Goal: Task Accomplishment & Management: Manage account settings

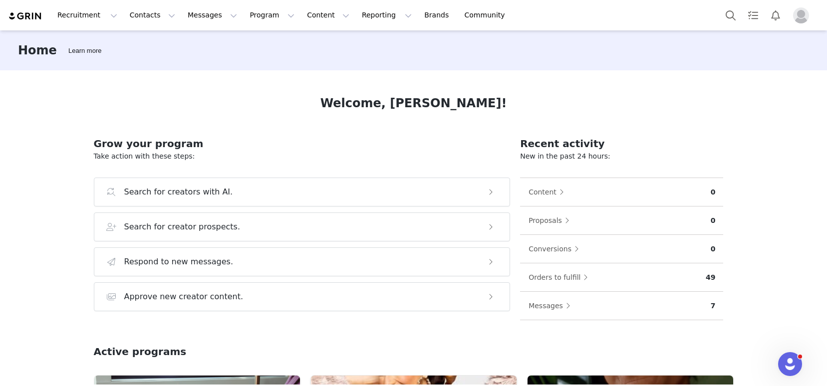
click at [801, 19] on img "Profile" at bounding box center [801, 15] width 16 height 16
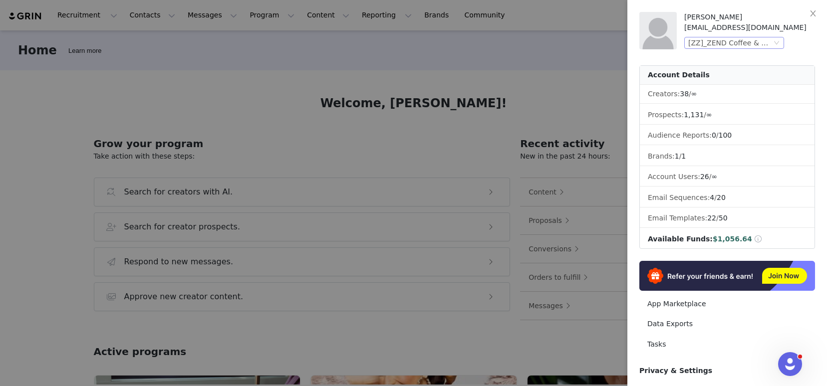
click at [752, 46] on div "[ZZ]_ZEND Coffee & Wellness (Joybyte)" at bounding box center [729, 42] width 83 height 11
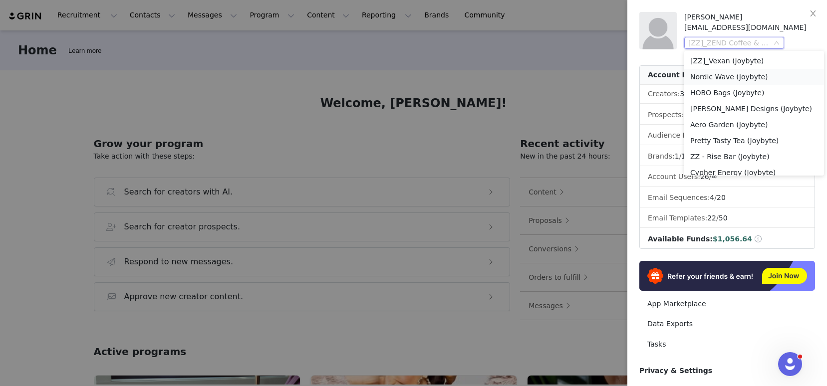
click at [735, 75] on li "Nordic Wave (Joybyte)" at bounding box center [754, 77] width 140 height 16
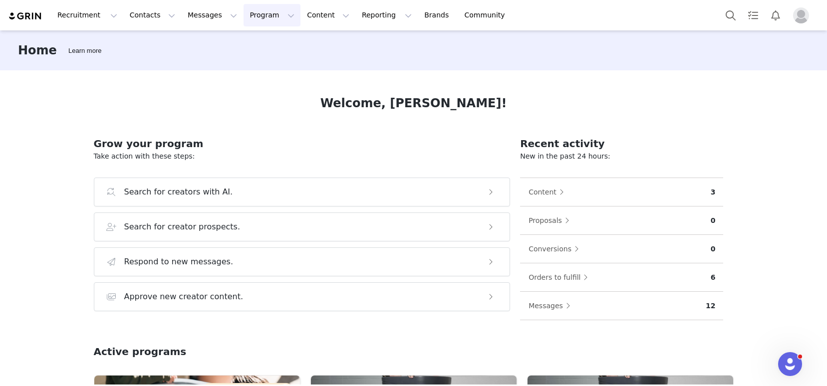
click at [261, 19] on button "Program Program" at bounding box center [272, 15] width 57 height 22
click at [271, 46] on p "Activations" at bounding box center [255, 44] width 38 height 10
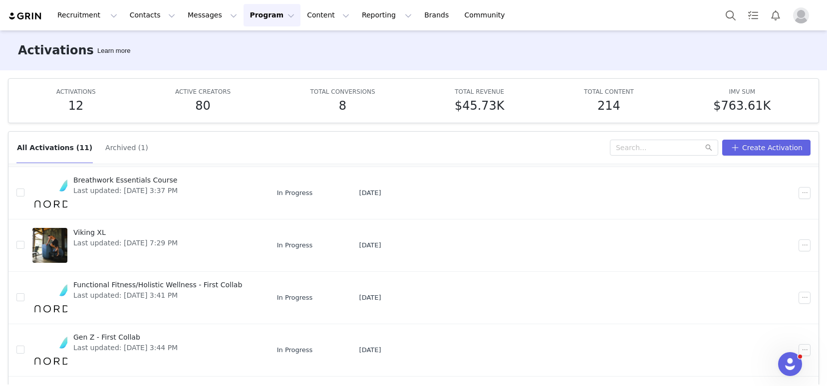
scroll to position [311, 0]
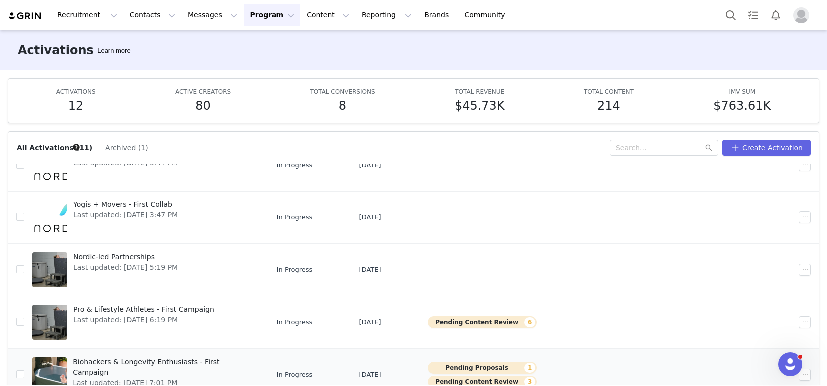
click at [186, 363] on span "Biohackers & Longevity Enthusiasts - First Campaign" at bounding box center [164, 367] width 182 height 21
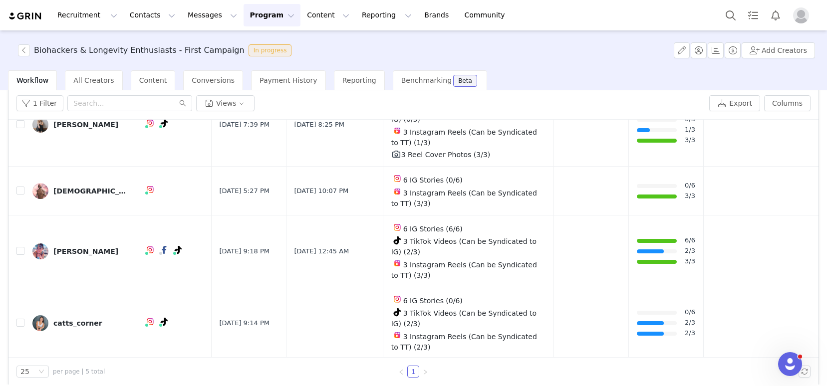
scroll to position [49, 0]
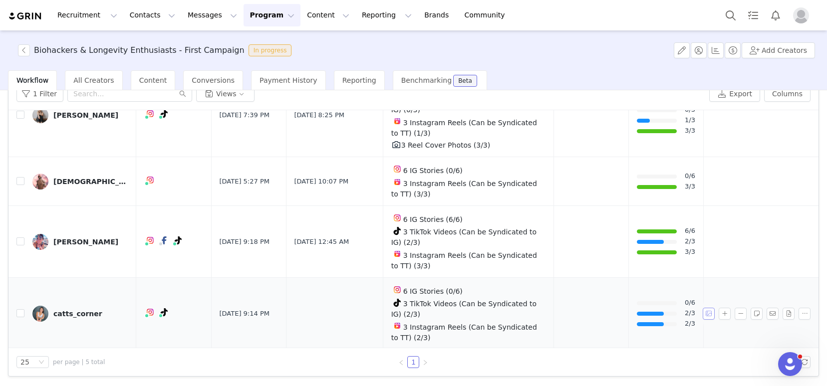
click at [703, 312] on button "button" at bounding box center [709, 314] width 12 height 12
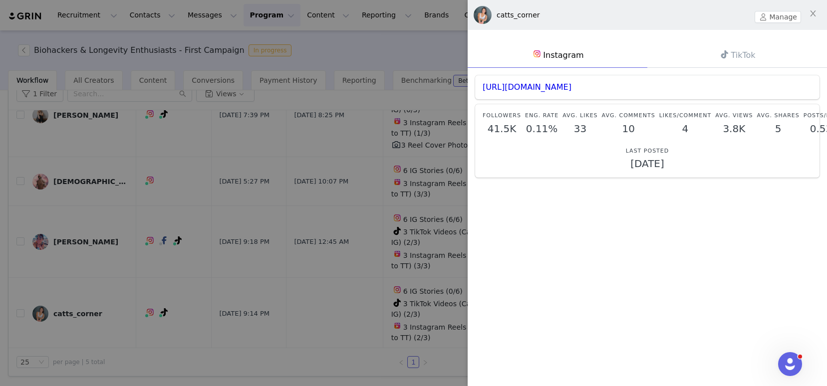
click at [719, 57] on span at bounding box center [725, 54] width 12 height 12
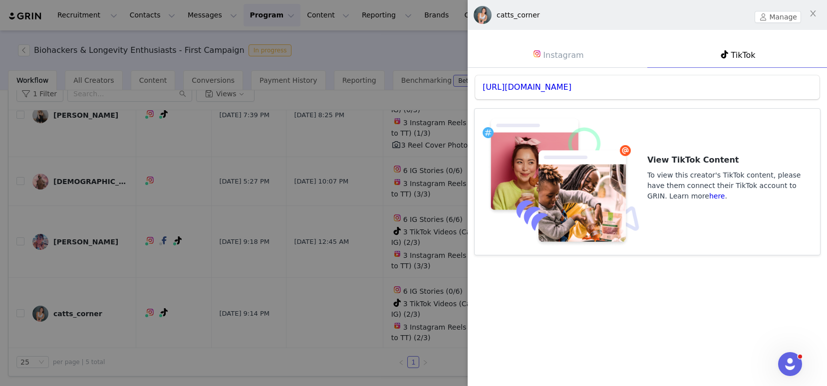
click at [560, 59] on link "Instagram" at bounding box center [558, 55] width 180 height 26
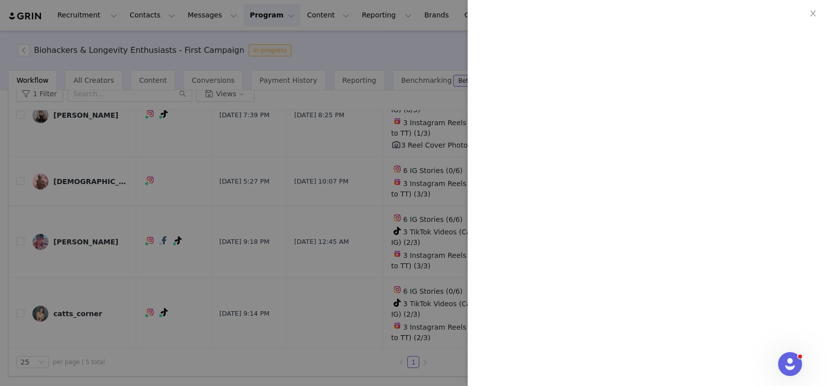
scroll to position [1521, 0]
click at [380, 302] on div at bounding box center [413, 193] width 827 height 386
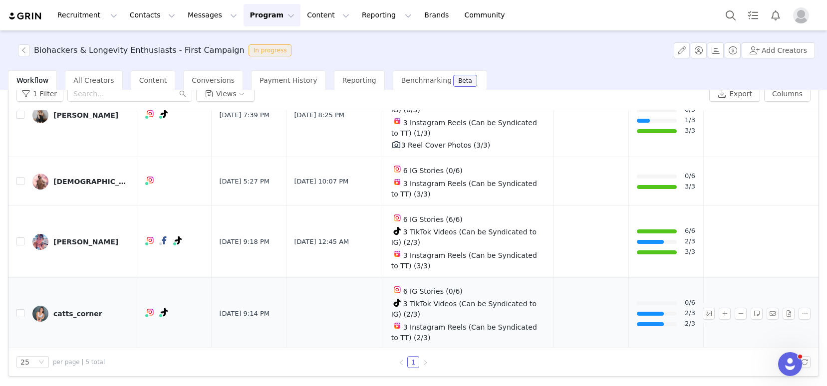
click at [86, 313] on div "catts_corner" at bounding box center [77, 314] width 49 height 8
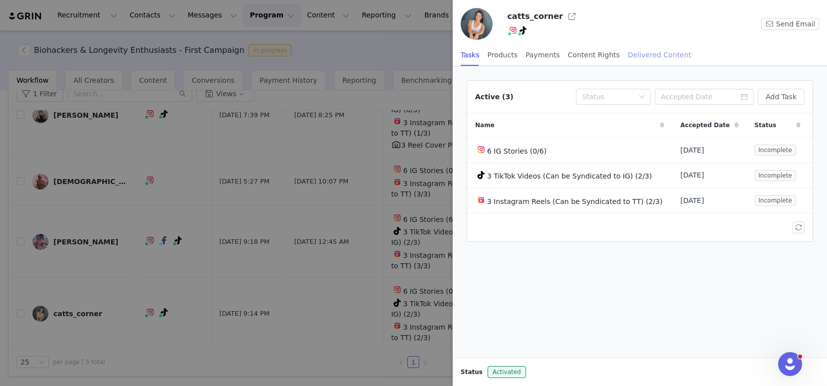
click at [647, 56] on div "Delivered Content" at bounding box center [659, 55] width 63 height 22
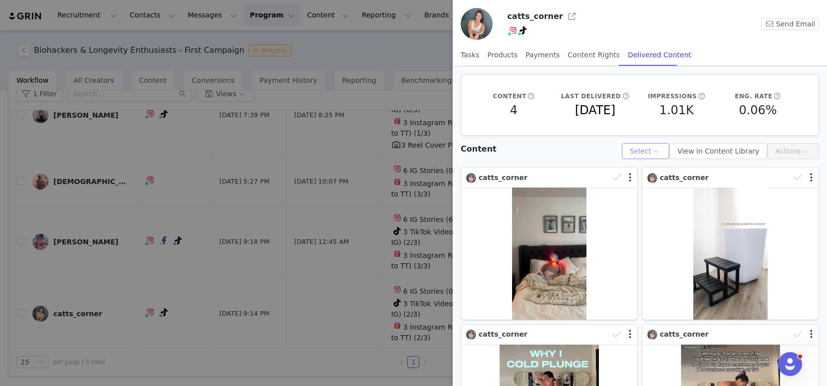
click at [657, 152] on button "Select" at bounding box center [646, 151] width 48 height 16
click at [657, 151] on button "Select" at bounding box center [646, 151] width 48 height 16
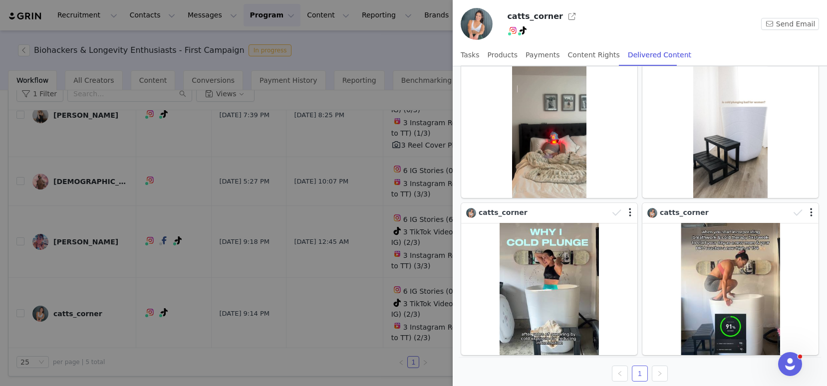
scroll to position [125, 0]
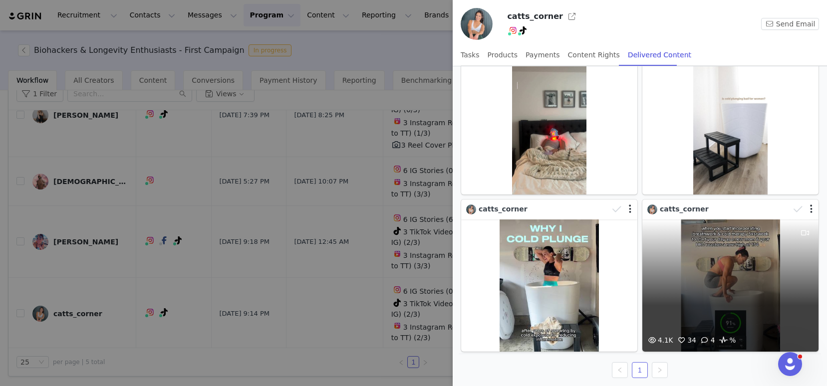
click at [722, 231] on div "4.1K 34 4 %" at bounding box center [730, 286] width 176 height 132
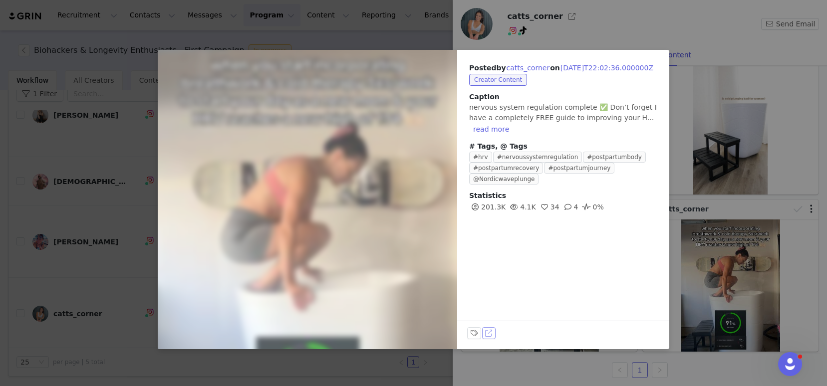
click at [490, 336] on button "View on TikTok" at bounding box center [489, 333] width 14 height 12
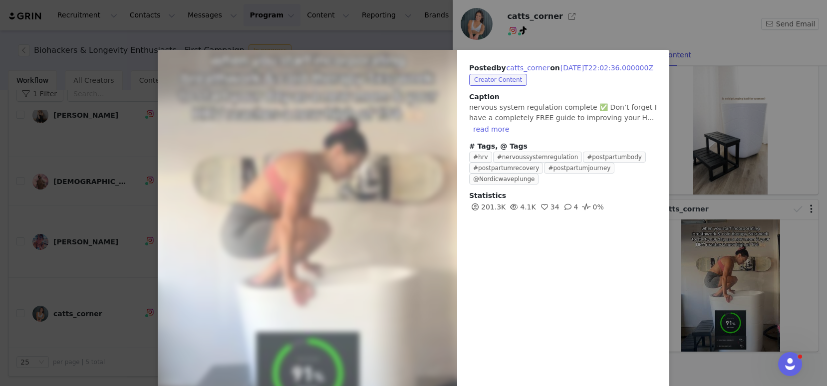
click at [628, 33] on div "Posted by catts_corner on 2025-07-01T22:02:36.000000Z Creator Content Caption n…" at bounding box center [413, 193] width 827 height 386
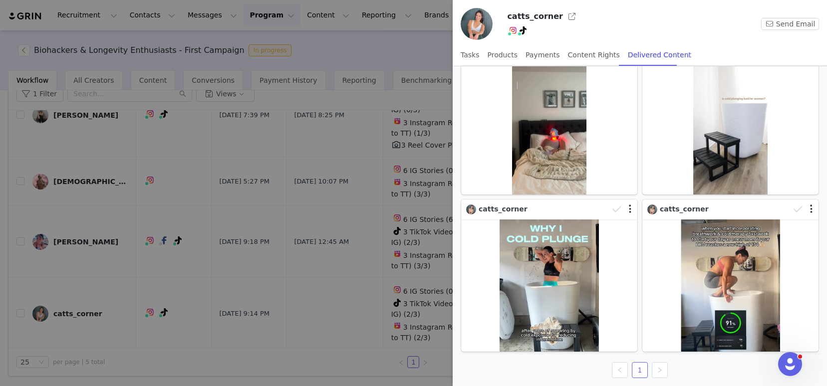
click at [416, 105] on div at bounding box center [413, 193] width 827 height 386
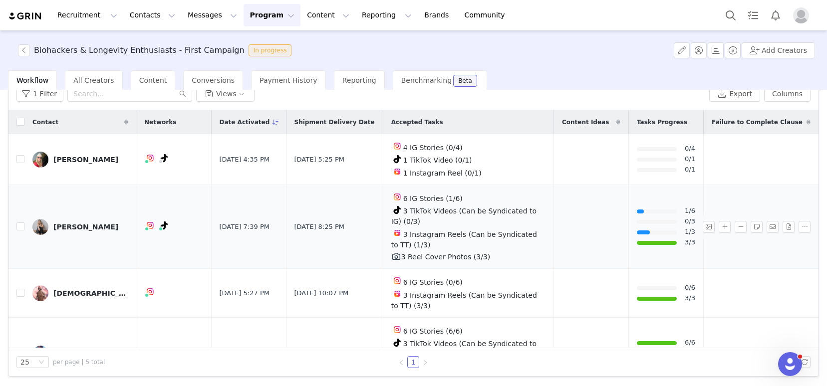
scroll to position [112, 0]
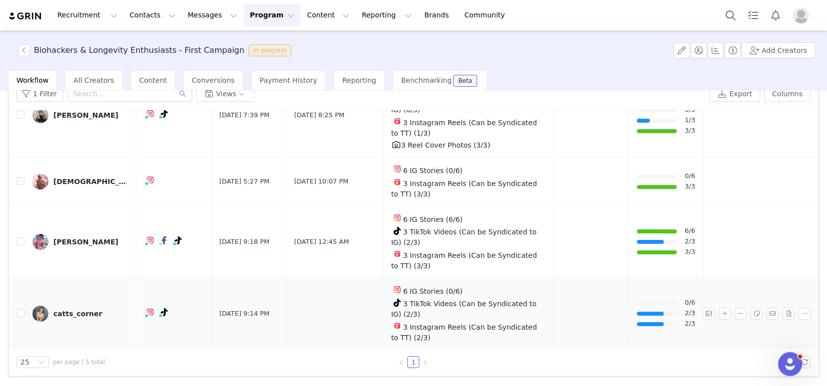
click at [483, 323] on span "3 Instagram Reels (Can be Syndicated to TT) (2/3)" at bounding box center [464, 332] width 146 height 18
click at [67, 312] on div "catts_corner" at bounding box center [77, 314] width 49 height 8
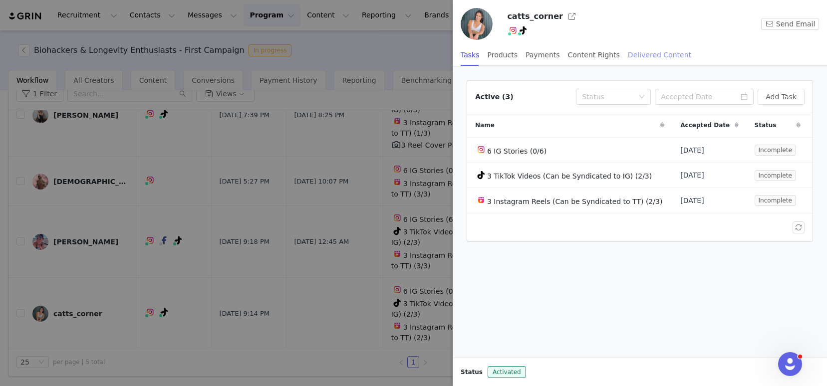
click at [633, 60] on div "Delivered Content" at bounding box center [659, 55] width 63 height 22
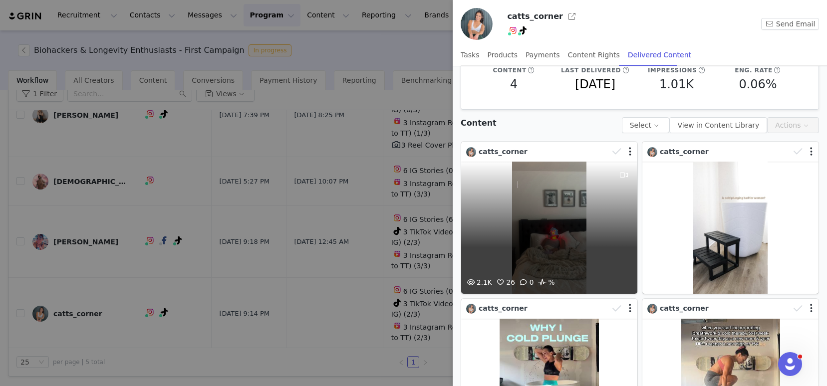
scroll to position [41, 0]
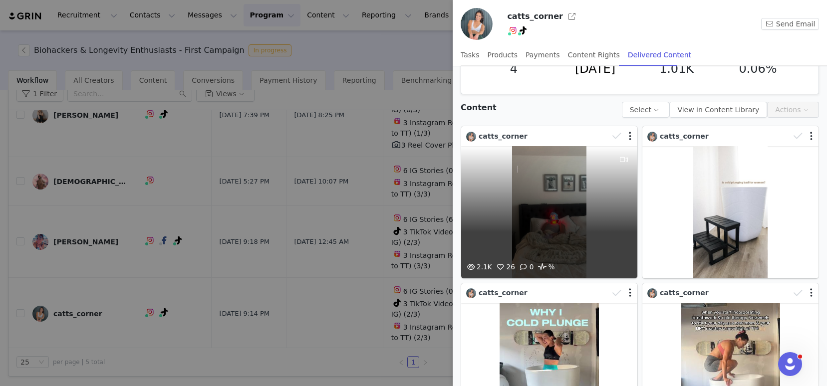
click at [538, 205] on div "2.1K 26 0 %" at bounding box center [549, 212] width 176 height 132
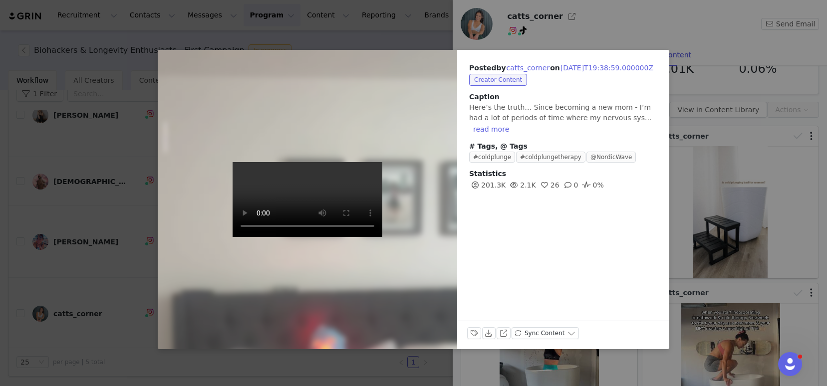
click at [752, 209] on div "Posted by catts_corner on 2025-09-24T19:38:59.000000Z Creator Content Caption H…" at bounding box center [413, 193] width 827 height 386
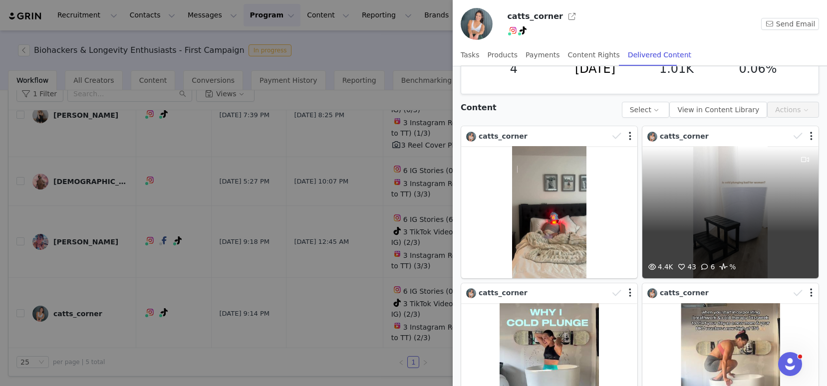
click at [682, 201] on div "4.4K 43 6 %" at bounding box center [730, 212] width 176 height 132
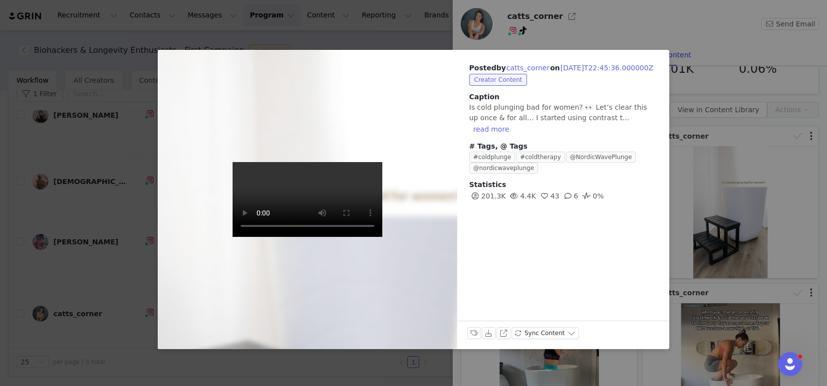
click at [712, 201] on div "Posted by catts_corner on 2025-09-08T22:45:36.000000Z Creator Content Caption I…" at bounding box center [413, 193] width 827 height 386
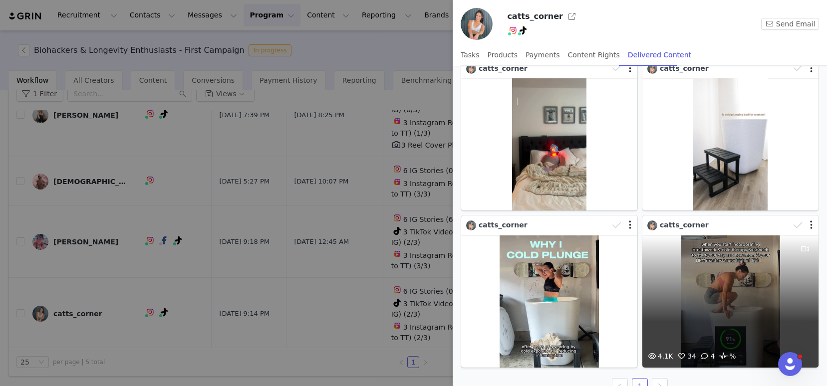
scroll to position [111, 0]
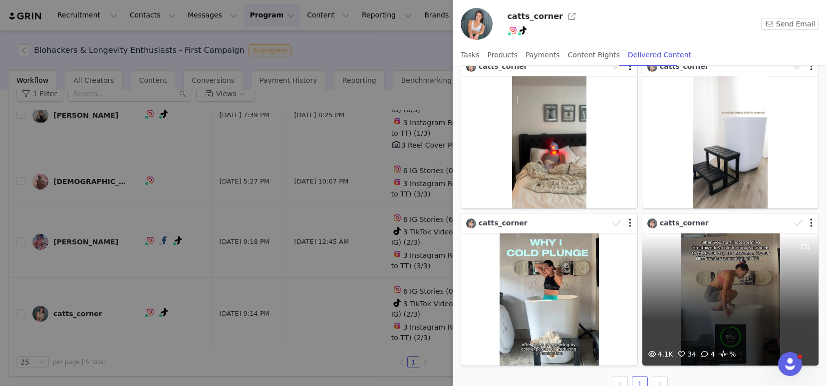
click at [702, 288] on div "4.1K 34 4 %" at bounding box center [730, 300] width 176 height 132
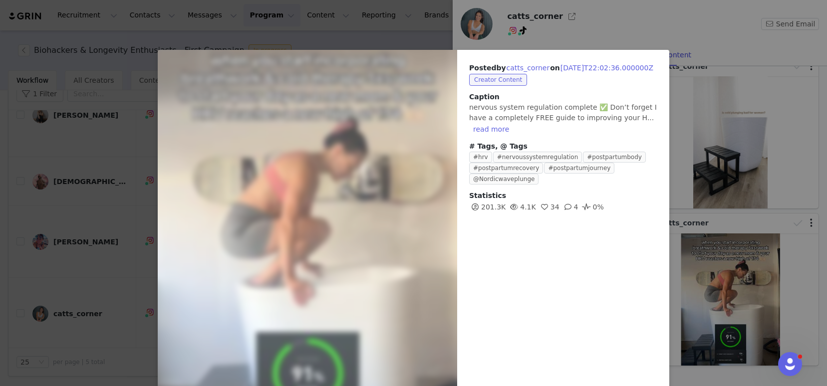
click at [717, 209] on div "Posted by catts_corner on 2025-07-01T22:02:36.000000Z Creator Content Caption n…" at bounding box center [413, 193] width 827 height 386
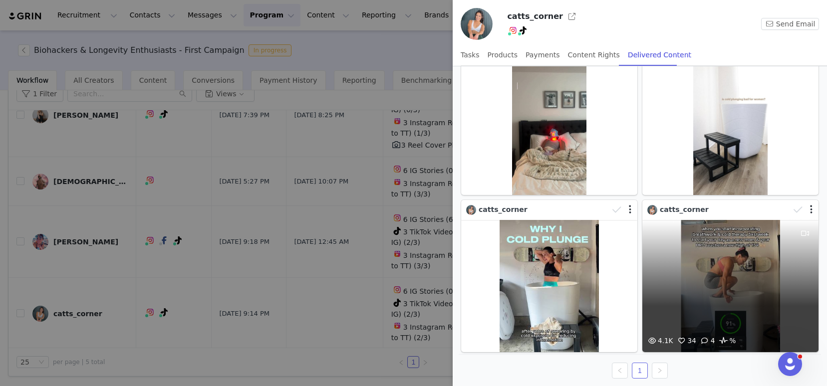
scroll to position [125, 0]
click at [792, 296] on div at bounding box center [805, 277] width 27 height 115
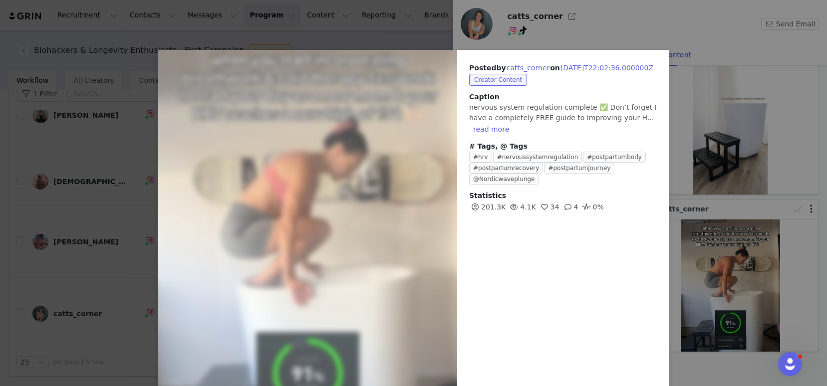
click at [715, 57] on div "Posted by catts_corner on 2025-07-01T22:02:36.000000Z Creator Content Caption n…" at bounding box center [413, 193] width 827 height 386
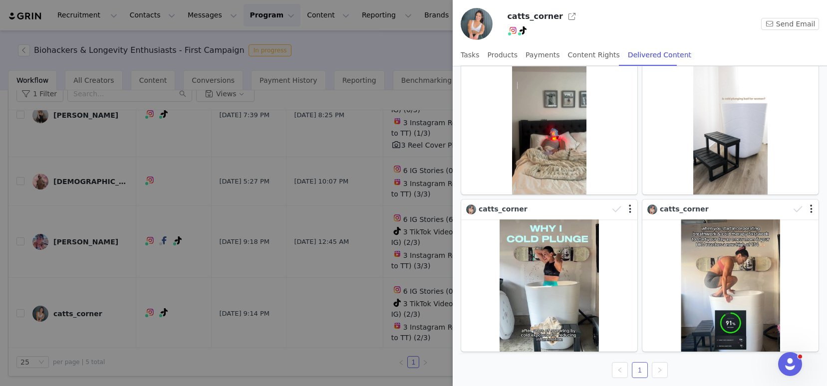
click at [385, 59] on div at bounding box center [413, 193] width 827 height 386
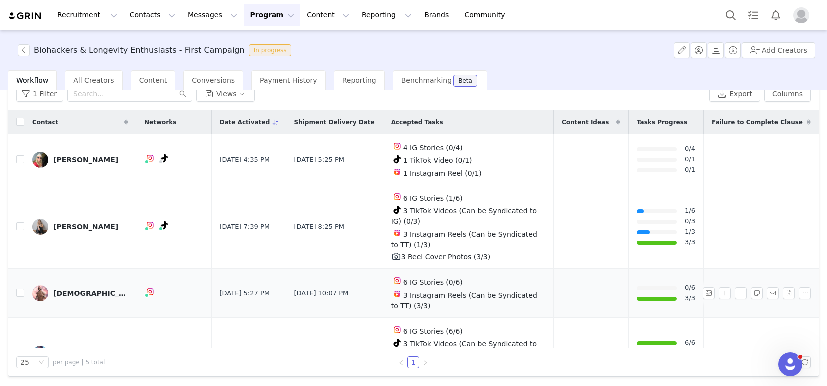
scroll to position [112, 0]
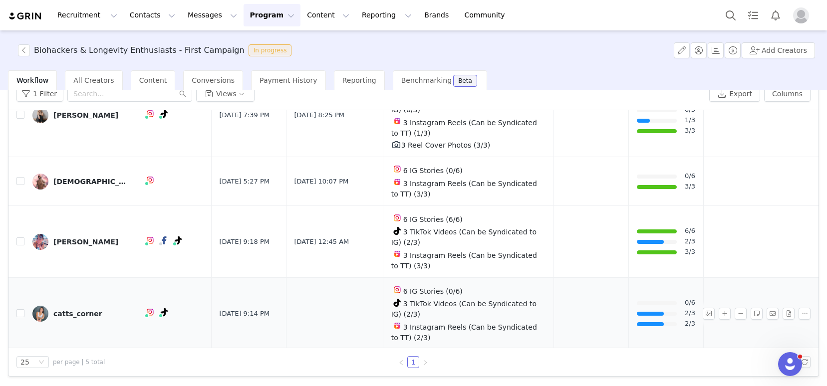
click at [86, 312] on div "catts_corner" at bounding box center [77, 314] width 49 height 8
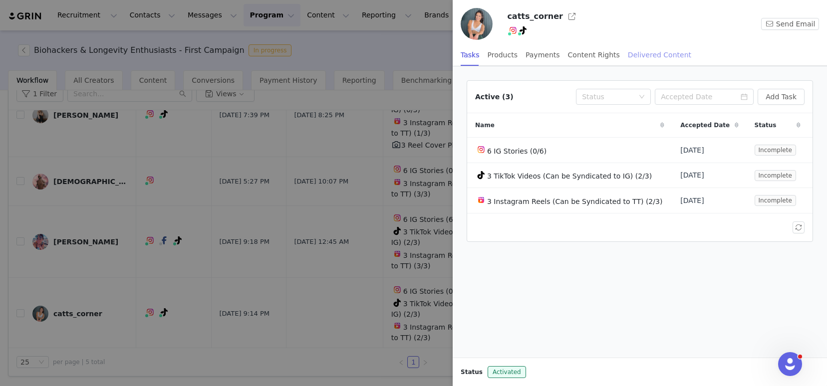
click at [641, 52] on div "Delivered Content" at bounding box center [659, 55] width 63 height 22
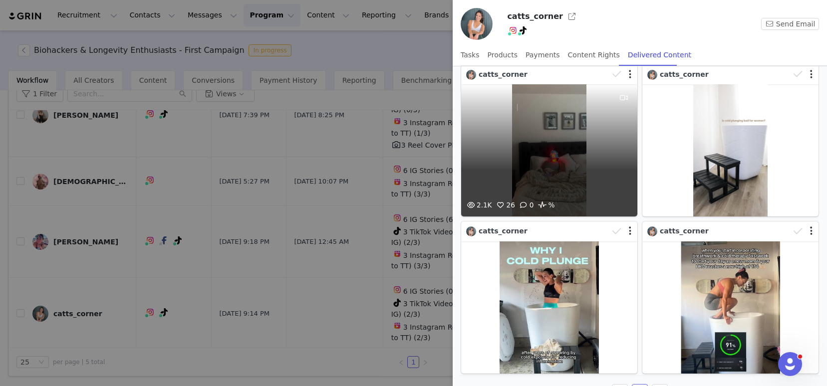
scroll to position [125, 0]
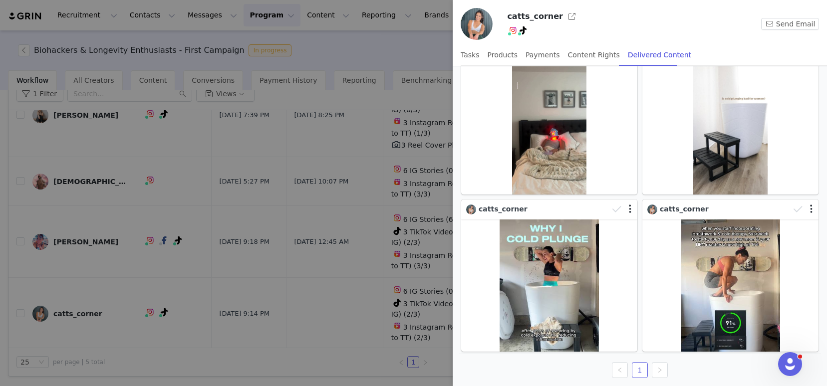
click at [382, 49] on div at bounding box center [413, 193] width 827 height 386
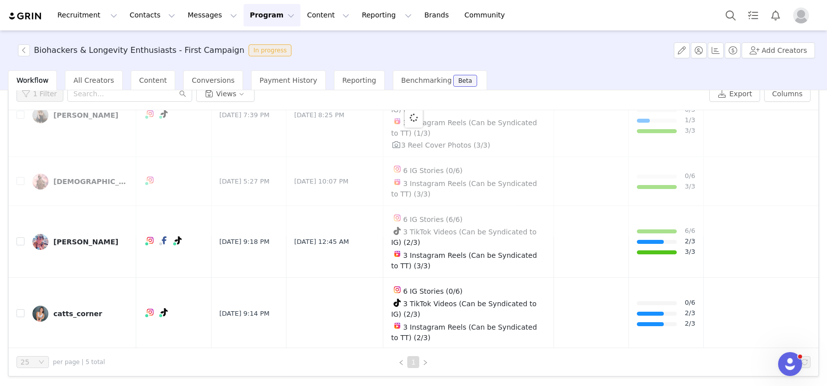
scroll to position [0, 0]
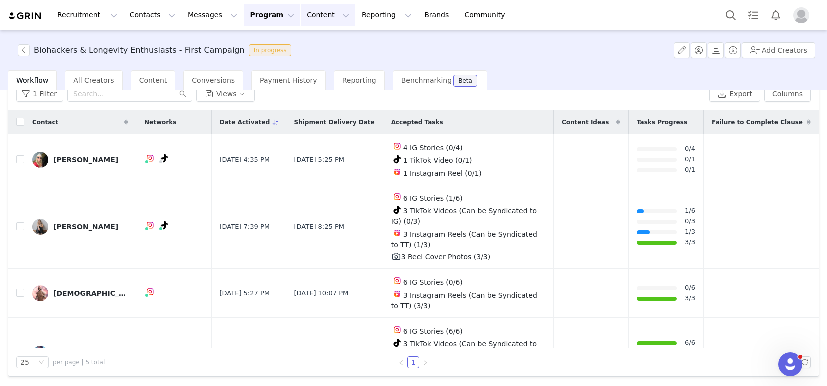
click at [307, 20] on button "Content Content" at bounding box center [328, 15] width 54 height 22
click at [325, 48] on p "Creator Content" at bounding box center [317, 44] width 56 height 10
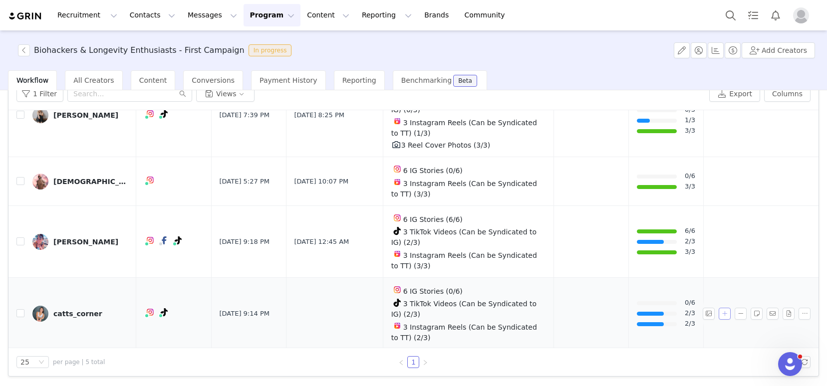
click at [719, 313] on button "button" at bounding box center [725, 314] width 12 height 12
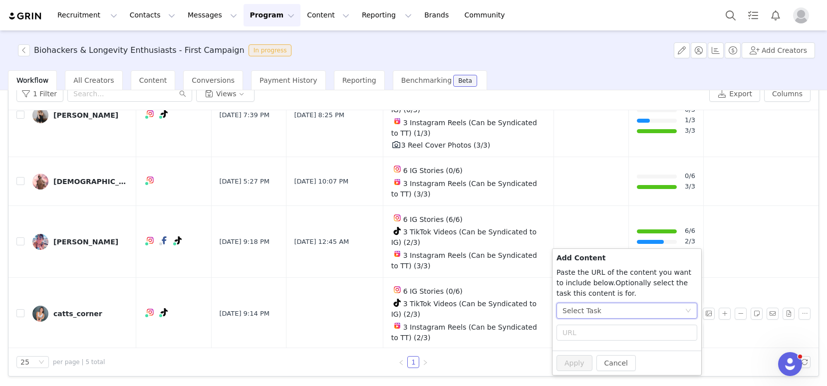
click at [618, 314] on div "Select Task" at bounding box center [624, 310] width 122 height 15
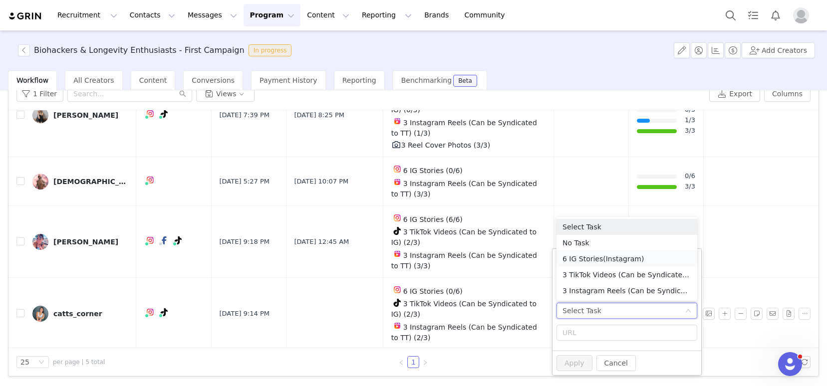
click at [613, 262] on span "(Instagram)" at bounding box center [623, 259] width 41 height 8
radio input "false"
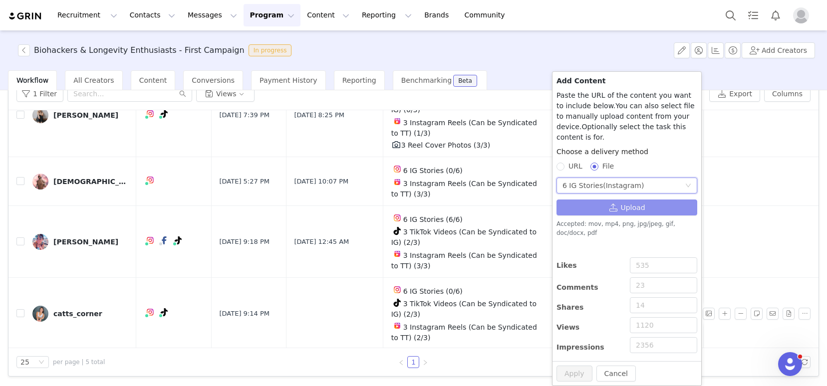
click at [603, 209] on button "Upload" at bounding box center [627, 208] width 141 height 16
click at [609, 210] on button "Upload" at bounding box center [627, 208] width 141 height 16
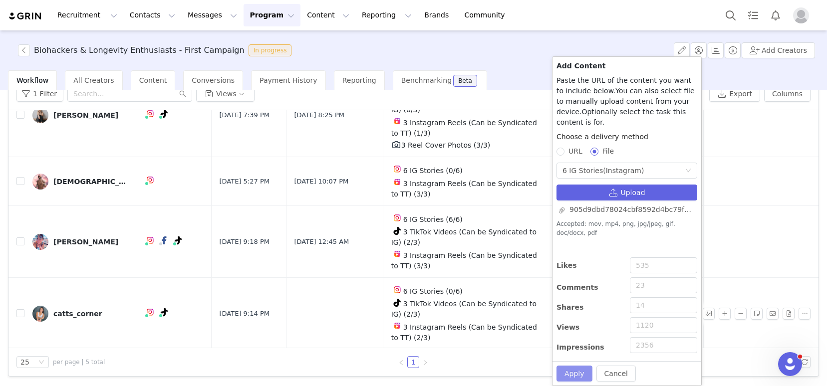
click at [582, 375] on button "Apply" at bounding box center [575, 374] width 36 height 16
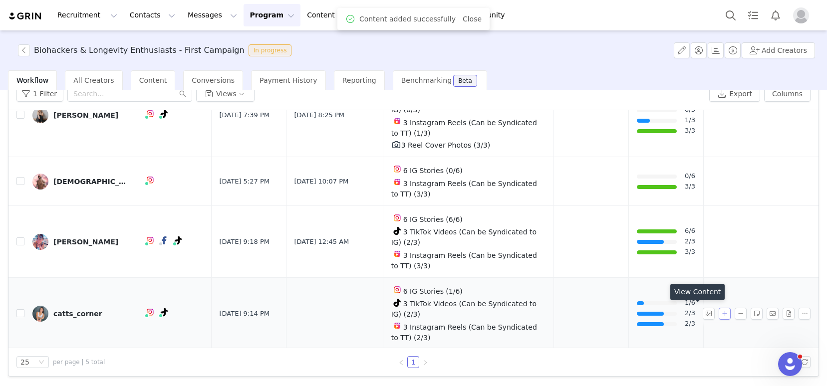
click at [719, 313] on button "button" at bounding box center [725, 314] width 12 height 12
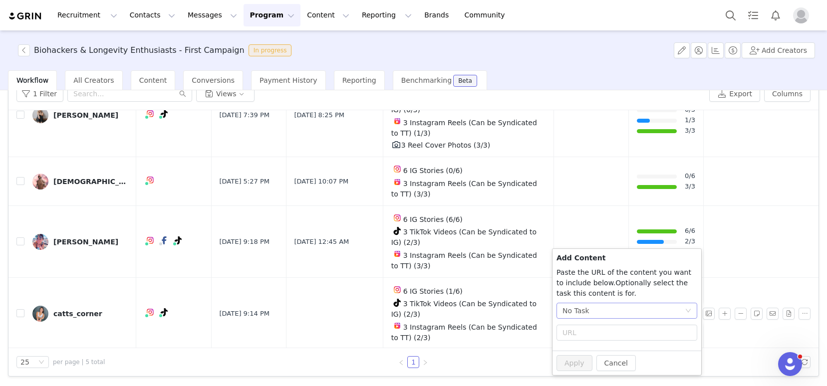
click at [621, 314] on div "No Task" at bounding box center [624, 310] width 122 height 15
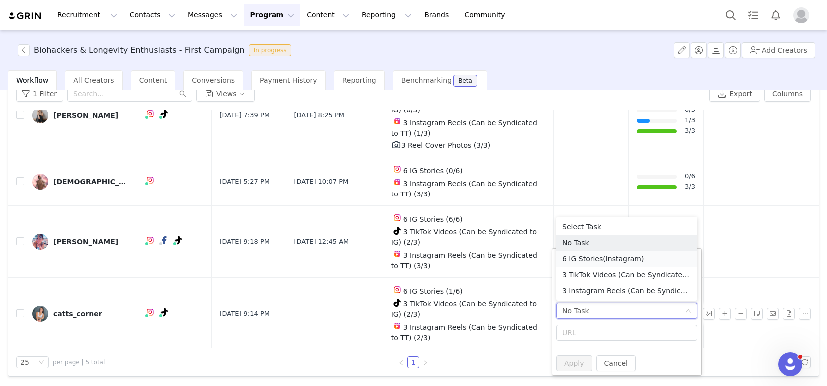
click at [608, 261] on span "(Instagram)" at bounding box center [623, 259] width 41 height 8
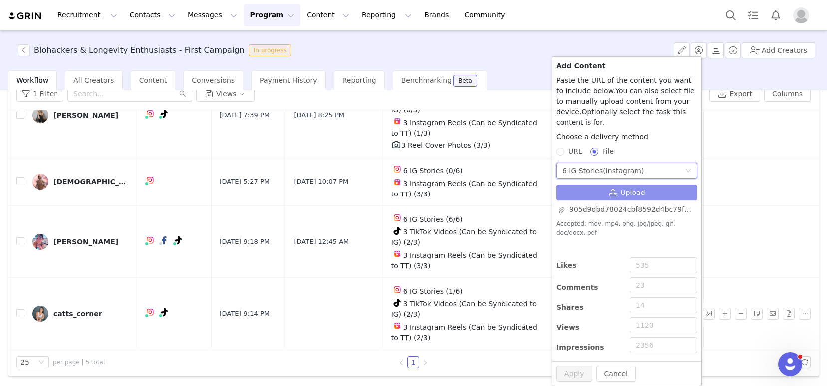
click at [611, 196] on button "Upload" at bounding box center [627, 193] width 141 height 16
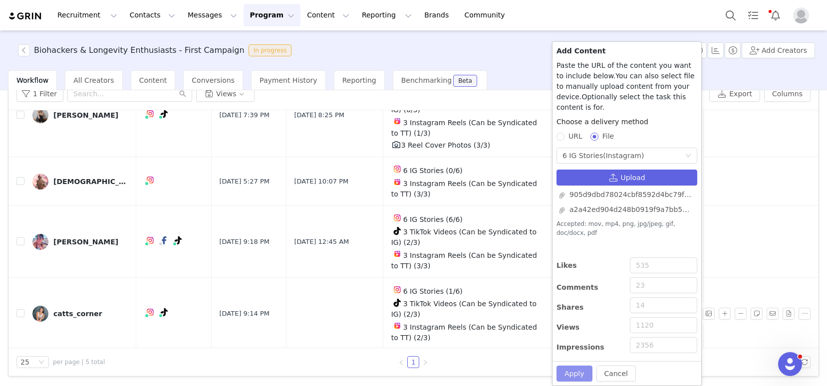
click at [582, 379] on button "Apply" at bounding box center [575, 374] width 36 height 16
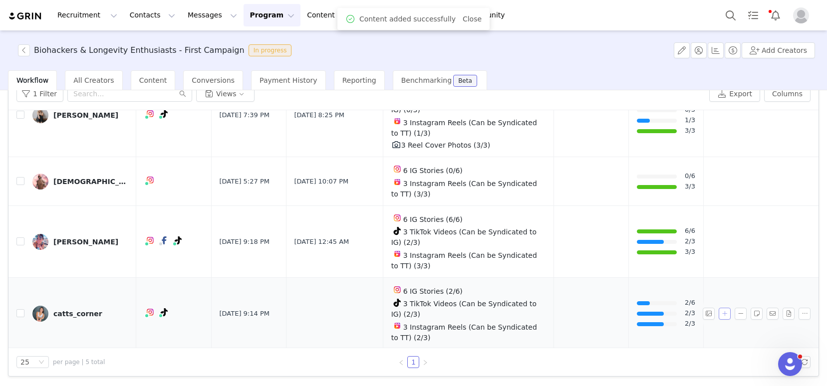
click at [719, 315] on button "button" at bounding box center [725, 314] width 12 height 12
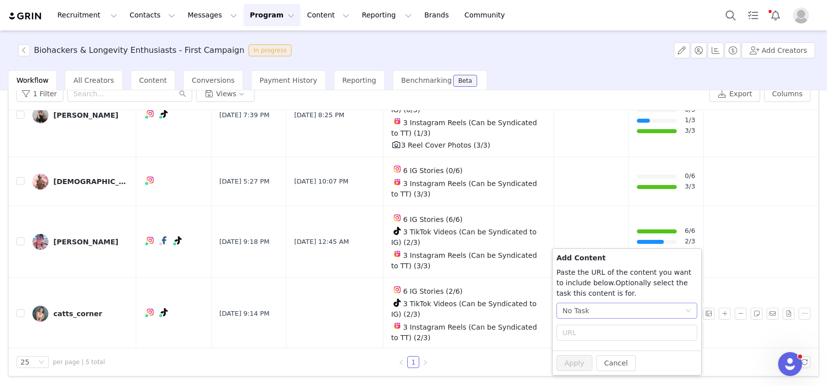
click at [604, 303] on div "No Task" at bounding box center [627, 311] width 141 height 16
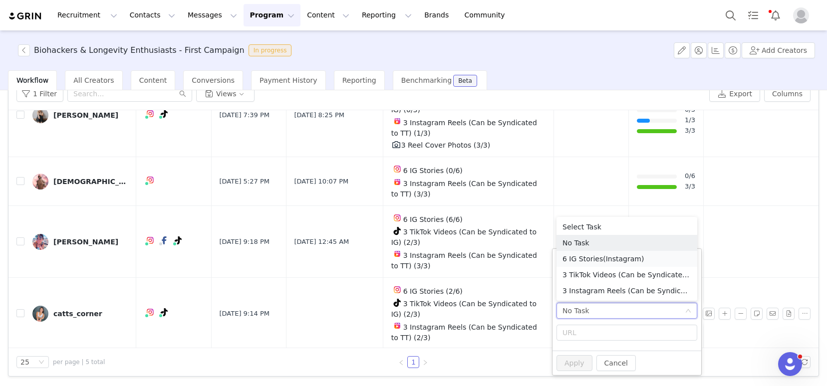
click at [590, 261] on li "6 IG Stories (Instagram)" at bounding box center [627, 259] width 141 height 16
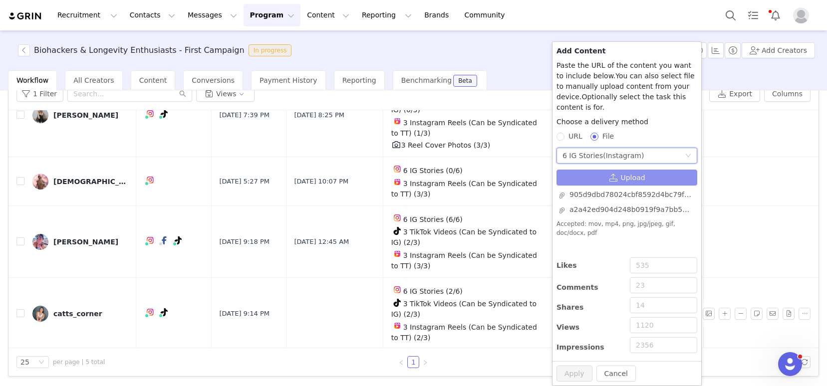
click at [596, 178] on button "Upload" at bounding box center [627, 178] width 141 height 16
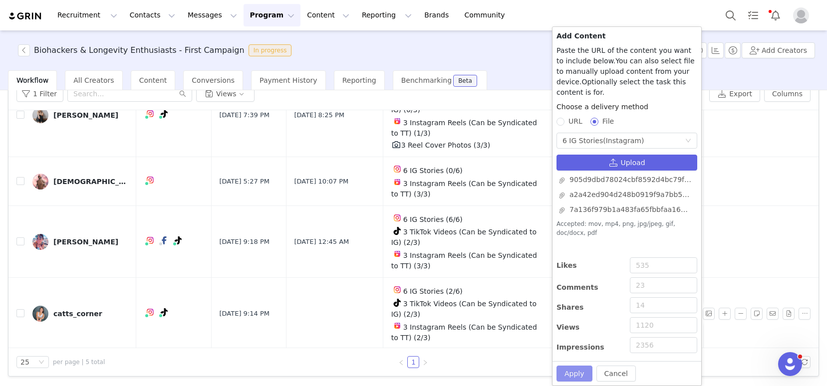
click at [580, 377] on button "Apply" at bounding box center [575, 374] width 36 height 16
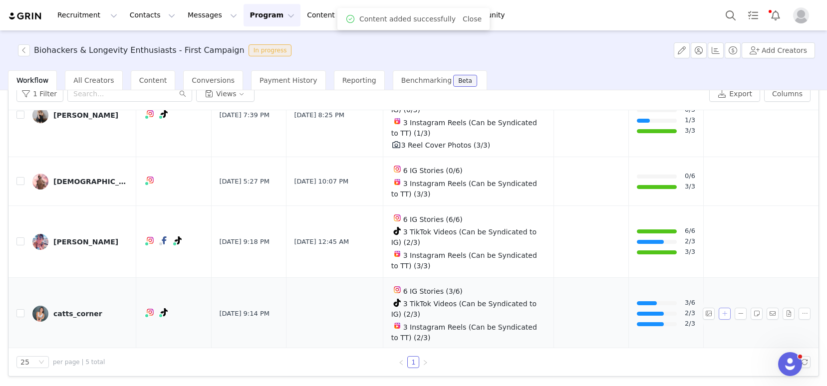
click at [719, 313] on button "button" at bounding box center [725, 314] width 12 height 12
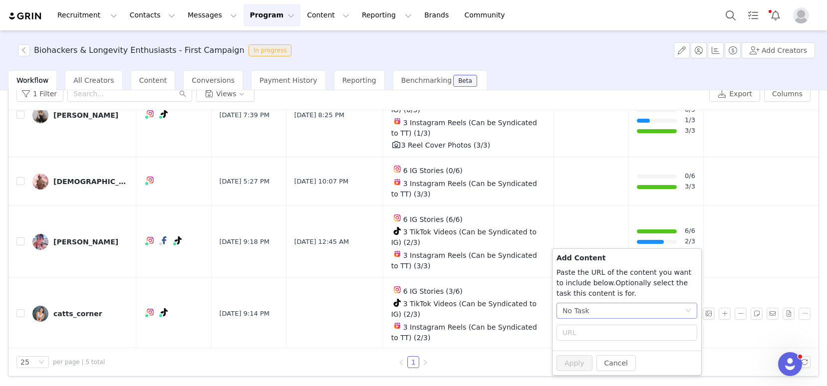
click at [628, 314] on div "No Task" at bounding box center [624, 310] width 122 height 15
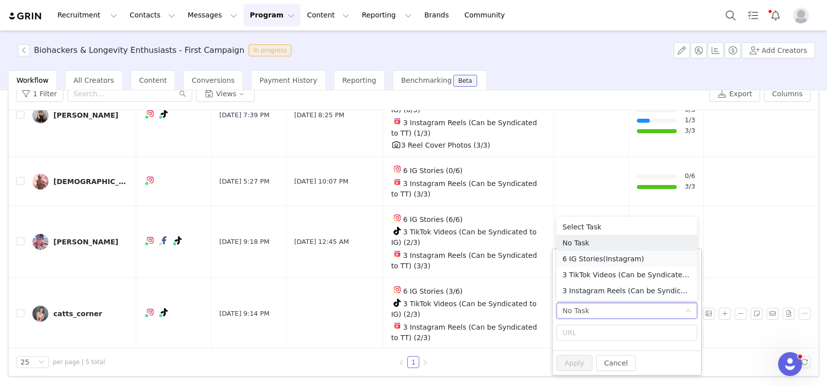
click at [604, 261] on span "(Instagram)" at bounding box center [623, 259] width 41 height 8
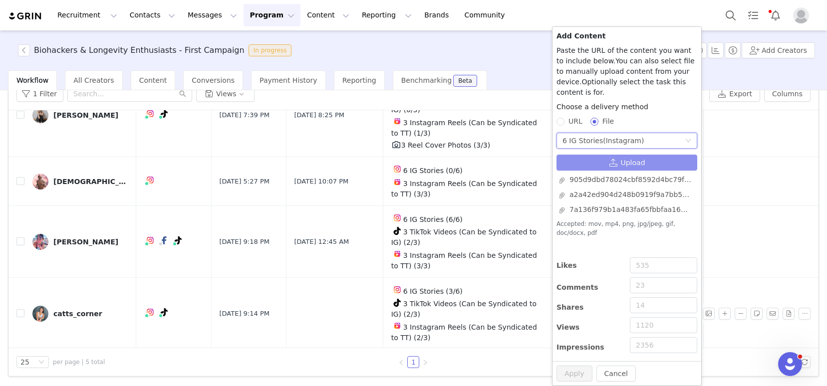
click at [593, 169] on button "Upload" at bounding box center [627, 163] width 141 height 16
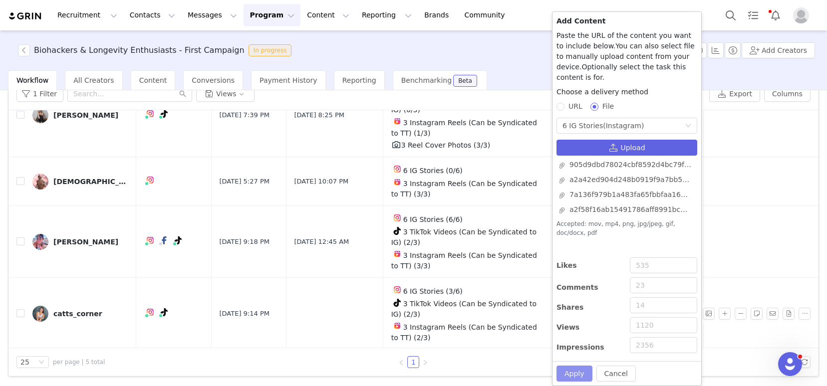
click at [580, 374] on button "Apply" at bounding box center [575, 374] width 36 height 16
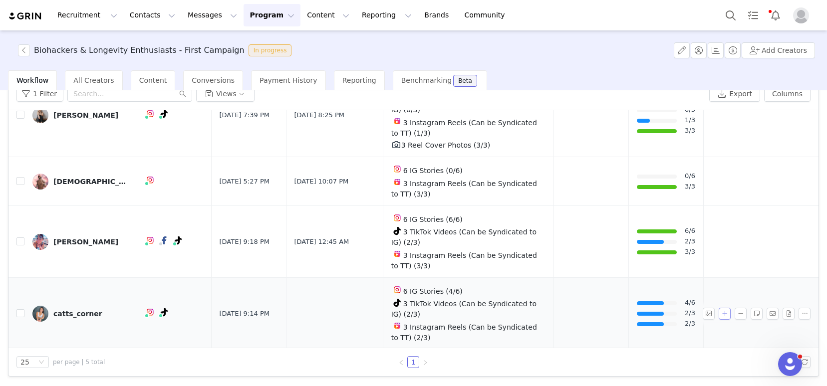
click at [719, 313] on button "button" at bounding box center [725, 314] width 12 height 12
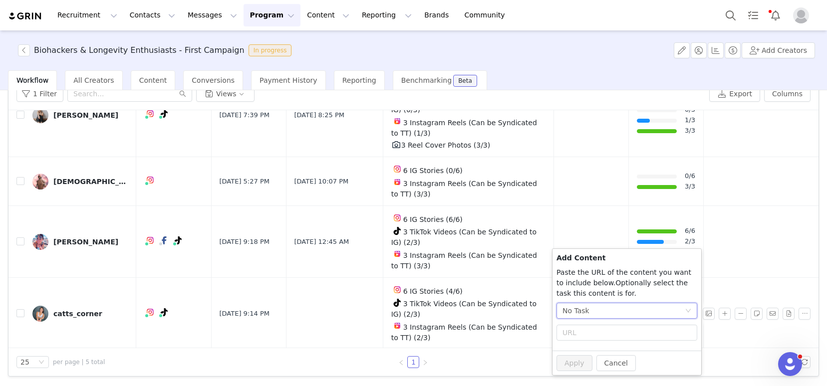
click at [594, 311] on div "No Task" at bounding box center [624, 310] width 122 height 15
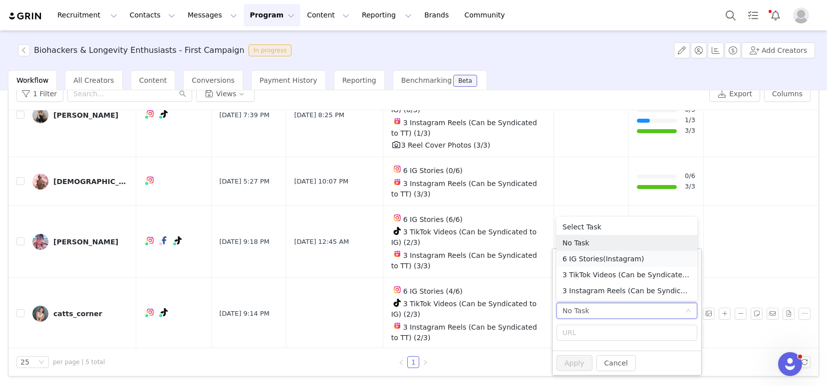
click at [594, 259] on li "6 IG Stories (Instagram)" at bounding box center [627, 259] width 141 height 16
radio input "true"
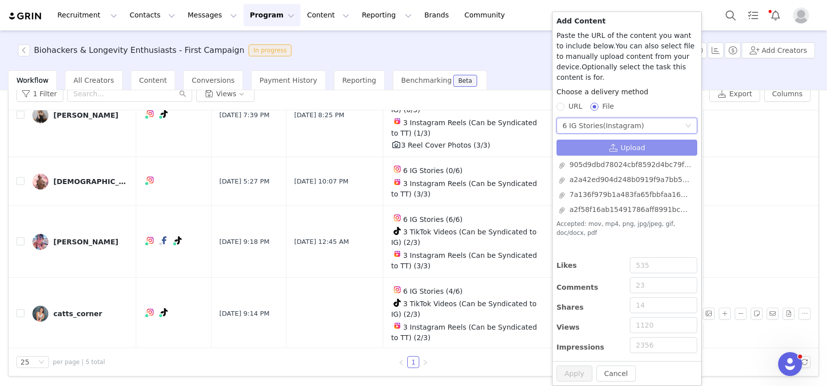
click at [603, 148] on button "Upload" at bounding box center [627, 148] width 141 height 16
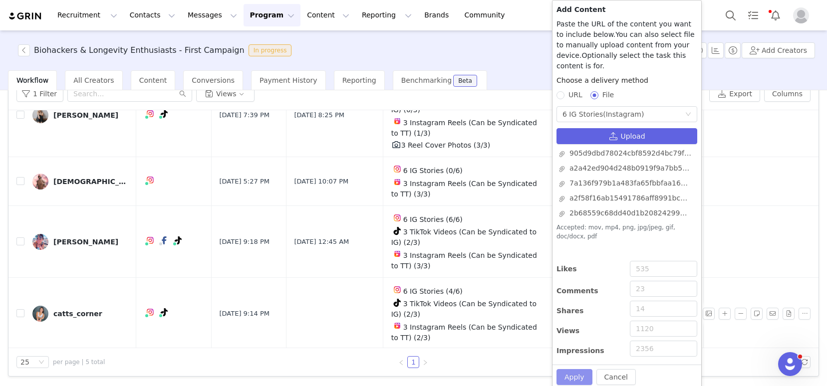
click at [579, 377] on button "Apply" at bounding box center [575, 377] width 36 height 16
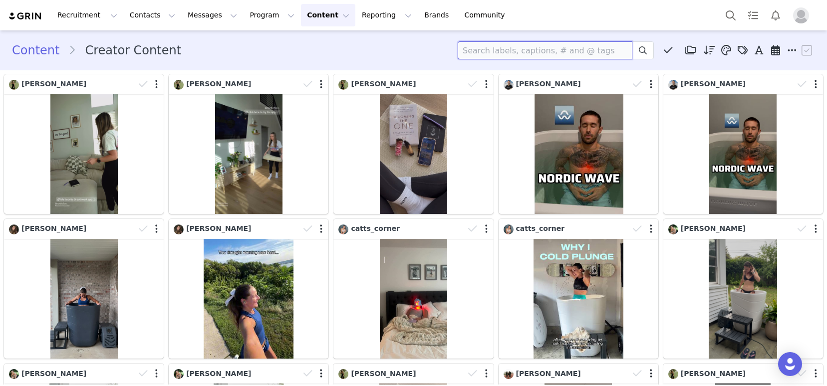
click at [526, 48] on input at bounding box center [545, 50] width 175 height 18
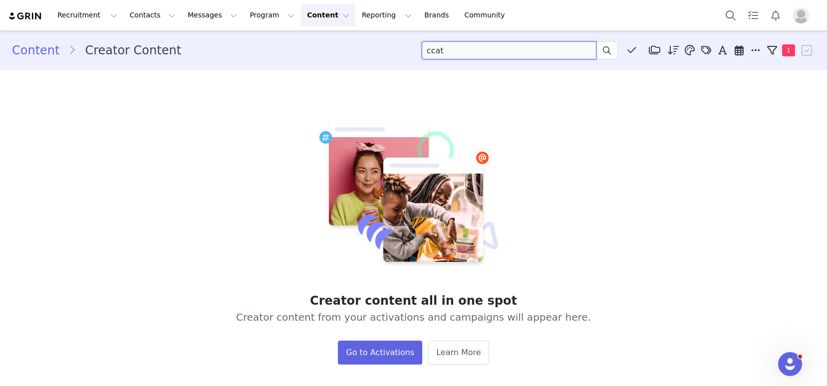
click at [432, 53] on input "ccat" at bounding box center [509, 50] width 175 height 18
click at [603, 47] on icon at bounding box center [607, 50] width 8 height 8
click at [520, 50] on input "cat" at bounding box center [509, 50] width 175 height 18
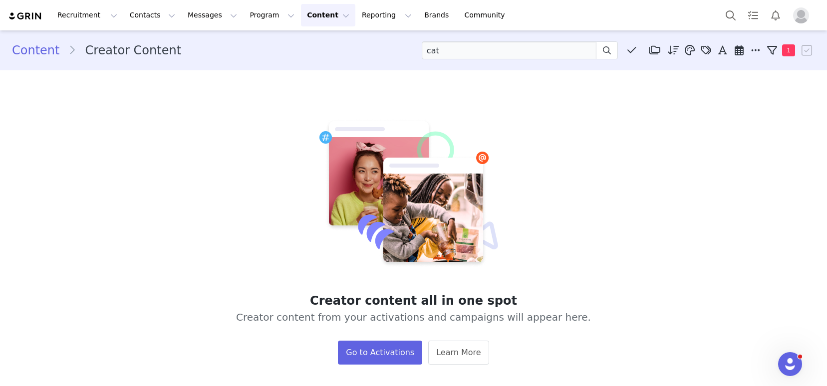
click at [304, 17] on button "Content Content" at bounding box center [328, 15] width 54 height 22
click at [318, 44] on p "Creator Content" at bounding box center [317, 44] width 56 height 10
click at [491, 51] on input "cat" at bounding box center [509, 50] width 175 height 18
type input "catt"
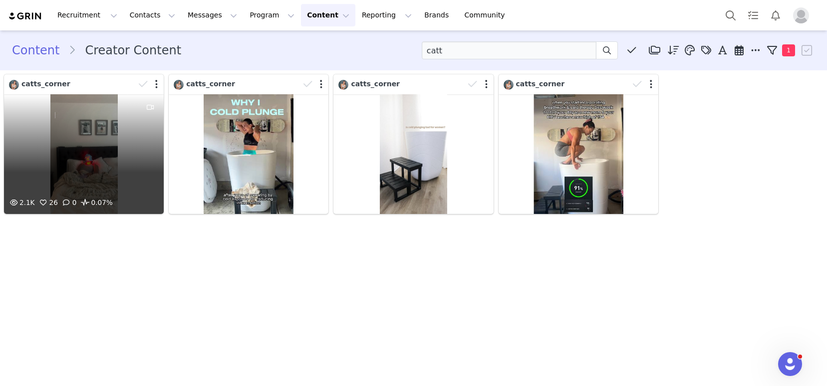
click at [125, 164] on div "2.1K 26 0 0.07%" at bounding box center [84, 154] width 160 height 120
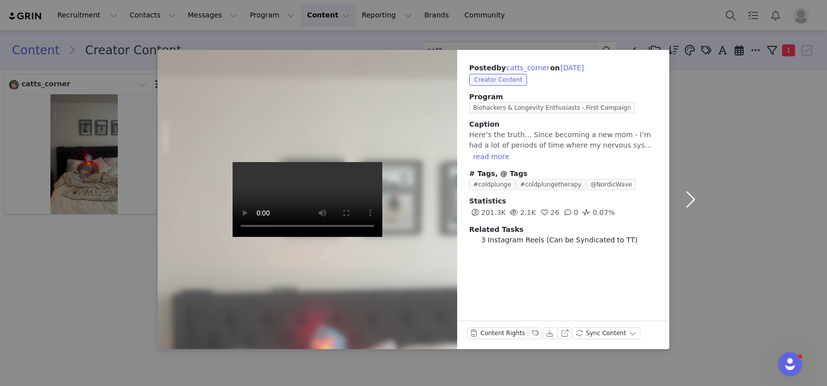
click at [688, 205] on button "button" at bounding box center [690, 200] width 42 height 300
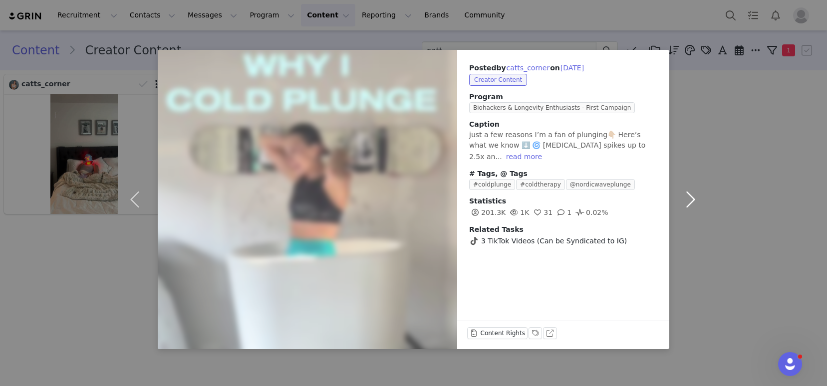
click at [688, 205] on button "button" at bounding box center [690, 200] width 42 height 300
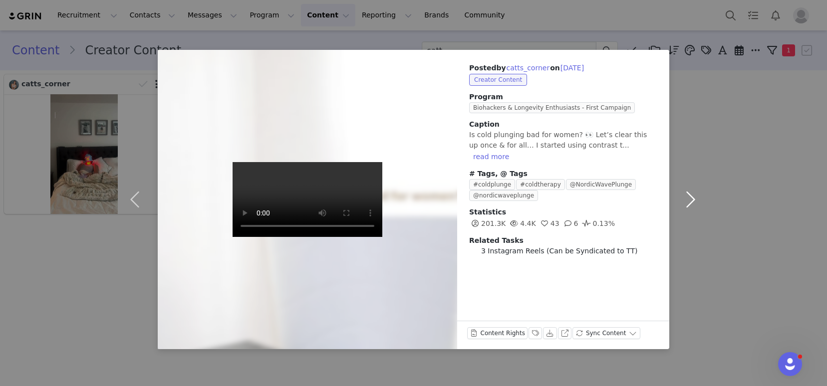
click at [688, 205] on button "button" at bounding box center [690, 200] width 42 height 300
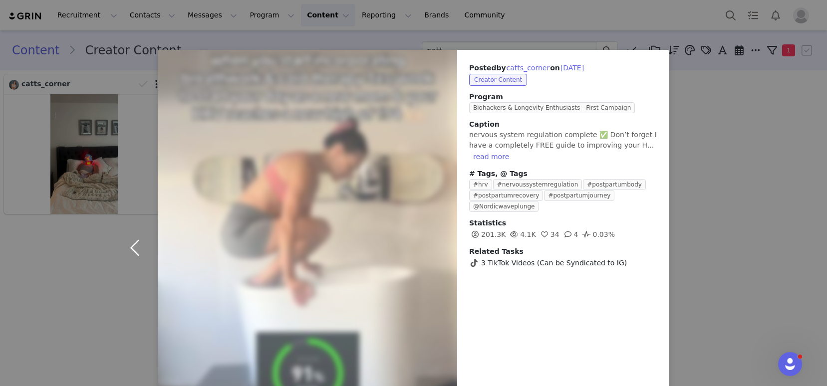
click at [136, 251] on button "button" at bounding box center [137, 248] width 42 height 396
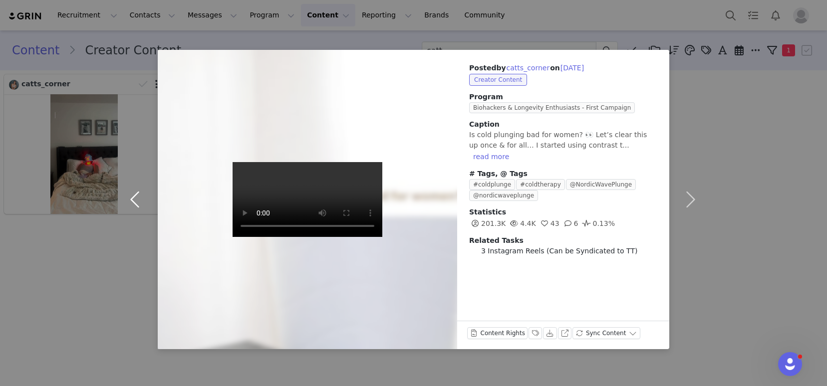
click at [134, 250] on button "button" at bounding box center [137, 200] width 42 height 300
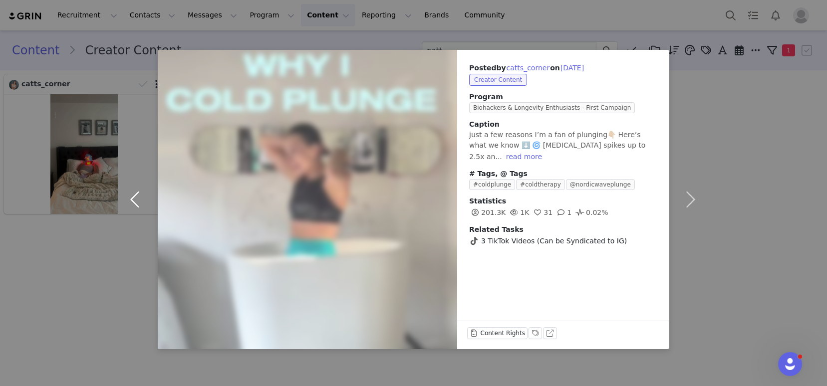
click at [134, 250] on button "button" at bounding box center [137, 200] width 42 height 300
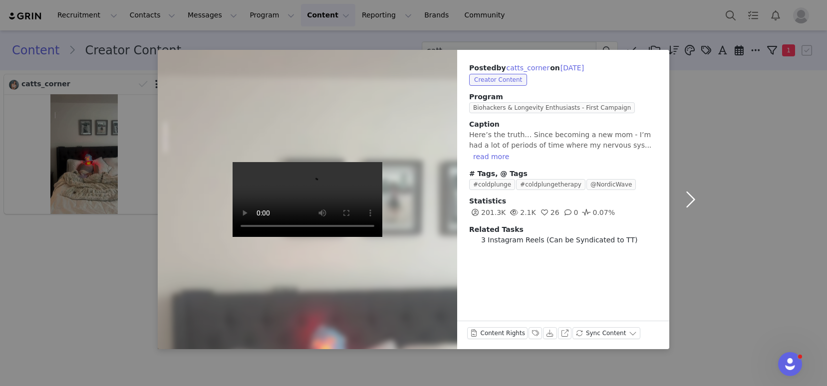
click at [694, 202] on button "button" at bounding box center [690, 200] width 42 height 300
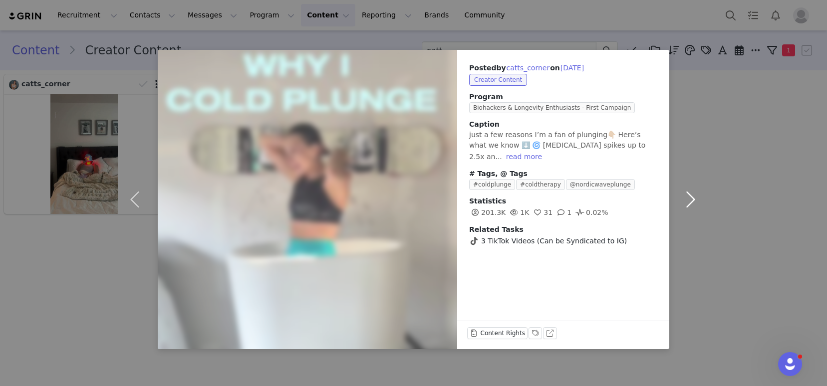
click at [694, 202] on button "button" at bounding box center [690, 200] width 42 height 300
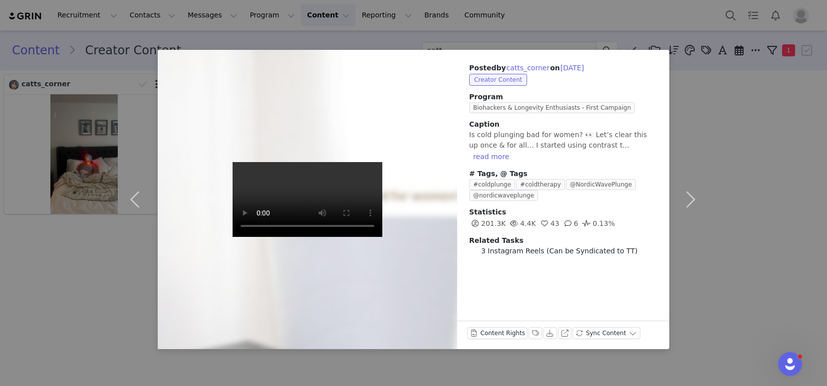
click at [57, 269] on div "Posted by catts_corner on Sep 8, 2025 Creator Content Program Biohackers & Long…" at bounding box center [413, 193] width 827 height 386
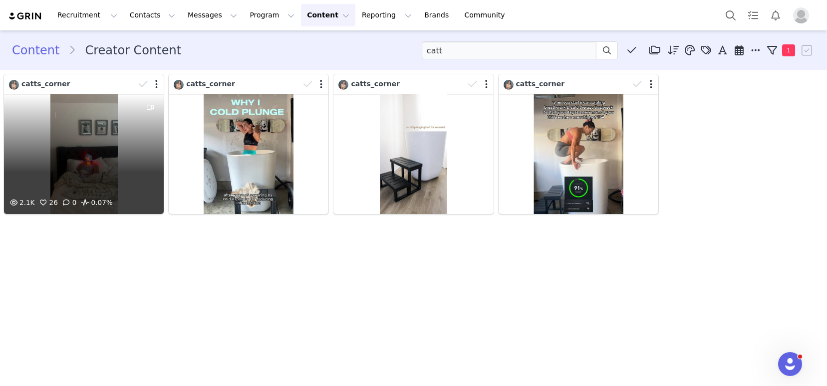
click at [79, 142] on div "2.1K 26 0 0.07%" at bounding box center [84, 154] width 160 height 120
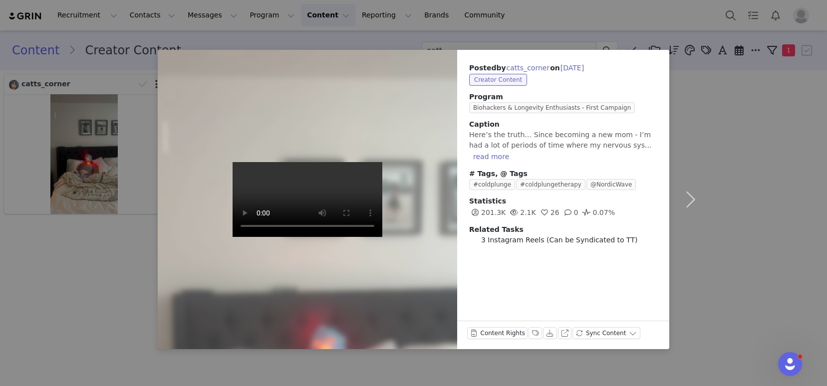
click at [743, 211] on div "Posted by catts_corner on Sep 24, 2025 Creator Content Program Biohackers & Lon…" at bounding box center [413, 193] width 827 height 386
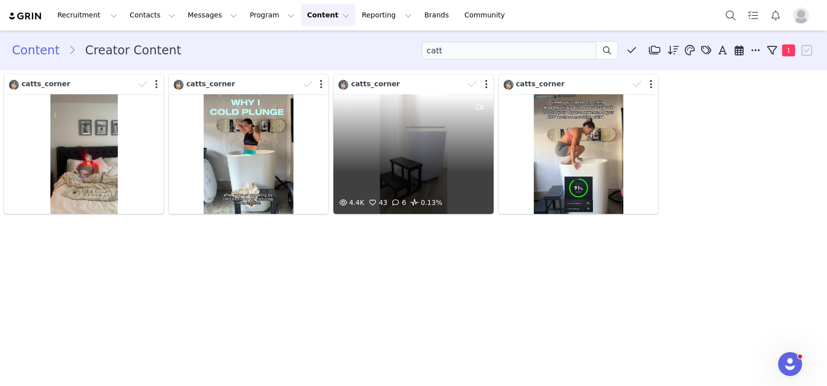
click at [455, 164] on div "4.4K 43 6 0.13%" at bounding box center [413, 154] width 160 height 120
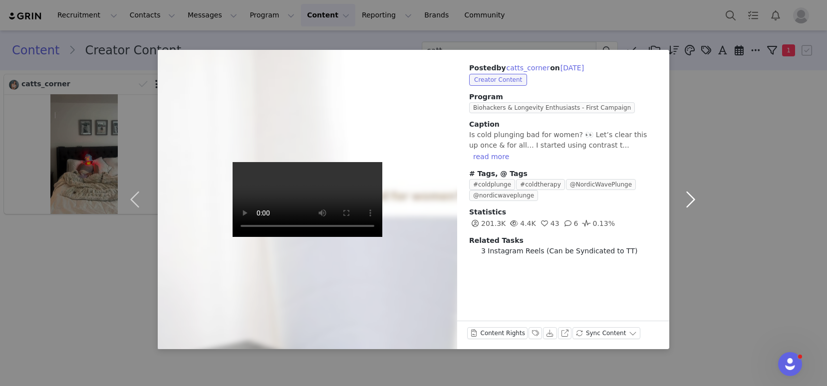
click at [688, 204] on button "button" at bounding box center [690, 200] width 42 height 300
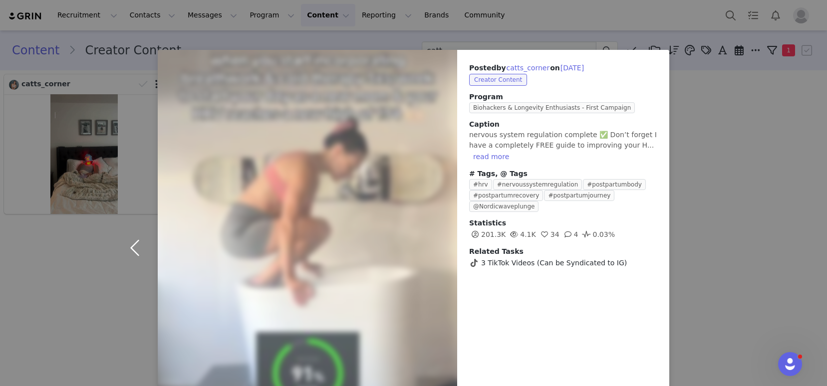
click at [127, 244] on button "button" at bounding box center [137, 248] width 42 height 396
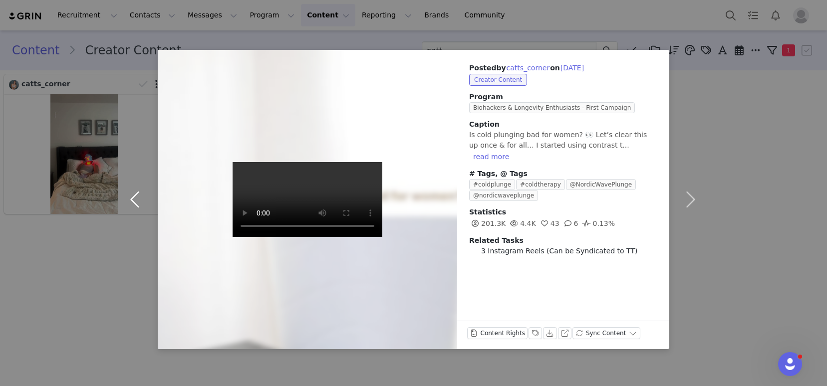
click at [129, 246] on button "button" at bounding box center [137, 200] width 42 height 300
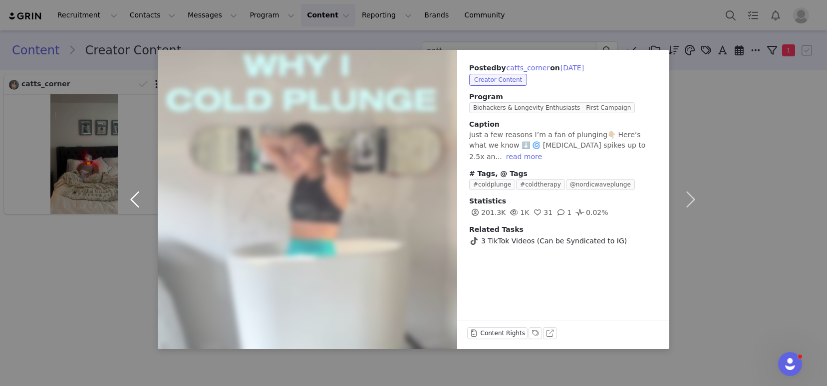
click at [132, 205] on button "button" at bounding box center [137, 200] width 42 height 300
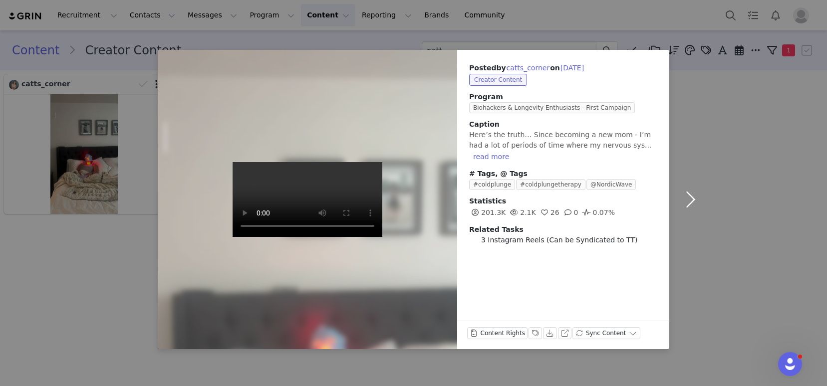
click at [132, 205] on div "Posted by catts_corner on Sep 24, 2025 Creator Content Program Biohackers & Lon…" at bounding box center [413, 193] width 827 height 386
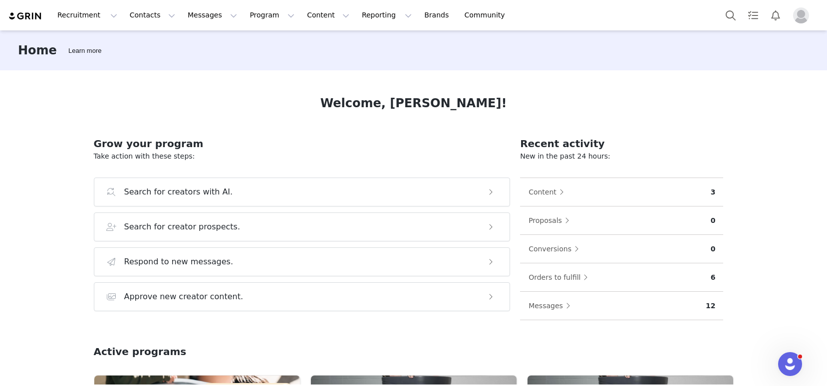
click at [799, 14] on img "Profile" at bounding box center [801, 15] width 16 height 16
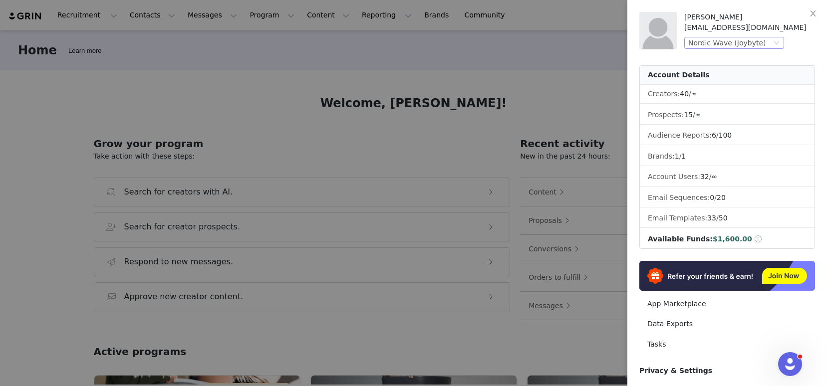
click at [703, 44] on div "Nordic Wave (Joybyte)" at bounding box center [727, 42] width 78 height 11
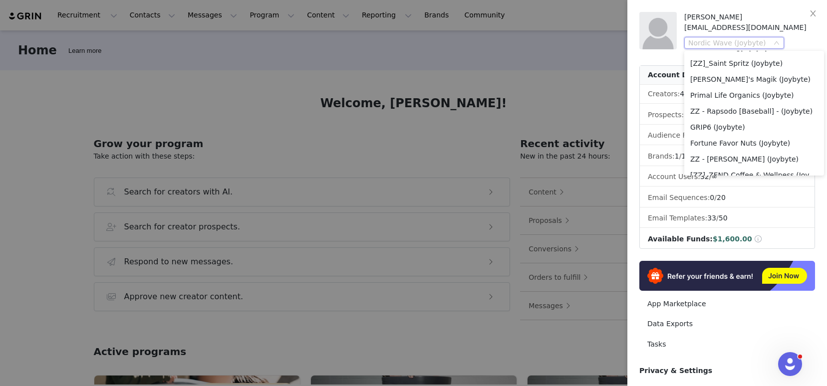
scroll to position [917, 0]
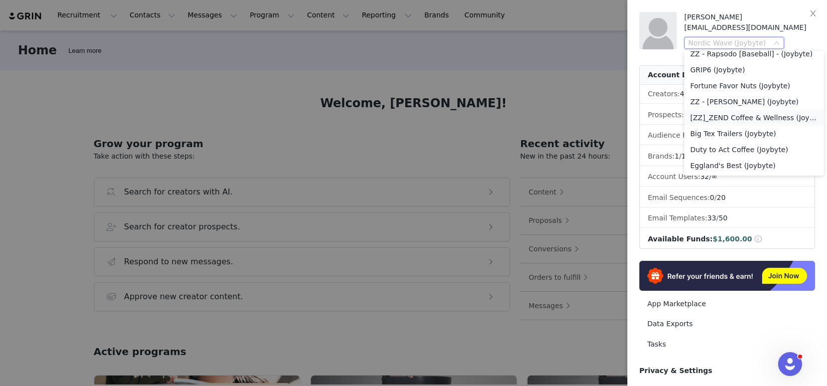
click at [728, 118] on li "[ZZ]_ZEND Coffee & Wellness (Joybyte)" at bounding box center [754, 118] width 140 height 16
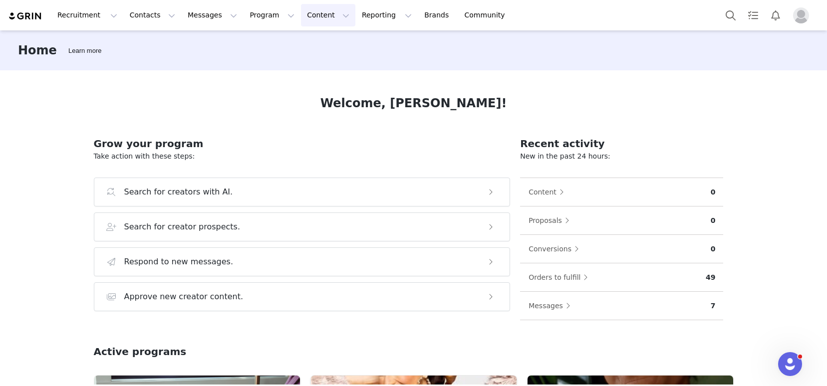
click at [307, 18] on button "Content Content" at bounding box center [328, 15] width 54 height 22
click at [320, 44] on p "Creator Content" at bounding box center [316, 44] width 55 height 10
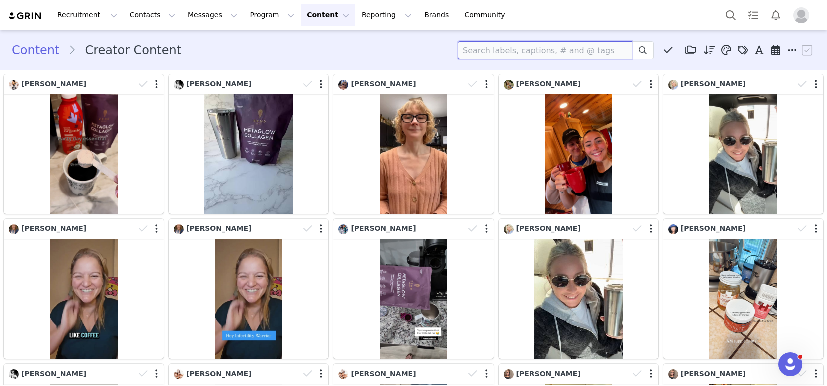
click at [503, 53] on input at bounding box center [545, 50] width 175 height 18
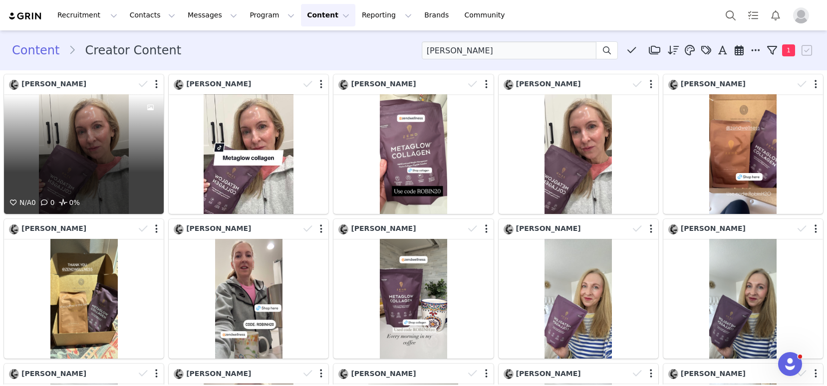
click at [105, 159] on div "N/A 0 0 0%" at bounding box center [84, 154] width 160 height 120
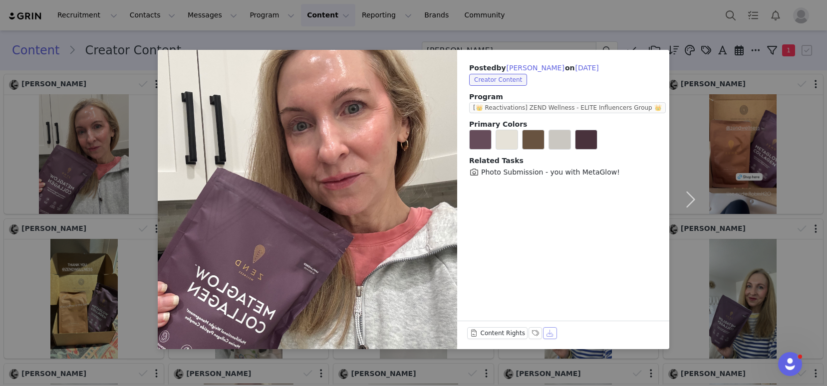
click at [546, 335] on button "Download" at bounding box center [550, 333] width 14 height 12
click at [691, 198] on button "button" at bounding box center [690, 200] width 42 height 300
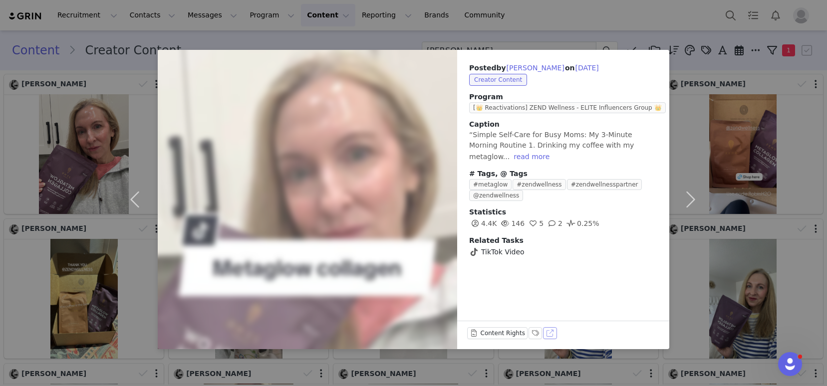
click at [548, 331] on button "View on TikTok" at bounding box center [550, 333] width 14 height 12
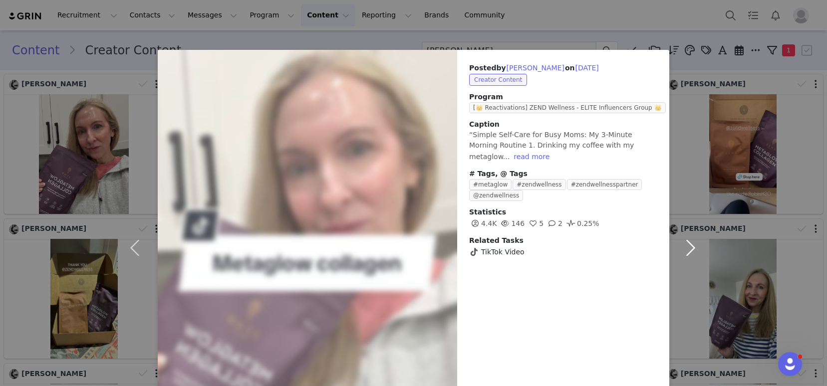
click at [689, 245] on button "button" at bounding box center [690, 248] width 42 height 396
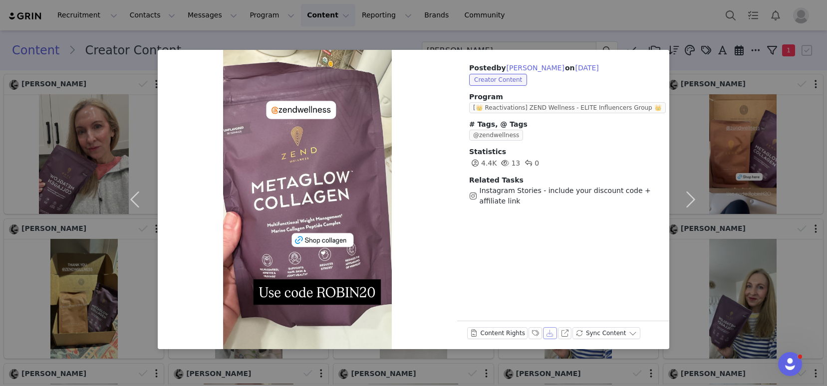
click at [547, 333] on button "Download" at bounding box center [550, 333] width 14 height 12
click at [686, 203] on button "button" at bounding box center [690, 200] width 42 height 300
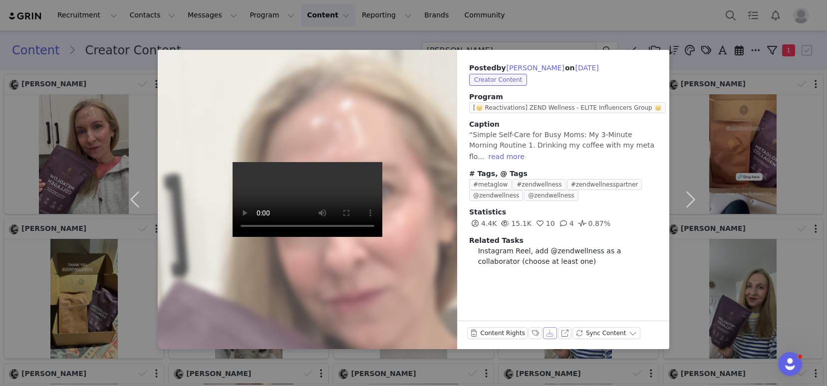
click at [549, 335] on button "Download" at bounding box center [550, 333] width 14 height 12
click at [689, 201] on button "button" at bounding box center [690, 200] width 42 height 300
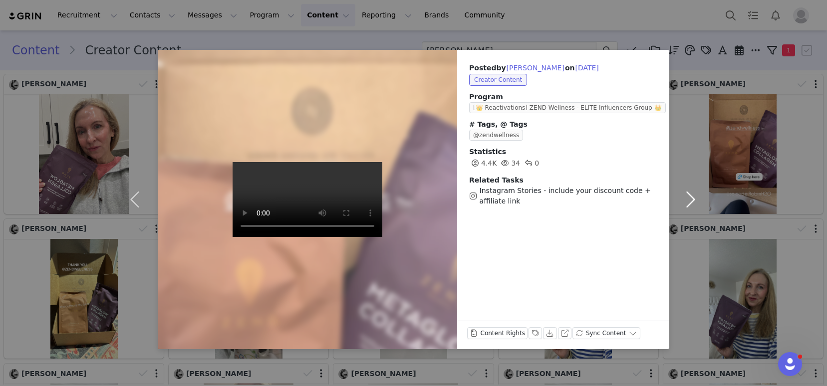
click at [689, 196] on button "button" at bounding box center [690, 200] width 42 height 300
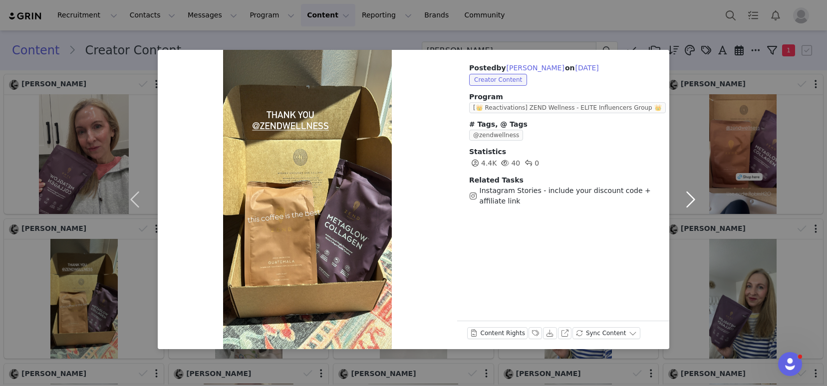
click at [689, 196] on button "button" at bounding box center [690, 200] width 42 height 300
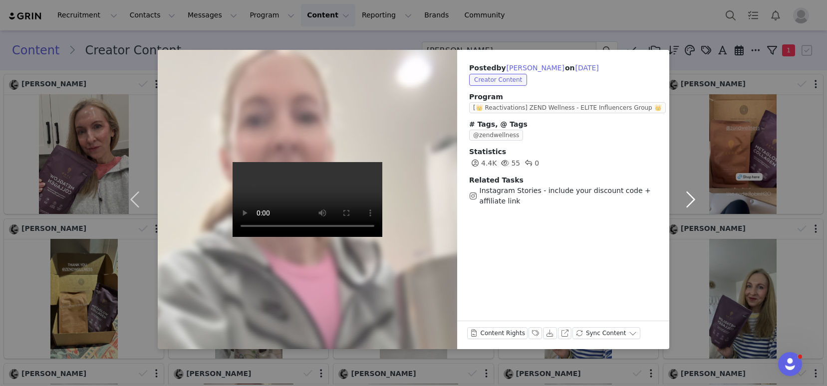
click at [689, 196] on button "button" at bounding box center [690, 200] width 42 height 300
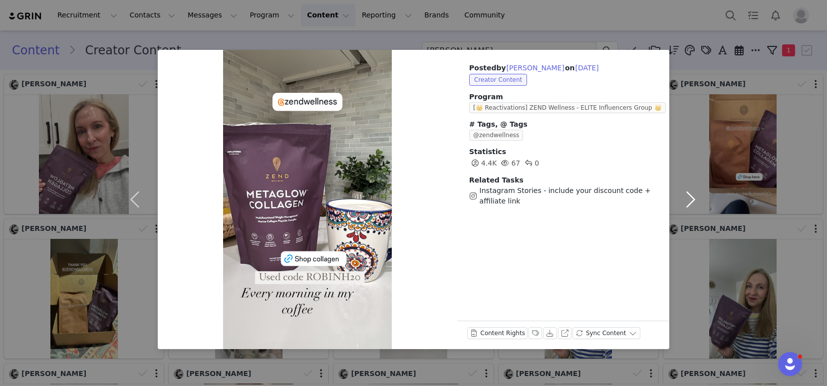
click at [689, 196] on button "button" at bounding box center [690, 200] width 42 height 300
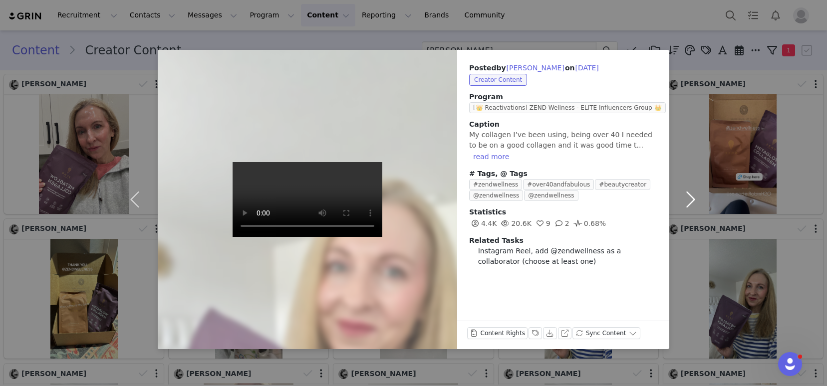
click at [688, 196] on button "button" at bounding box center [690, 200] width 42 height 300
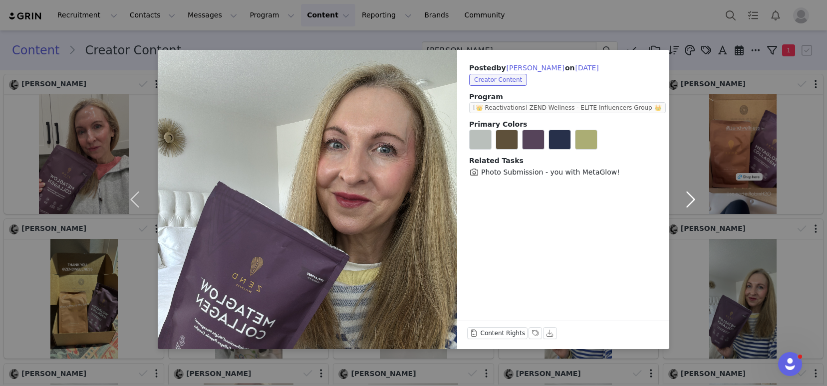
click at [688, 196] on button "button" at bounding box center [690, 200] width 42 height 300
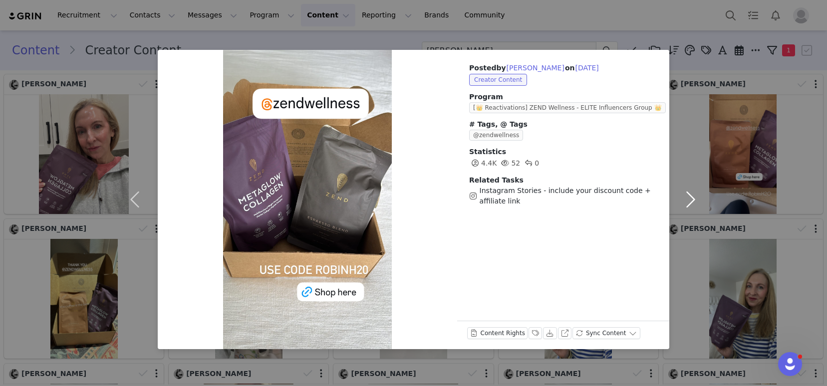
click at [686, 62] on button "button" at bounding box center [690, 200] width 42 height 300
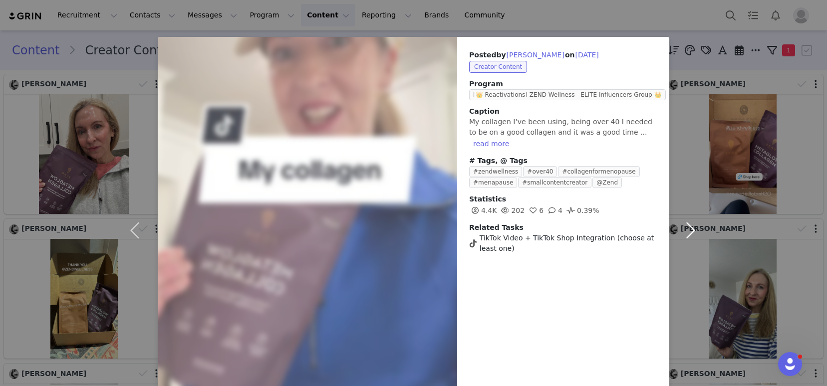
scroll to position [62, 0]
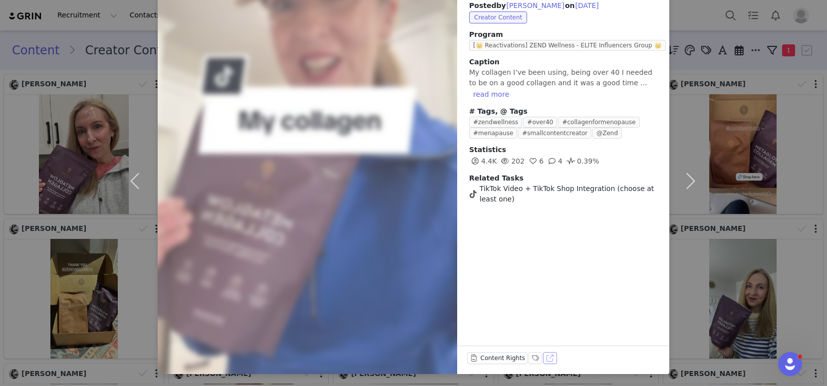
click at [545, 360] on button "View on TikTok" at bounding box center [550, 358] width 14 height 12
click at [686, 180] on button "button" at bounding box center [690, 181] width 42 height 387
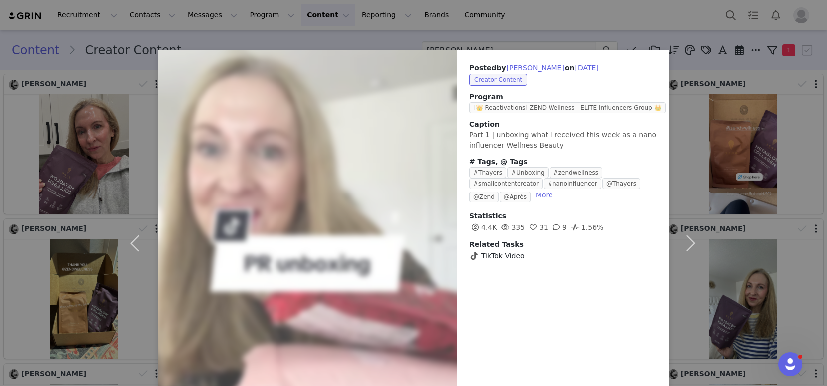
click at [548, 333] on div "Posted by Robin Haymoor on May 20, 2025 Creator Content Program [👑 Reactivation…" at bounding box center [563, 243] width 212 height 387
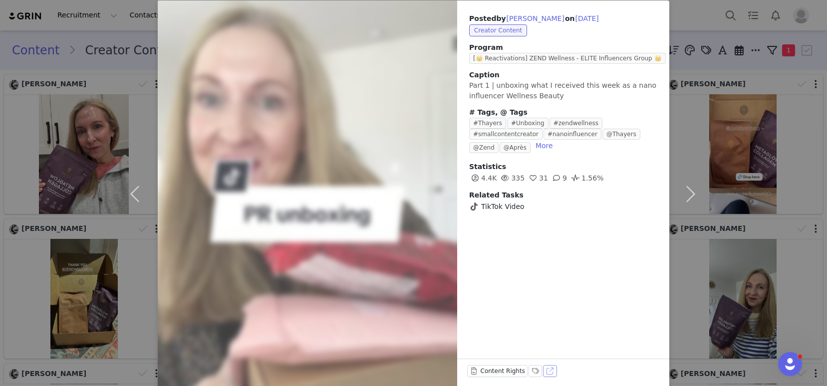
scroll to position [62, 0]
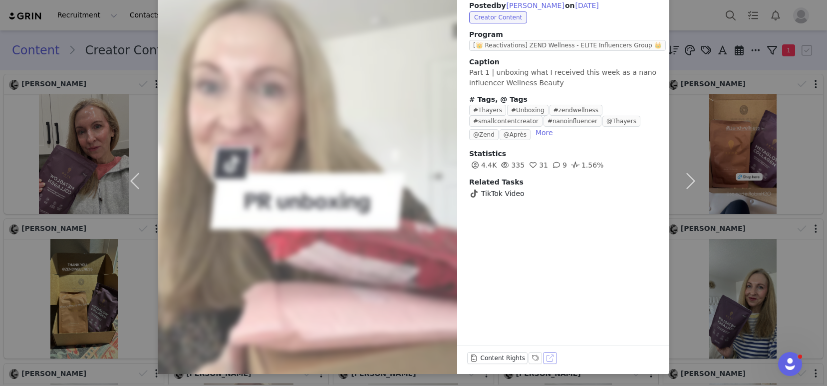
click at [544, 357] on button "View on TikTok" at bounding box center [550, 358] width 14 height 12
click at [685, 182] on button "button" at bounding box center [690, 181] width 42 height 387
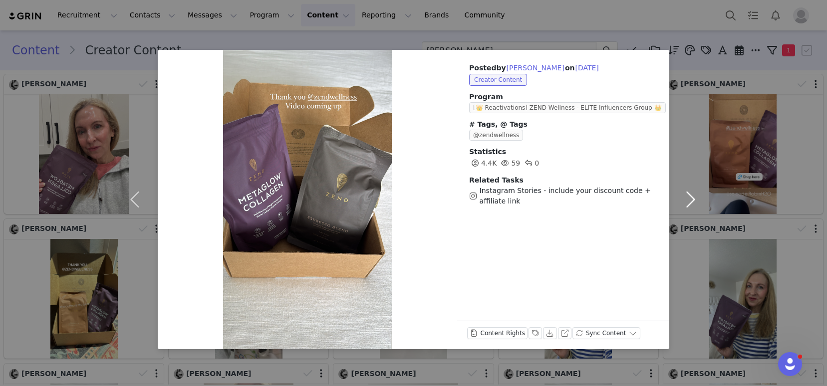
click at [685, 181] on button "button" at bounding box center [690, 200] width 42 height 300
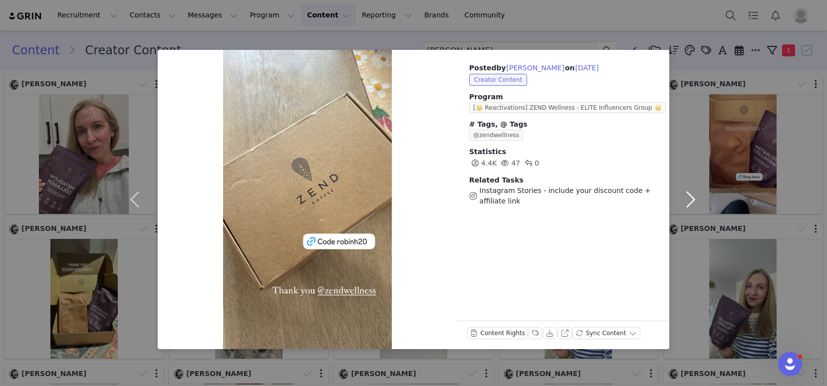
click at [687, 200] on button "button" at bounding box center [690, 200] width 42 height 300
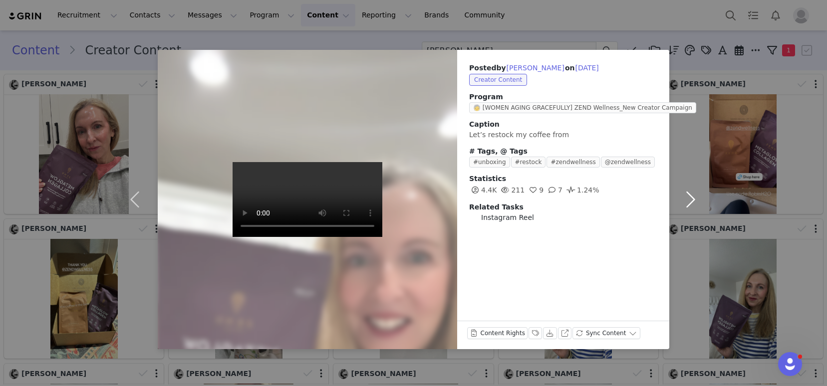
click at [689, 197] on button "button" at bounding box center [690, 200] width 42 height 300
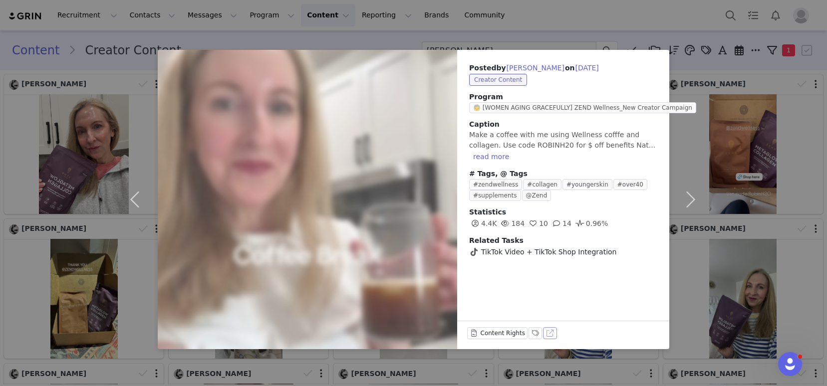
click at [553, 332] on button "View on TikTok" at bounding box center [550, 333] width 14 height 12
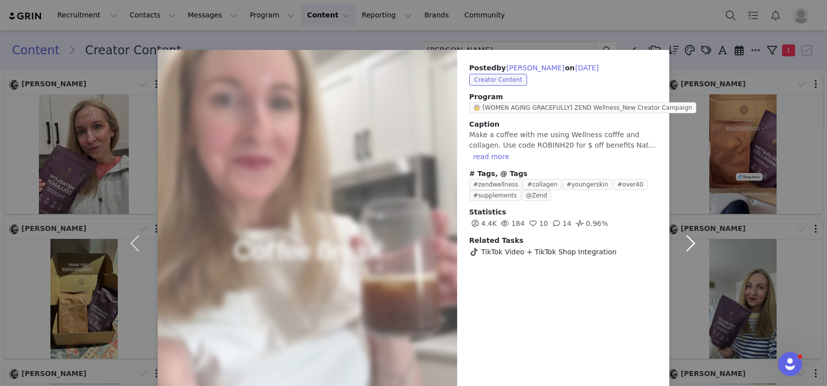
click at [686, 245] on button "button" at bounding box center [690, 243] width 42 height 387
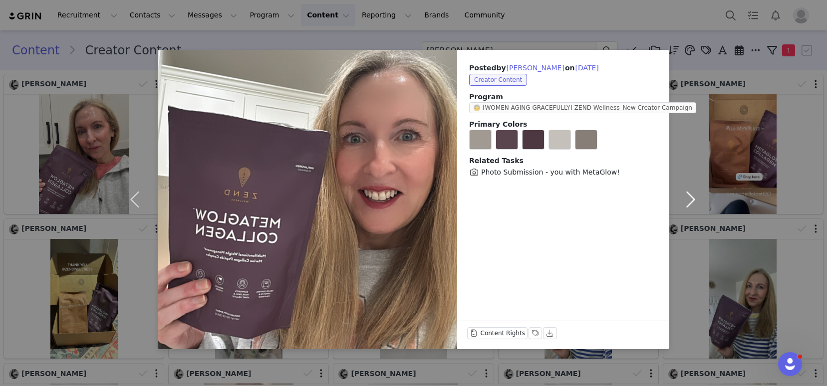
click at [684, 196] on button "button" at bounding box center [690, 200] width 42 height 300
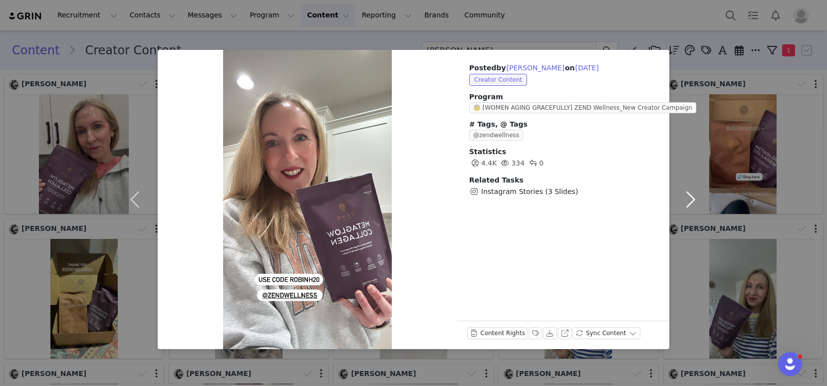
click at [687, 198] on button "button" at bounding box center [690, 200] width 42 height 300
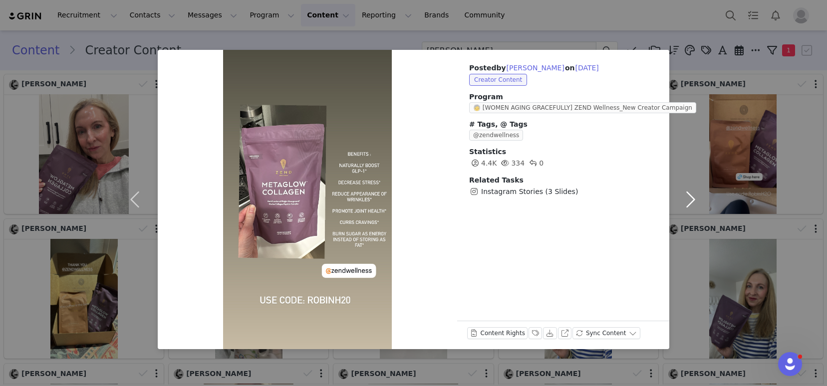
click at [687, 198] on button "button" at bounding box center [690, 200] width 42 height 300
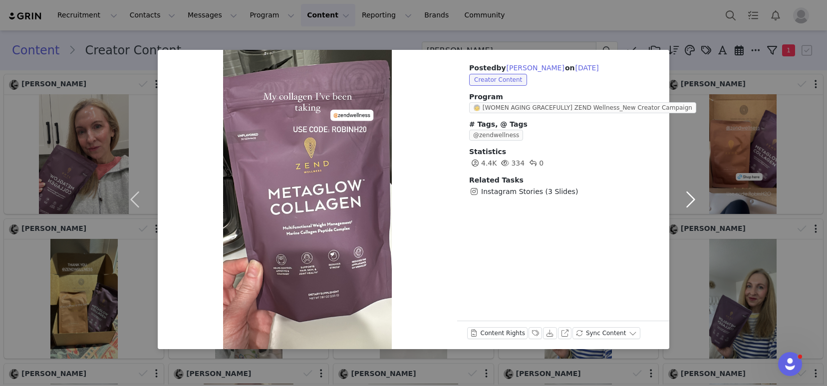
click at [690, 54] on button "button" at bounding box center [690, 200] width 42 height 300
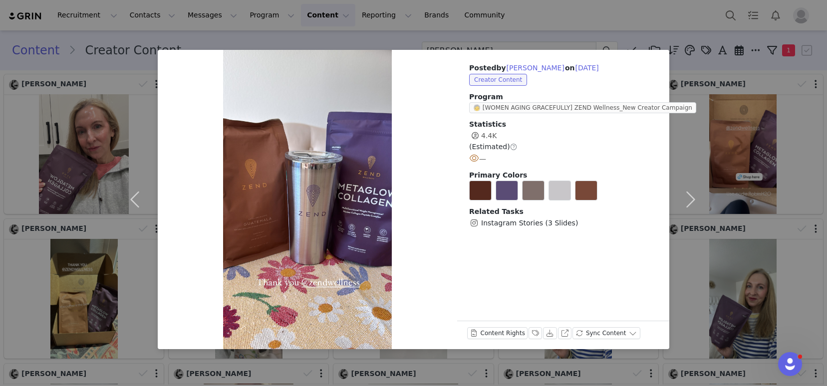
click at [499, 36] on div "Posted by Robin Haymoor on Apr 18, 2025 Creator Content Program 🧓 [WOMEN AGING …" at bounding box center [413, 193] width 827 height 386
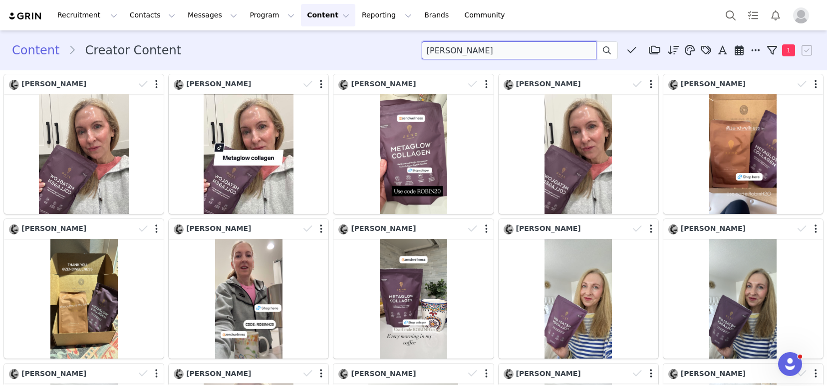
click at [452, 54] on input "robin" at bounding box center [509, 50] width 175 height 18
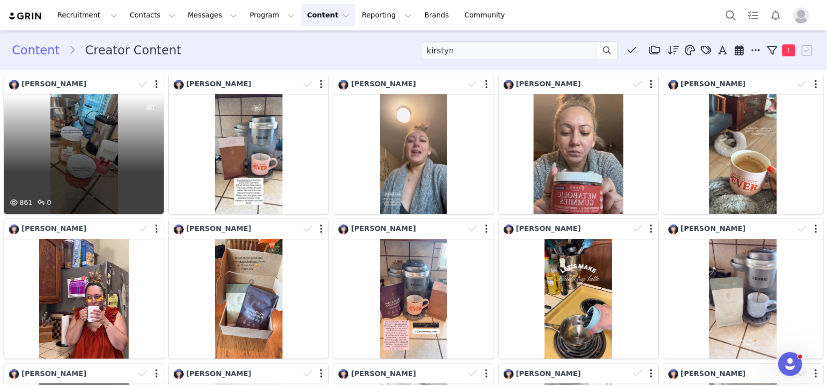
click at [75, 139] on div "861 0" at bounding box center [84, 154] width 160 height 120
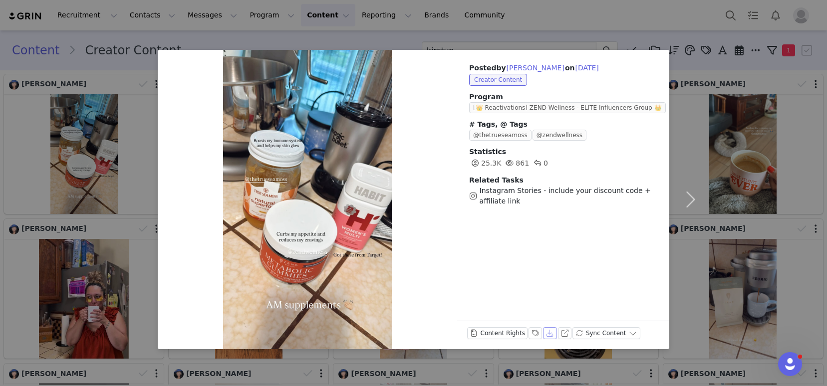
click at [549, 333] on button "Download" at bounding box center [550, 333] width 14 height 12
click at [690, 201] on button "button" at bounding box center [690, 200] width 42 height 300
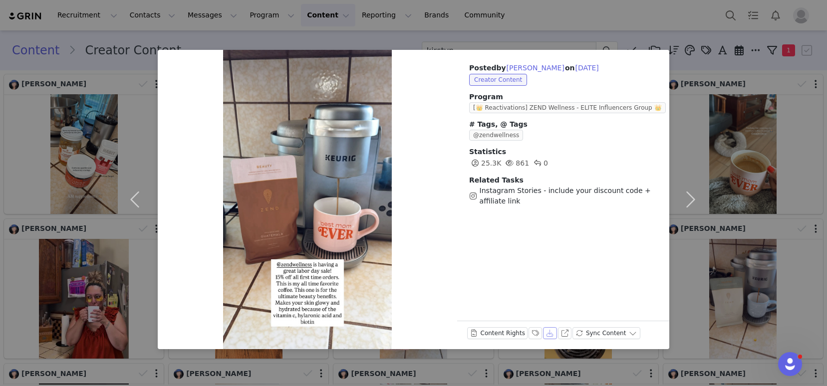
click at [549, 330] on button "Download" at bounding box center [550, 333] width 14 height 12
click at [687, 201] on button "button" at bounding box center [690, 200] width 42 height 300
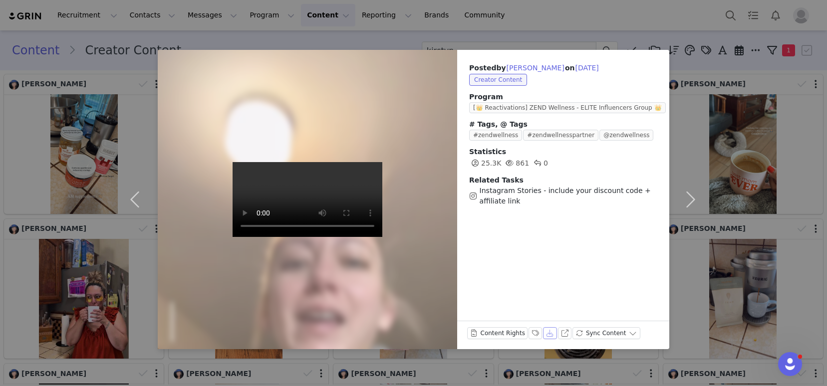
click at [549, 333] on button "Download" at bounding box center [550, 333] width 14 height 12
click at [693, 196] on button "button" at bounding box center [690, 200] width 42 height 300
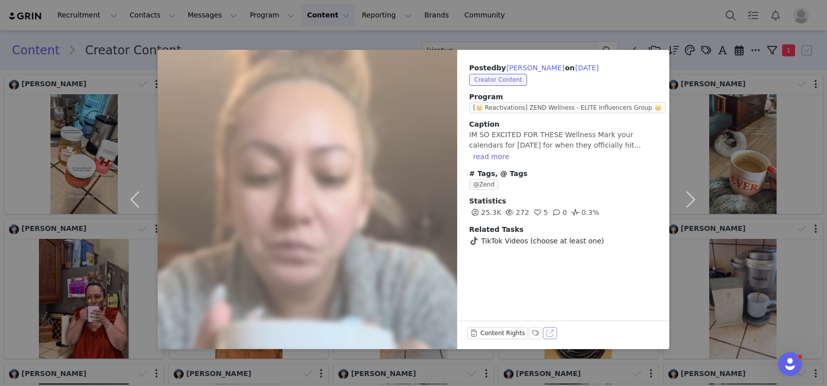
click at [545, 333] on button "View on TikTok" at bounding box center [550, 333] width 14 height 12
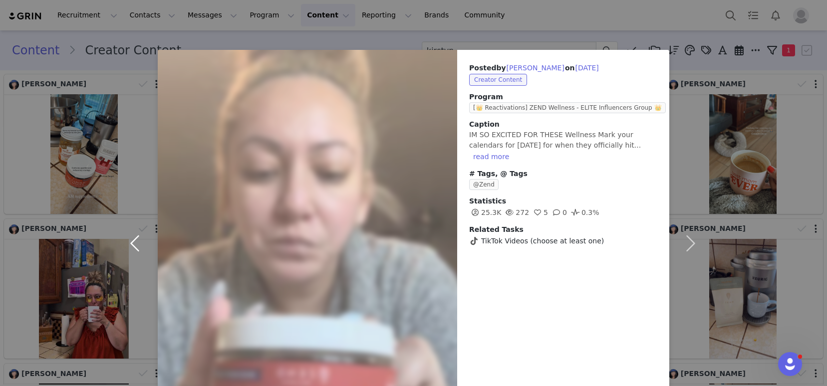
click at [130, 247] on button "button" at bounding box center [137, 243] width 42 height 387
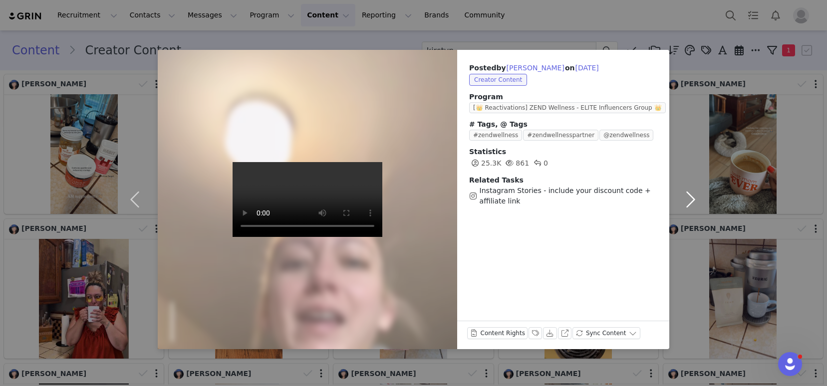
click at [685, 202] on button "button" at bounding box center [690, 200] width 42 height 300
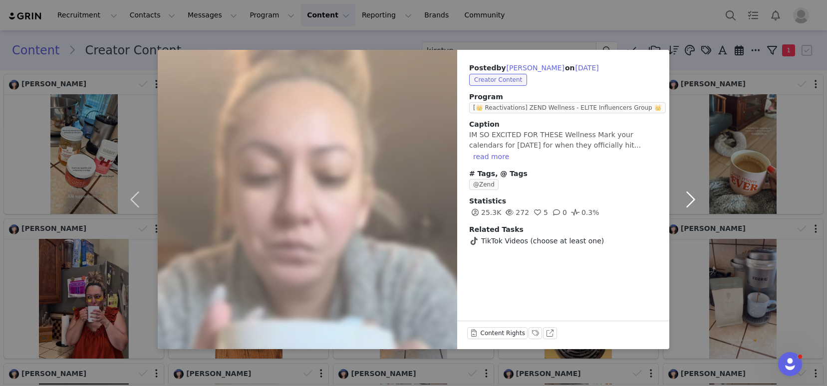
click at [685, 202] on button "button" at bounding box center [690, 200] width 42 height 300
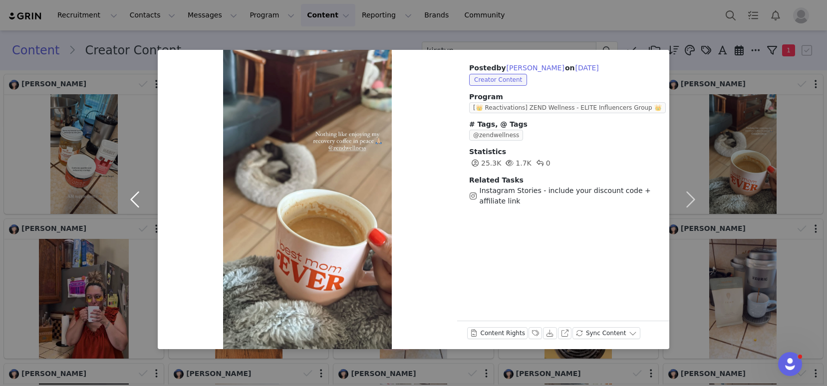
click at [131, 202] on button "button" at bounding box center [137, 200] width 42 height 300
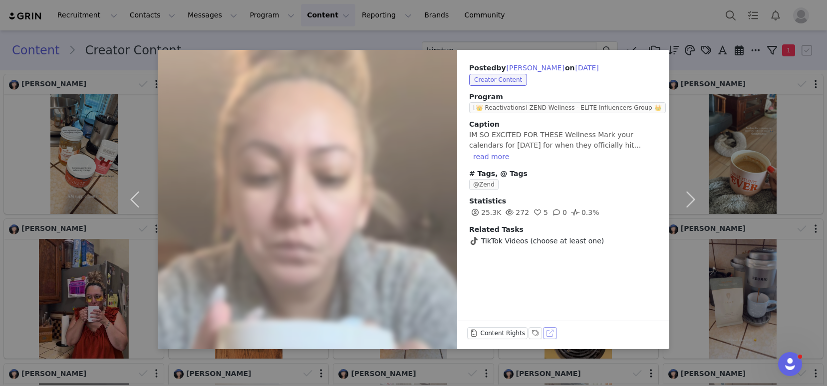
click at [549, 335] on button "View on TikTok" at bounding box center [550, 333] width 14 height 12
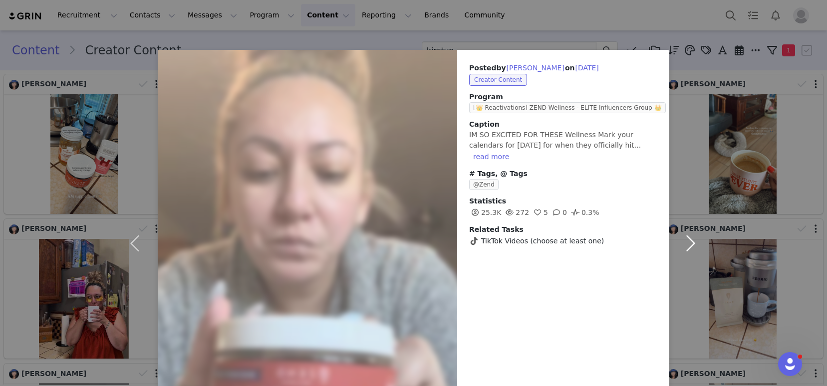
click at [684, 245] on button "button" at bounding box center [690, 243] width 42 height 387
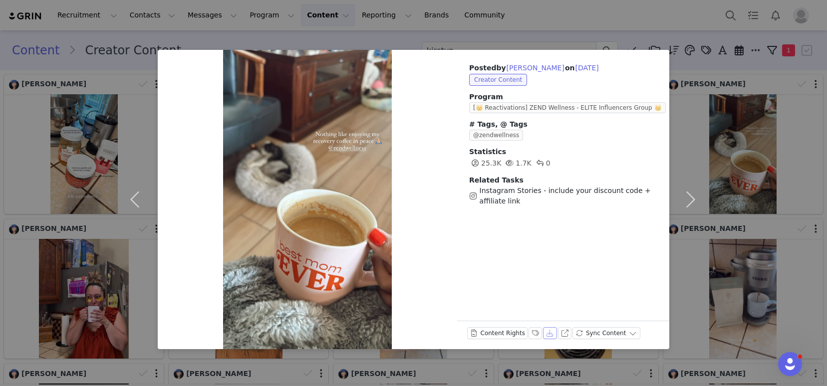
click at [545, 335] on button "Download" at bounding box center [550, 333] width 14 height 12
click at [692, 198] on button "button" at bounding box center [690, 200] width 42 height 300
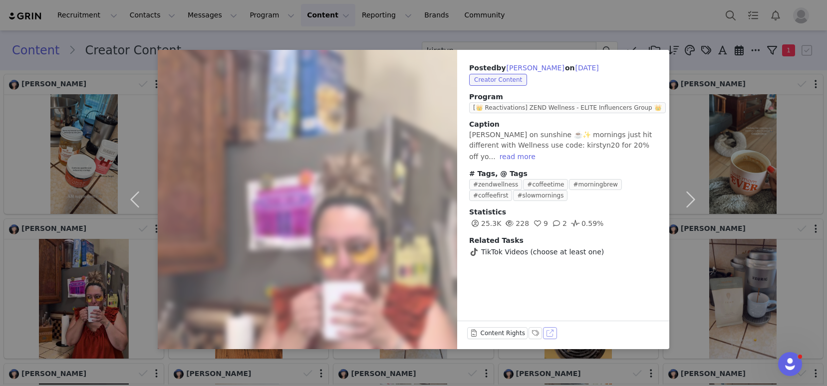
click at [547, 331] on button "View on TikTok" at bounding box center [550, 333] width 14 height 12
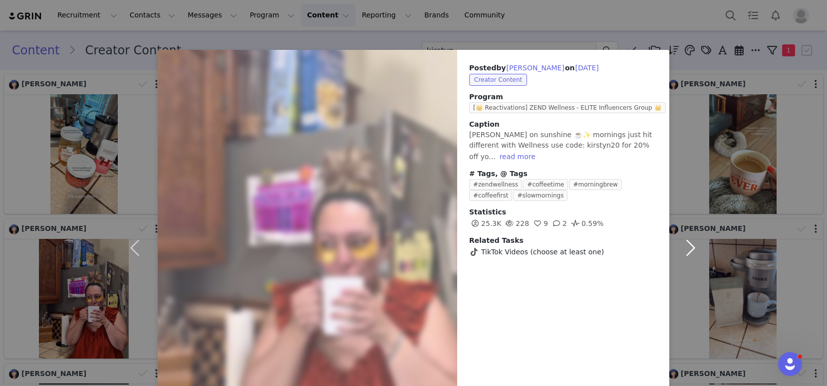
click at [688, 247] on button "button" at bounding box center [690, 248] width 42 height 396
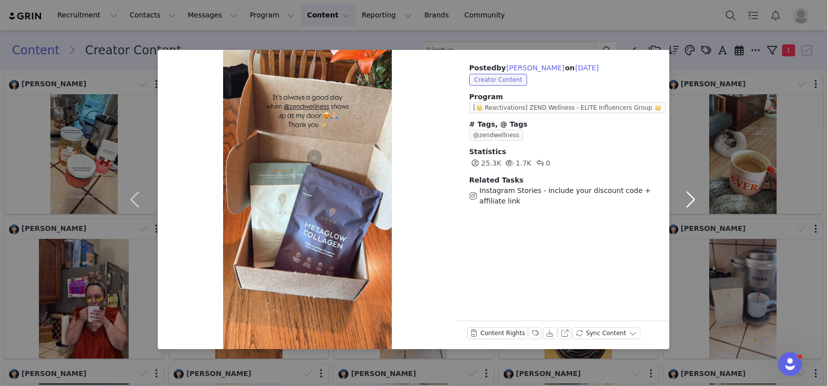
click at [687, 198] on button "button" at bounding box center [690, 200] width 42 height 300
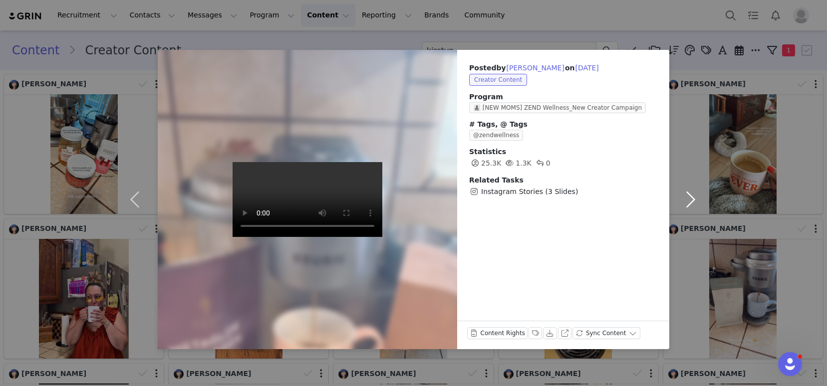
click at [687, 198] on button "button" at bounding box center [690, 200] width 42 height 300
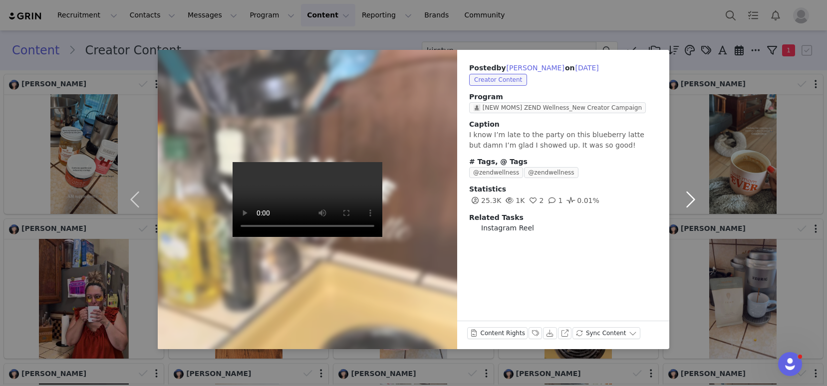
click at [687, 198] on button "button" at bounding box center [690, 200] width 42 height 300
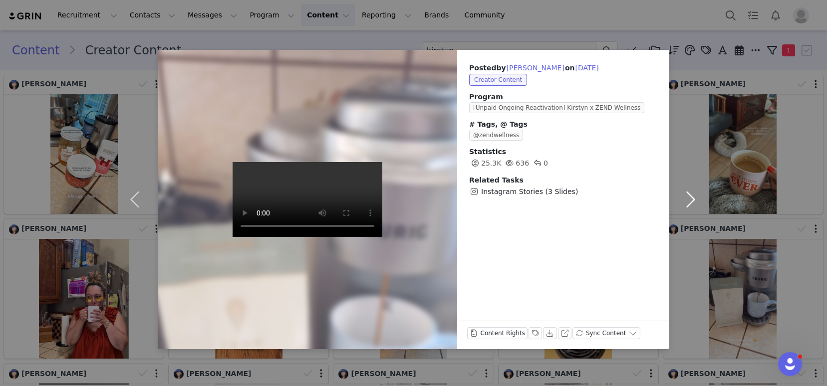
click at [687, 198] on button "button" at bounding box center [690, 200] width 42 height 300
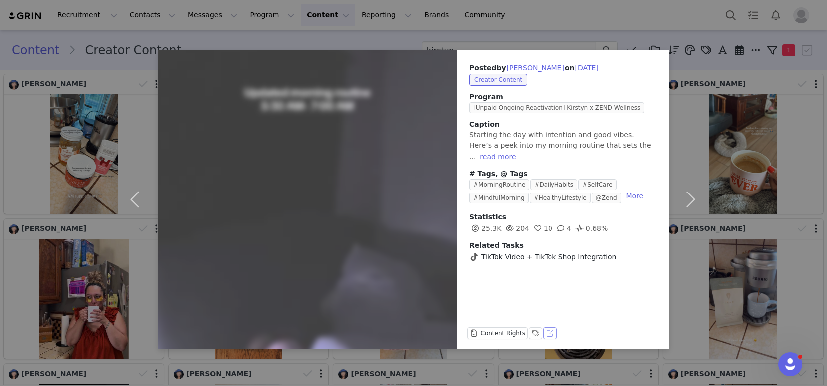
click at [554, 334] on button "View on TikTok" at bounding box center [550, 333] width 14 height 12
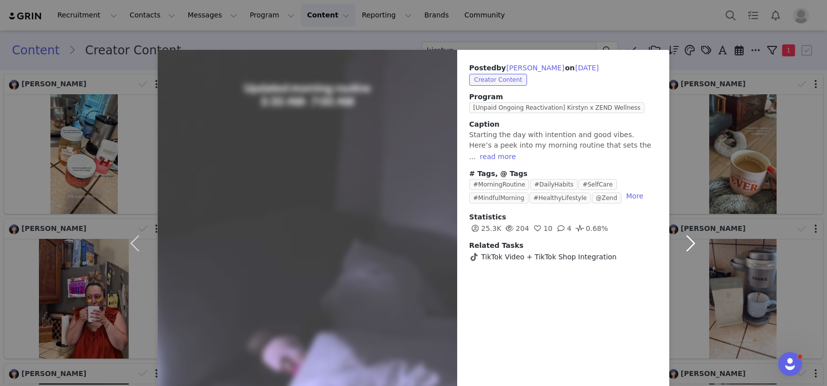
click at [686, 241] on button "button" at bounding box center [690, 243] width 42 height 387
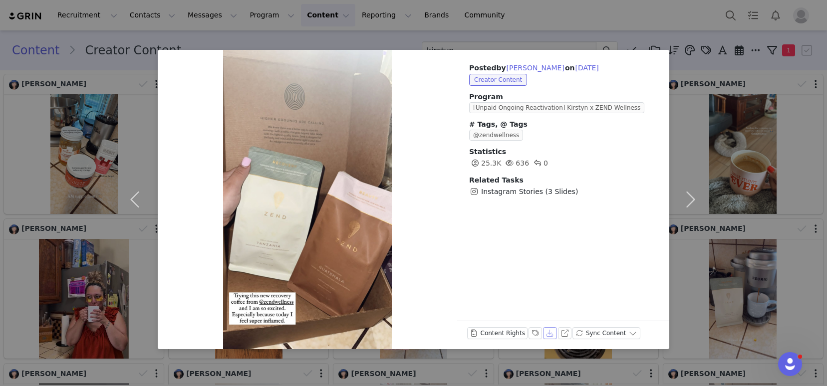
click at [550, 336] on button "Download" at bounding box center [550, 333] width 14 height 12
click at [686, 193] on button "button" at bounding box center [690, 200] width 42 height 300
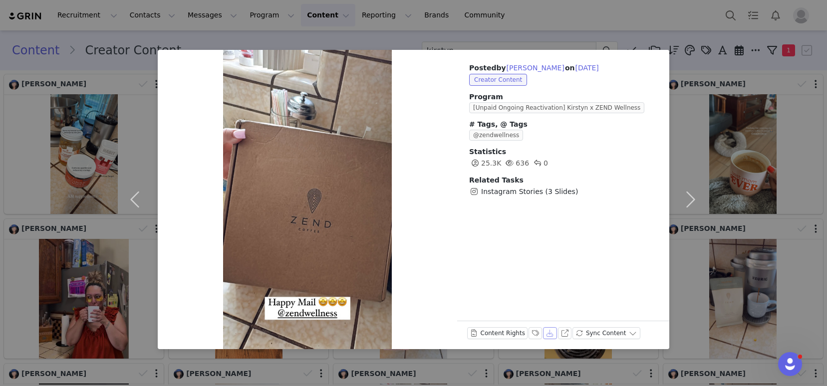
click at [546, 334] on button "Download" at bounding box center [550, 333] width 14 height 12
click at [691, 203] on button "button" at bounding box center [690, 200] width 42 height 300
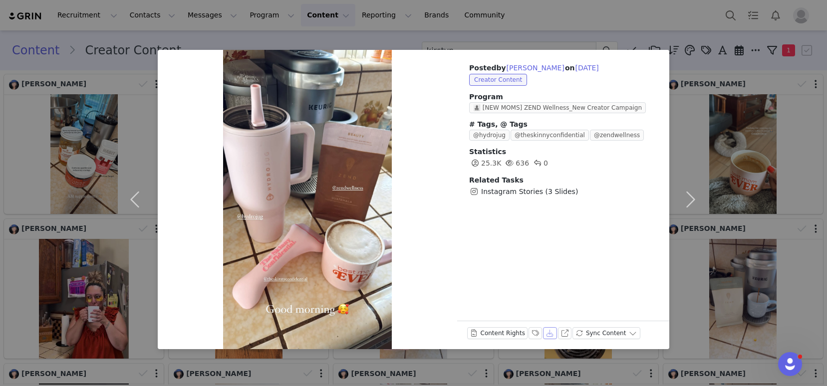
click at [547, 334] on button "Download" at bounding box center [550, 333] width 14 height 12
click at [690, 207] on button "button" at bounding box center [690, 200] width 42 height 300
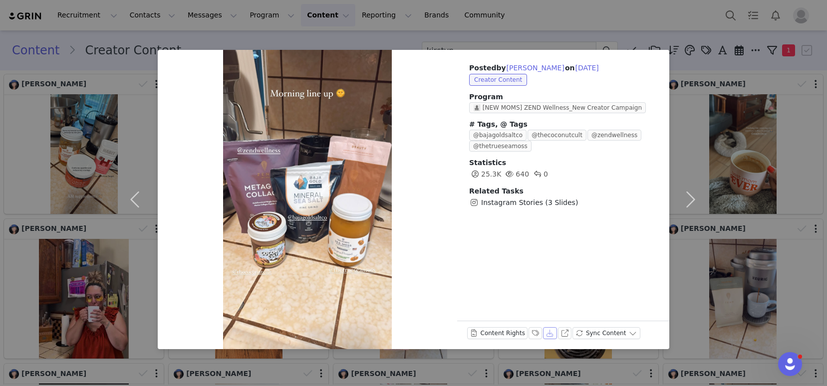
click at [551, 334] on button "Download" at bounding box center [550, 333] width 14 height 12
click at [690, 202] on button "button" at bounding box center [690, 200] width 42 height 300
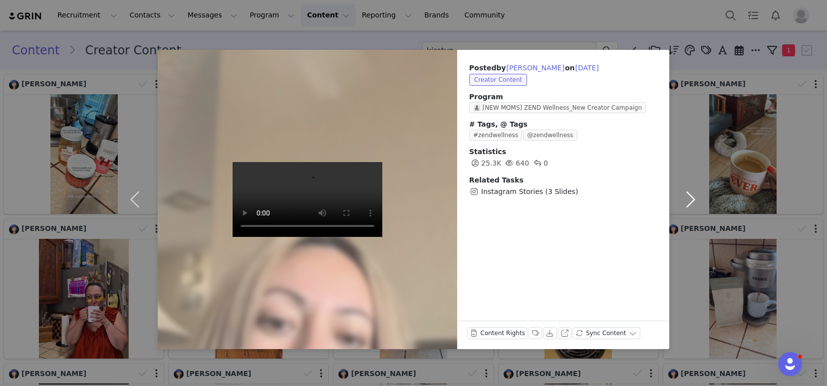
click at [691, 200] on button "button" at bounding box center [690, 200] width 42 height 300
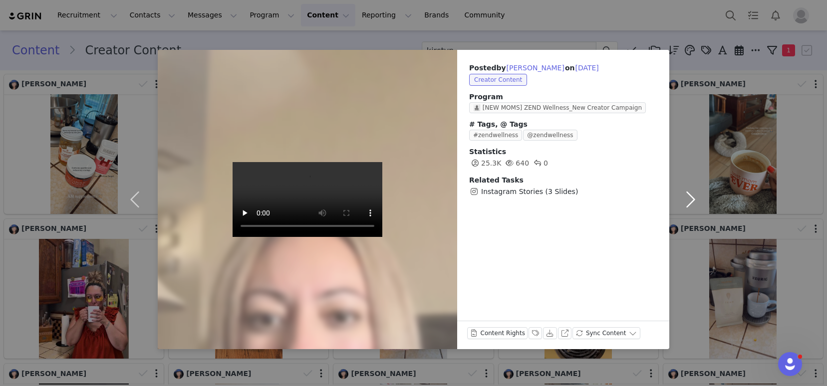
click at [690, 200] on button "button" at bounding box center [690, 200] width 42 height 300
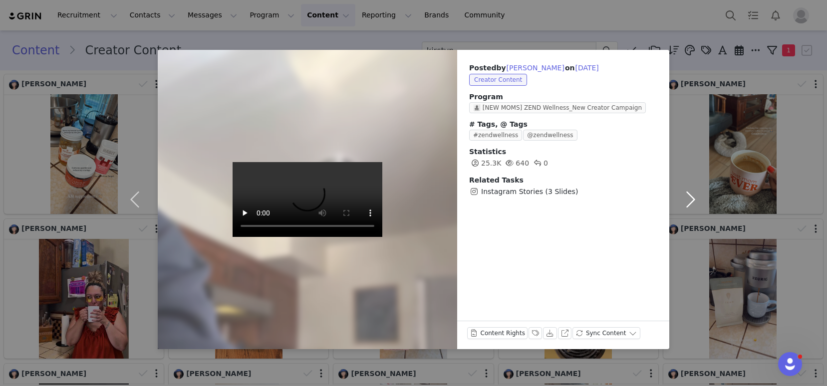
click at [690, 200] on button "button" at bounding box center [690, 200] width 42 height 300
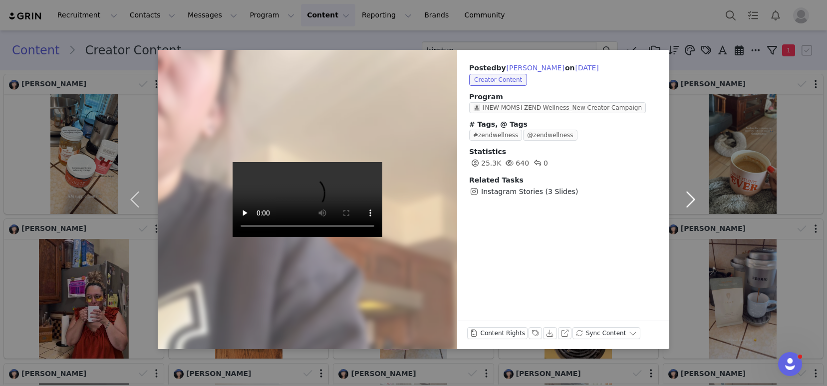
click at [690, 200] on button "button" at bounding box center [690, 200] width 42 height 300
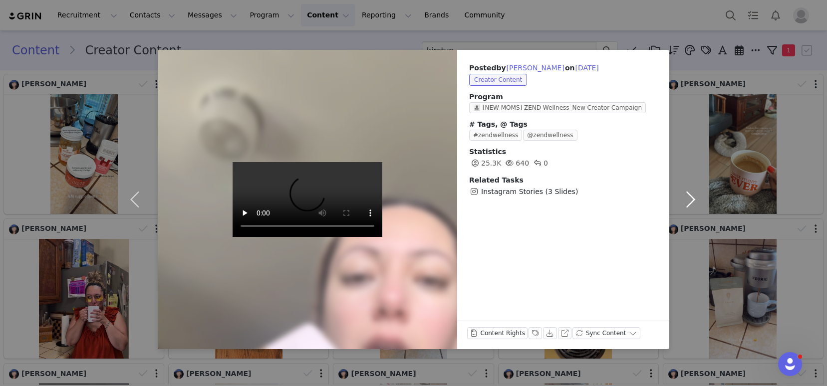
click at [690, 200] on button "button" at bounding box center [690, 200] width 42 height 300
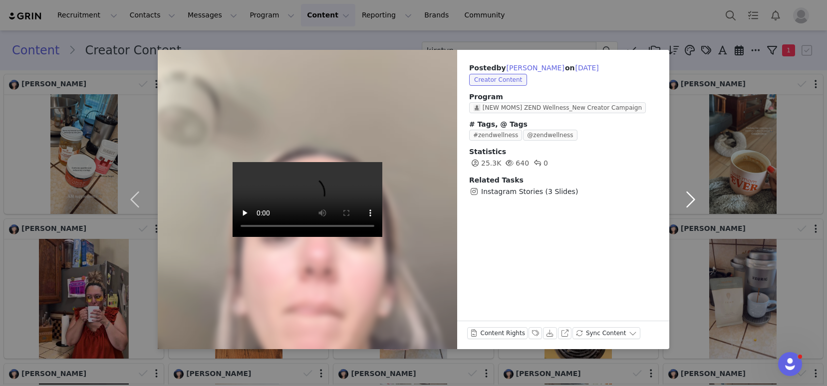
click at [690, 200] on button "button" at bounding box center [690, 200] width 42 height 300
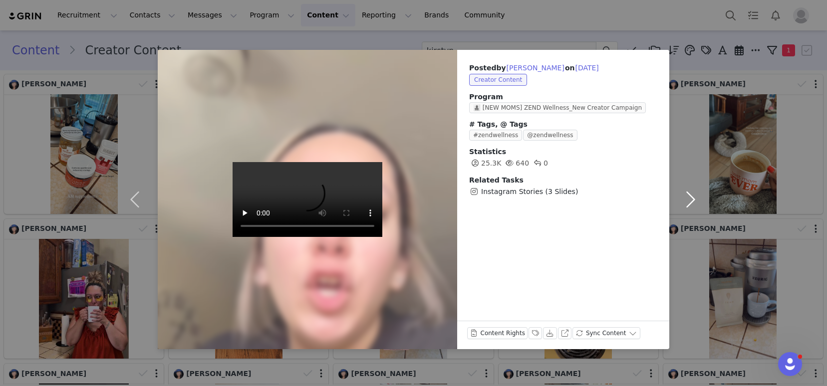
click at [690, 200] on button "button" at bounding box center [690, 200] width 42 height 300
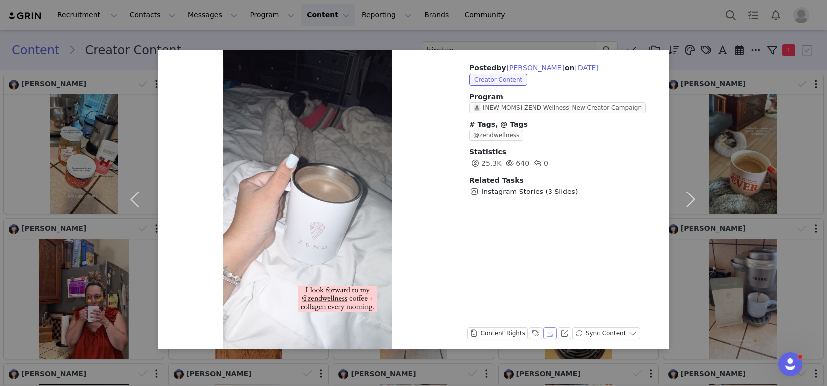
click at [546, 333] on button "Download" at bounding box center [550, 333] width 14 height 12
click at [607, 250] on div "Posted by Kirstyn Langley on Feb 13, 2025 Creator Content Program 👩‍👧‍👦 [NEW MO…" at bounding box center [563, 200] width 212 height 300
click at [690, 198] on button "button" at bounding box center [690, 200] width 42 height 300
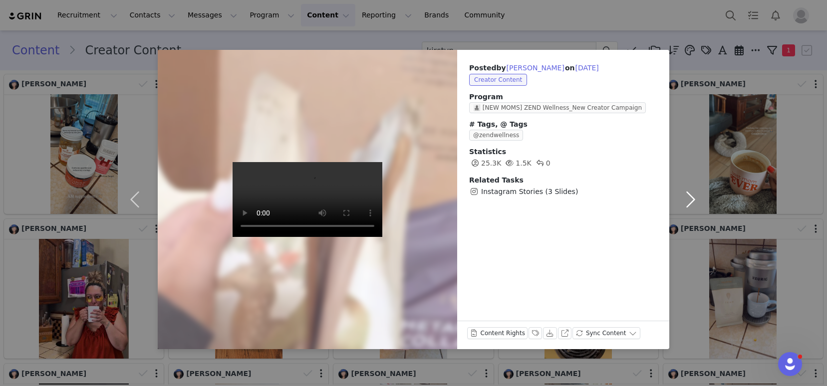
click at [690, 198] on button "button" at bounding box center [690, 200] width 42 height 300
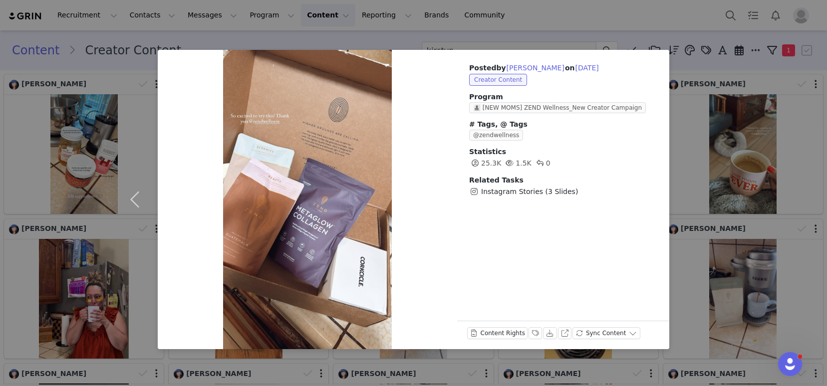
click at [582, 30] on div "Posted by Kirstyn Langley on Feb 4, 2025 Creator Content Program 👩‍👧‍👦 [NEW MOM…" at bounding box center [413, 193] width 827 height 386
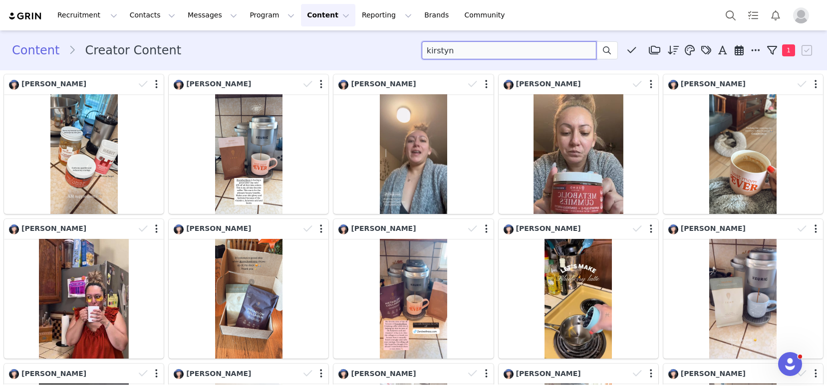
click at [459, 54] on input "kirstyn" at bounding box center [509, 50] width 175 height 18
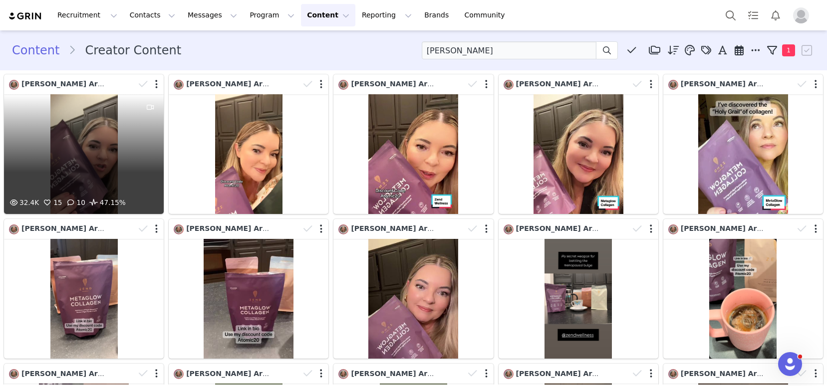
click at [110, 166] on div "32.4K 15 10 47.15%" at bounding box center [84, 154] width 160 height 120
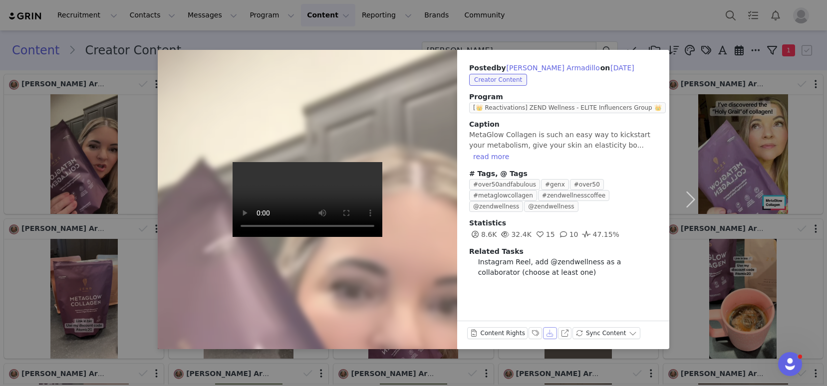
click at [548, 333] on button "Download" at bounding box center [550, 333] width 14 height 12
click at [690, 194] on button "button" at bounding box center [690, 200] width 42 height 300
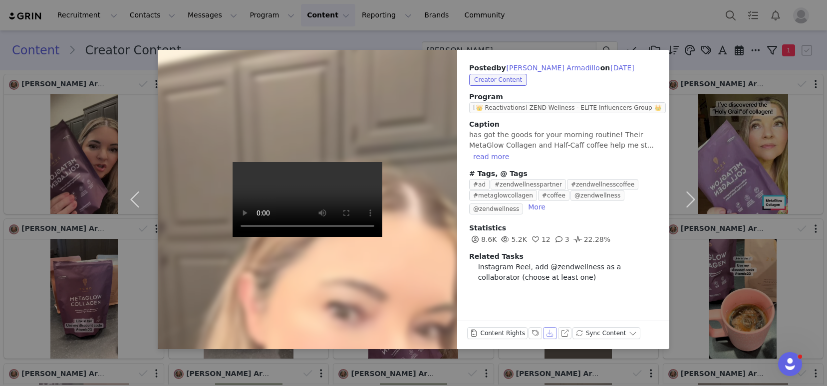
click at [547, 333] on button "Download" at bounding box center [550, 333] width 14 height 12
click at [693, 195] on button "button" at bounding box center [690, 200] width 42 height 300
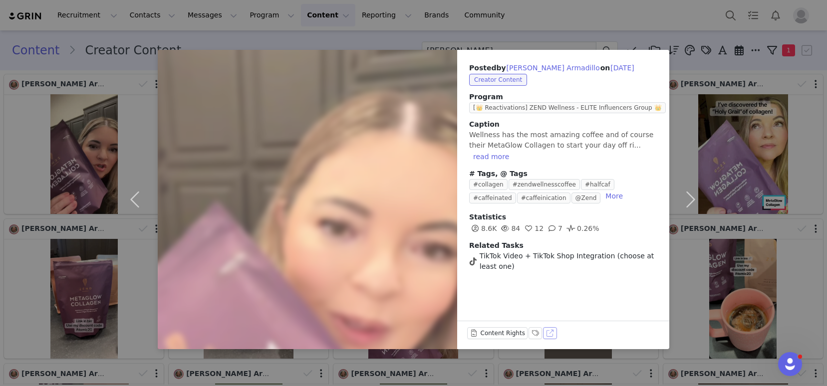
click at [548, 330] on button "View on TikTok" at bounding box center [550, 333] width 14 height 12
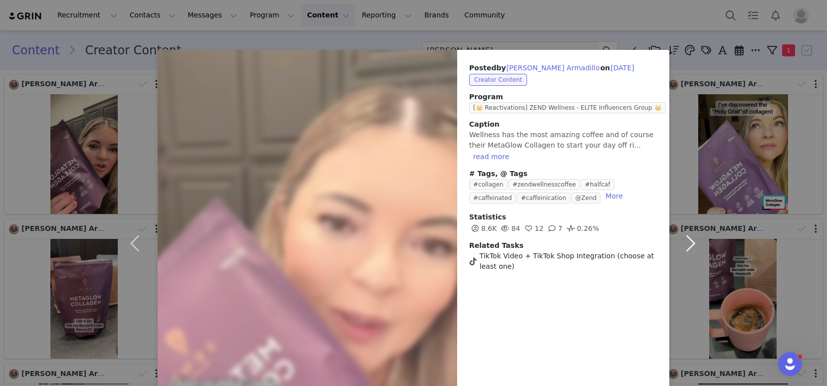
click at [687, 241] on button "button" at bounding box center [690, 243] width 42 height 387
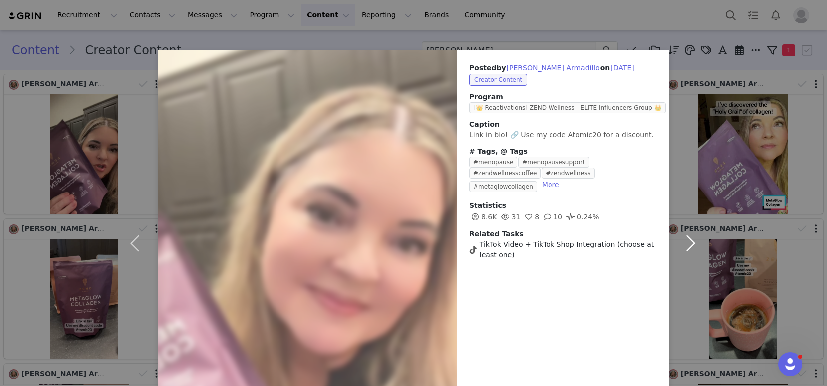
click at [682, 206] on button "button" at bounding box center [690, 243] width 42 height 387
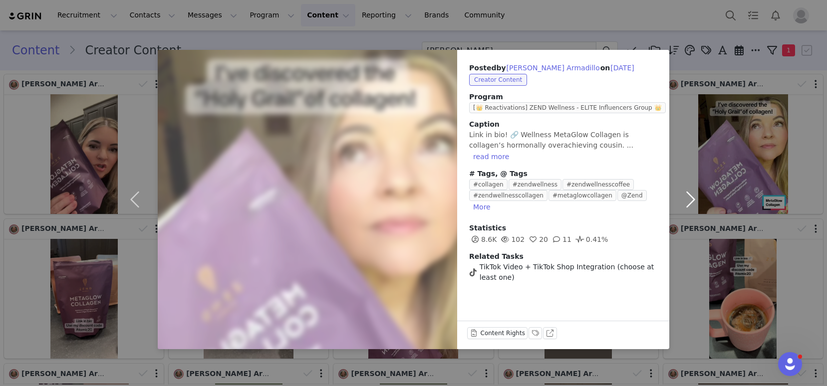
click at [682, 206] on button "button" at bounding box center [690, 200] width 42 height 300
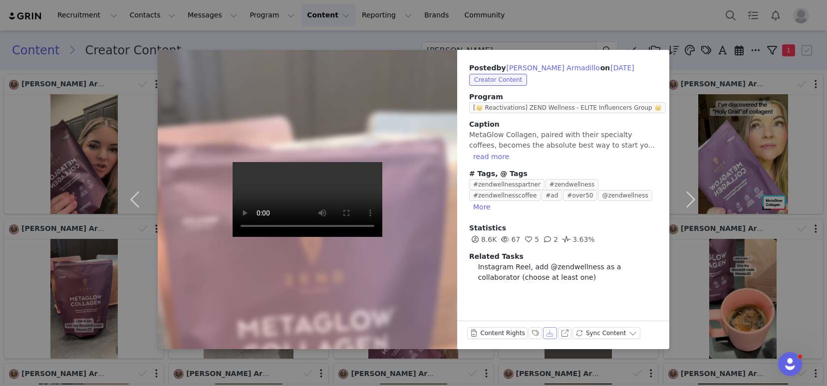
click at [548, 334] on button "Download" at bounding box center [550, 333] width 14 height 12
click at [691, 199] on button "button" at bounding box center [690, 200] width 42 height 300
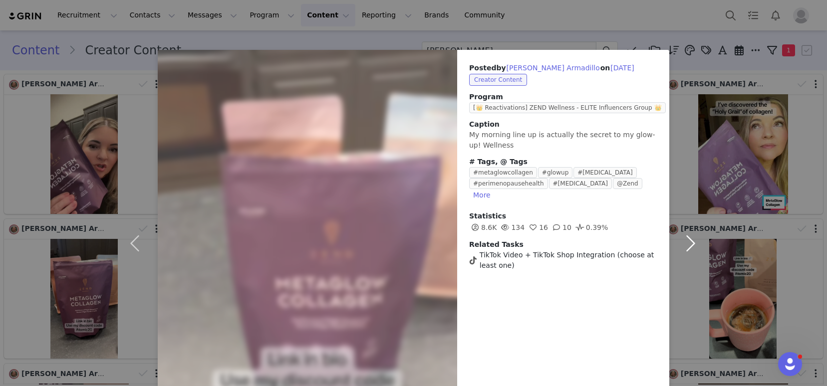
click at [685, 242] on button "button" at bounding box center [690, 243] width 42 height 387
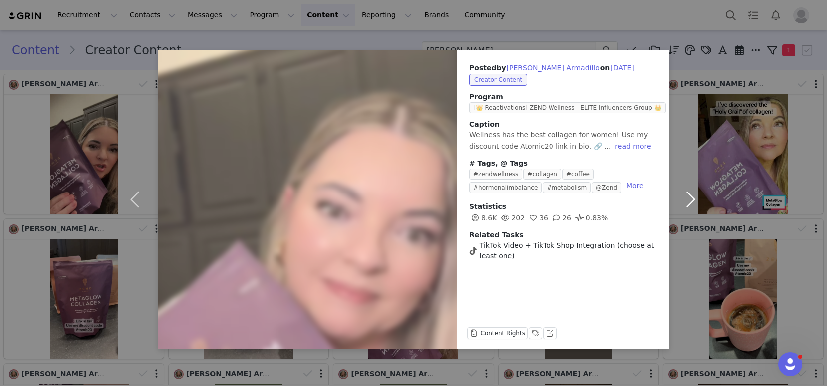
click at [687, 198] on button "button" at bounding box center [690, 200] width 42 height 300
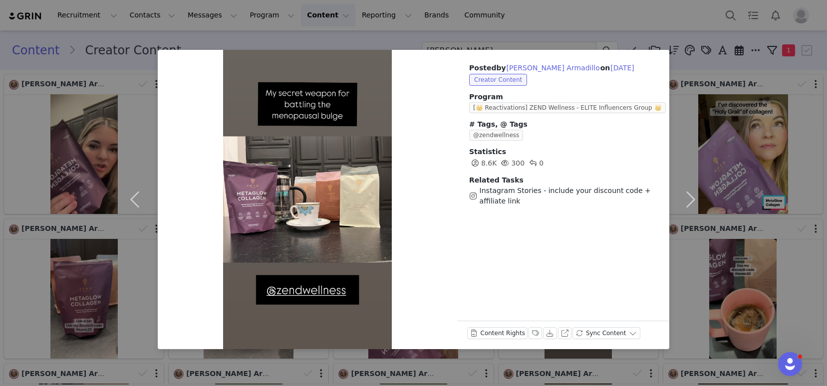
click at [550, 326] on div "Content Rights Labels & Tags Download View on Instagram Sync Content" at bounding box center [563, 335] width 212 height 28
click at [548, 335] on button "Download" at bounding box center [550, 333] width 14 height 12
click at [690, 200] on button "button" at bounding box center [690, 200] width 42 height 300
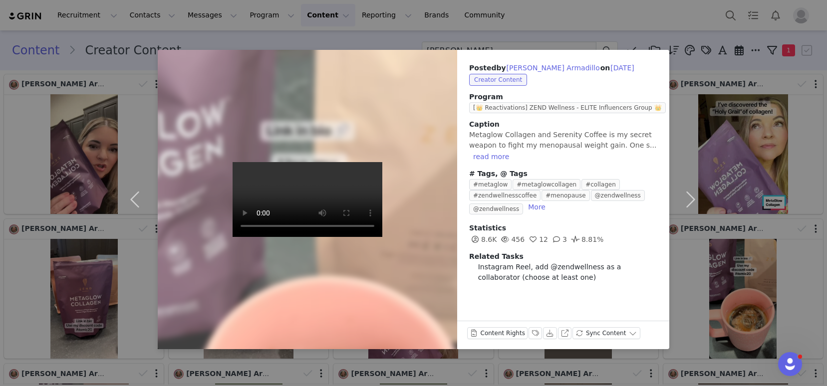
click at [545, 18] on div "Posted by Christina Atomic Armadillo on Jun 7, 2025 Creator Content Program [👑 …" at bounding box center [413, 193] width 827 height 386
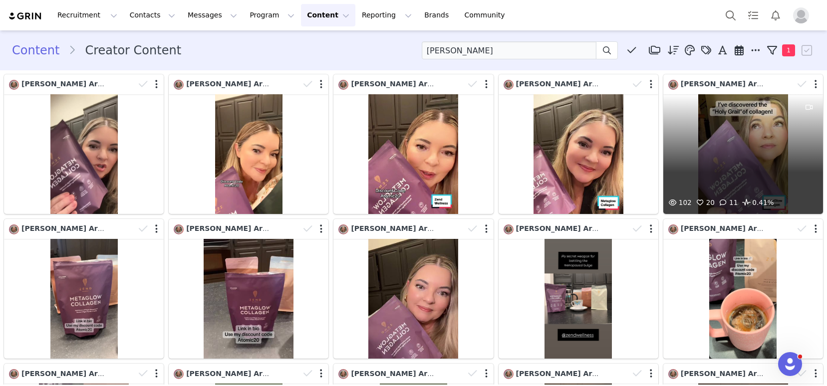
click at [744, 146] on div "102 20 11 0.41%" at bounding box center [743, 154] width 160 height 120
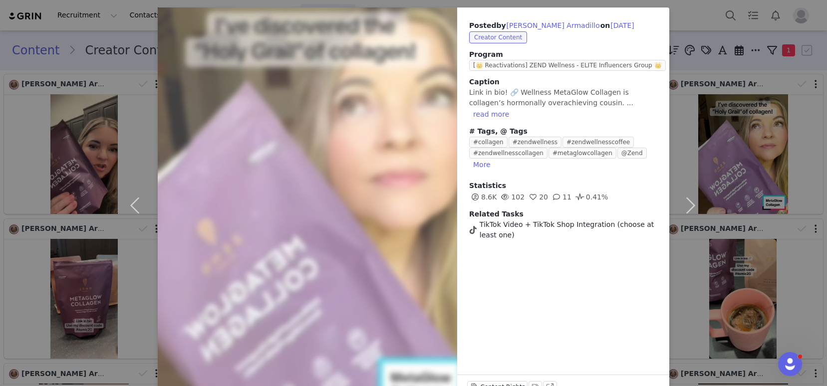
scroll to position [71, 0]
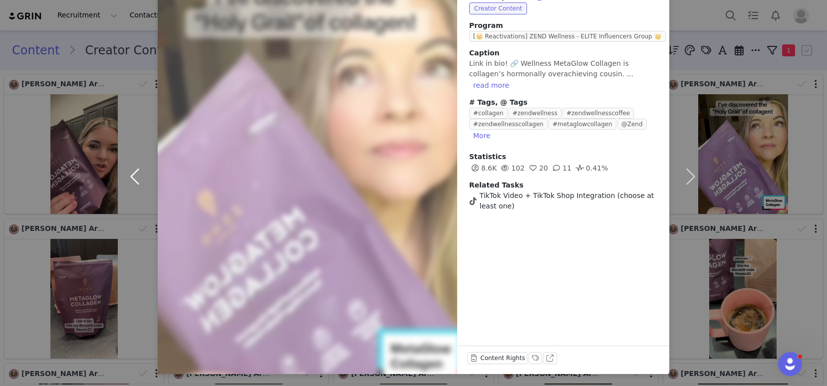
click at [130, 180] on button "button" at bounding box center [137, 177] width 42 height 396
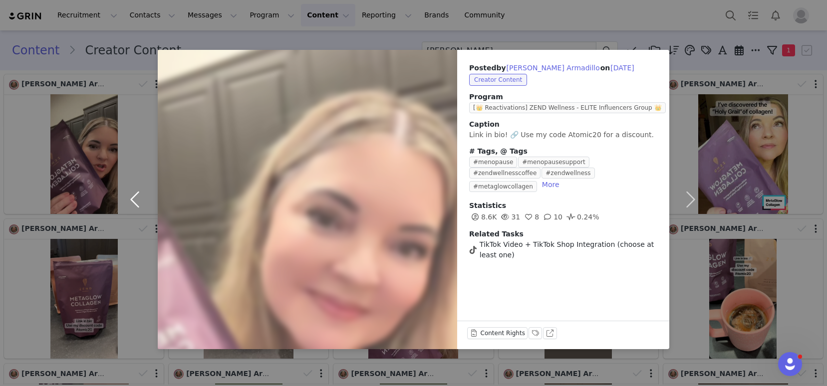
scroll to position [0, 0]
click at [130, 180] on button "button" at bounding box center [137, 200] width 42 height 300
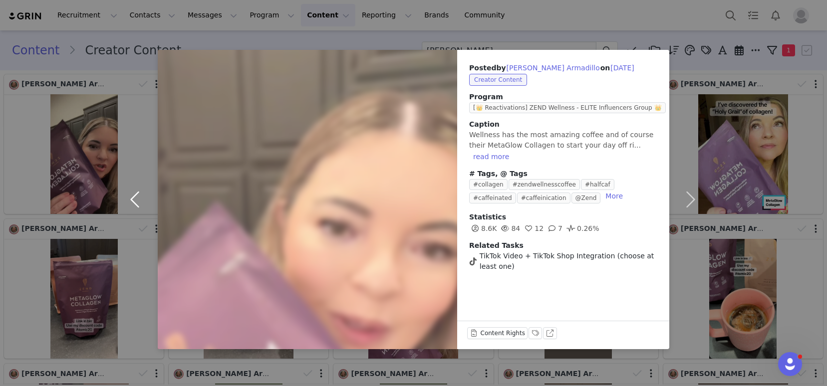
click at [130, 180] on button "button" at bounding box center [137, 200] width 42 height 300
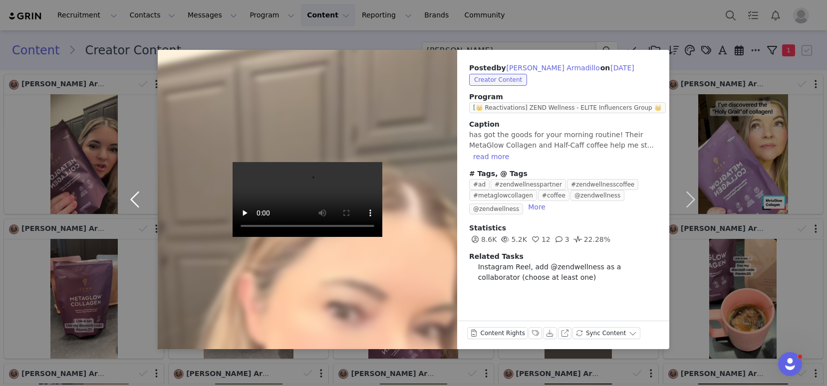
click at [129, 195] on button "button" at bounding box center [137, 200] width 42 height 300
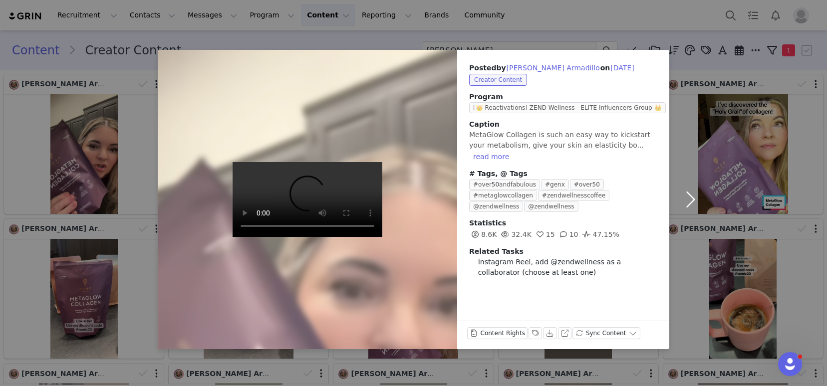
click at [695, 195] on button "button" at bounding box center [690, 200] width 42 height 300
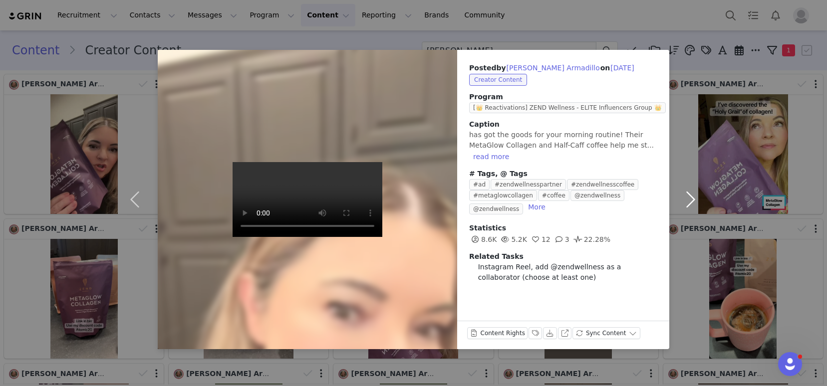
click at [693, 195] on button "button" at bounding box center [690, 200] width 42 height 300
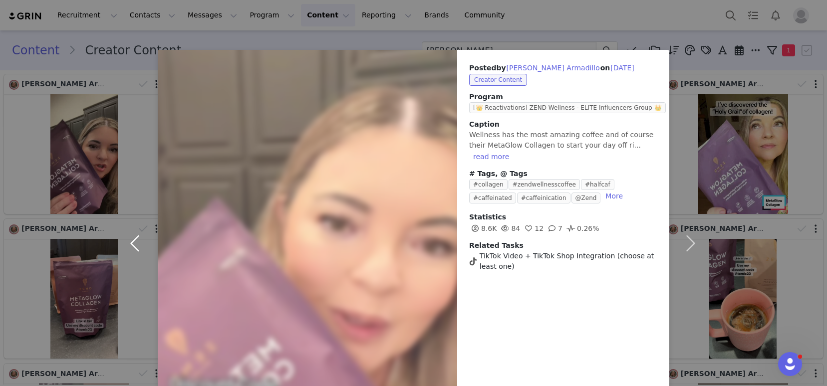
click at [127, 249] on button "button" at bounding box center [137, 243] width 42 height 387
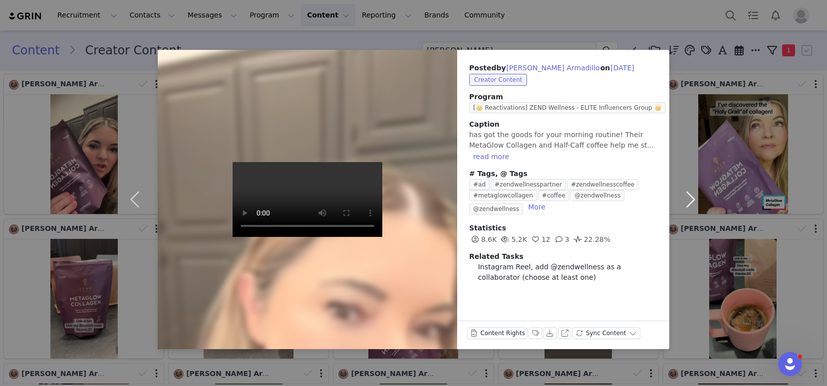
click at [696, 196] on button "button" at bounding box center [690, 200] width 42 height 300
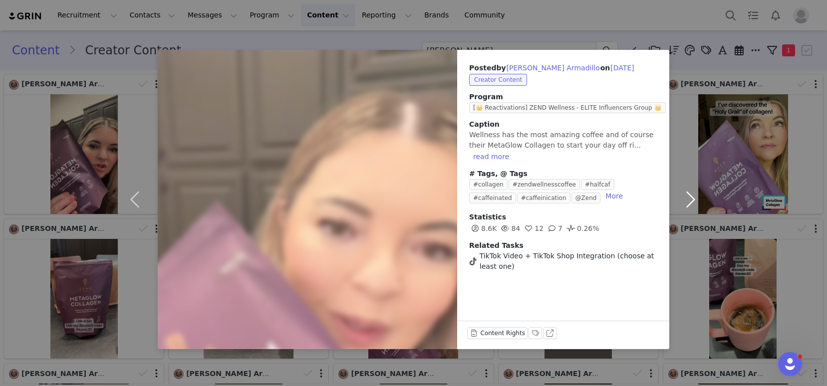
click at [694, 198] on button "button" at bounding box center [690, 200] width 42 height 300
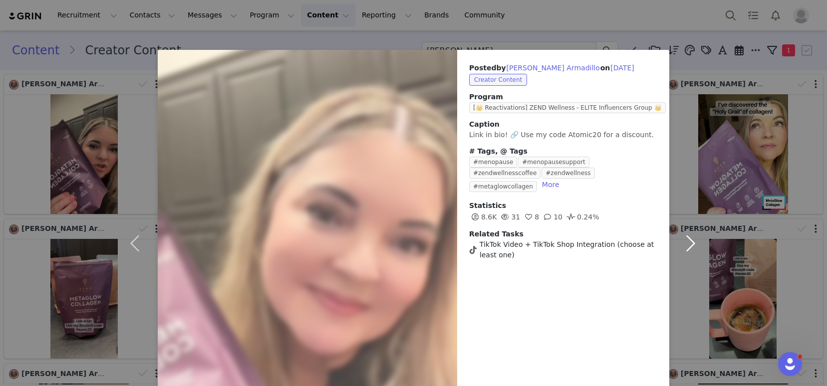
click at [694, 198] on button "button" at bounding box center [690, 243] width 42 height 387
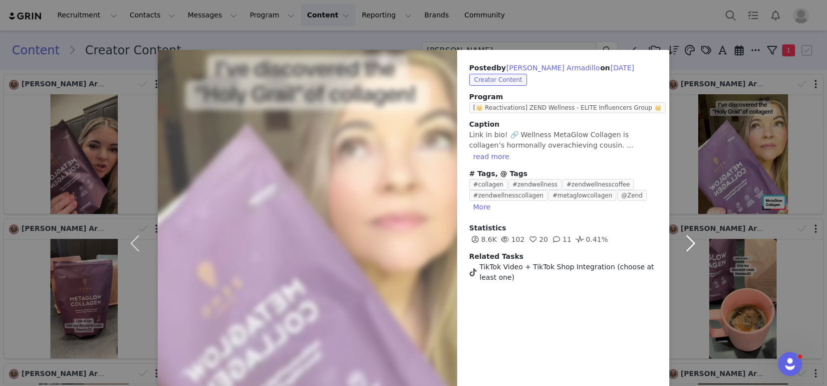
click at [685, 242] on button "button" at bounding box center [690, 243] width 42 height 387
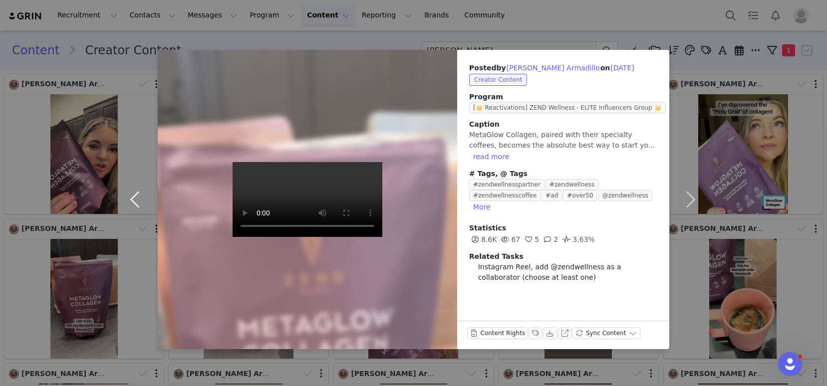
click at [129, 205] on button "button" at bounding box center [137, 200] width 42 height 300
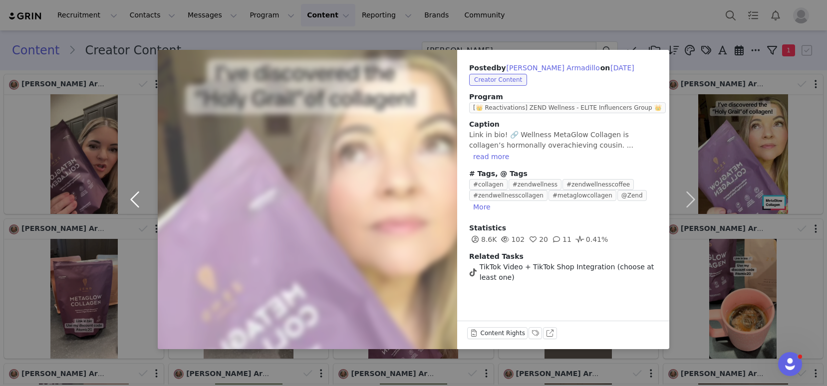
click at [129, 205] on button "button" at bounding box center [137, 200] width 42 height 300
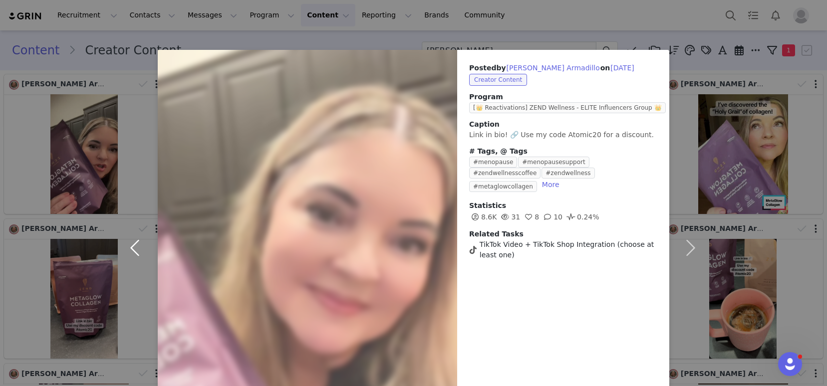
scroll to position [71, 0]
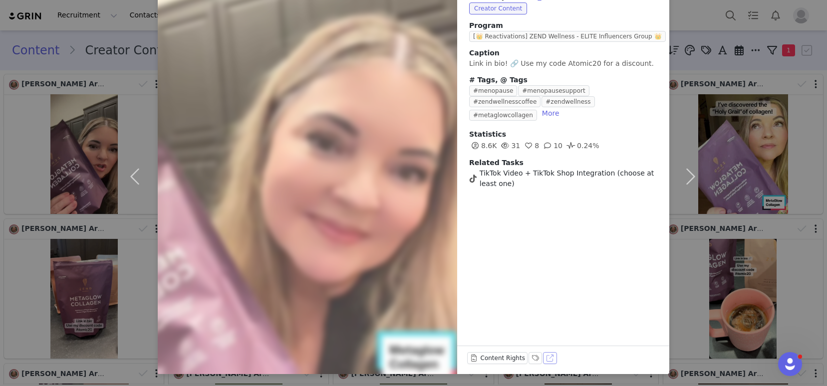
click at [548, 354] on button "View on TikTok" at bounding box center [550, 358] width 14 height 12
click at [688, 173] on button "button" at bounding box center [690, 177] width 42 height 396
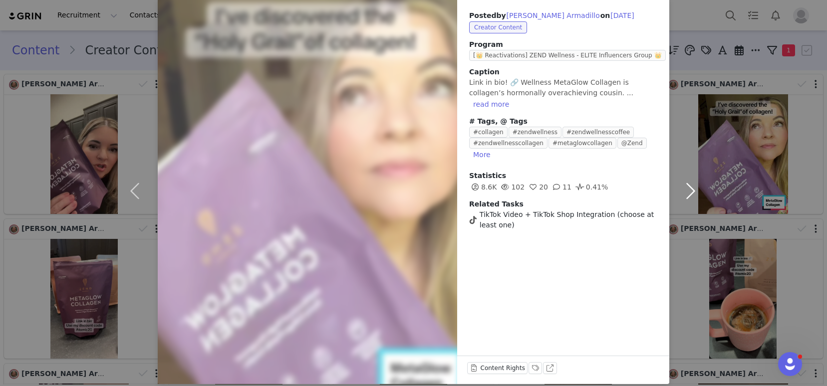
scroll to position [62, 0]
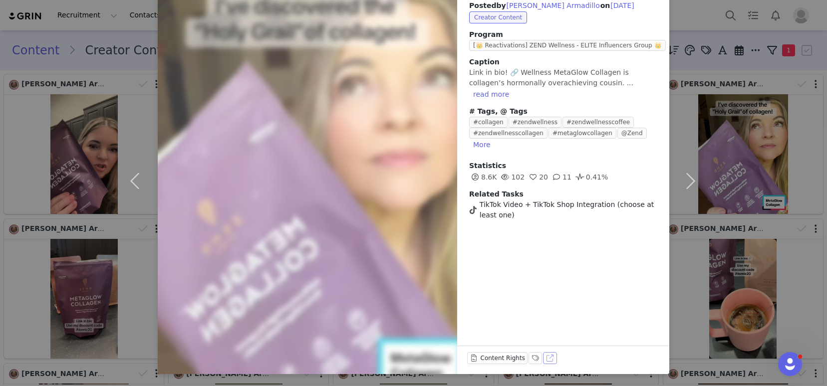
click at [544, 361] on button "View on TikTok" at bounding box center [550, 358] width 14 height 12
click at [682, 183] on button "button" at bounding box center [690, 181] width 42 height 387
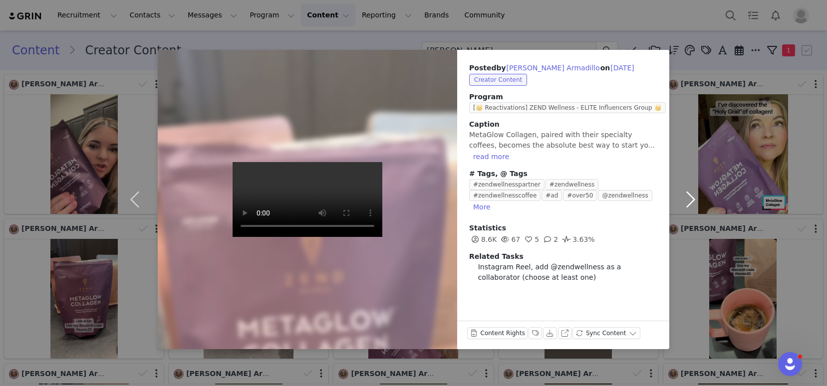
click at [687, 197] on button "button" at bounding box center [690, 200] width 42 height 300
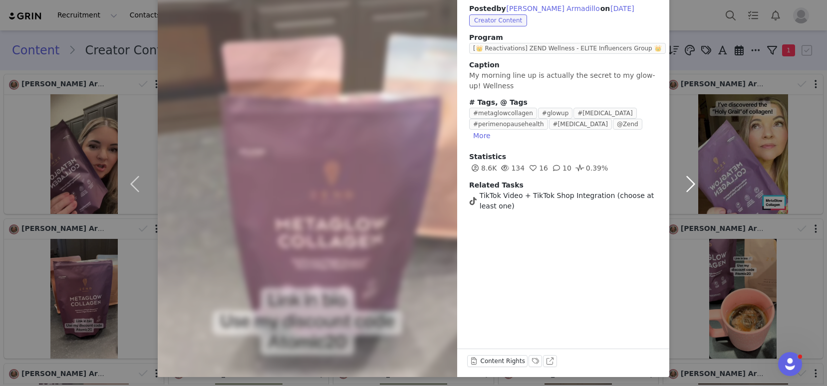
scroll to position [62, 0]
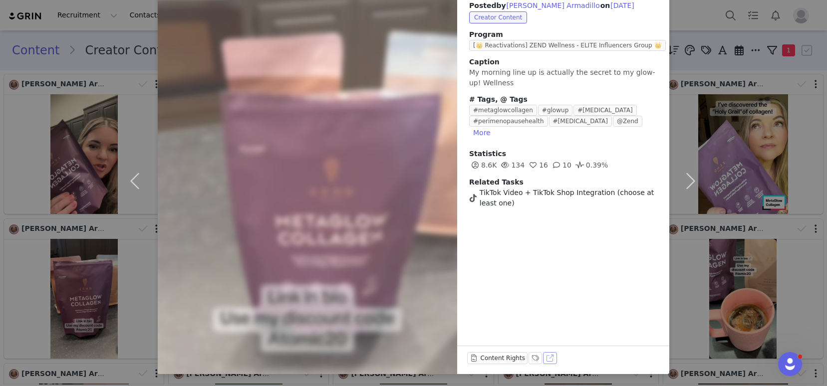
click at [543, 359] on button "View on TikTok" at bounding box center [550, 358] width 14 height 12
click at [689, 177] on button "button" at bounding box center [690, 181] width 42 height 387
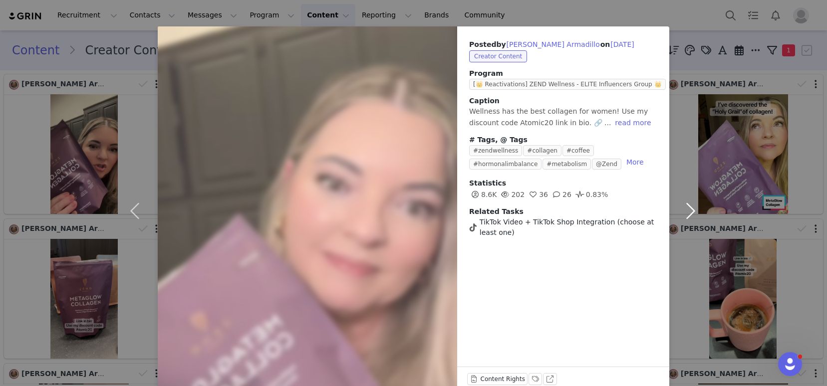
scroll to position [44, 0]
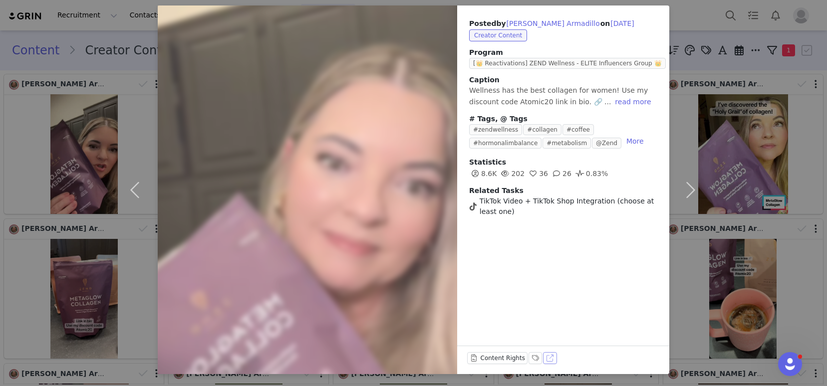
click at [546, 354] on button "View on TikTok" at bounding box center [550, 358] width 14 height 12
click at [687, 195] on button "button" at bounding box center [690, 189] width 42 height 369
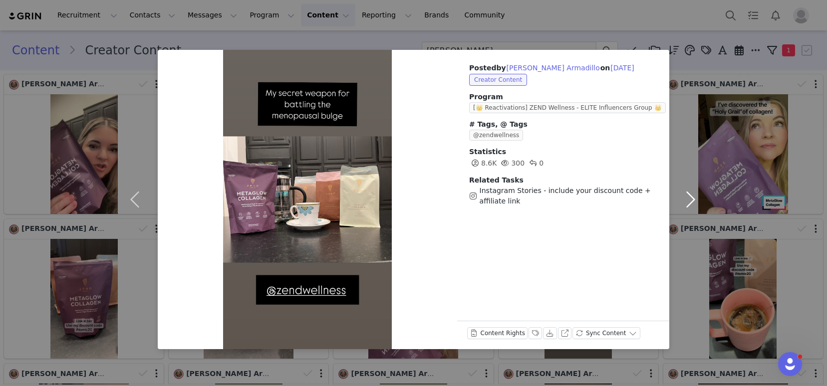
click at [688, 200] on button "button" at bounding box center [690, 200] width 42 height 300
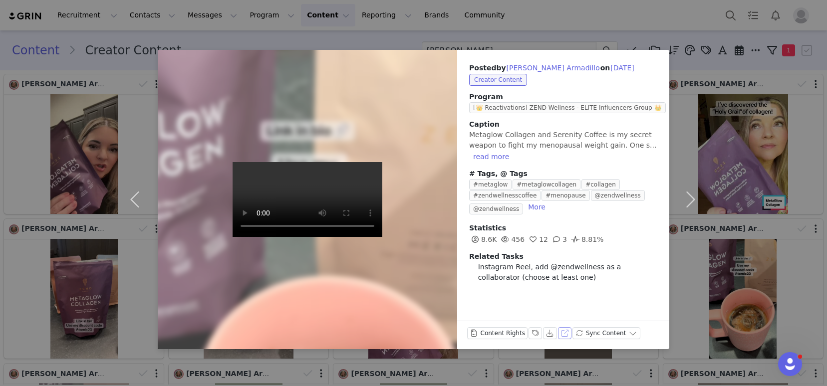
click at [565, 334] on button "View on Instagram" at bounding box center [565, 333] width 14 height 12
click at [692, 200] on button "button" at bounding box center [690, 200] width 42 height 300
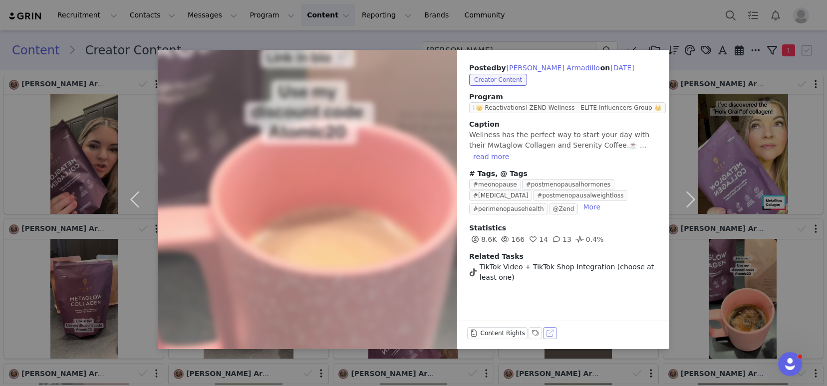
click at [547, 334] on button "View on TikTok" at bounding box center [550, 333] width 14 height 12
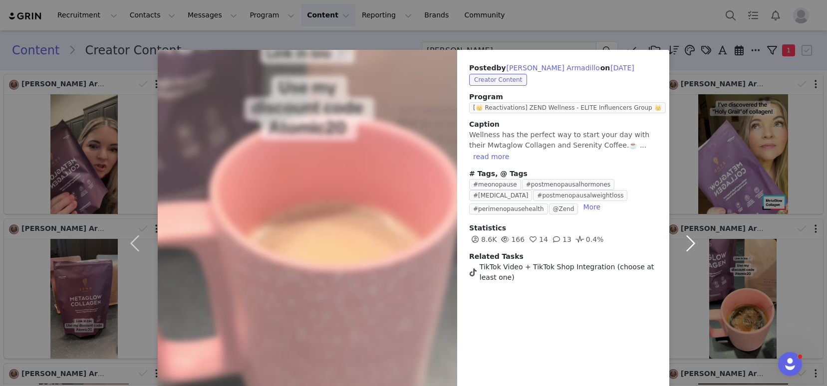
click at [683, 239] on button "button" at bounding box center [690, 243] width 42 height 387
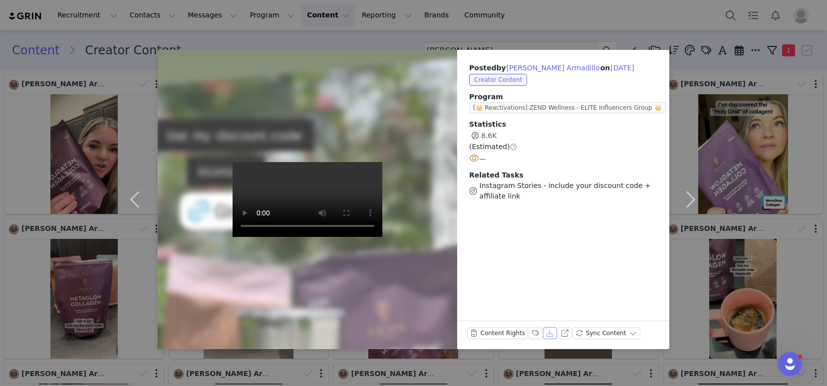
click at [551, 333] on button "Download" at bounding box center [550, 333] width 14 height 12
click at [688, 199] on button "button" at bounding box center [690, 200] width 42 height 300
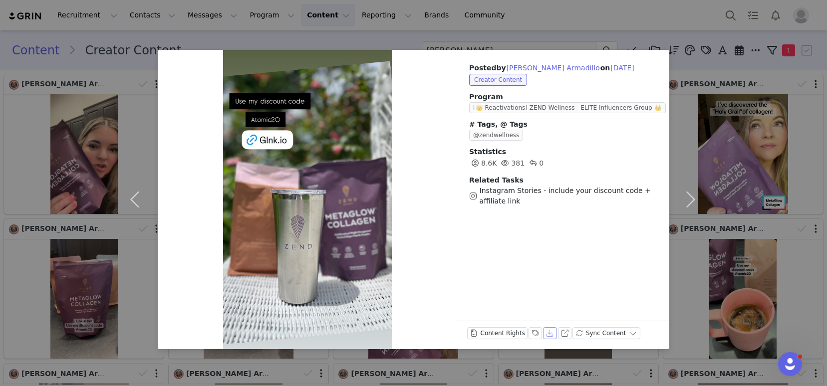
click at [545, 334] on button "Download" at bounding box center [550, 333] width 14 height 12
click at [690, 201] on button "button" at bounding box center [690, 200] width 42 height 300
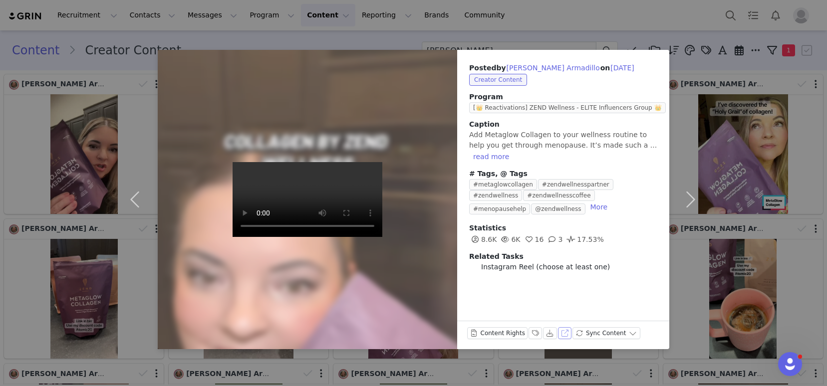
click at [561, 331] on button "View on Instagram" at bounding box center [565, 333] width 14 height 12
click at [691, 206] on button "button" at bounding box center [690, 200] width 42 height 300
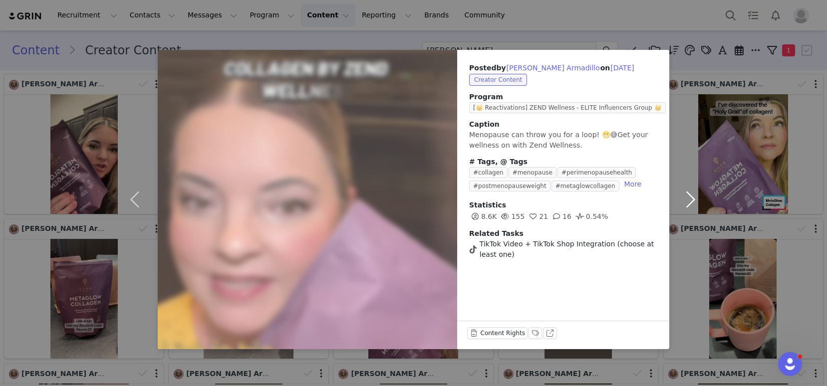
click at [691, 206] on button "button" at bounding box center [690, 200] width 42 height 300
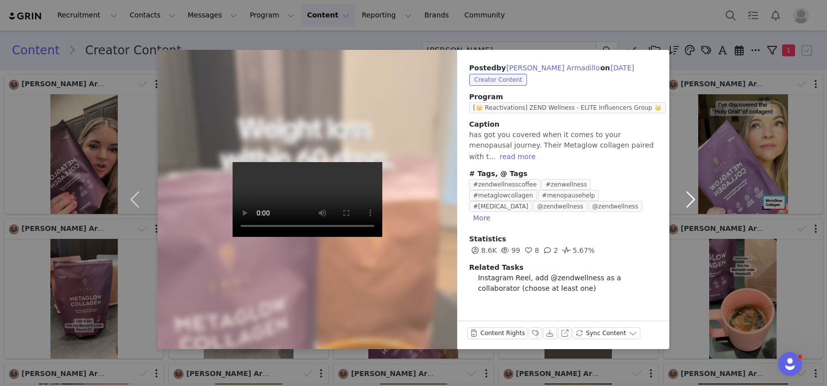
click at [691, 206] on button "button" at bounding box center [690, 200] width 42 height 300
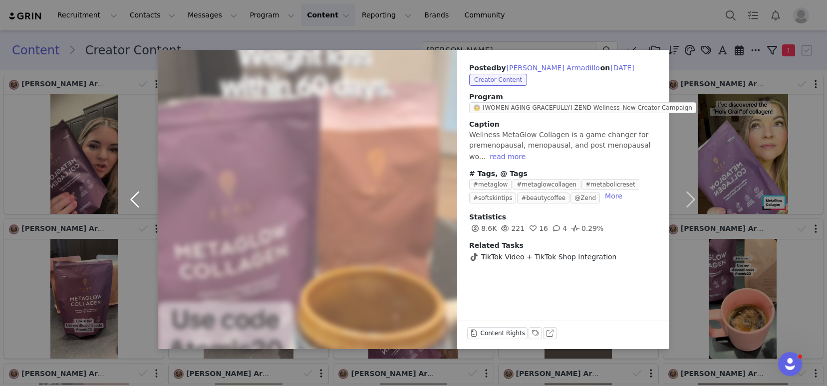
click at [128, 198] on button "button" at bounding box center [137, 200] width 42 height 300
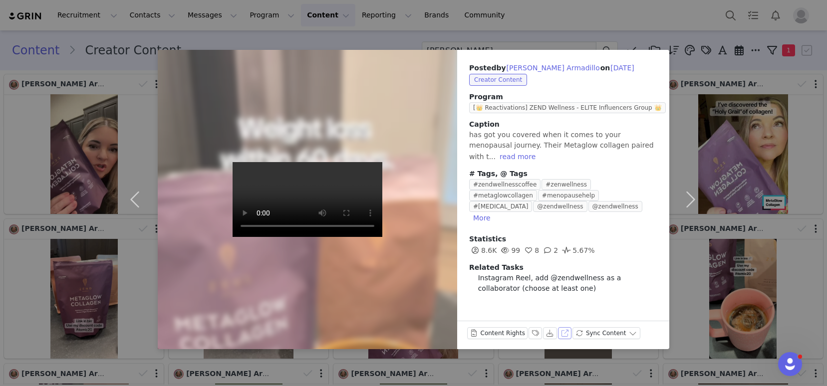
click at [562, 334] on button "View on Instagram" at bounding box center [565, 333] width 14 height 12
click at [688, 200] on button "button" at bounding box center [690, 200] width 42 height 300
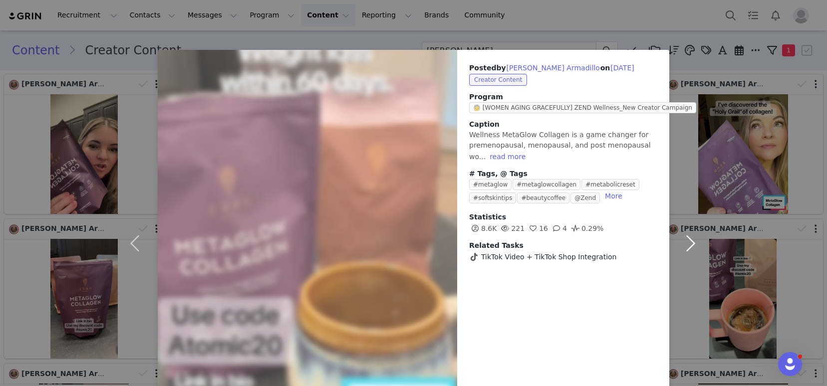
click at [688, 200] on button "button" at bounding box center [690, 243] width 42 height 387
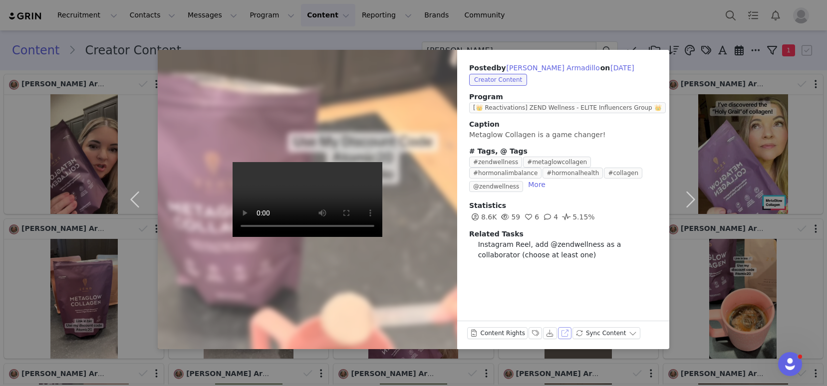
click at [561, 334] on button "View on Instagram" at bounding box center [565, 333] width 14 height 12
click at [693, 202] on button "button" at bounding box center [690, 200] width 42 height 300
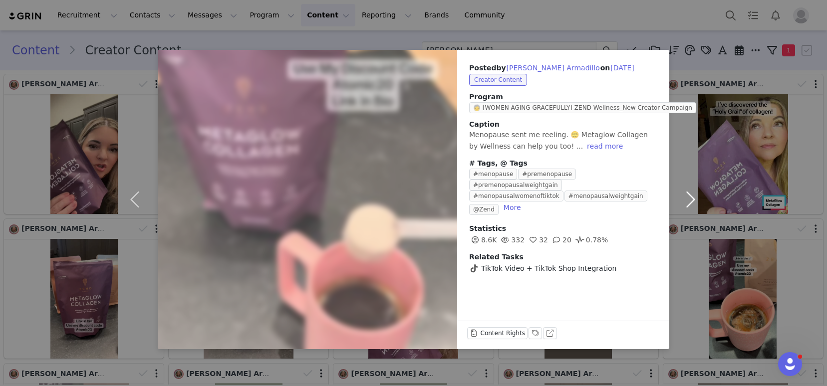
click at [692, 203] on button "button" at bounding box center [690, 200] width 42 height 300
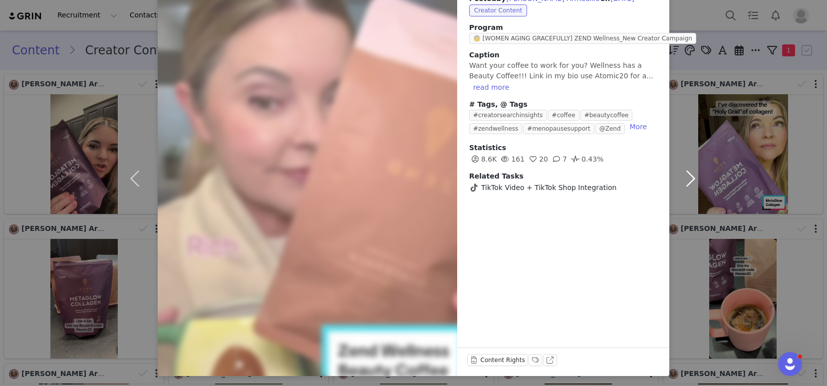
scroll to position [71, 0]
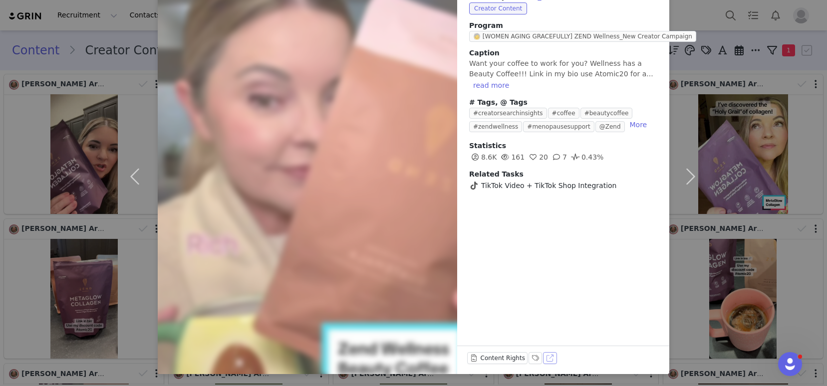
click at [543, 356] on button "View on TikTok" at bounding box center [550, 358] width 14 height 12
click at [691, 174] on button "button" at bounding box center [690, 177] width 42 height 396
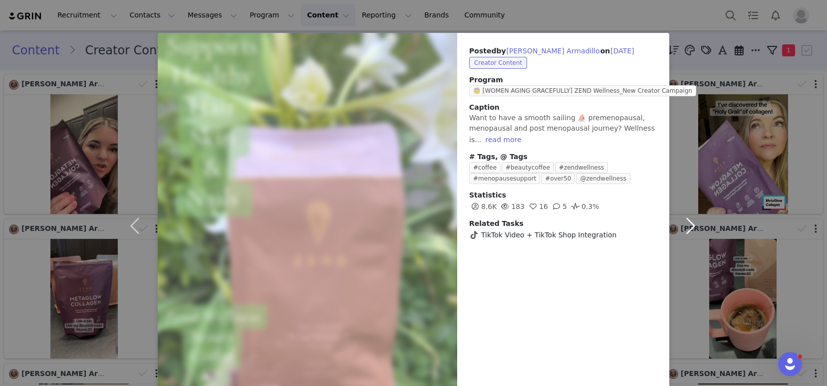
scroll to position [62, 0]
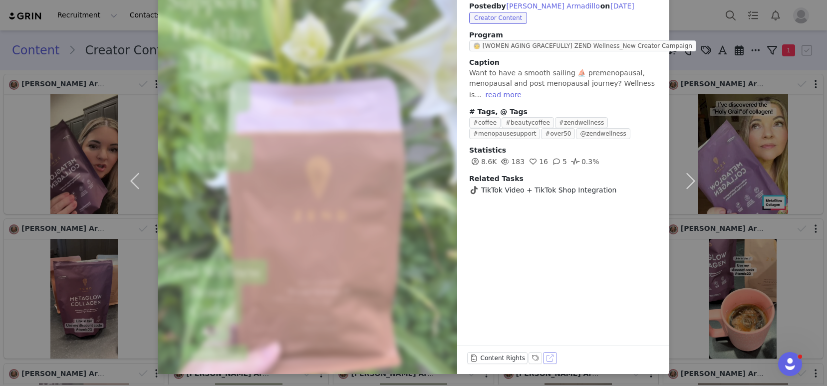
click at [545, 358] on button "View on TikTok" at bounding box center [550, 358] width 14 height 12
click at [687, 182] on button "button" at bounding box center [690, 181] width 42 height 386
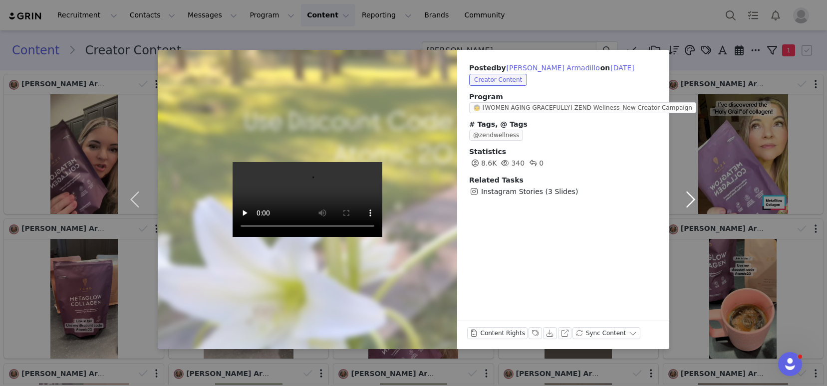
scroll to position [0, 0]
click at [687, 204] on button "button" at bounding box center [690, 200] width 42 height 300
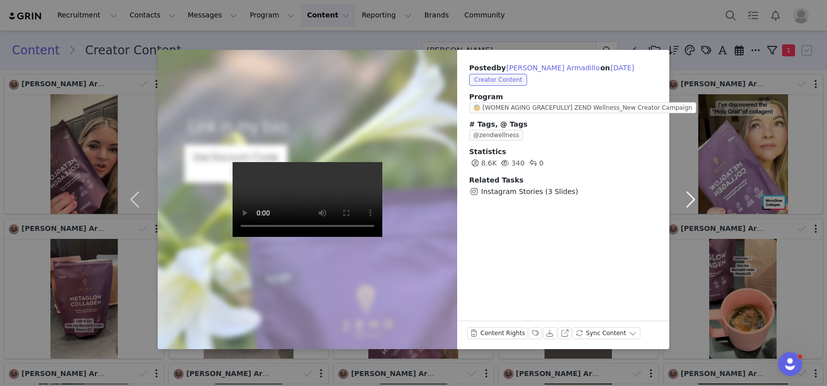
click at [688, 202] on button "button" at bounding box center [690, 200] width 42 height 300
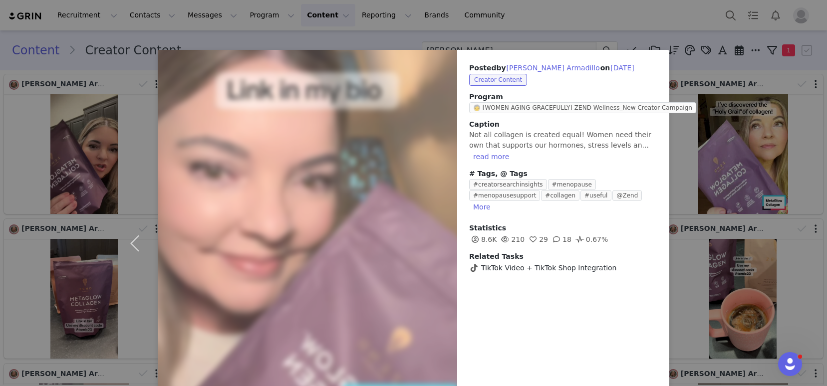
click at [553, 333] on div "Posted by Christina Atomic Armadillo on Apr 9, 2025 Creator Content Program 🧓 […" at bounding box center [563, 243] width 212 height 387
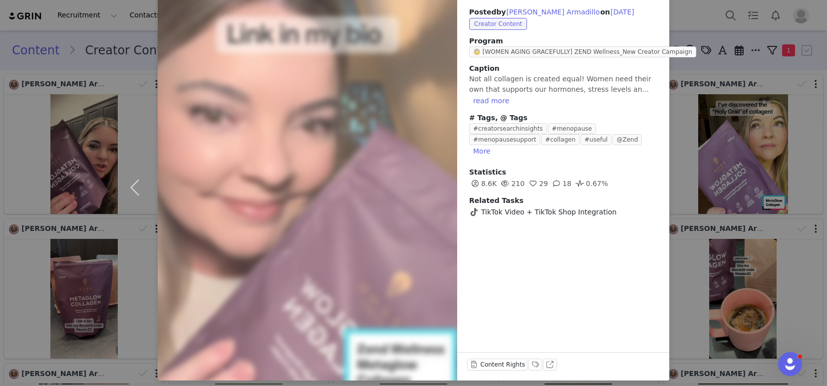
scroll to position [62, 0]
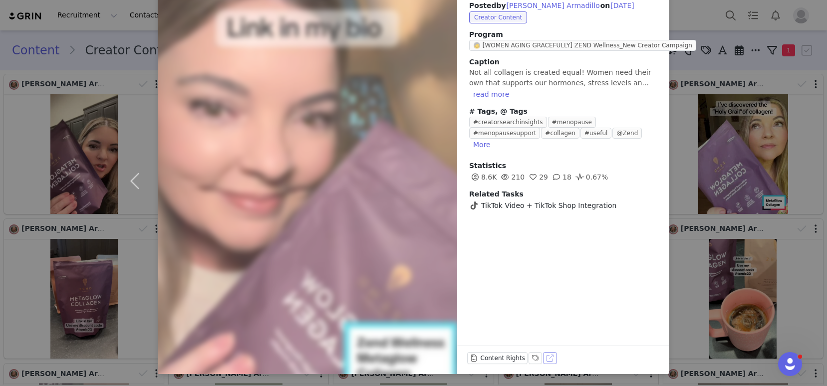
click at [546, 358] on button "View on TikTok" at bounding box center [550, 358] width 14 height 12
click at [701, 37] on div "Posted by Christina Atomic Armadillo on Apr 9, 2025 Creator Content Program 🧓 […" at bounding box center [413, 193] width 827 height 386
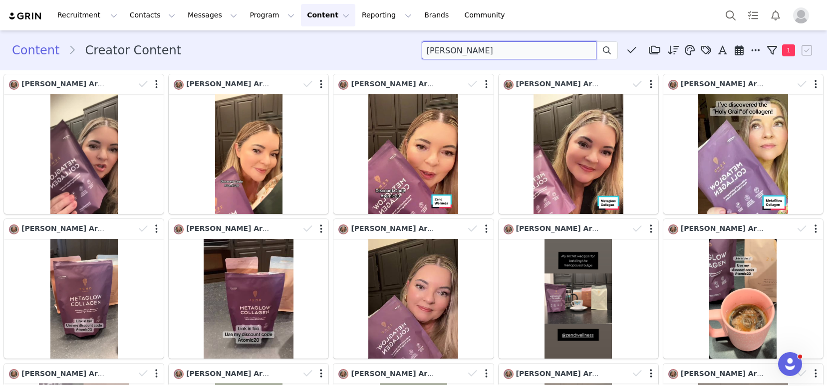
click at [454, 50] on input "christina" at bounding box center [509, 50] width 175 height 18
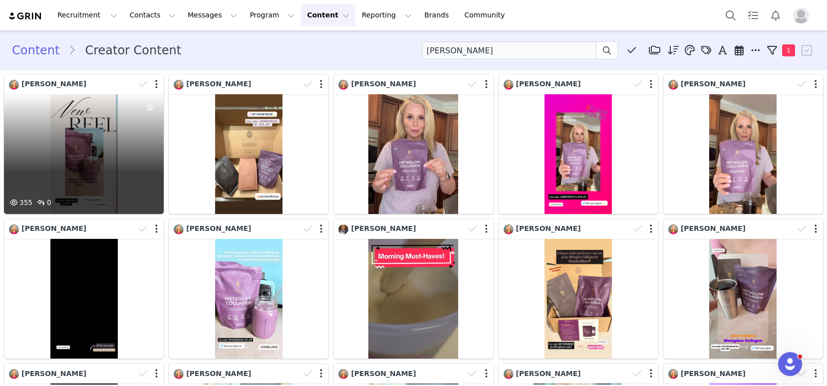
click at [111, 156] on div "355 0" at bounding box center [84, 154] width 160 height 120
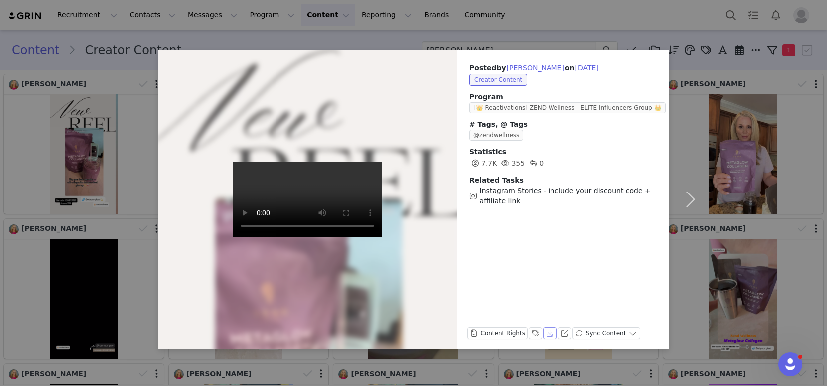
click at [552, 335] on button "Download" at bounding box center [550, 333] width 14 height 12
click at [687, 196] on button "button" at bounding box center [690, 200] width 42 height 300
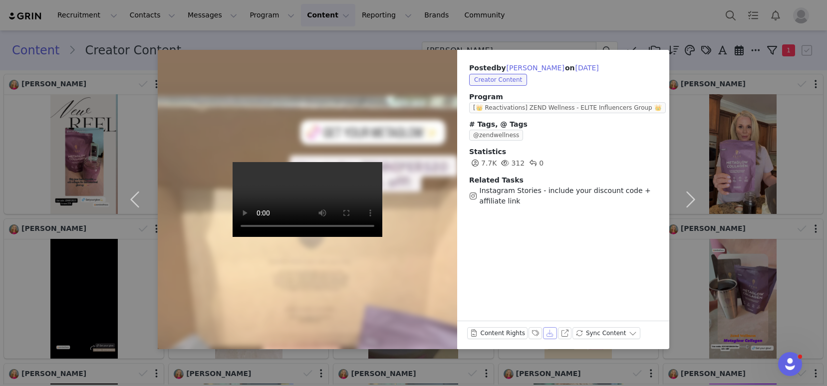
click at [545, 332] on button "Download" at bounding box center [550, 333] width 14 height 12
click at [690, 199] on button "button" at bounding box center [690, 200] width 42 height 300
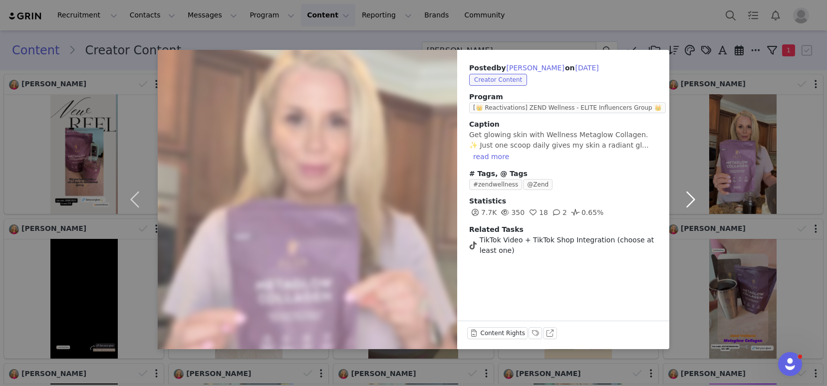
click at [686, 202] on button "button" at bounding box center [690, 200] width 42 height 300
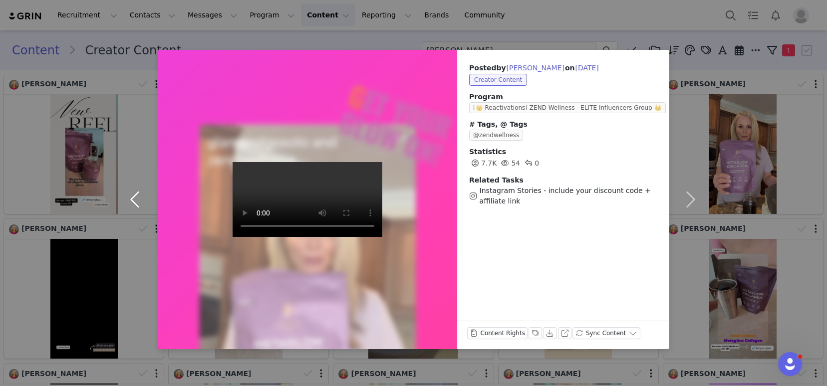
click at [137, 202] on button "button" at bounding box center [137, 200] width 42 height 300
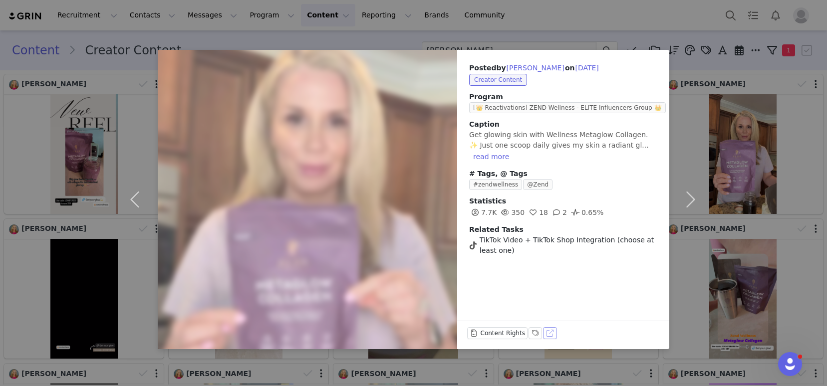
click at [547, 330] on button "View on TikTok" at bounding box center [550, 333] width 14 height 12
click at [691, 204] on button "button" at bounding box center [690, 200] width 42 height 300
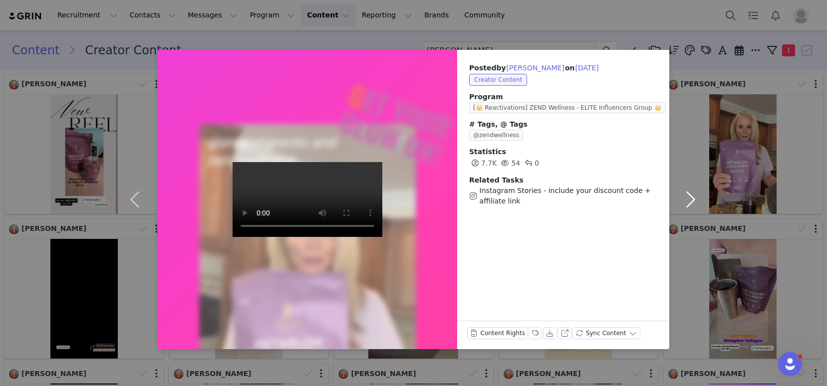
click at [691, 199] on button "button" at bounding box center [690, 200] width 42 height 300
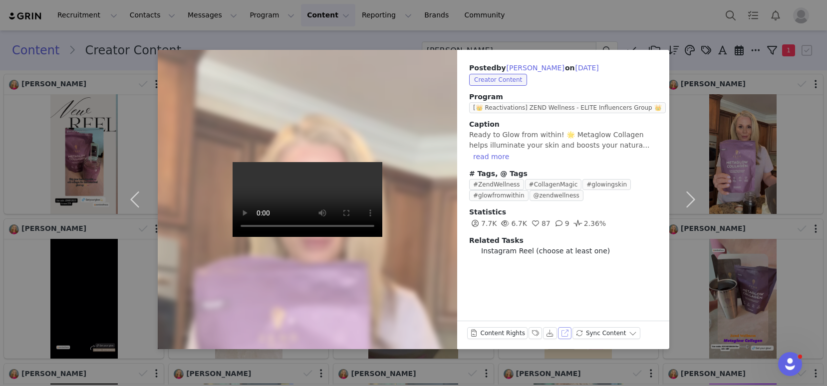
click at [562, 334] on button "View on Instagram" at bounding box center [565, 333] width 14 height 12
click at [688, 197] on button "button" at bounding box center [690, 200] width 42 height 300
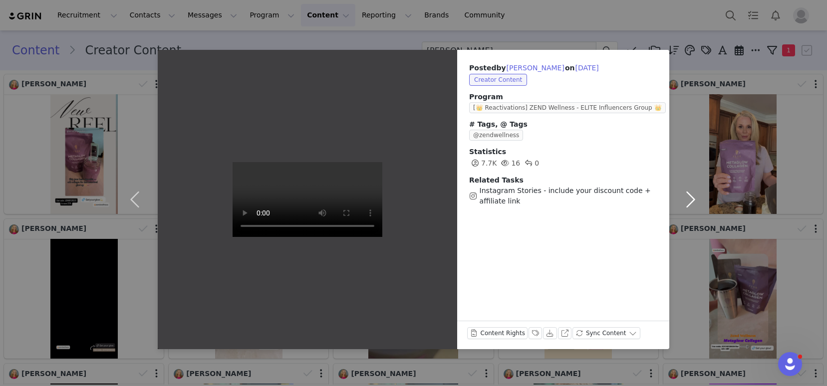
click at [688, 197] on button "button" at bounding box center [690, 200] width 42 height 300
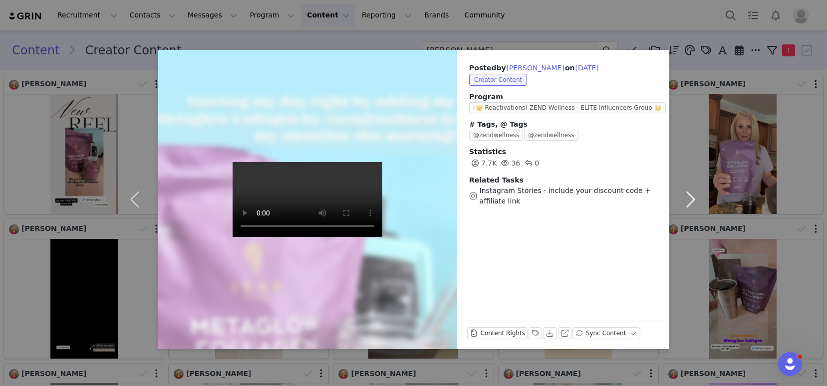
click at [688, 197] on button "button" at bounding box center [690, 200] width 42 height 300
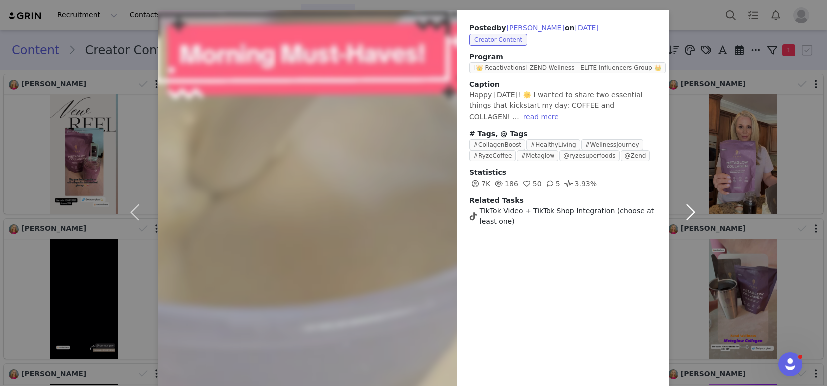
scroll to position [80, 0]
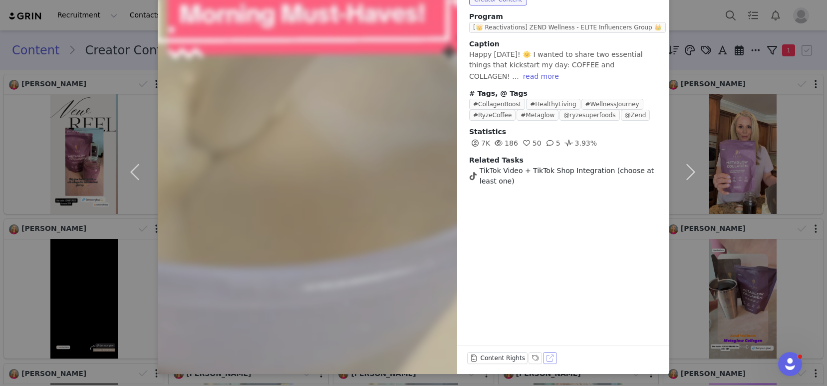
click at [544, 356] on button "View on TikTok" at bounding box center [550, 358] width 14 height 12
click at [687, 170] on button "button" at bounding box center [690, 172] width 42 height 405
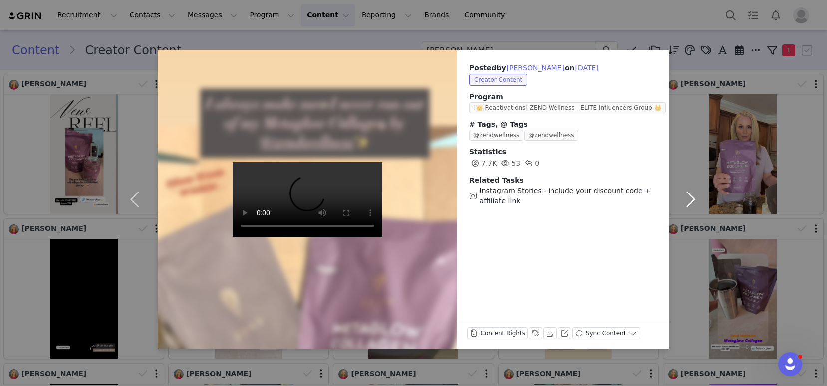
scroll to position [0, 0]
click at [685, 200] on button "button" at bounding box center [690, 200] width 42 height 300
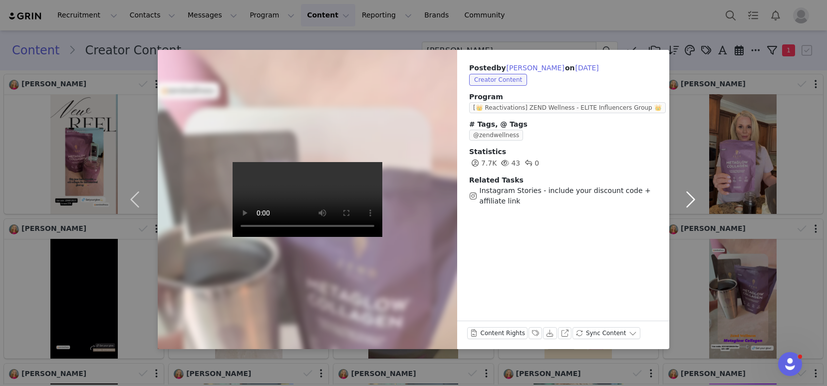
click at [685, 200] on button "button" at bounding box center [690, 200] width 42 height 300
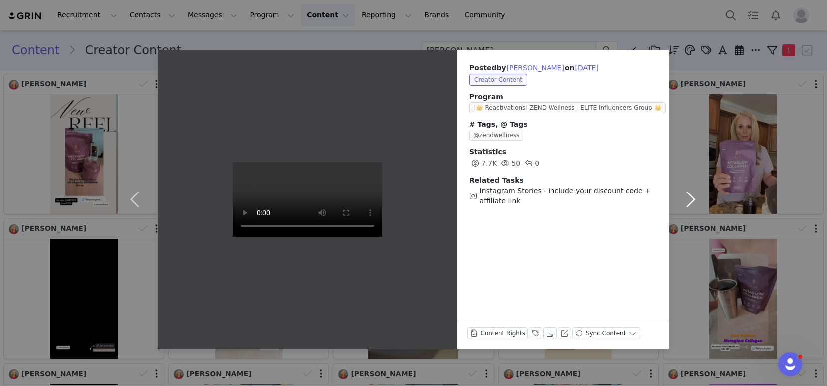
click at [685, 200] on button "button" at bounding box center [690, 200] width 42 height 300
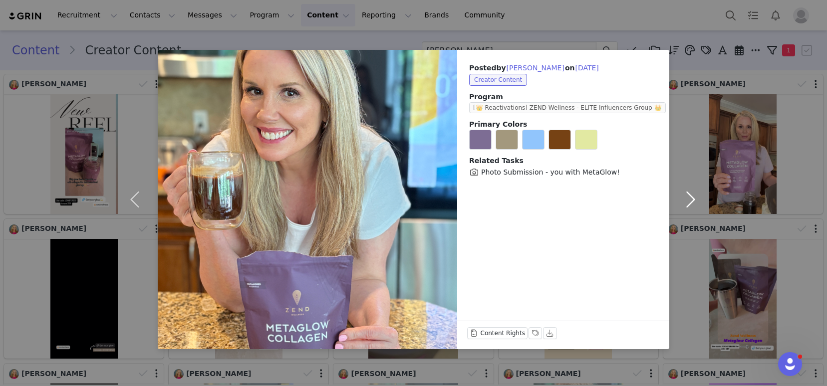
click at [685, 200] on button "button" at bounding box center [690, 200] width 42 height 300
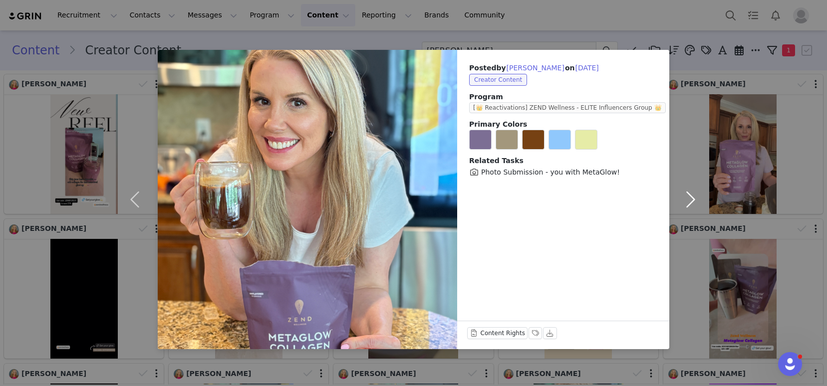
click at [685, 200] on button "button" at bounding box center [690, 200] width 42 height 300
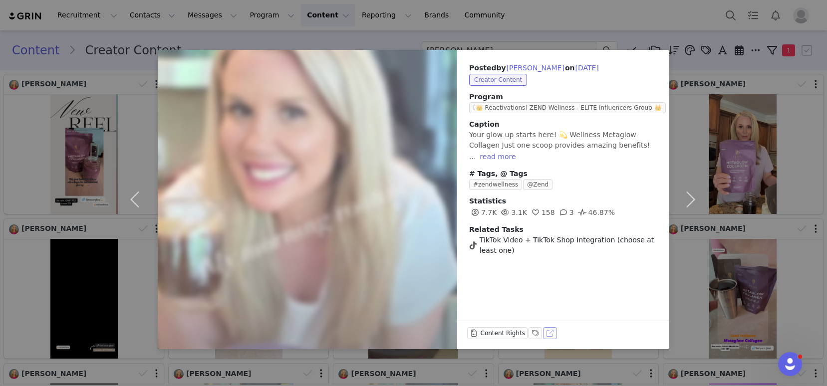
click at [546, 331] on button "View on TikTok" at bounding box center [550, 333] width 14 height 12
click at [691, 193] on button "button" at bounding box center [690, 200] width 42 height 300
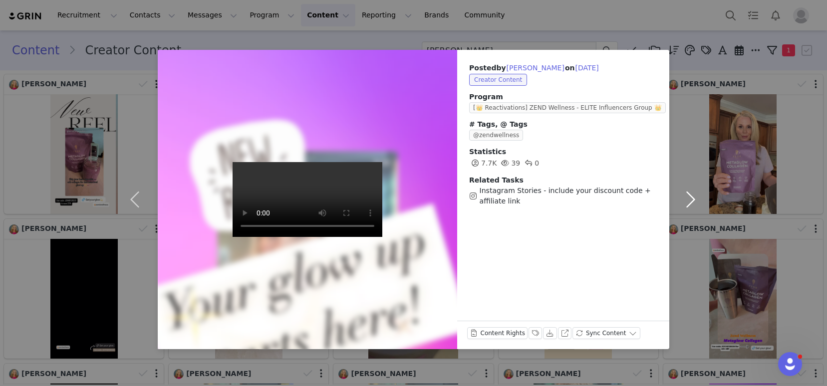
click at [689, 196] on button "button" at bounding box center [690, 200] width 42 height 300
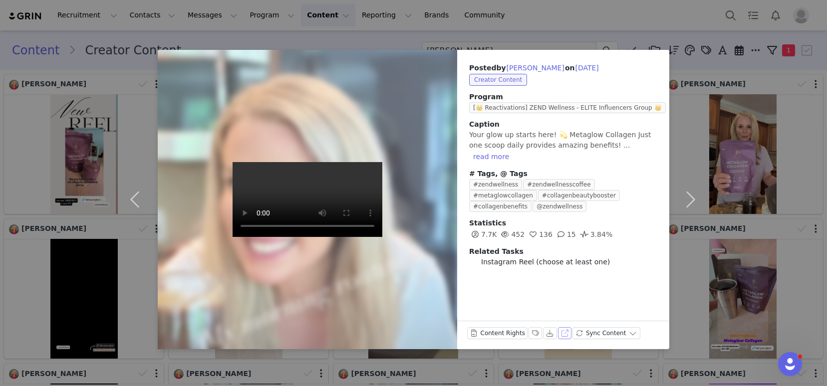
click at [564, 331] on button "View on Instagram" at bounding box center [565, 333] width 14 height 12
click at [686, 200] on button "button" at bounding box center [690, 200] width 42 height 300
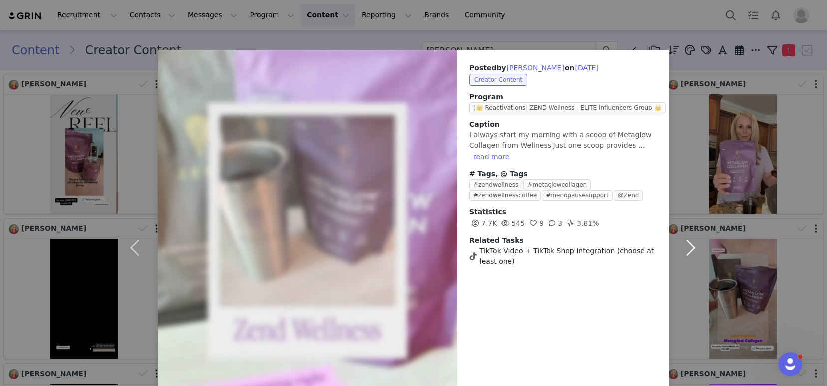
click at [686, 198] on button "button" at bounding box center [690, 248] width 42 height 396
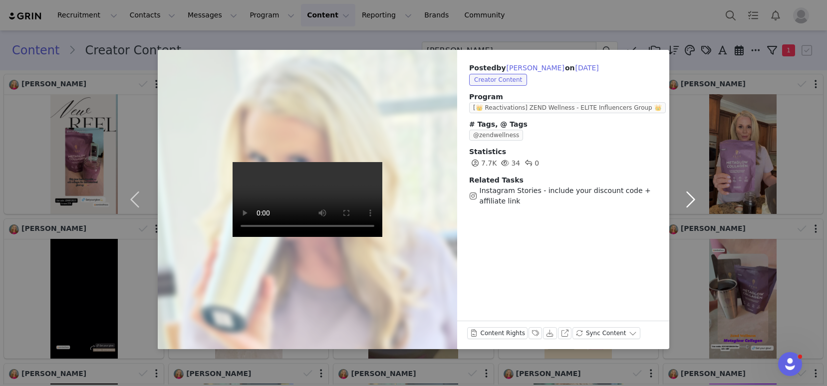
click at [689, 194] on button "button" at bounding box center [690, 200] width 42 height 300
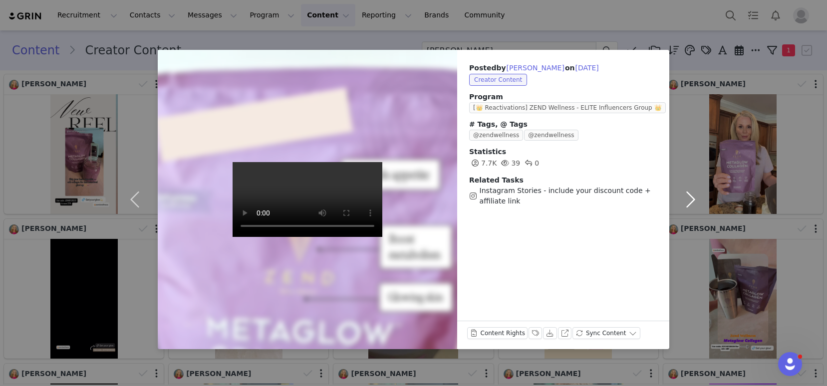
click at [689, 194] on button "button" at bounding box center [690, 200] width 42 height 300
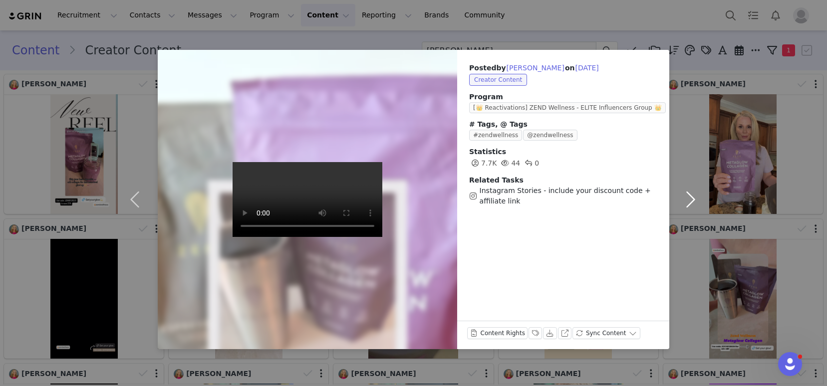
click at [689, 194] on button "button" at bounding box center [690, 200] width 42 height 300
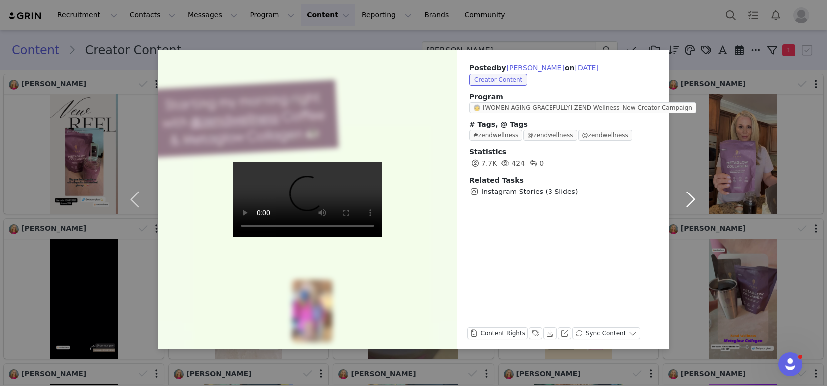
click at [689, 194] on button "button" at bounding box center [690, 200] width 42 height 300
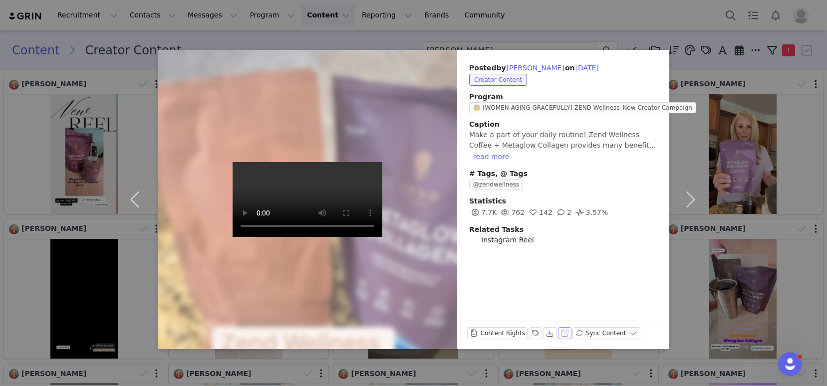
click at [563, 334] on button "View on Instagram" at bounding box center [565, 333] width 14 height 12
click at [689, 192] on button "button" at bounding box center [690, 200] width 42 height 300
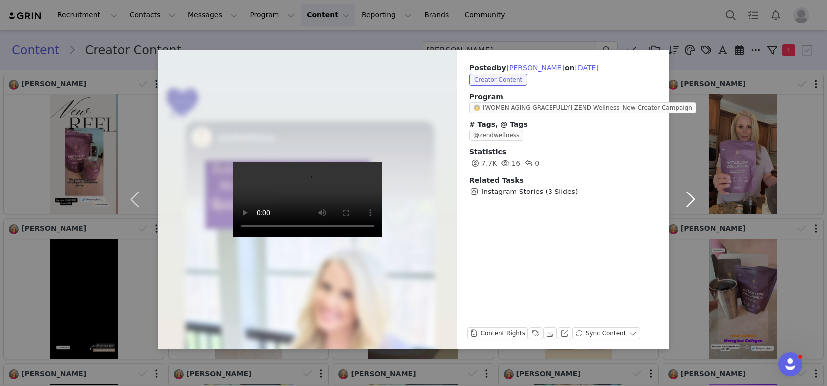
click at [690, 198] on button "button" at bounding box center [690, 200] width 42 height 300
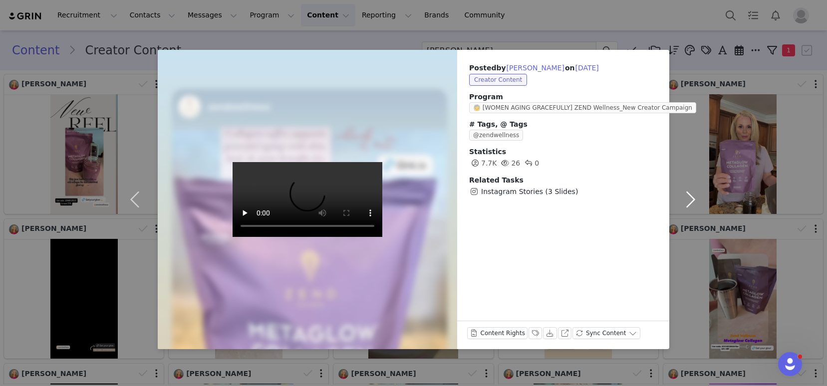
click at [690, 198] on button "button" at bounding box center [690, 200] width 42 height 300
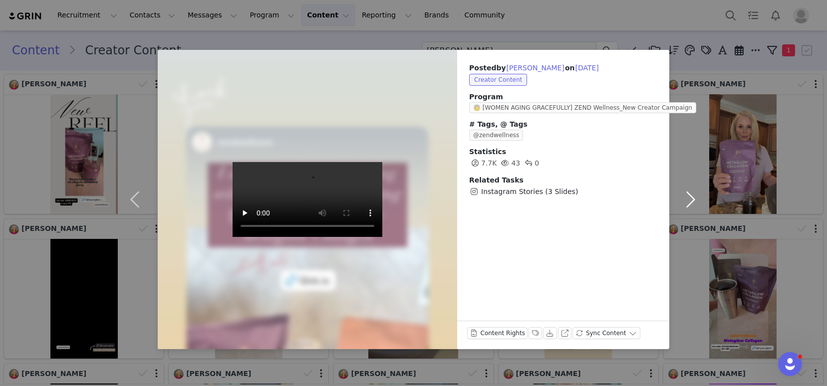
click at [690, 198] on button "button" at bounding box center [690, 200] width 42 height 300
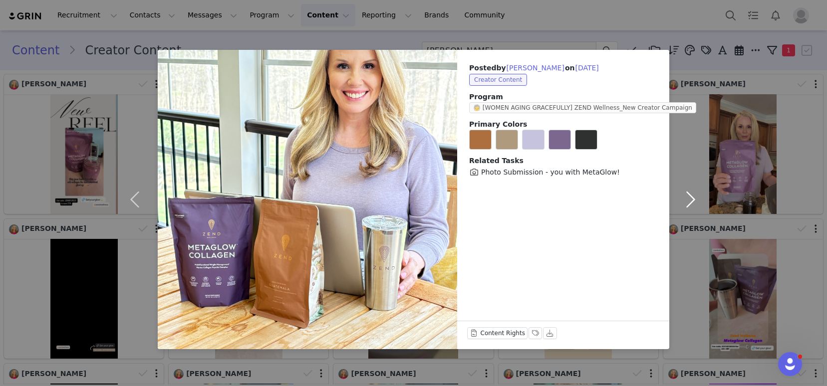
click at [690, 198] on button "button" at bounding box center [690, 200] width 42 height 300
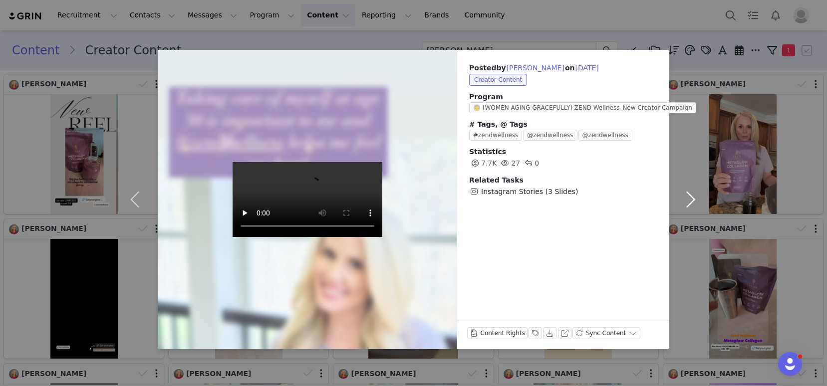
click at [690, 198] on button "button" at bounding box center [690, 200] width 42 height 300
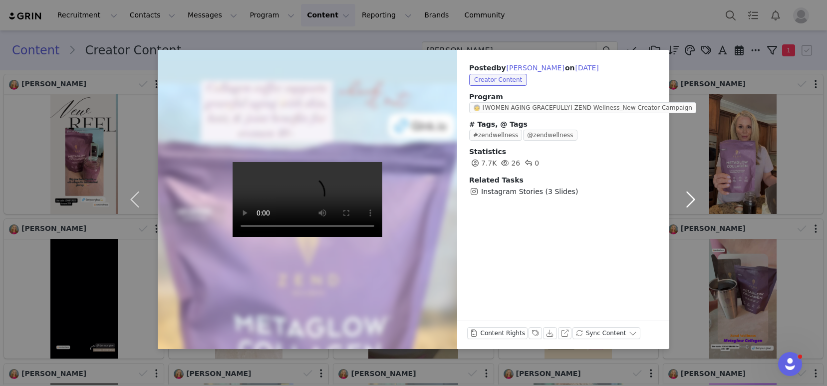
click at [690, 198] on button "button" at bounding box center [690, 200] width 42 height 300
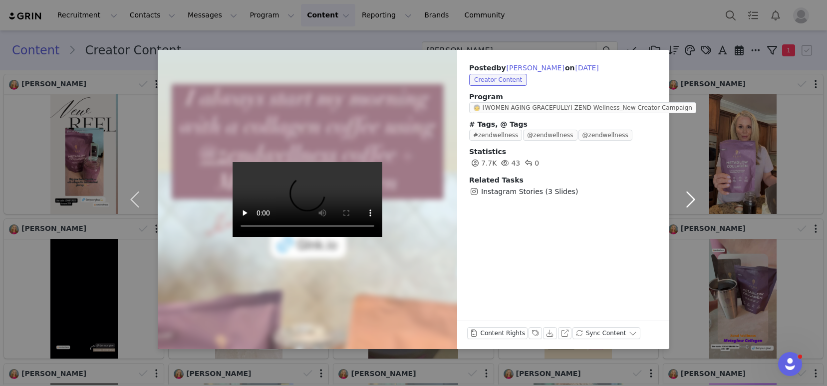
click at [690, 198] on button "button" at bounding box center [690, 200] width 42 height 300
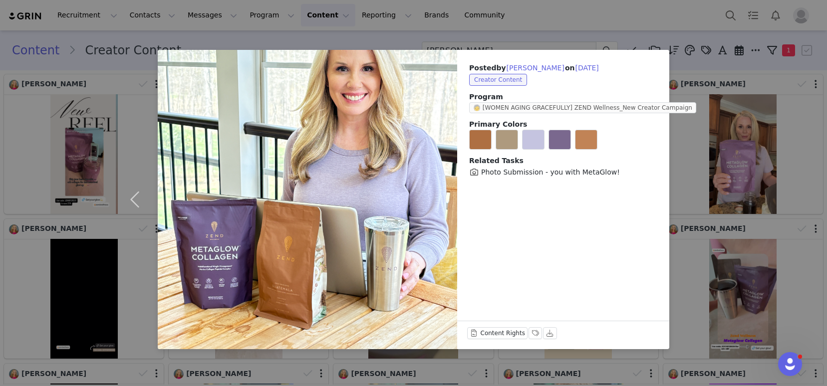
click at [477, 36] on div "Posted by Jennifer Soto on Apr 15, 2025 Creator Content Program 🧓 [WOMEN AGING …" at bounding box center [413, 193] width 827 height 386
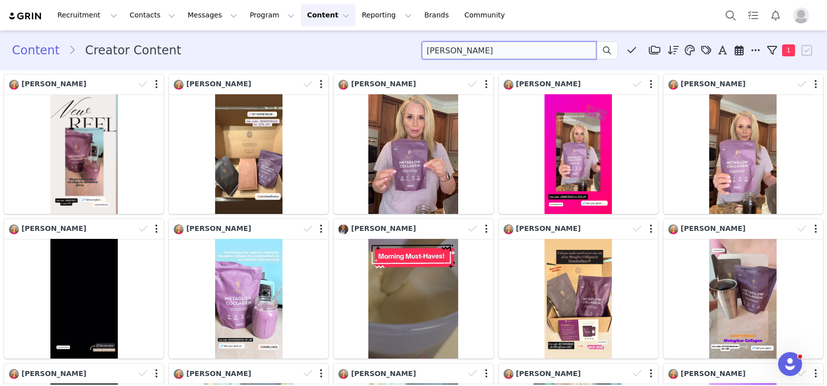
click at [434, 56] on input "jennifer soto" at bounding box center [509, 50] width 175 height 18
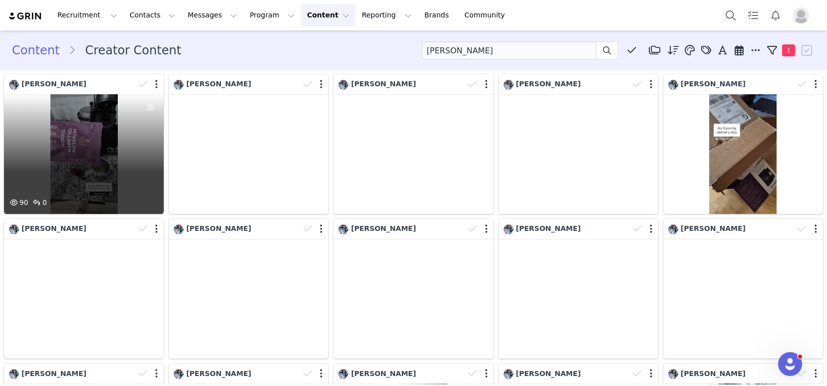
click at [73, 177] on div "90 0" at bounding box center [84, 154] width 160 height 120
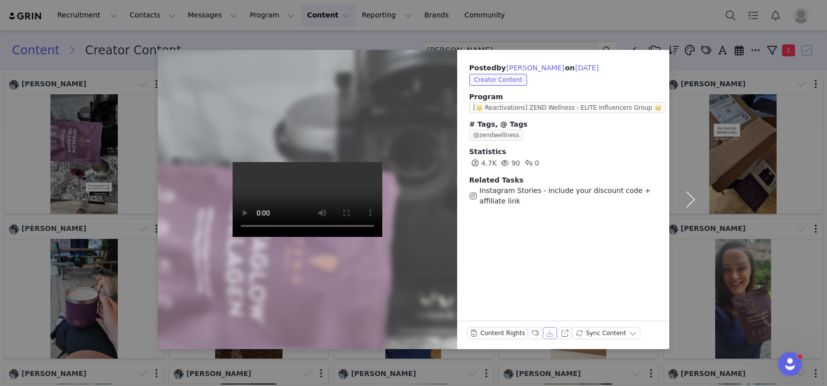
click at [549, 332] on button "Download" at bounding box center [550, 333] width 14 height 12
click at [698, 196] on button "button" at bounding box center [690, 200] width 42 height 300
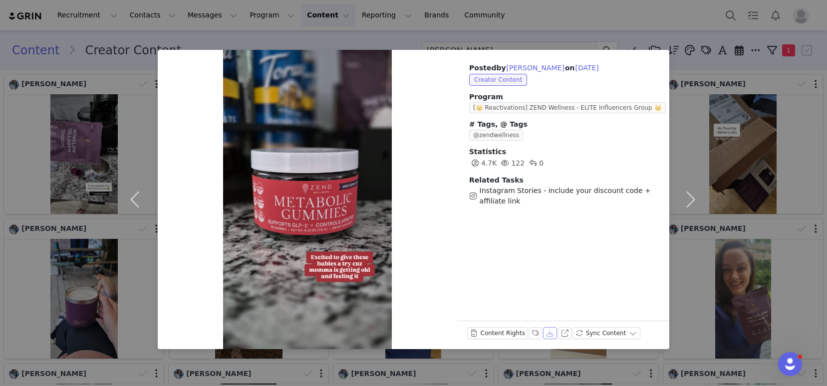
click at [549, 332] on button "Download" at bounding box center [550, 333] width 14 height 12
click at [691, 201] on button "button" at bounding box center [690, 200] width 42 height 300
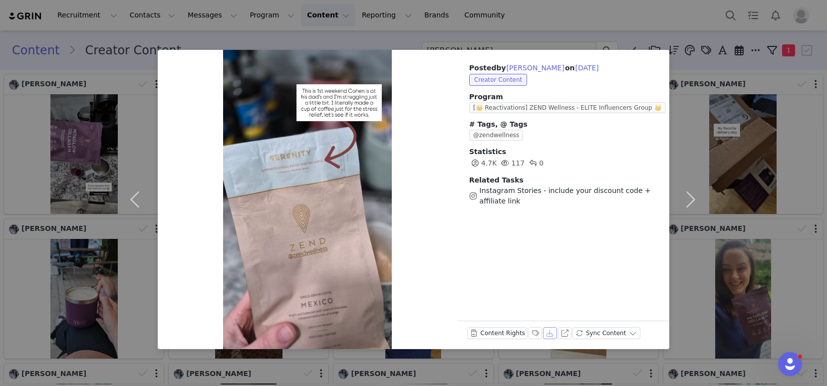
click at [549, 335] on button "Download" at bounding box center [550, 333] width 14 height 12
click at [688, 198] on button "button" at bounding box center [690, 200] width 42 height 300
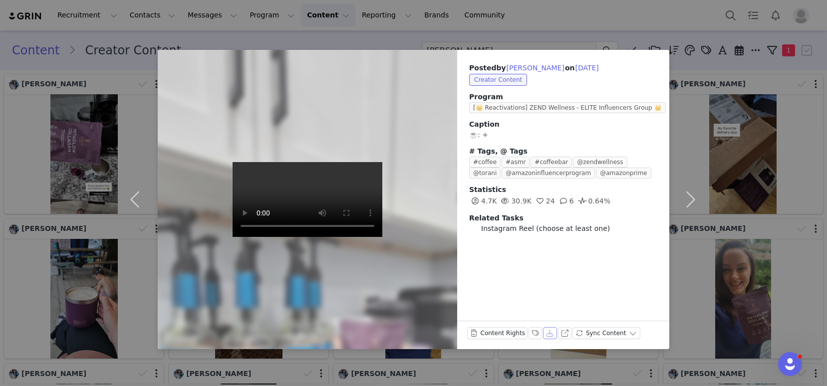
click at [549, 334] on button "Download" at bounding box center [550, 333] width 14 height 12
click at [687, 202] on button "button" at bounding box center [690, 200] width 42 height 300
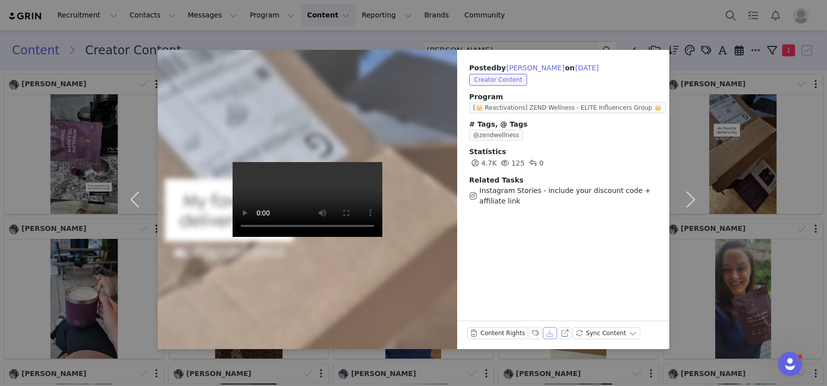
click at [551, 335] on button "Download" at bounding box center [550, 333] width 14 height 12
click at [689, 200] on button "button" at bounding box center [690, 200] width 42 height 300
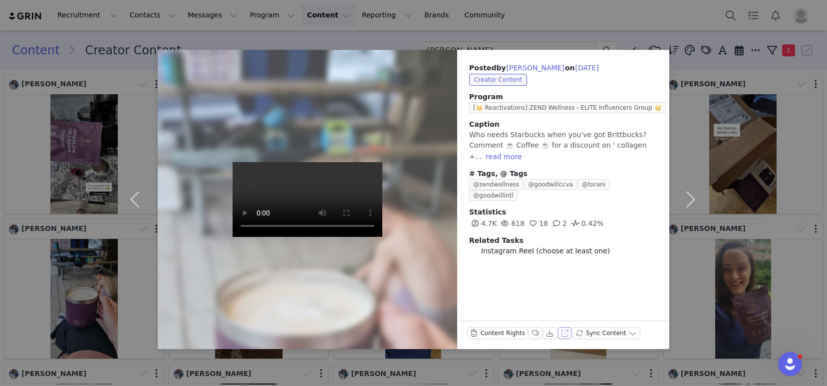
click at [562, 331] on button "View on Instagram" at bounding box center [565, 333] width 14 height 12
click at [690, 198] on button "button" at bounding box center [690, 200] width 42 height 300
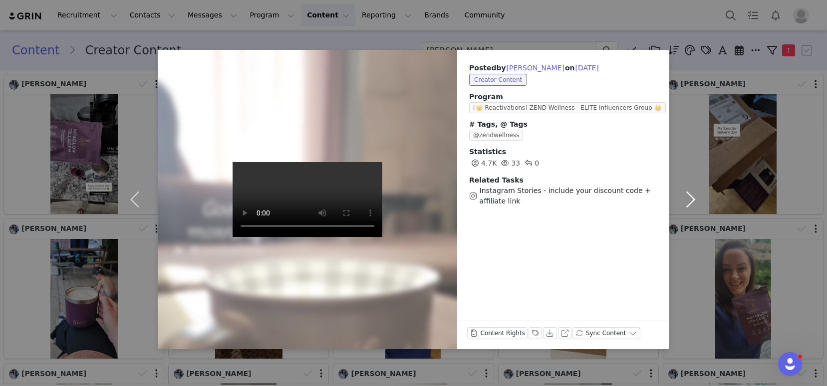
click at [690, 198] on button "button" at bounding box center [690, 200] width 42 height 300
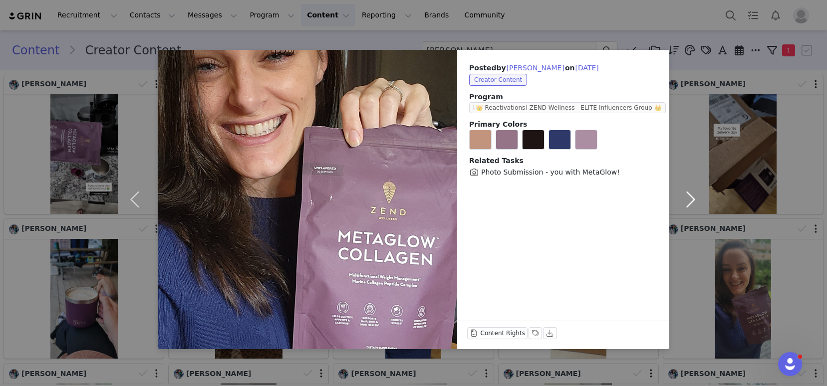
click at [690, 198] on button "button" at bounding box center [690, 200] width 42 height 300
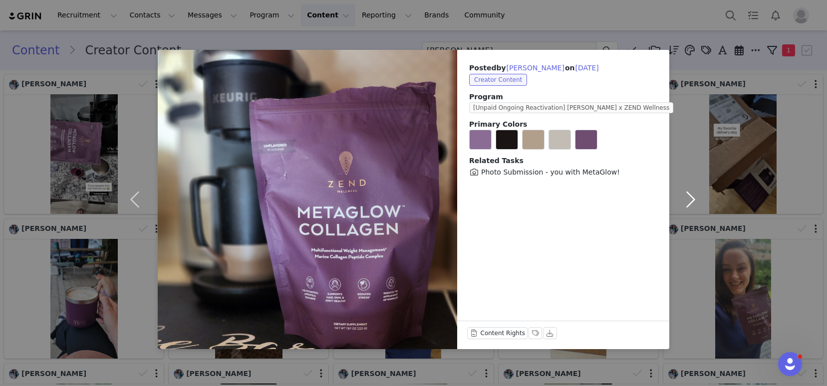
click at [690, 198] on button "button" at bounding box center [690, 200] width 42 height 300
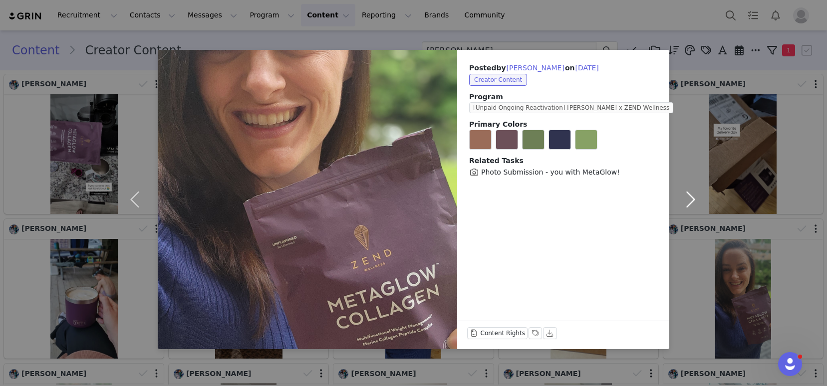
click at [690, 198] on button "button" at bounding box center [690, 200] width 42 height 300
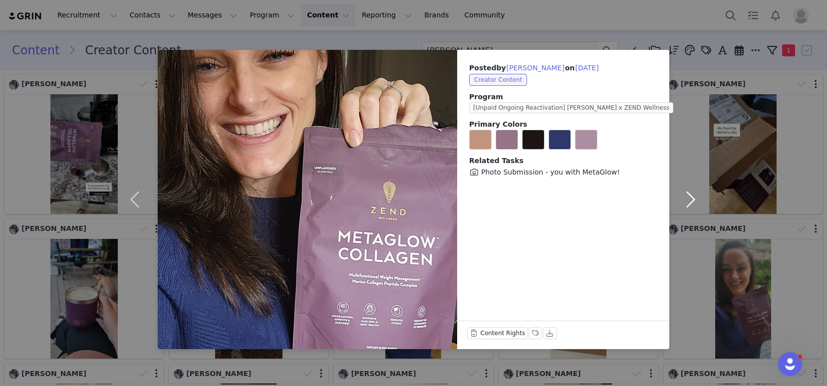
click at [690, 198] on button "button" at bounding box center [690, 200] width 42 height 300
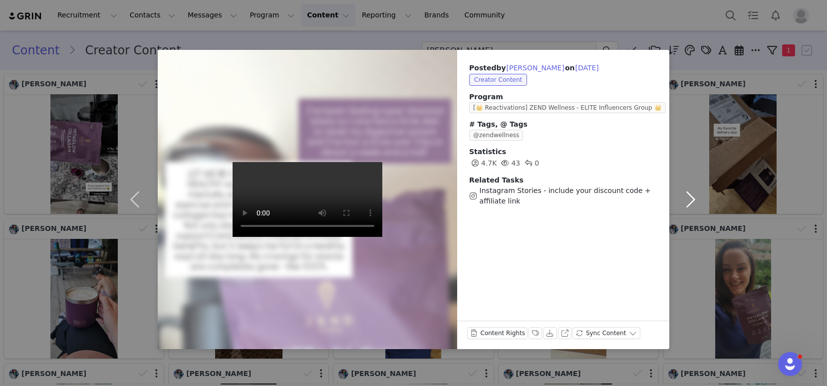
click at [690, 198] on button "button" at bounding box center [690, 200] width 42 height 300
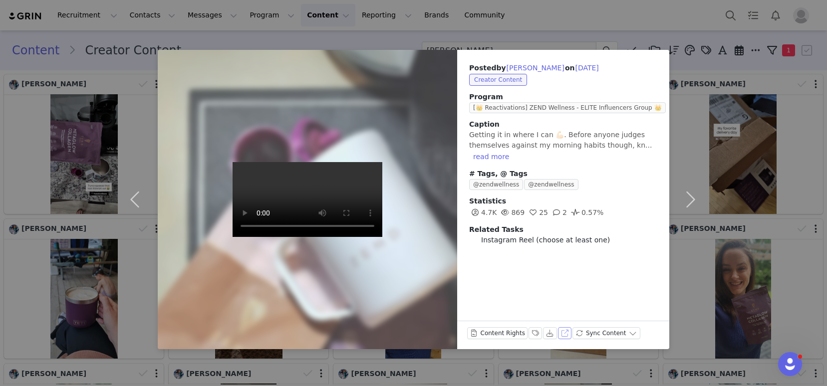
click at [563, 335] on button "View on Instagram" at bounding box center [565, 333] width 14 height 12
click at [688, 201] on button "button" at bounding box center [690, 200] width 42 height 300
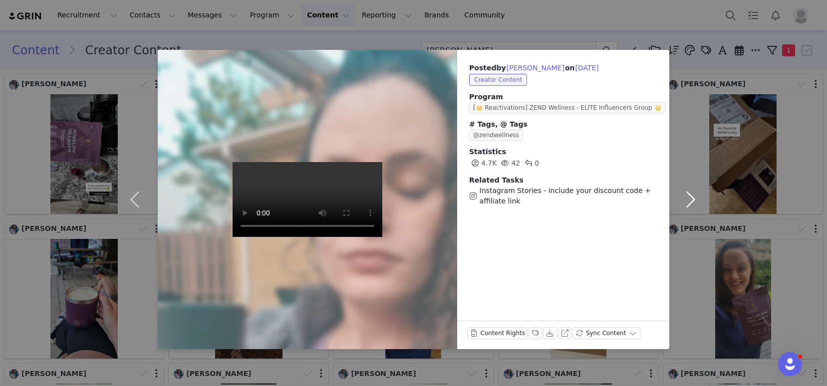
click at [688, 201] on button "button" at bounding box center [690, 200] width 42 height 300
click at [689, 200] on button "button" at bounding box center [690, 200] width 42 height 300
click at [692, 201] on button "button" at bounding box center [690, 200] width 42 height 300
click at [670, 36] on div "Posted by Brittney White on May 2, 2025 Creator Content Program [👑 Reactivation…" at bounding box center [413, 193] width 827 height 386
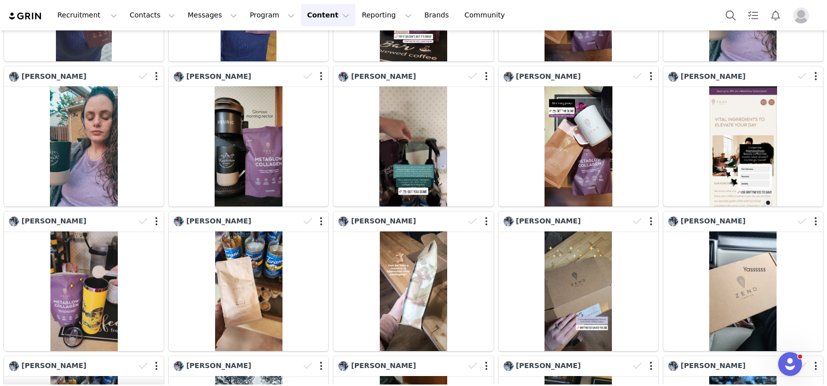
scroll to position [442, 0]
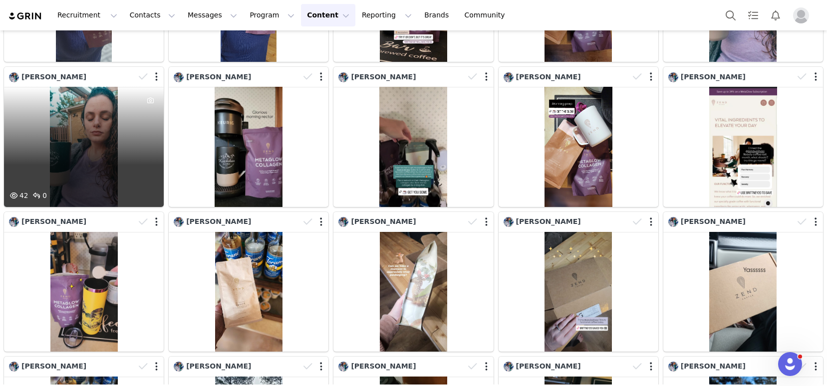
click at [130, 143] on div "42 0" at bounding box center [84, 147] width 160 height 120
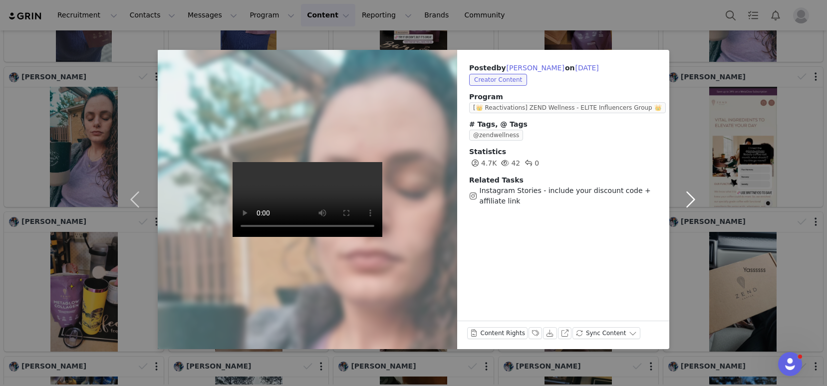
click at [687, 197] on button "button" at bounding box center [690, 200] width 42 height 300
click at [719, 255] on div "Posted by Brittney White on May 2, 2025 Creator Content Program [👑 Reactivation…" at bounding box center [413, 193] width 827 height 386
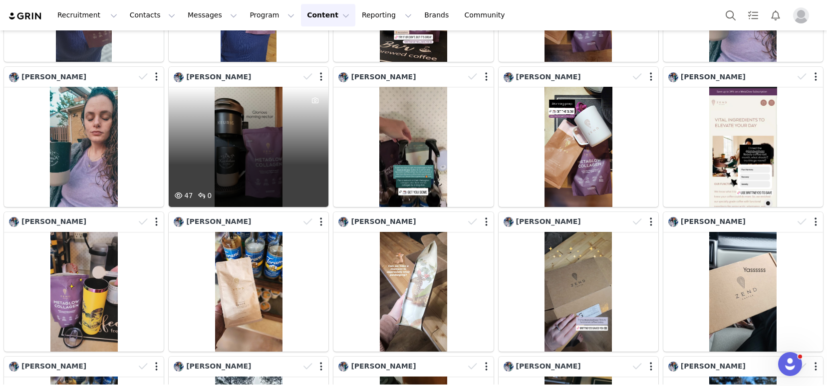
click at [247, 117] on div "47 0" at bounding box center [249, 147] width 160 height 120
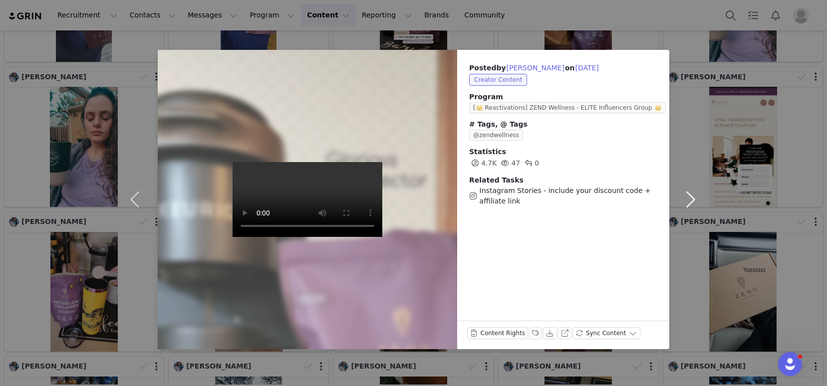
click at [694, 201] on button "button" at bounding box center [690, 200] width 42 height 300
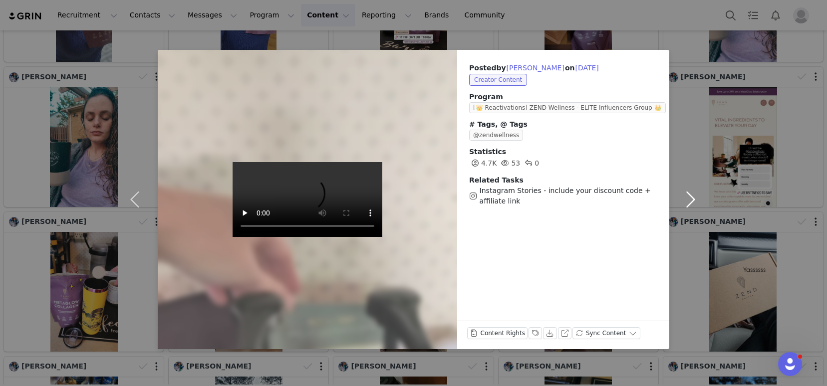
click at [694, 200] on button "button" at bounding box center [690, 200] width 42 height 300
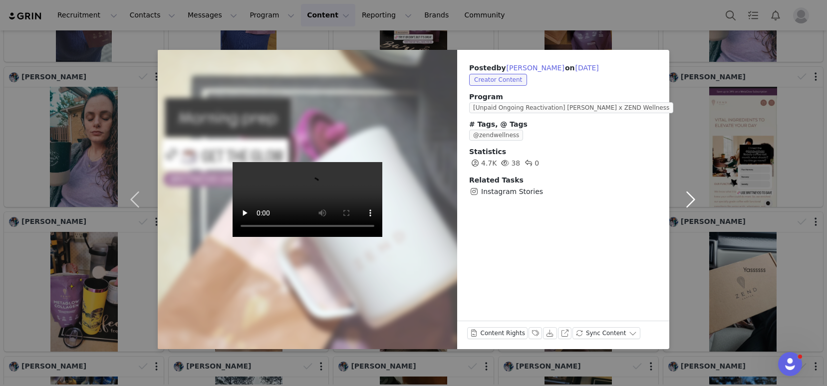
click at [694, 200] on button "button" at bounding box center [690, 200] width 42 height 300
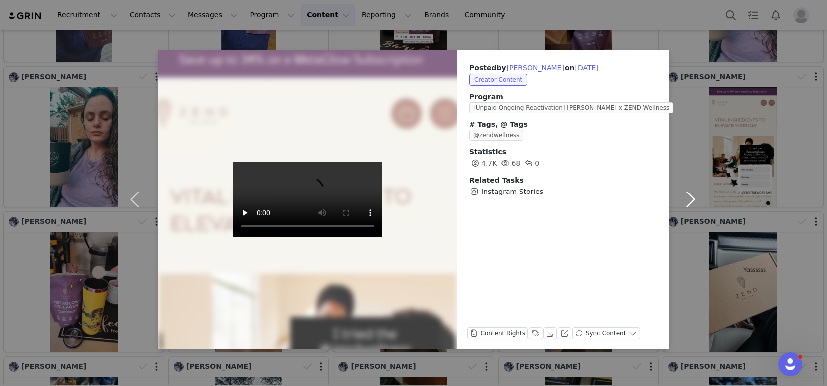
click at [694, 200] on button "button" at bounding box center [690, 200] width 42 height 300
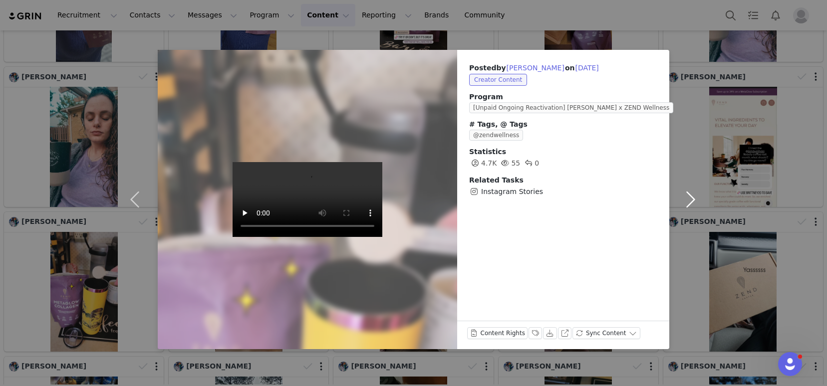
click at [694, 200] on button "button" at bounding box center [690, 200] width 42 height 300
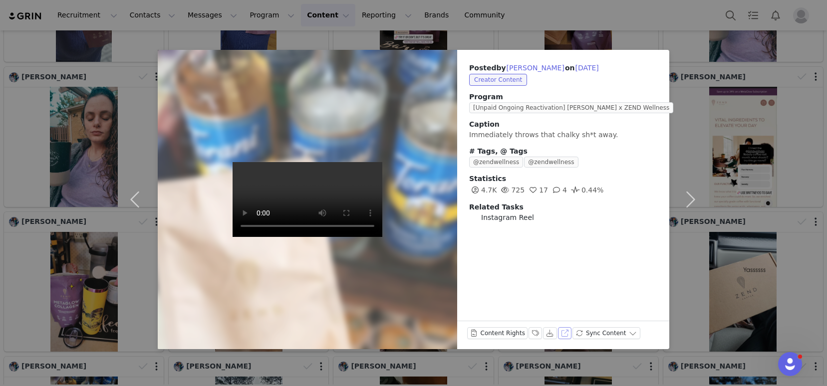
click at [566, 332] on button "View on Instagram" at bounding box center [565, 333] width 14 height 12
click at [683, 200] on button "button" at bounding box center [690, 200] width 42 height 300
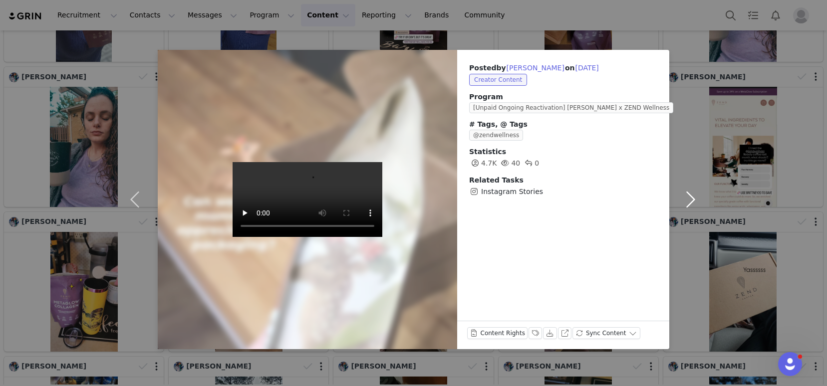
click at [683, 200] on button "button" at bounding box center [690, 200] width 42 height 300
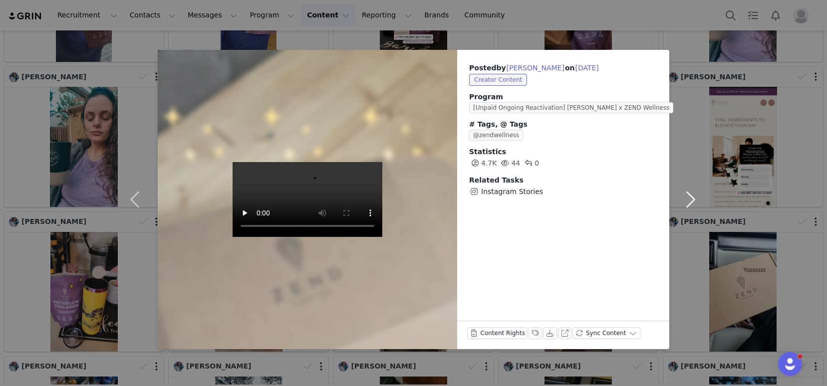
click at [683, 200] on button "button" at bounding box center [690, 200] width 42 height 300
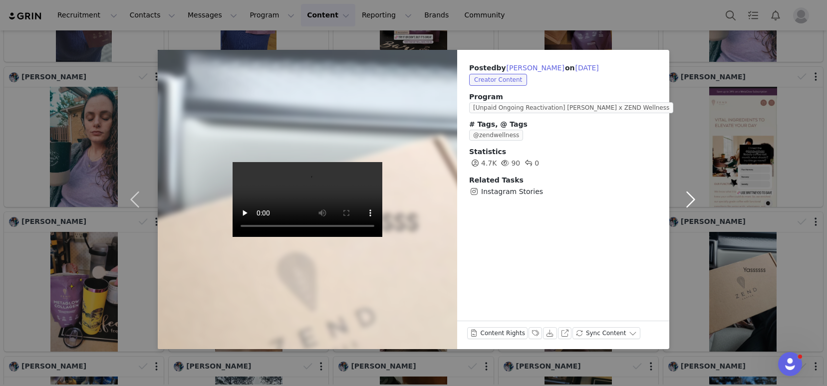
click at [683, 200] on button "button" at bounding box center [690, 200] width 42 height 300
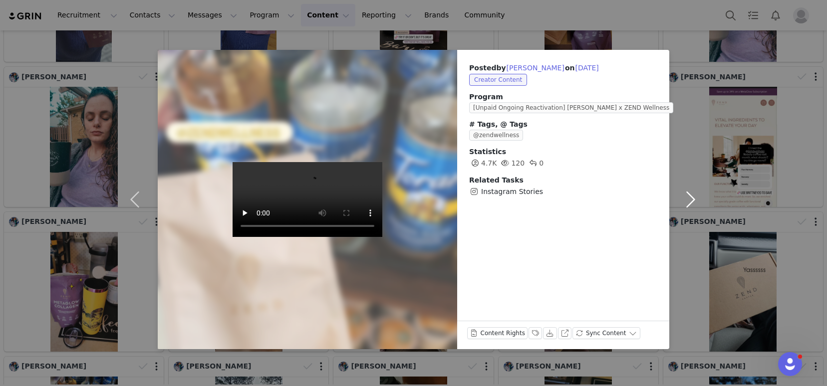
click at [683, 200] on button "button" at bounding box center [690, 200] width 42 height 300
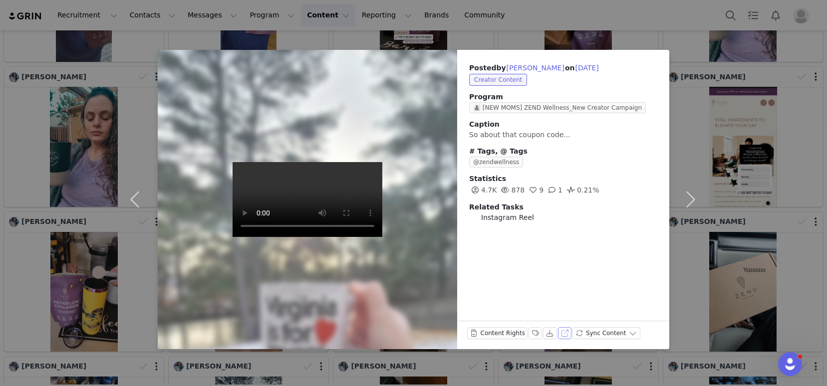
click at [562, 335] on button "View on Instagram" at bounding box center [565, 333] width 14 height 12
click at [689, 199] on button "button" at bounding box center [690, 200] width 42 height 300
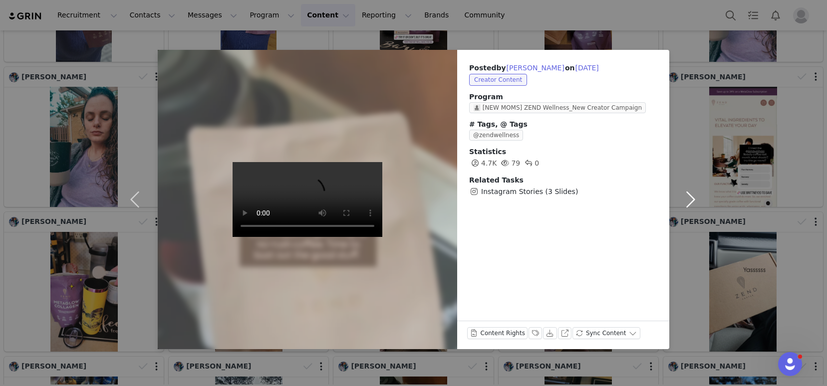
click at [689, 199] on button "button" at bounding box center [690, 200] width 42 height 300
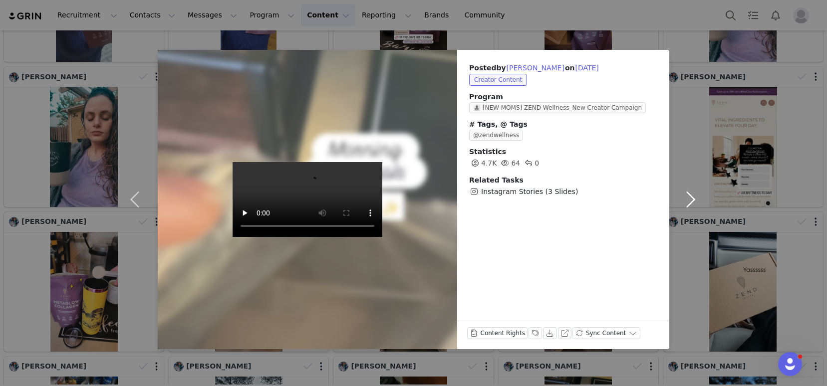
click at [689, 199] on button "button" at bounding box center [690, 200] width 42 height 300
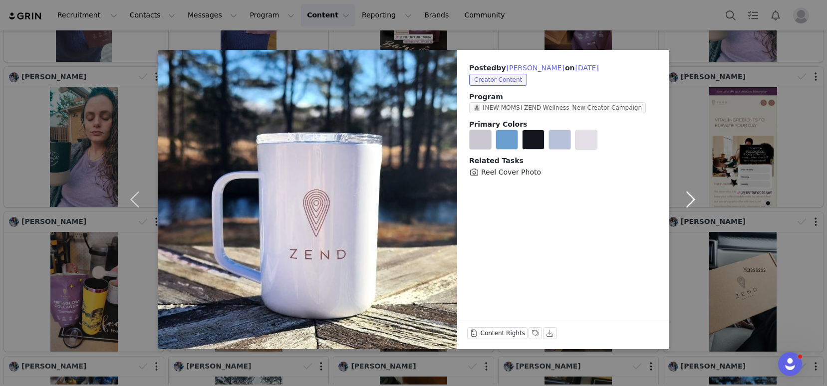
click at [689, 199] on button "button" at bounding box center [690, 200] width 42 height 300
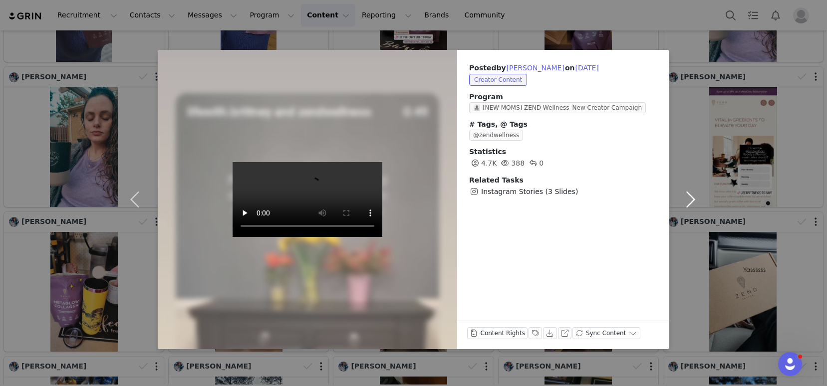
click at [689, 199] on button "button" at bounding box center [690, 200] width 42 height 300
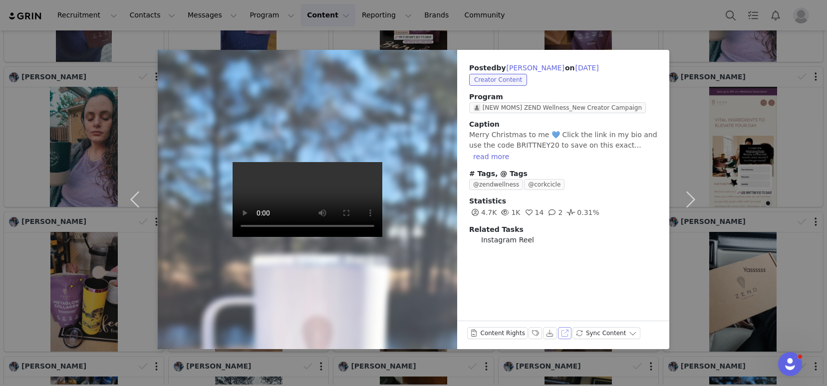
click at [561, 335] on button "View on Instagram" at bounding box center [565, 333] width 14 height 12
click at [687, 202] on button "button" at bounding box center [690, 200] width 42 height 300
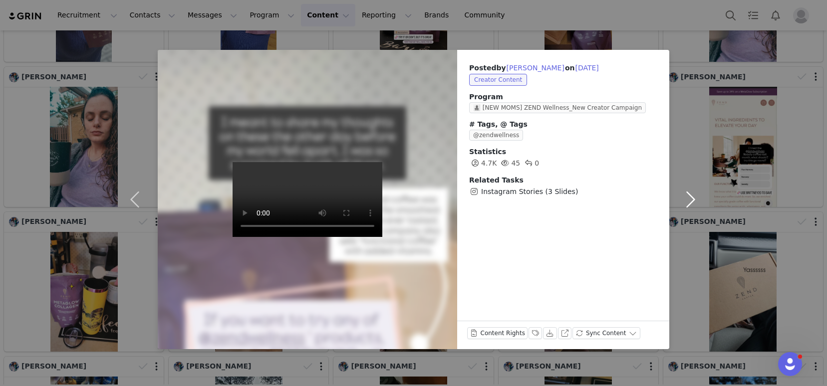
click at [687, 202] on button "button" at bounding box center [690, 200] width 42 height 300
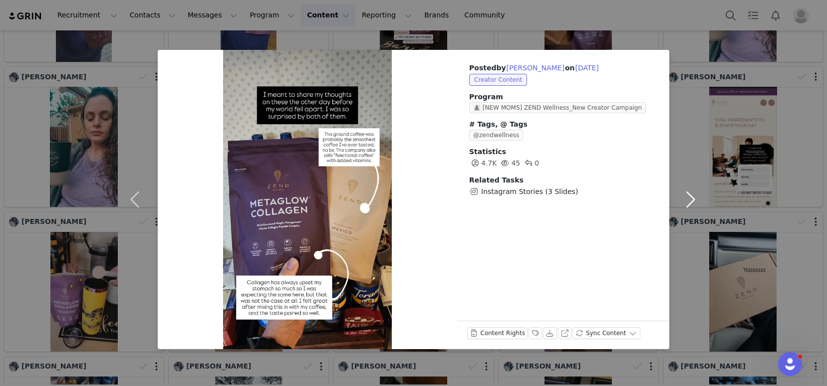
click at [687, 202] on button "button" at bounding box center [690, 200] width 42 height 300
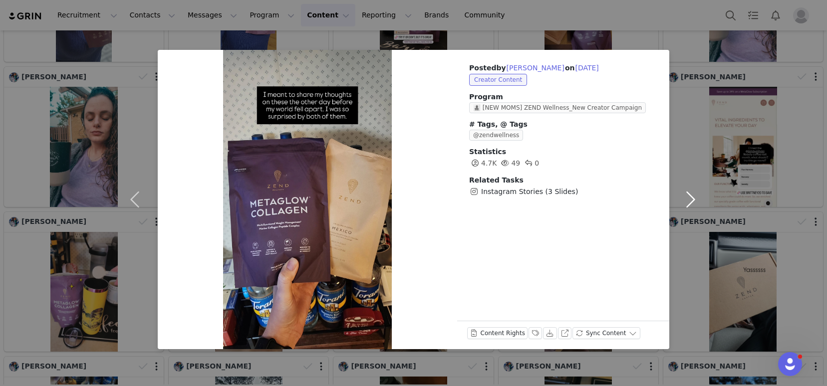
click at [687, 202] on button "button" at bounding box center [690, 200] width 42 height 300
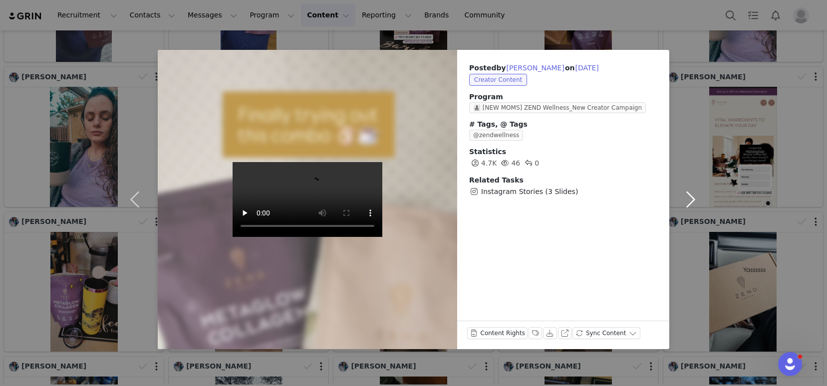
click at [687, 202] on button "button" at bounding box center [690, 200] width 42 height 300
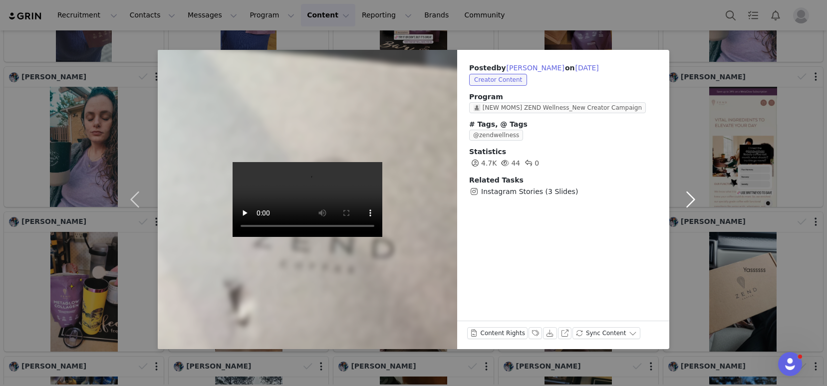
click at [687, 202] on button "button" at bounding box center [690, 200] width 42 height 300
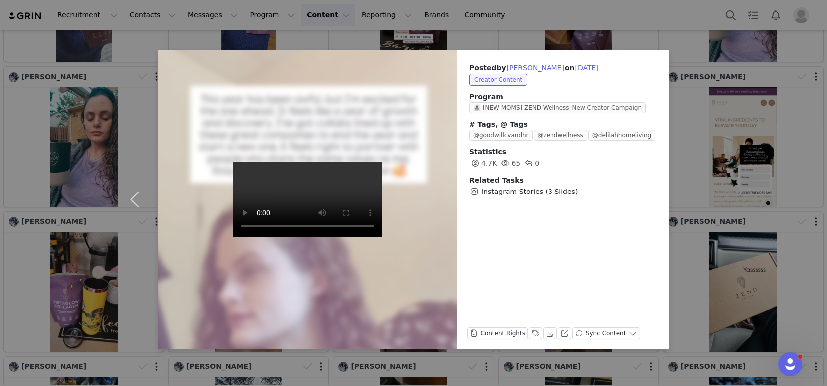
click at [635, 17] on div "Posted by Brittney White on Dec 12, 2024 Creator Content Program 👩‍👧‍👦 [NEW MOM…" at bounding box center [413, 193] width 827 height 386
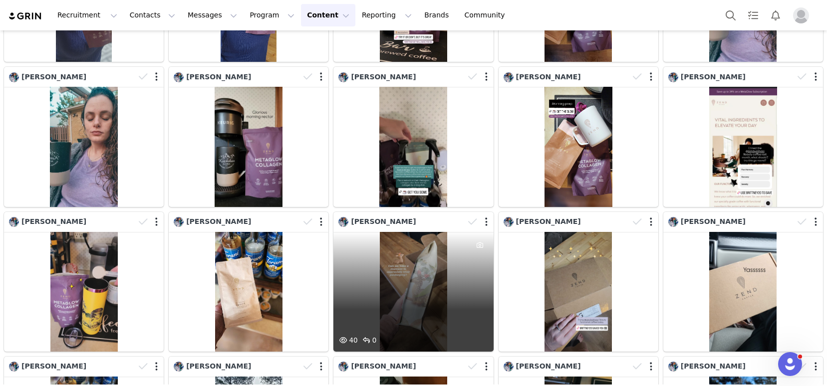
click at [415, 246] on div "40 0" at bounding box center [413, 292] width 160 height 120
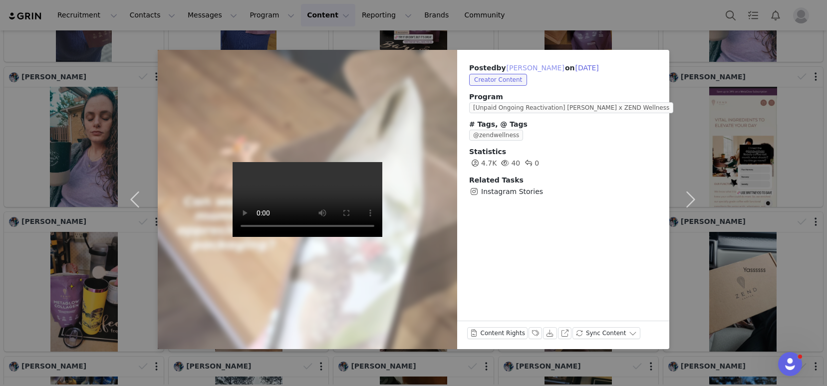
click at [531, 67] on button "Brittney White" at bounding box center [535, 68] width 59 height 12
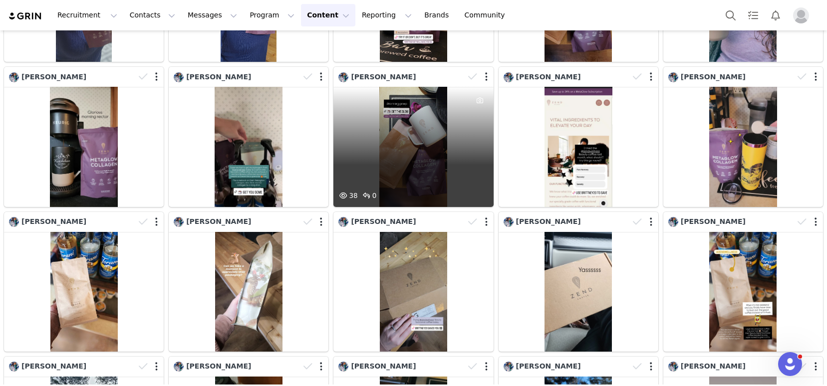
click at [380, 121] on div "38 0" at bounding box center [413, 147] width 160 height 120
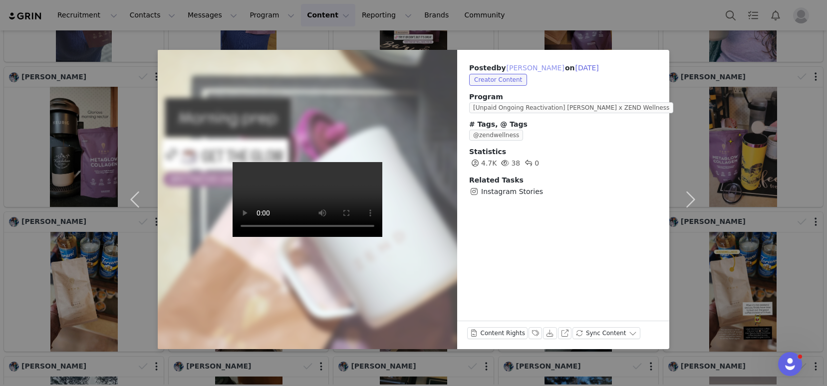
click at [519, 68] on button "Brittney White" at bounding box center [535, 68] width 59 height 12
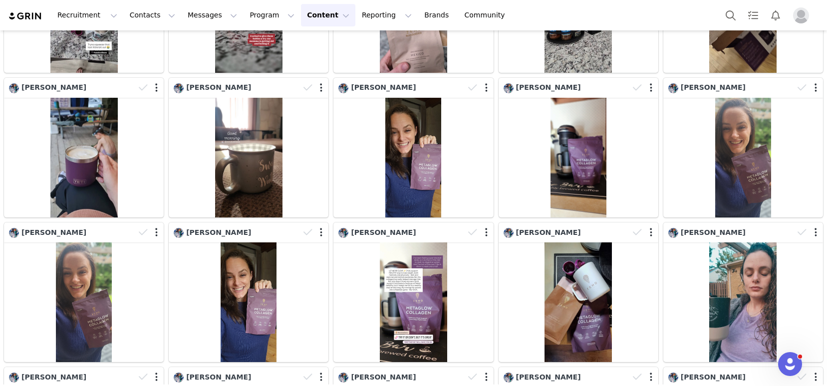
scroll to position [0, 0]
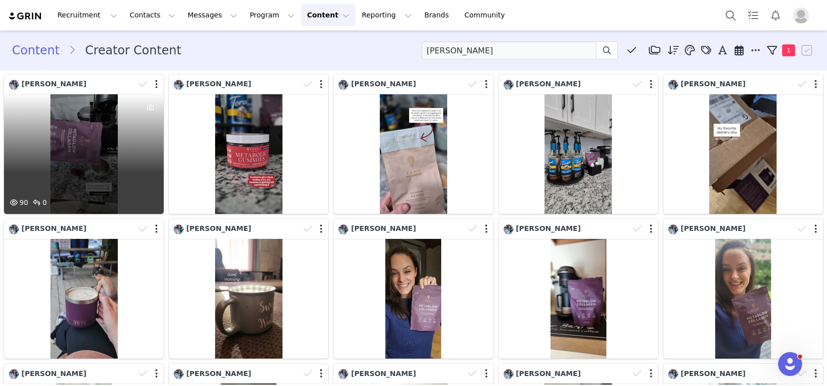
click at [109, 155] on div "90 0" at bounding box center [84, 154] width 160 height 120
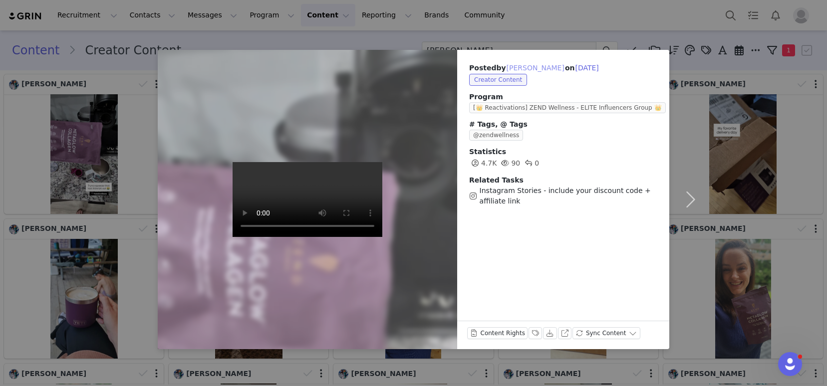
click at [526, 67] on button "Brittney White" at bounding box center [535, 68] width 59 height 12
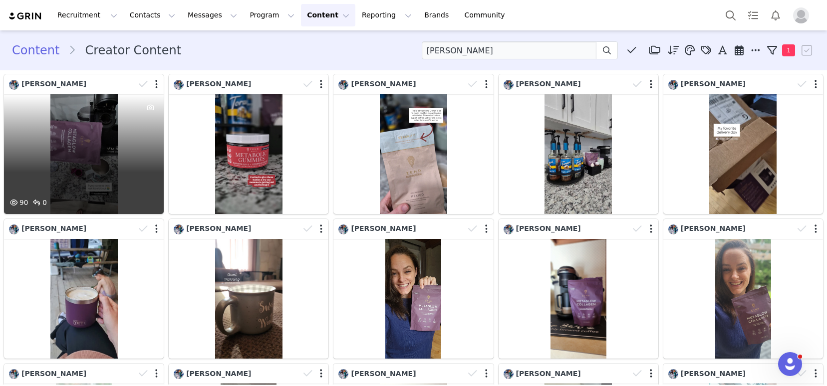
click at [125, 144] on div "90 0" at bounding box center [84, 154] width 160 height 120
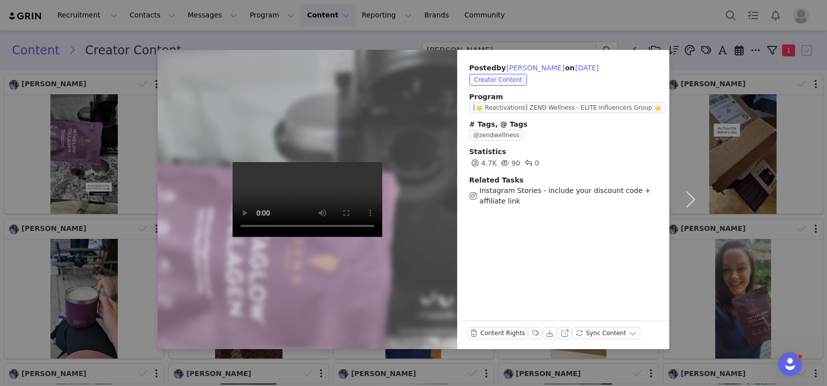
click at [560, 326] on div "Content Rights Labels & Tags Download View on Instagram Sync Content" at bounding box center [563, 335] width 212 height 28
click at [564, 336] on button "View on Instagram" at bounding box center [565, 333] width 14 height 12
click at [392, 39] on div "Posted by Brittney White on Sep 13, 2025 Creator Content Program [👑 Reactivatio…" at bounding box center [413, 193] width 827 height 386
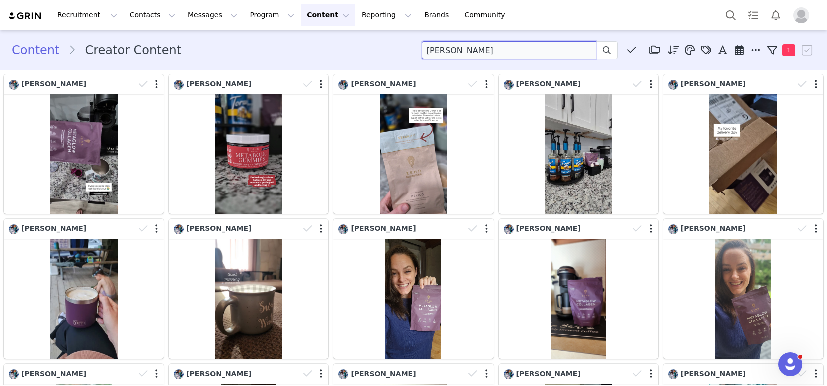
click at [473, 51] on input "Brittney White" at bounding box center [509, 50] width 175 height 18
type input "e"
type input "jennifer"
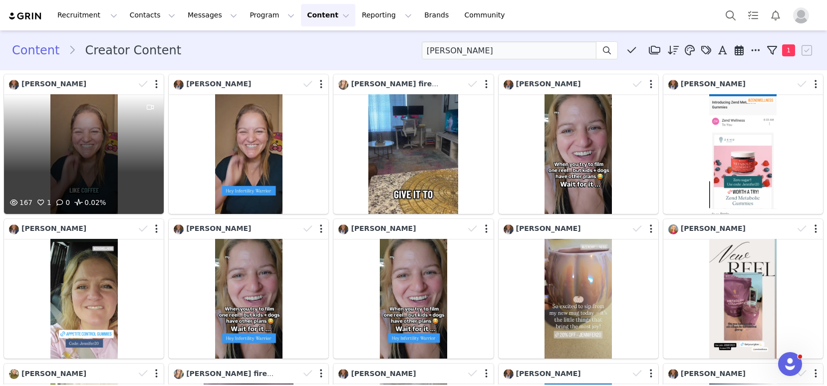
click at [66, 138] on div "167 1 0 0.02%" at bounding box center [84, 154] width 160 height 120
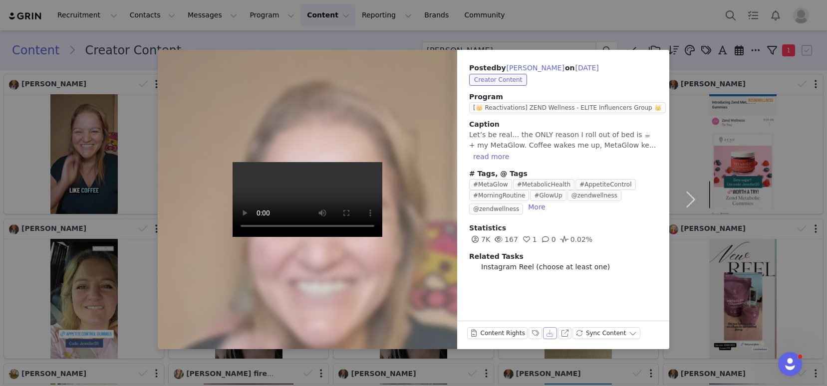
click at [546, 334] on button "Download" at bounding box center [550, 333] width 14 height 12
click at [692, 200] on button "button" at bounding box center [690, 200] width 42 height 300
click at [132, 194] on button "button" at bounding box center [137, 200] width 42 height 300
click at [691, 203] on button "button" at bounding box center [690, 200] width 42 height 300
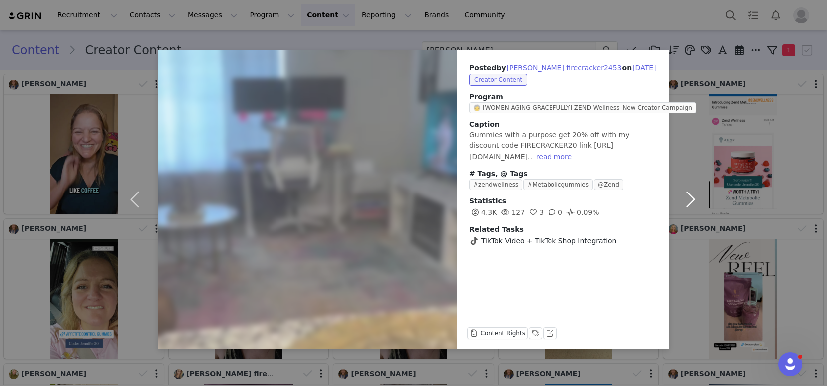
click at [691, 203] on button "button" at bounding box center [690, 200] width 42 height 300
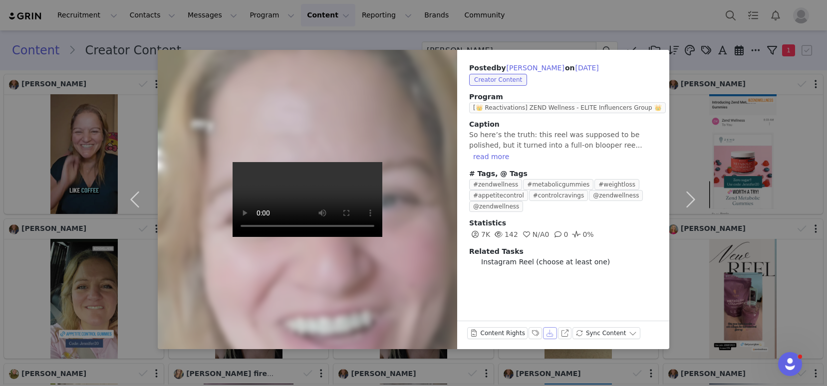
click at [549, 335] on button "Download" at bounding box center [550, 333] width 14 height 12
click at [691, 197] on button "button" at bounding box center [690, 200] width 42 height 300
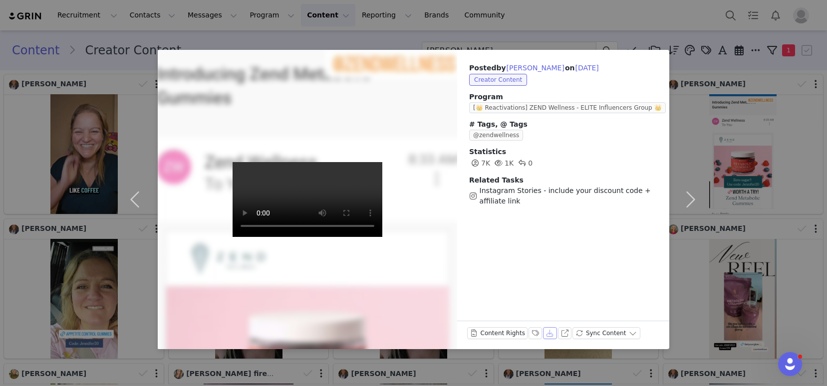
click at [548, 332] on button "Download" at bounding box center [550, 333] width 14 height 12
click at [690, 201] on button "button" at bounding box center [690, 200] width 42 height 300
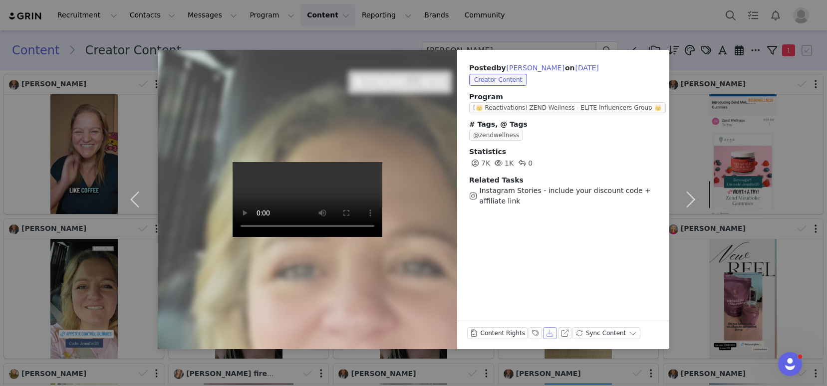
click at [548, 333] on button "Download" at bounding box center [550, 333] width 14 height 12
click at [688, 198] on button "button" at bounding box center [690, 200] width 42 height 300
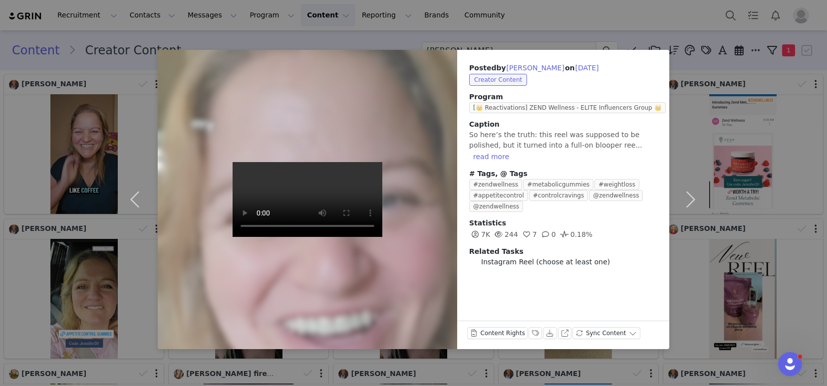
click at [375, 43] on div "Posted by Jennifer on Sep 1, 2025 Creator Content Program [👑 Reactivations] ZEN…" at bounding box center [413, 193] width 827 height 386
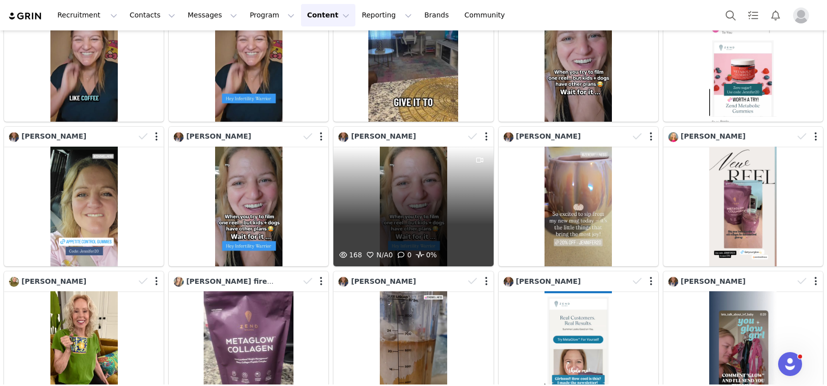
scroll to position [90, 0]
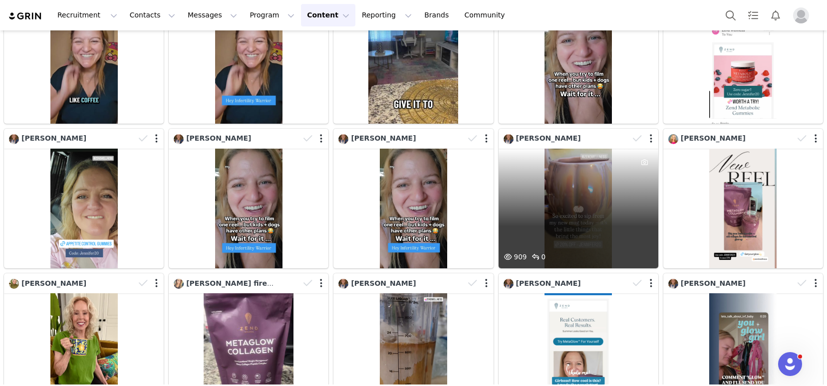
click at [564, 195] on div "909 0" at bounding box center [579, 209] width 160 height 120
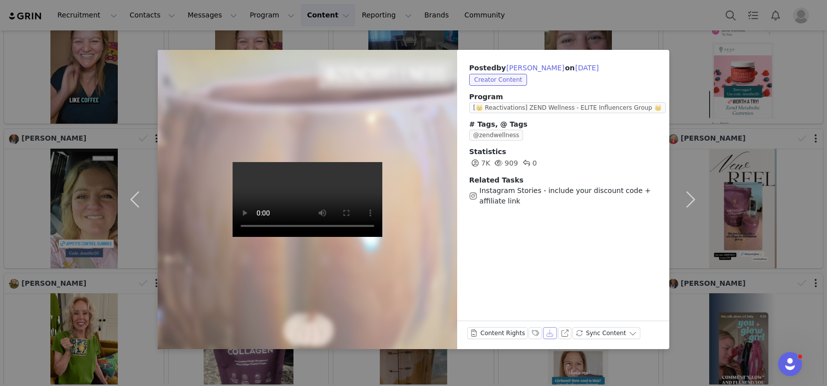
click at [545, 332] on button "Download" at bounding box center [550, 333] width 14 height 12
click at [579, 259] on div "Posted by Jennifer on Aug 16, 2025 Creator Content Program [👑 Reactivations] ZE…" at bounding box center [563, 200] width 212 height 300
click at [695, 202] on button "button" at bounding box center [690, 200] width 42 height 300
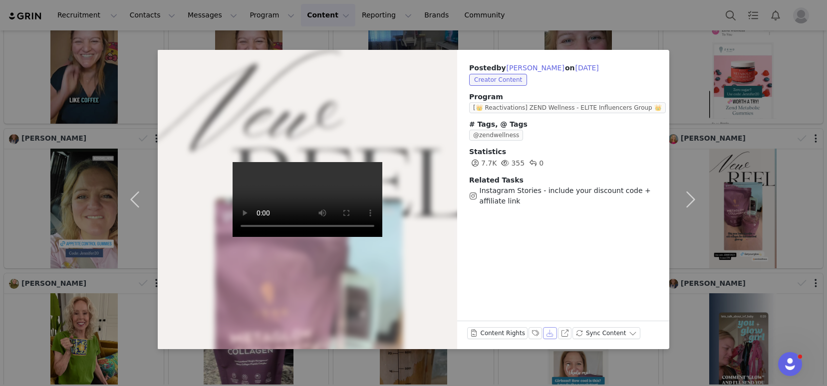
click at [548, 332] on button "Download" at bounding box center [550, 333] width 14 height 12
click at [693, 196] on button "button" at bounding box center [690, 200] width 42 height 300
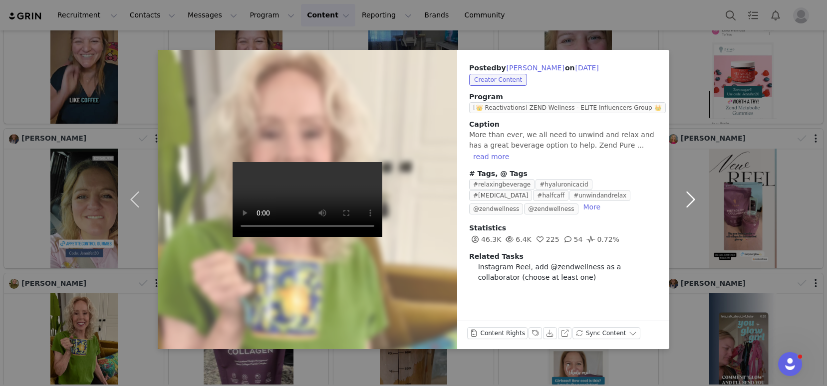
click at [692, 199] on button "button" at bounding box center [690, 200] width 42 height 300
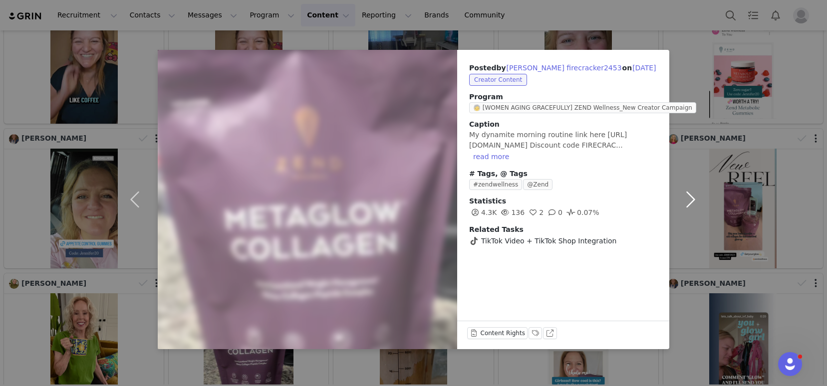
click at [692, 199] on button "button" at bounding box center [690, 200] width 42 height 300
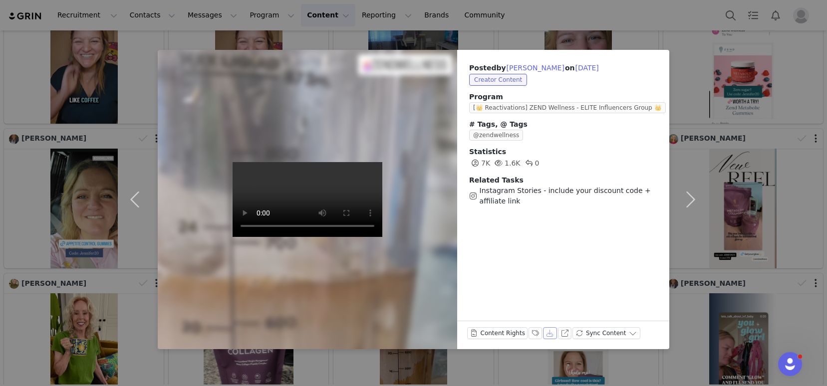
click at [548, 332] on button "Download" at bounding box center [550, 333] width 14 height 12
click at [686, 198] on button "button" at bounding box center [690, 200] width 42 height 300
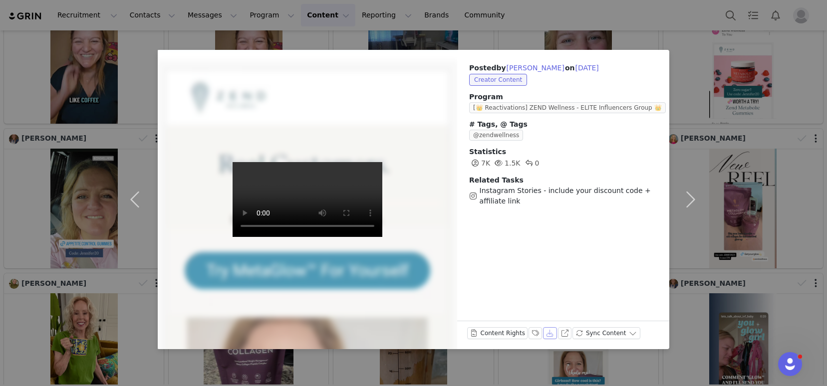
click at [551, 331] on button "Download" at bounding box center [550, 333] width 14 height 12
click at [614, 236] on div "Posted by Jennifer on Jul 31, 2025 Creator Content Program [👑 Reactivations] ZE…" at bounding box center [563, 200] width 212 height 300
click at [689, 197] on button "button" at bounding box center [690, 200] width 42 height 300
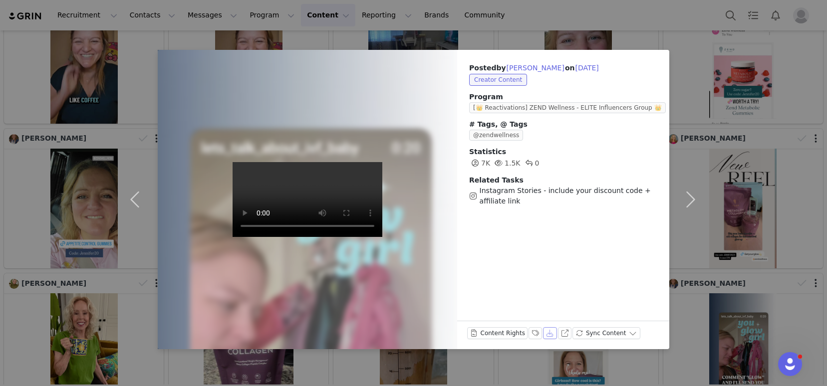
click at [550, 333] on button "Download" at bounding box center [550, 333] width 14 height 12
click at [697, 198] on button "button" at bounding box center [690, 200] width 42 height 300
click at [688, 200] on button "button" at bounding box center [690, 200] width 42 height 300
click at [698, 150] on button "button" at bounding box center [690, 200] width 42 height 300
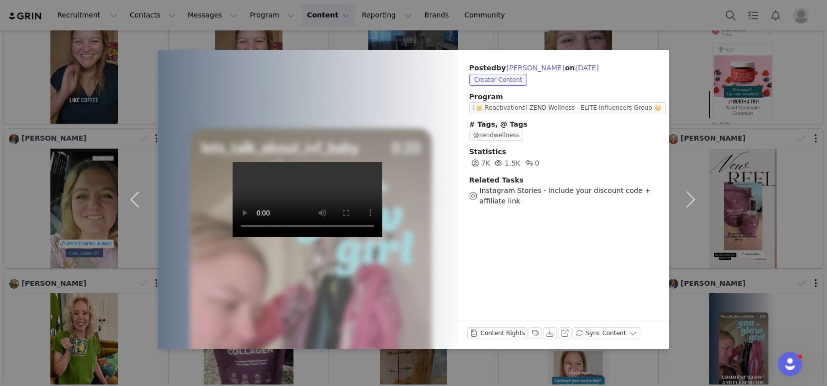
click at [706, 27] on div "Posted by Jennifer on Jul 31, 2025 Creator Content Program [👑 Reactivations] ZE…" at bounding box center [413, 193] width 827 height 386
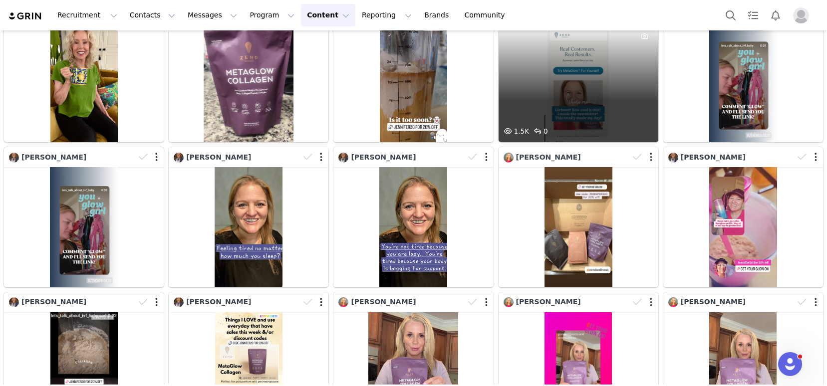
scroll to position [372, 0]
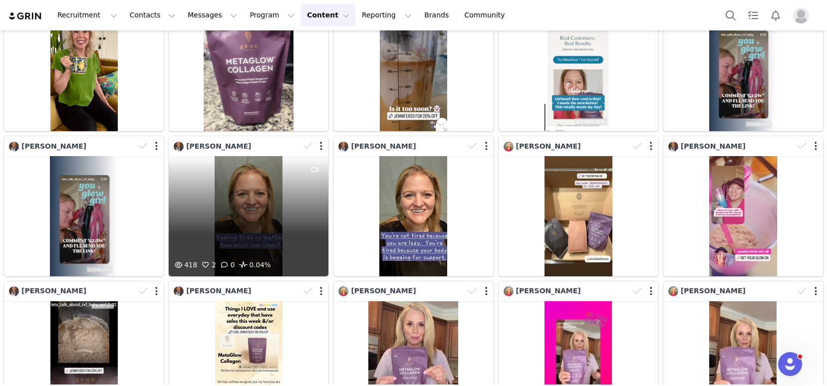
click at [248, 201] on div "418 2 0 0.04%" at bounding box center [249, 216] width 160 height 120
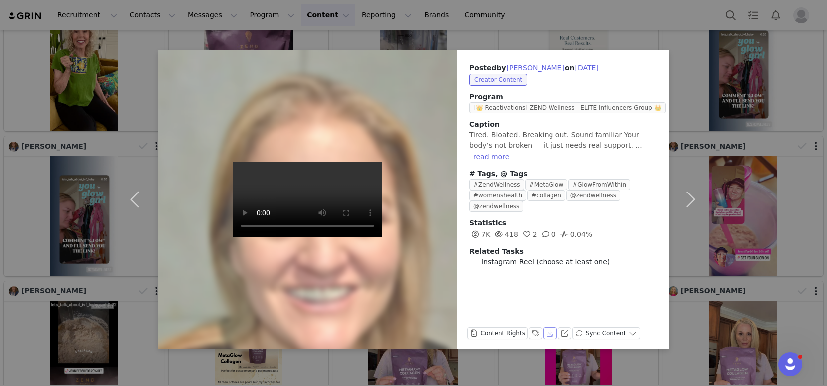
click at [549, 331] on button "Download" at bounding box center [550, 333] width 14 height 12
click at [619, 267] on div "Posted by Jennifer on Jul 31, 2025 Creator Content Program [👑 Reactivations] ZE…" at bounding box center [563, 165] width 212 height 230
click at [689, 200] on button "button" at bounding box center [690, 200] width 42 height 300
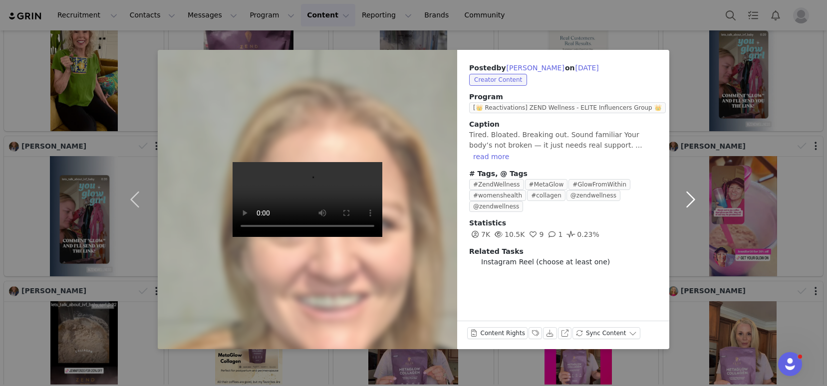
click at [689, 200] on button "button" at bounding box center [690, 200] width 42 height 300
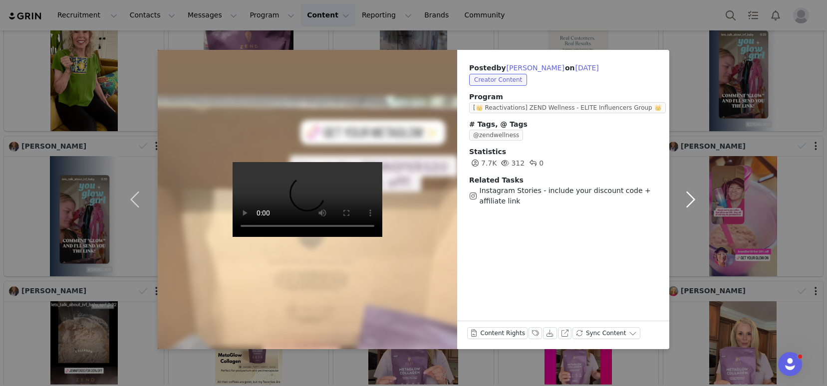
click at [690, 199] on button "button" at bounding box center [690, 200] width 42 height 300
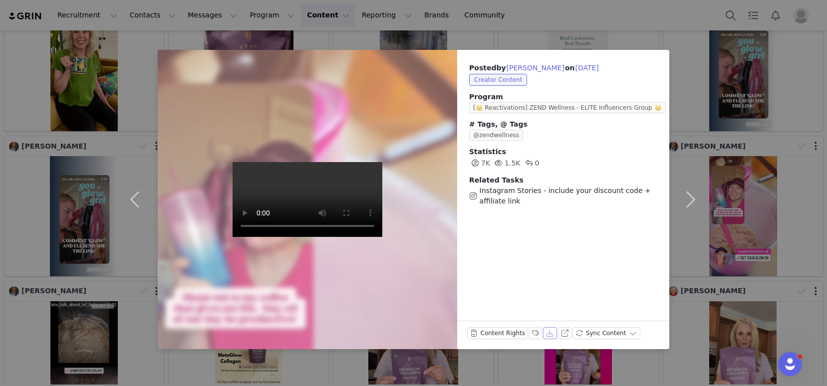
click at [550, 333] on button "Download" at bounding box center [550, 333] width 14 height 12
click at [689, 203] on button "button" at bounding box center [690, 200] width 42 height 300
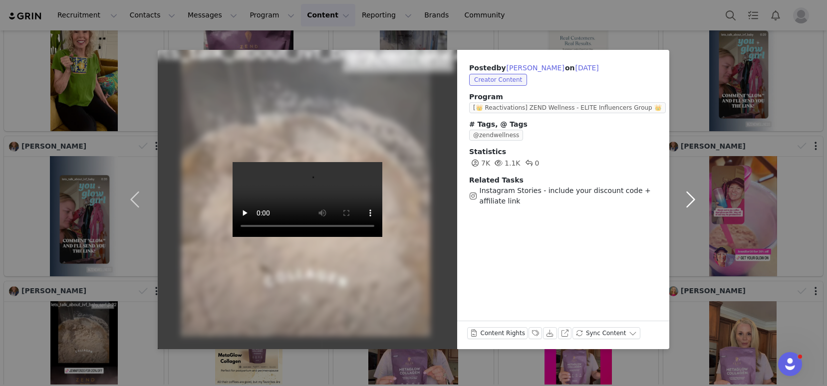
click at [689, 203] on button "button" at bounding box center [690, 200] width 42 height 300
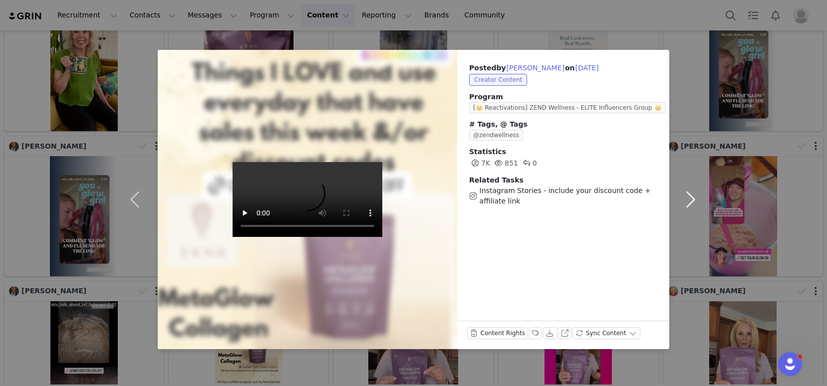
click at [689, 203] on button "button" at bounding box center [690, 200] width 42 height 300
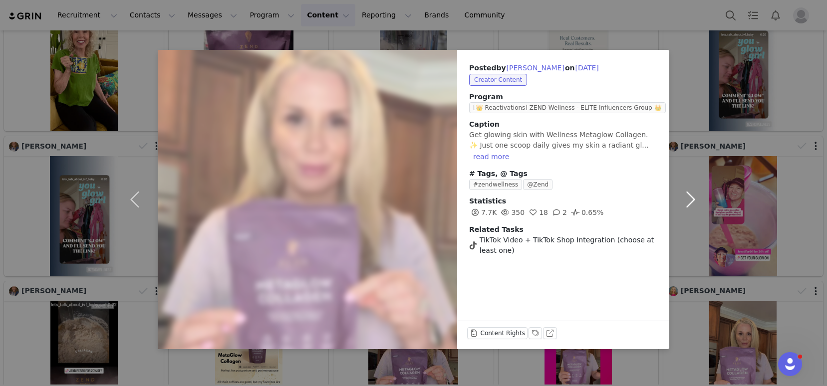
click at [690, 203] on button "button" at bounding box center [690, 200] width 42 height 300
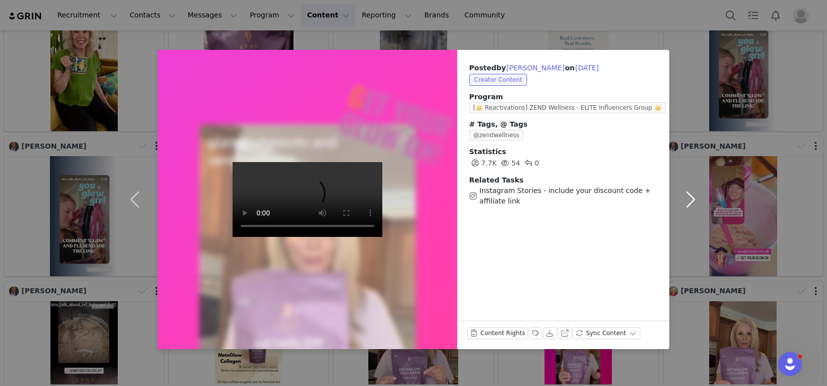
click at [690, 203] on button "button" at bounding box center [690, 200] width 42 height 300
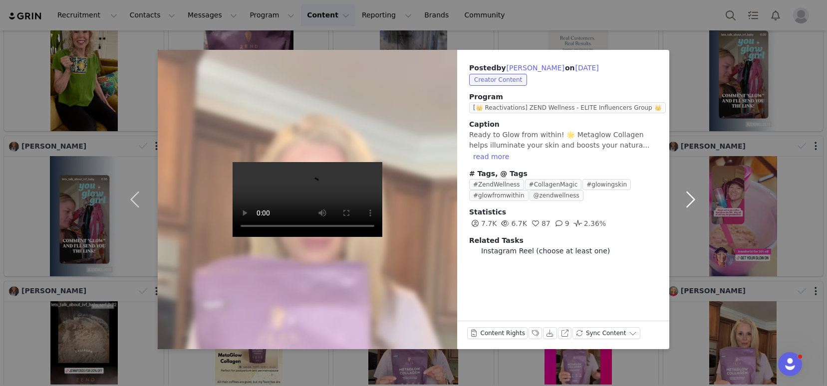
click at [690, 203] on button "button" at bounding box center [690, 200] width 42 height 300
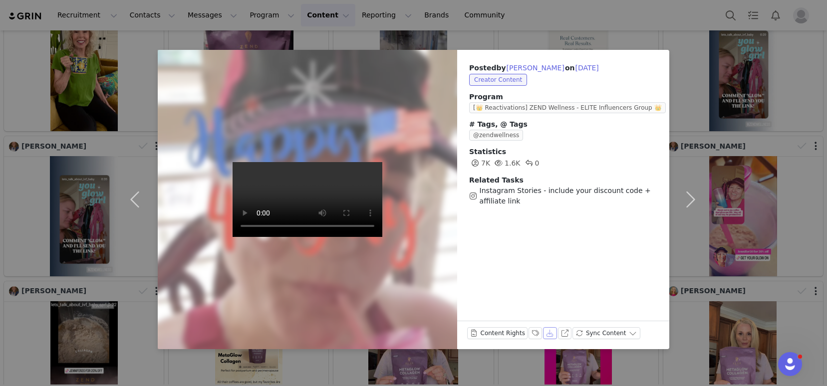
click at [549, 334] on button "Download" at bounding box center [550, 333] width 14 height 12
click at [690, 199] on button "button" at bounding box center [690, 200] width 42 height 300
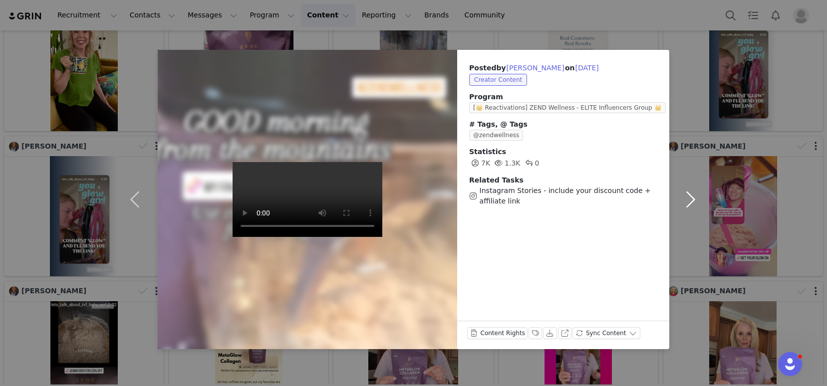
click at [690, 199] on button "button" at bounding box center [690, 200] width 42 height 300
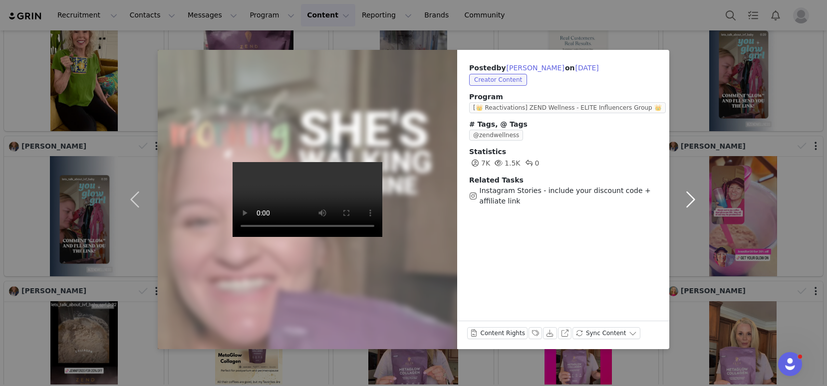
click at [690, 199] on button "button" at bounding box center [690, 200] width 42 height 300
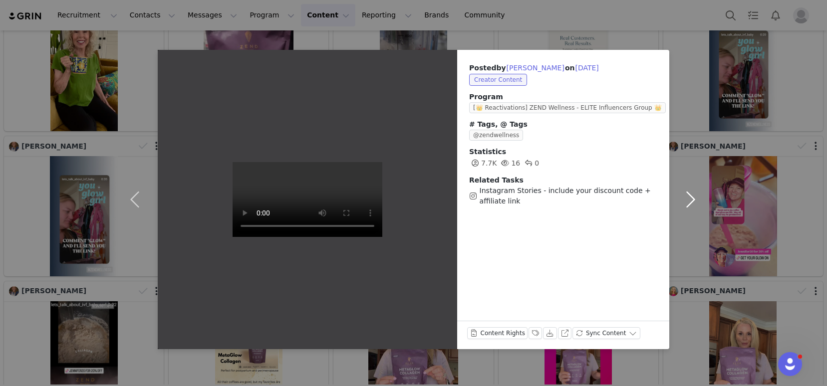
click at [690, 199] on button "button" at bounding box center [690, 200] width 42 height 300
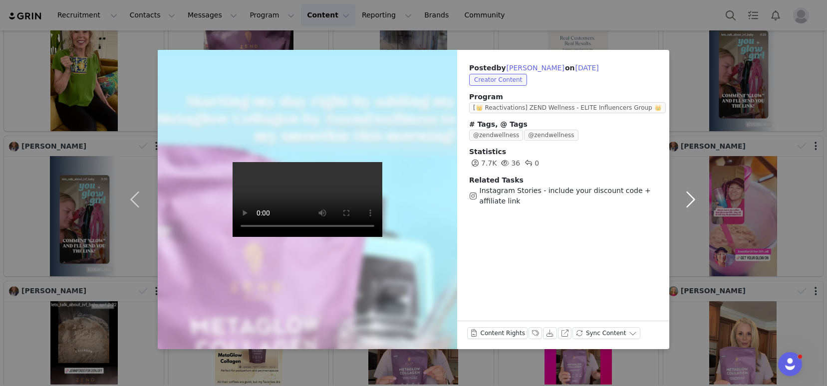
click at [690, 199] on button "button" at bounding box center [690, 200] width 42 height 300
click at [692, 199] on button "button" at bounding box center [690, 200] width 42 height 300
click at [751, 120] on div "Posted by Jennifer Soto on Jun 26, 2025 Creator Content Program [👑 Reactivation…" at bounding box center [413, 193] width 827 height 386
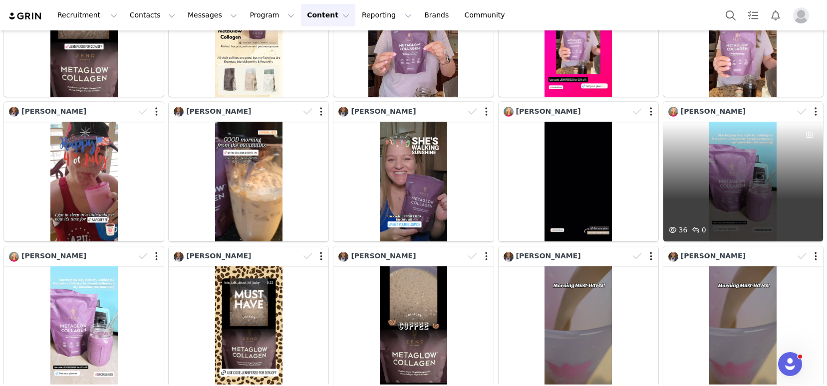
scroll to position [718, 0]
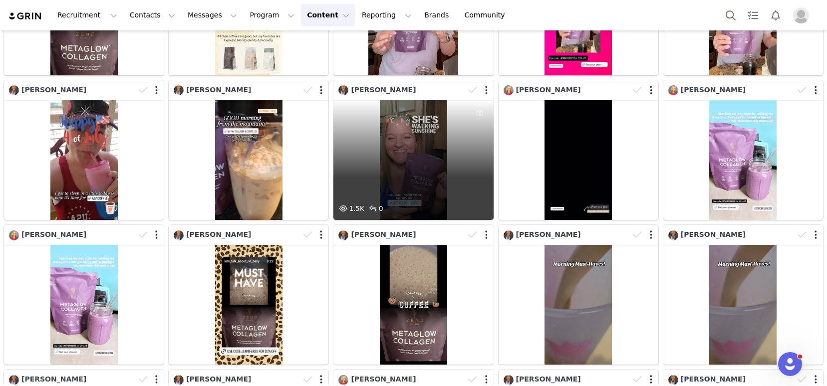
click at [405, 155] on div "1.5K 0" at bounding box center [413, 160] width 160 height 120
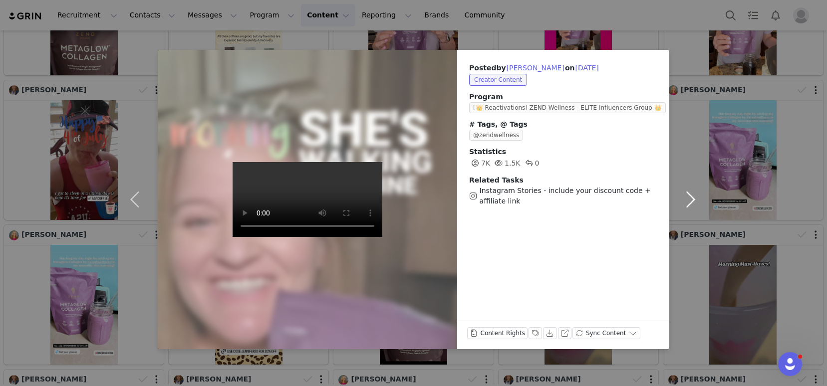
click at [685, 194] on button "button" at bounding box center [690, 200] width 42 height 300
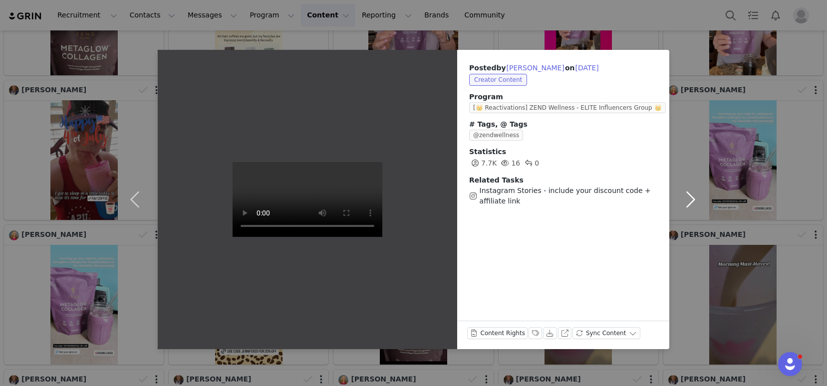
click at [686, 199] on button "button" at bounding box center [690, 200] width 42 height 300
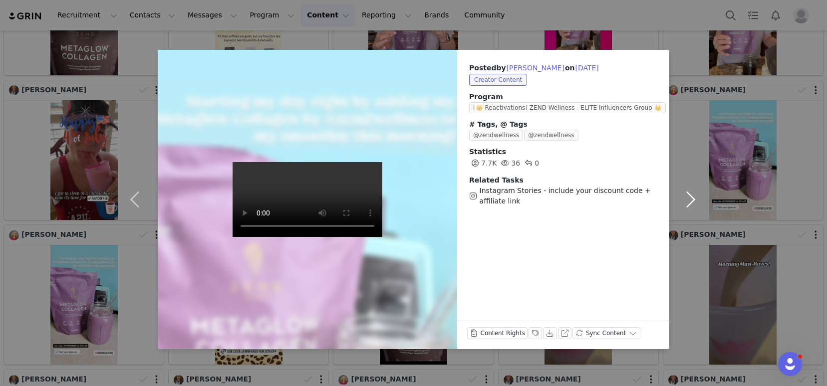
click at [687, 199] on button "button" at bounding box center [690, 200] width 42 height 300
click at [708, 165] on button "button" at bounding box center [690, 200] width 42 height 300
click at [789, 85] on div "Posted by Jennifer Soto on Jun 26, 2025 Creator Content Program [👑 Reactivation…" at bounding box center [413, 193] width 827 height 386
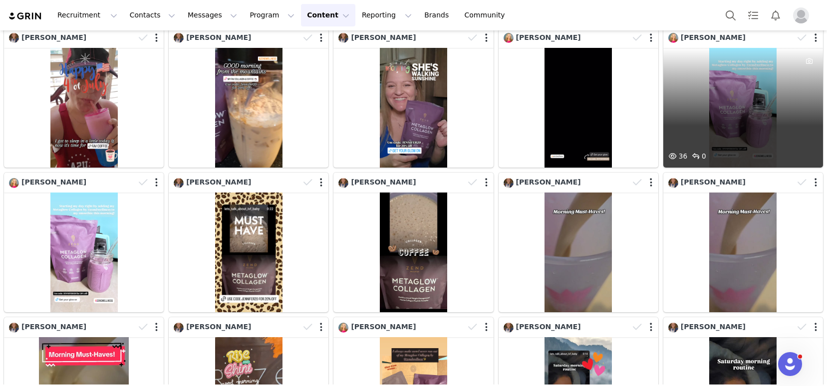
scroll to position [775, 0]
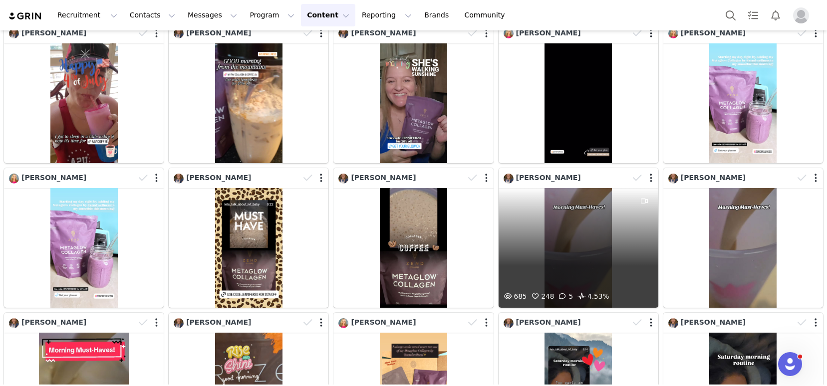
click at [553, 249] on div "685 248 5 4.53%" at bounding box center [579, 248] width 160 height 120
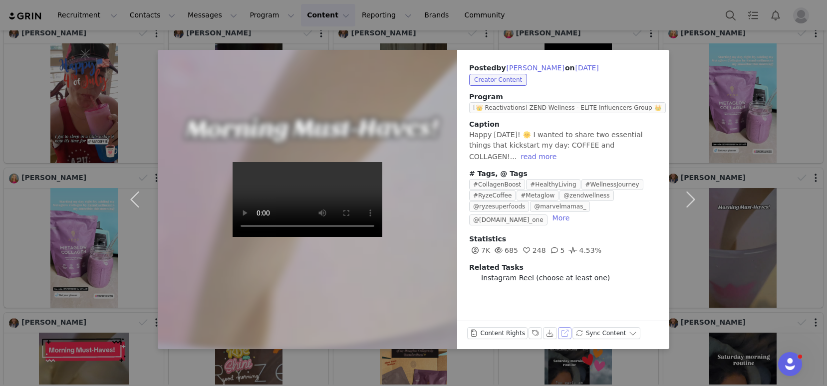
click at [566, 334] on button "View on Instagram" at bounding box center [565, 333] width 14 height 12
click at [691, 203] on button "button" at bounding box center [690, 200] width 42 height 300
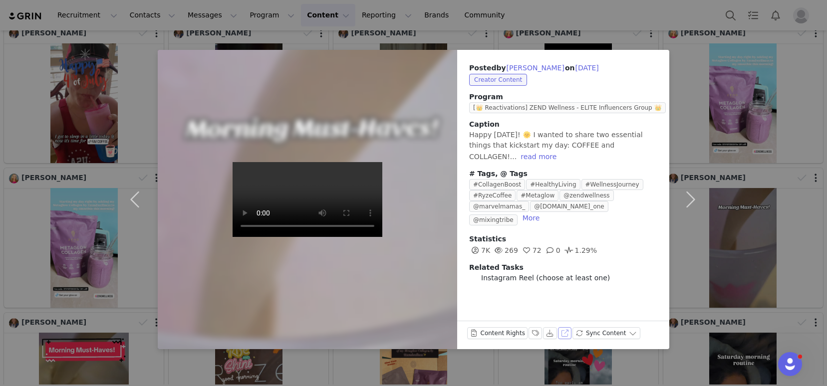
click at [562, 333] on button "View on Instagram" at bounding box center [565, 333] width 14 height 12
click at [690, 195] on button "button" at bounding box center [690, 200] width 42 height 300
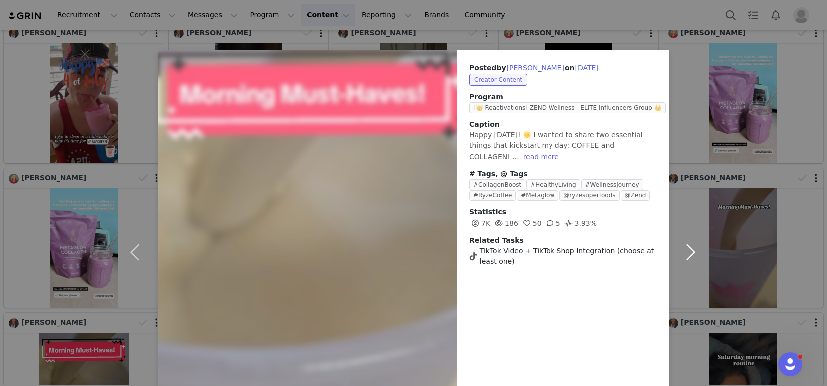
click at [689, 199] on button "button" at bounding box center [690, 252] width 42 height 405
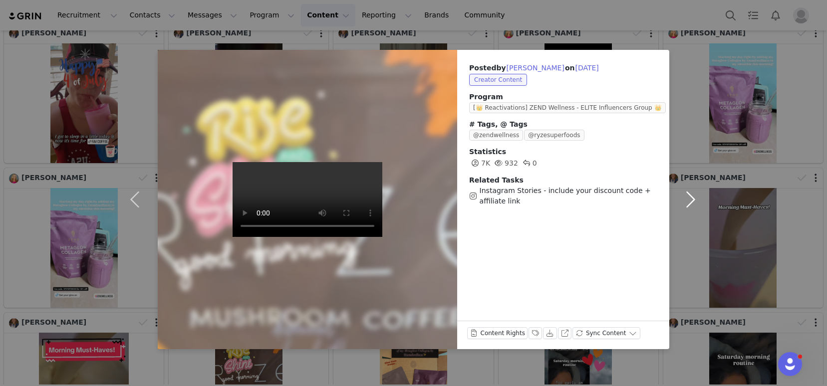
click at [691, 196] on button "button" at bounding box center [690, 200] width 42 height 300
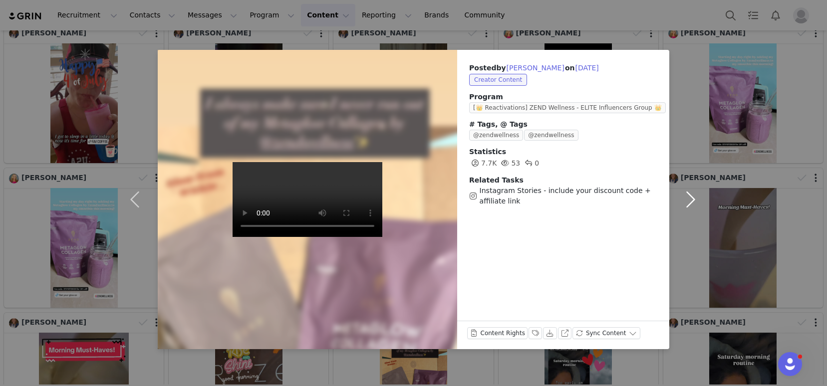
click at [692, 196] on button "button" at bounding box center [690, 200] width 42 height 300
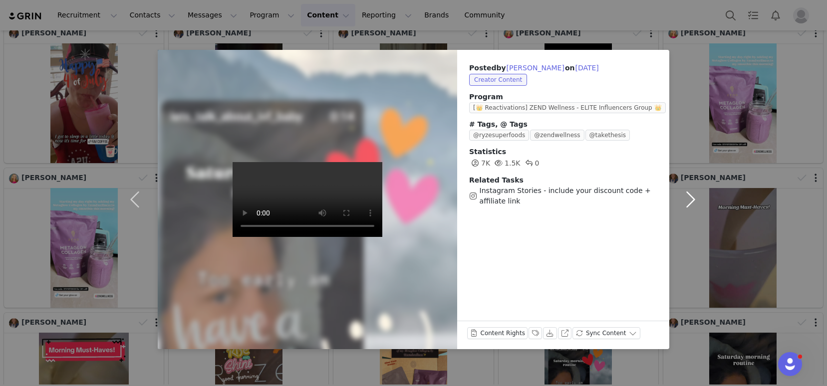
click at [692, 195] on button "button" at bounding box center [690, 200] width 42 height 300
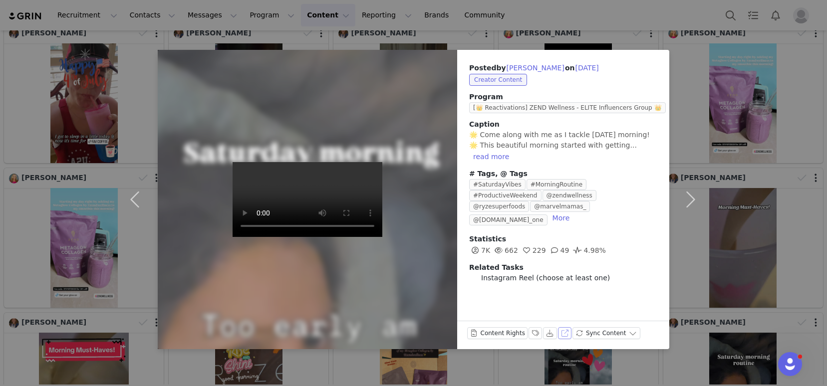
click at [561, 332] on button "View on Instagram" at bounding box center [565, 333] width 14 height 12
click at [694, 201] on button "button" at bounding box center [690, 200] width 42 height 300
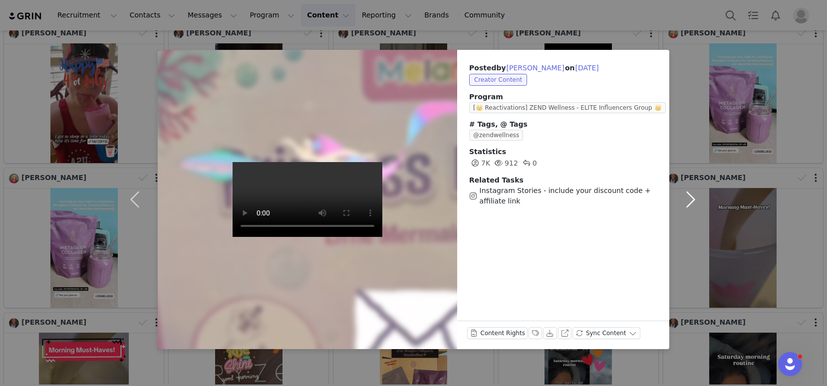
click at [694, 201] on button "button" at bounding box center [690, 200] width 42 height 300
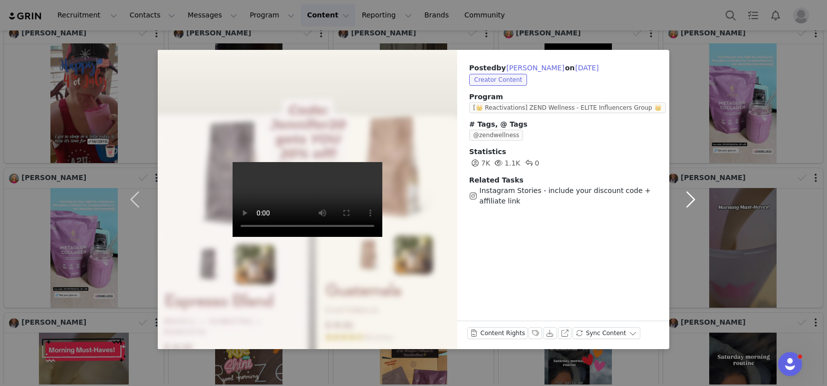
click at [692, 200] on button "button" at bounding box center [690, 200] width 42 height 300
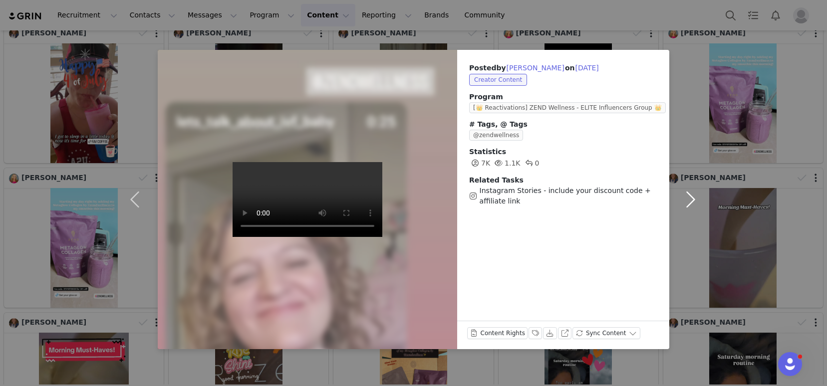
click at [692, 200] on button "button" at bounding box center [690, 200] width 42 height 300
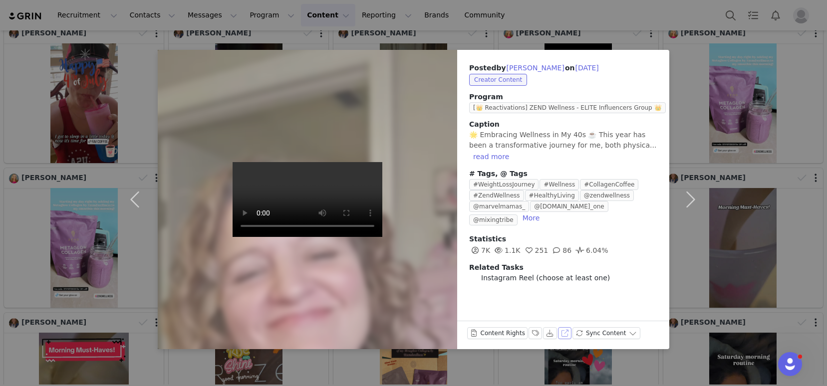
click at [565, 333] on button "View on Instagram" at bounding box center [565, 333] width 14 height 12
click at [692, 198] on button "button" at bounding box center [690, 200] width 42 height 300
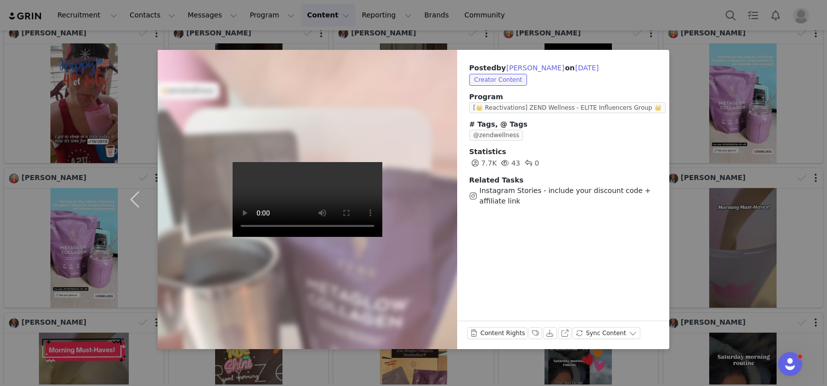
click at [685, 161] on div "Posted by Jennifer Soto on Jun 5, 2025 Creator Content Program [👑 Reactivations…" at bounding box center [413, 193] width 827 height 386
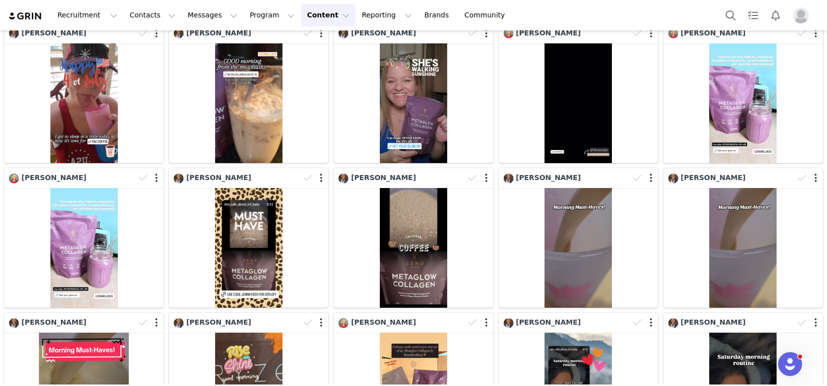
scroll to position [770, 0]
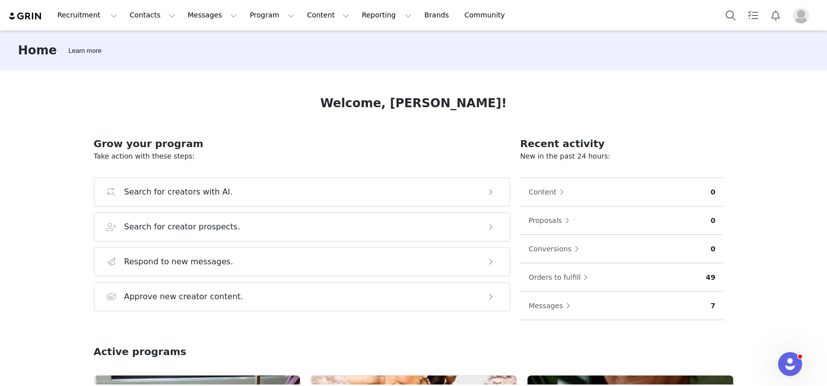
click at [801, 16] on img "Profile" at bounding box center [801, 15] width 16 height 16
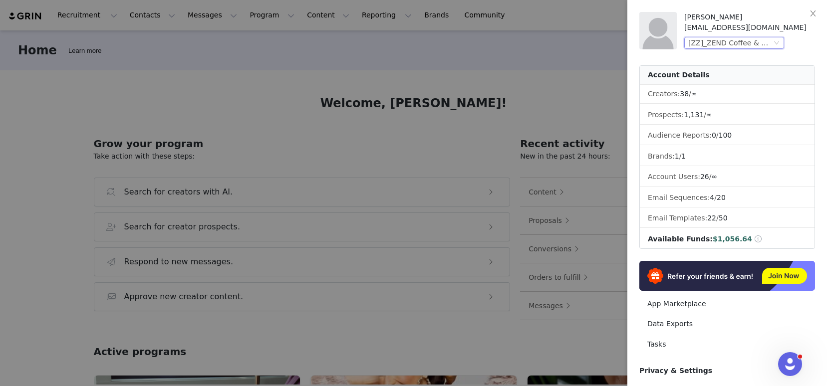
click at [754, 40] on div "[ZZ]_ZEND Coffee & Wellness (Joybyte)" at bounding box center [729, 42] width 83 height 11
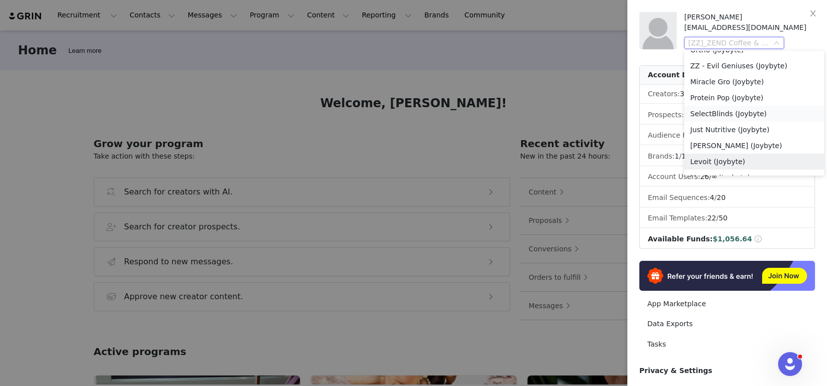
scroll to position [521, 0]
click at [752, 116] on li "SelectBlinds (Joybyte)" at bounding box center [754, 115] width 140 height 16
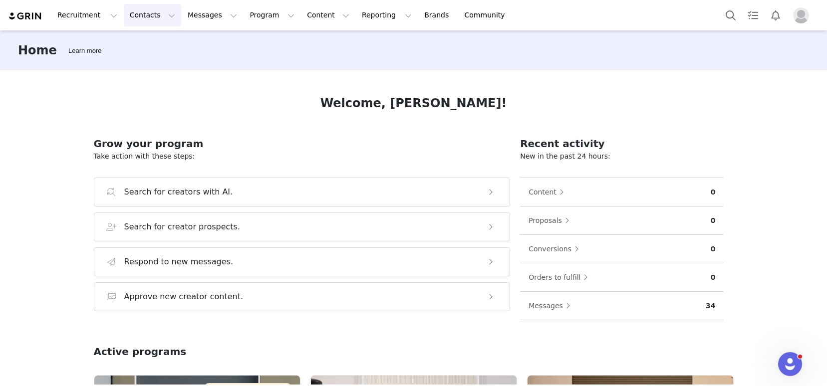
click at [137, 20] on button "Contacts Contacts" at bounding box center [152, 15] width 57 height 22
click at [154, 63] on p "Prospects" at bounding box center [141, 62] width 33 height 10
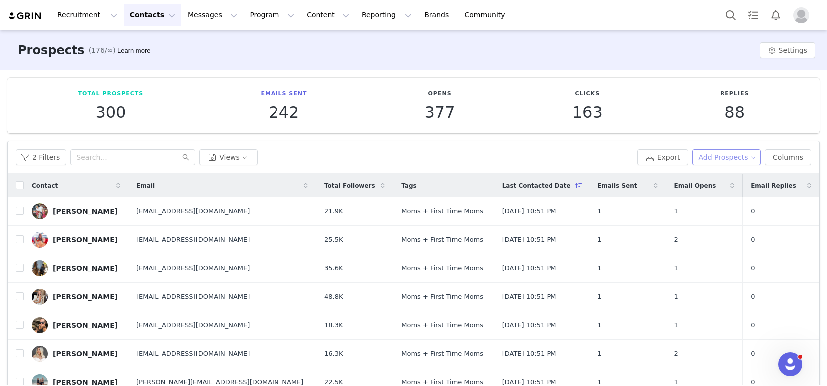
click at [735, 159] on button "Add Prospects" at bounding box center [726, 157] width 69 height 16
click at [717, 195] on span "Import Prospects" at bounding box center [723, 193] width 59 height 11
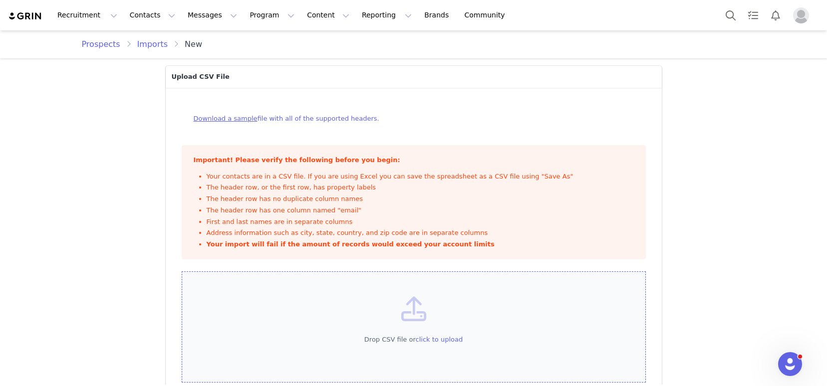
click at [505, 325] on div "Drop CSV file or click to upload" at bounding box center [414, 328] width 464 height 112
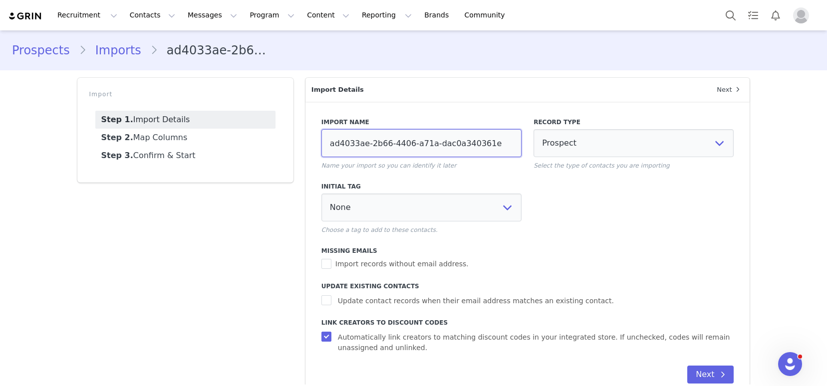
click at [364, 131] on input "ad4033ae-2b66-4406-a71a-dac0a340361e" at bounding box center [421, 143] width 200 height 28
click at [363, 148] on input "ad4033ae-2b66-4406-a71a-dac0a340361e" at bounding box center [421, 143] width 200 height 28
type input "9.30 - home decor"
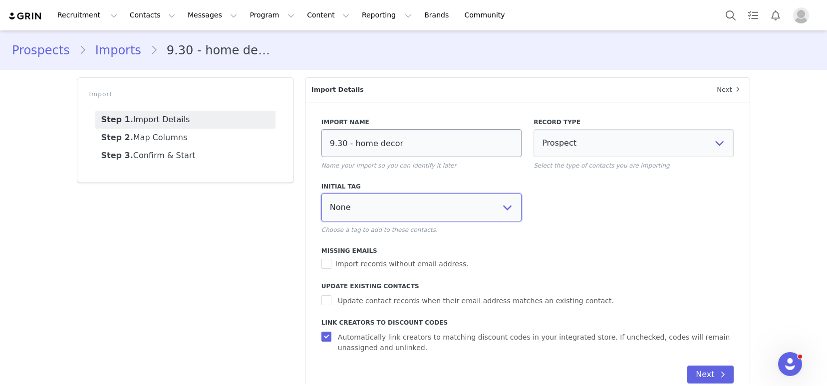
select select "113977"
select select
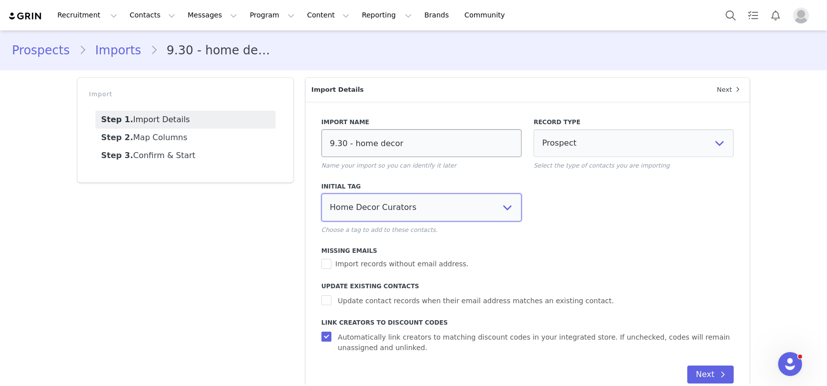
select select
click at [361, 296] on span "Update contact records when their email address matches an existing contact." at bounding box center [476, 301] width 284 height 10
click at [334, 296] on input "Update contact records when their email address matches an existing contact." at bounding box center [327, 301] width 12 height 10
checkbox input "true"
select select
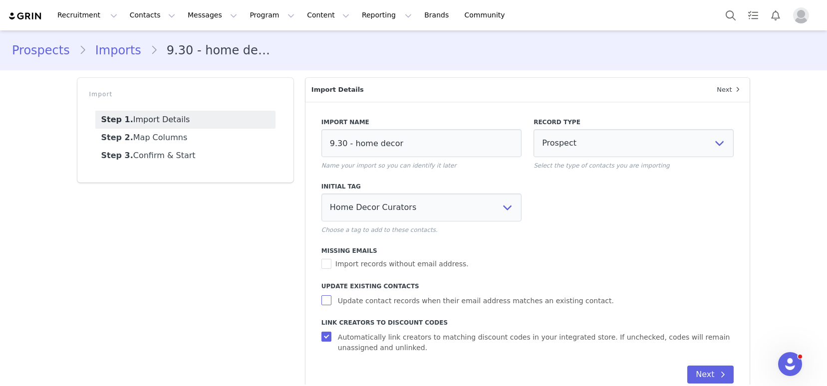
select select
click at [693, 371] on button "Next" at bounding box center [710, 375] width 46 height 18
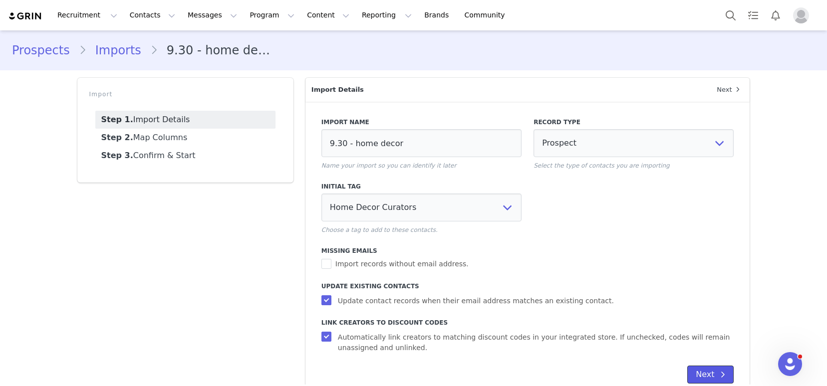
select select
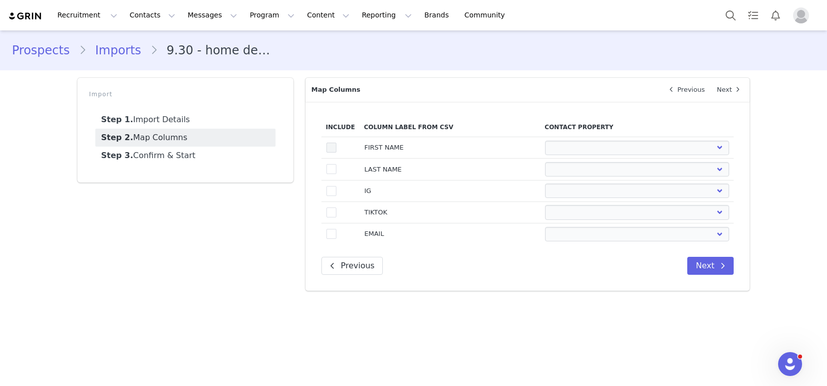
click at [329, 151] on span at bounding box center [331, 148] width 10 height 10
click at [336, 143] on input "true" at bounding box center [336, 143] width 0 height 0
select select
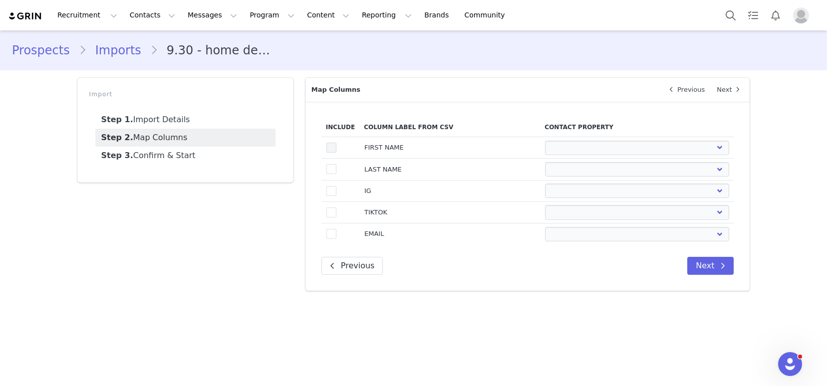
select select
click at [332, 170] on span at bounding box center [331, 169] width 10 height 10
click at [336, 164] on input "true" at bounding box center [336, 164] width 0 height 0
select select
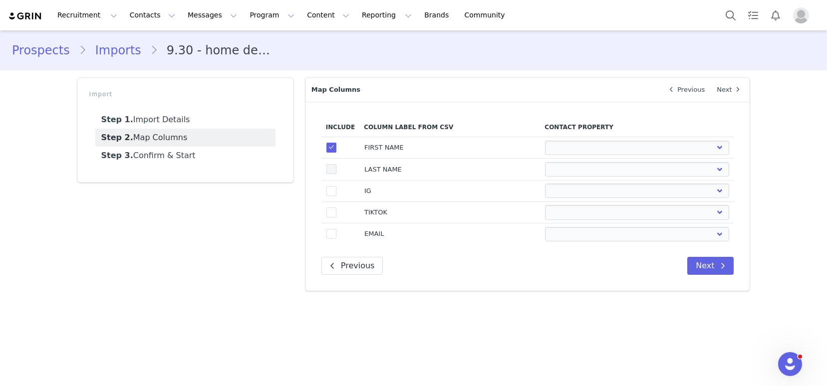
select select
drag, startPoint x: 327, startPoint y: 191, endPoint x: 333, endPoint y: 205, distance: 15.5
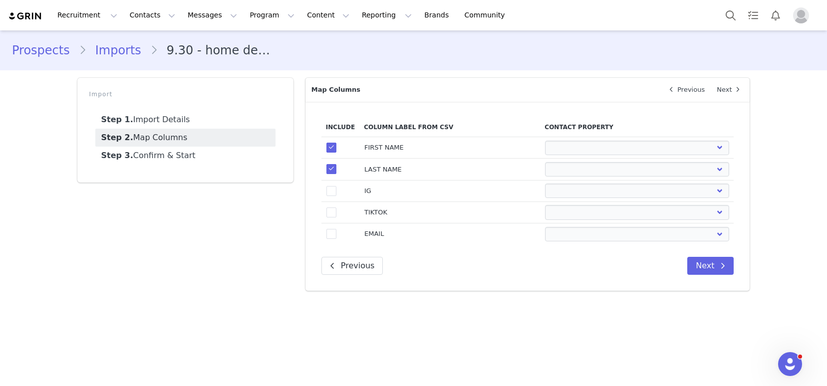
click at [328, 191] on span at bounding box center [331, 191] width 10 height 10
click at [336, 186] on input "true" at bounding box center [336, 186] width 0 height 0
select select
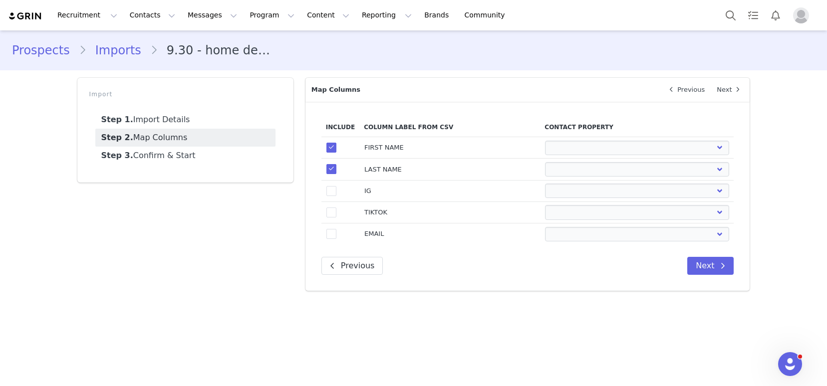
select select
click at [334, 216] on span at bounding box center [331, 213] width 10 height 10
click at [336, 208] on input "true" at bounding box center [336, 208] width 0 height 0
select select
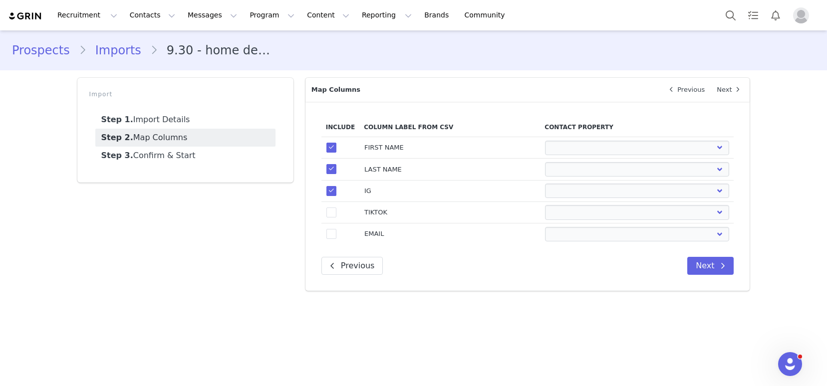
select select
click at [331, 233] on span at bounding box center [331, 234] width 10 height 10
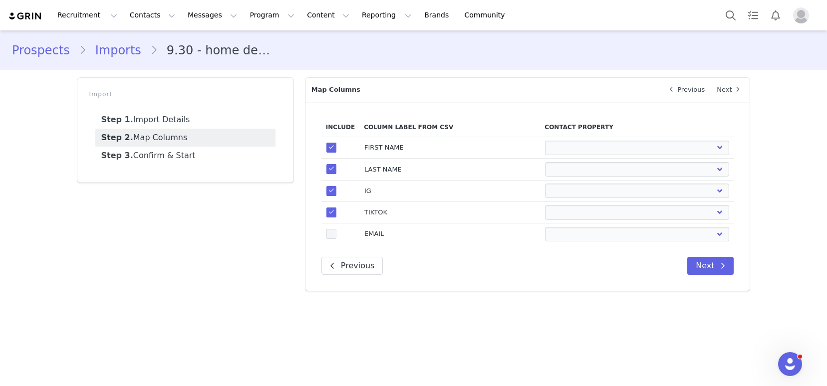
click at [336, 229] on input "true" at bounding box center [336, 229] width 0 height 0
select select
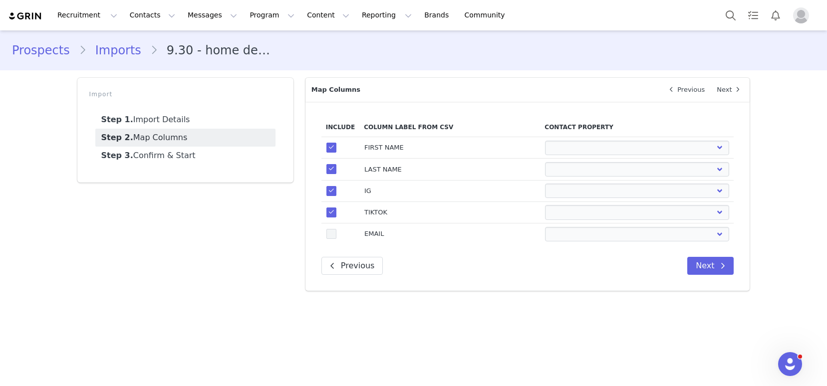
select select
click at [578, 146] on select "First Name Last Name Email PayPal Email Gender Language Phone Country Code Phon…" at bounding box center [637, 148] width 184 height 14
select select "first_name"
click at [545, 141] on select "First Name Last Name Email PayPal Email Gender Language Phone Country Code Phon…" at bounding box center [637, 148] width 184 height 14
select select
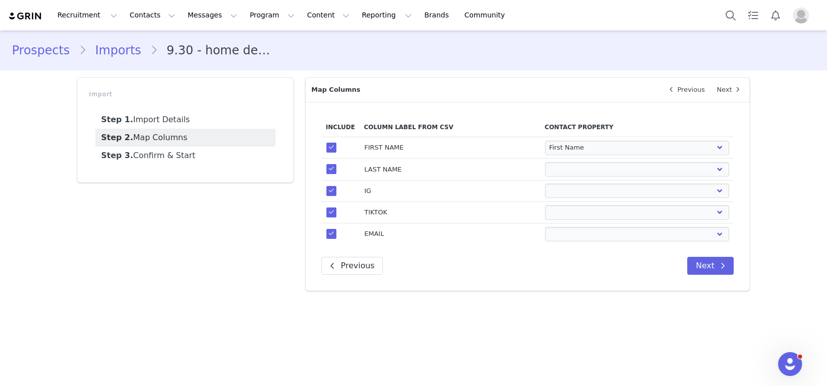
select select
select select "last_name"
select select
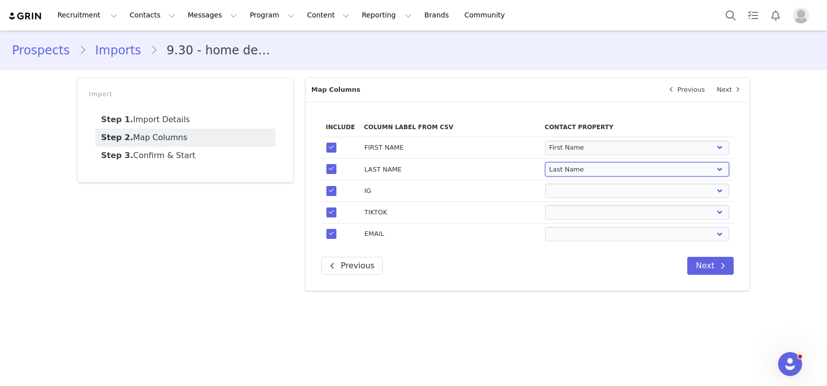
select select
select select "instagram_url"
select select
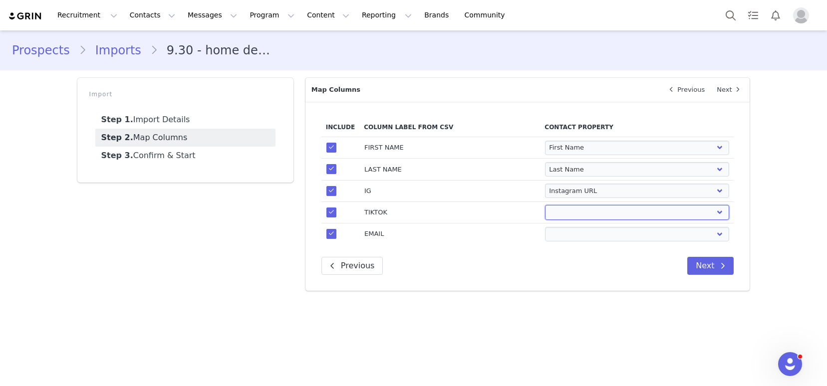
select select "twitter_url"
select select
select select "tiktok_url"
select select "email"
click at [718, 267] on span at bounding box center [723, 266] width 12 height 12
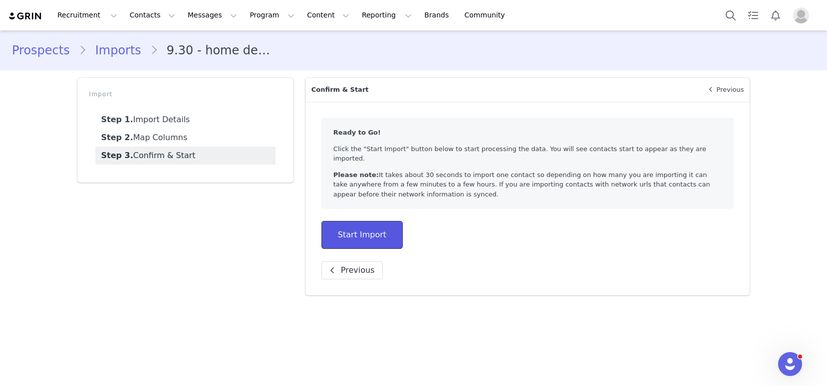
click at [358, 235] on button "Start Import" at bounding box center [361, 235] width 81 height 28
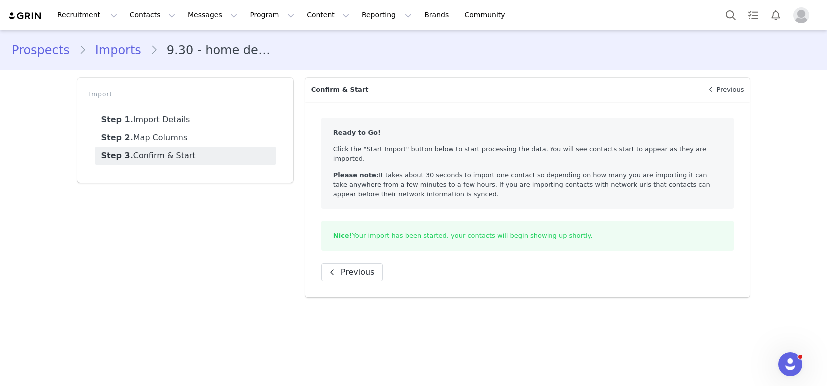
click at [47, 52] on link "Prospects" at bounding box center [45, 50] width 67 height 18
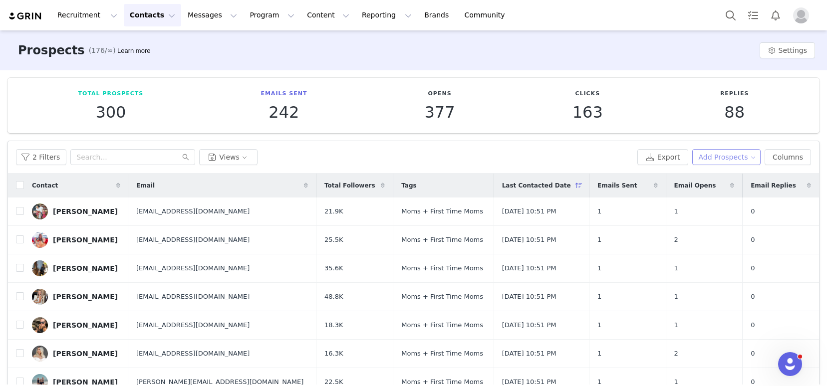
click at [743, 157] on button "Add Prospects" at bounding box center [726, 157] width 69 height 16
click at [728, 193] on span "Import Prospects" at bounding box center [723, 193] width 59 height 11
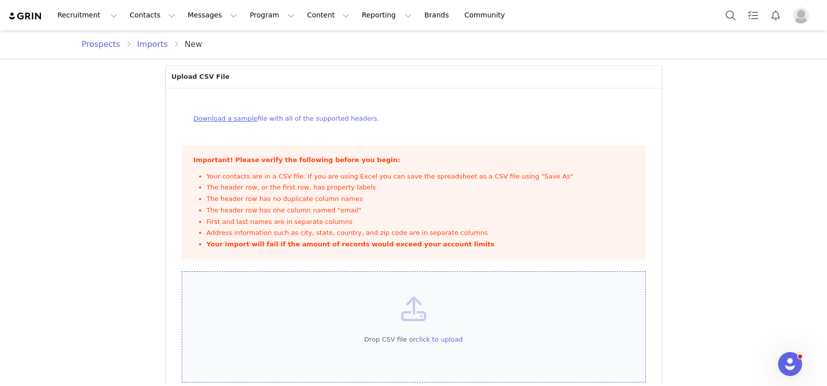
click at [434, 318] on div "Drop CSV file or click to upload" at bounding box center [414, 328] width 464 height 112
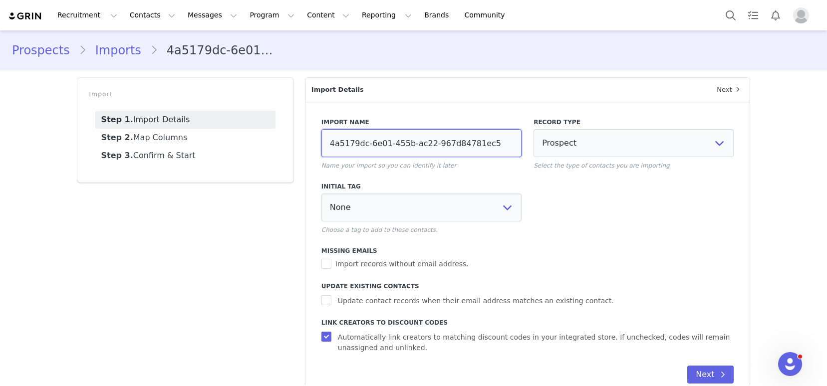
click at [356, 146] on input "4a5179dc-6e01-455b-ac22-967d84781ec5" at bounding box center [421, 143] width 200 height 28
type input "9.30 - caregivers"
select select "113979"
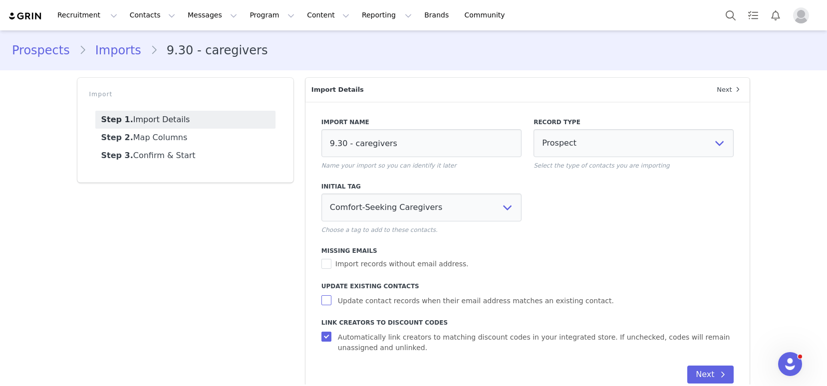
click at [371, 298] on span "Update contact records when their email address matches an existing contact." at bounding box center [476, 301] width 284 height 10
click at [334, 298] on input "Update contact records when their email address matches an existing contact." at bounding box center [327, 301] width 12 height 10
checkbox input "true"
select select
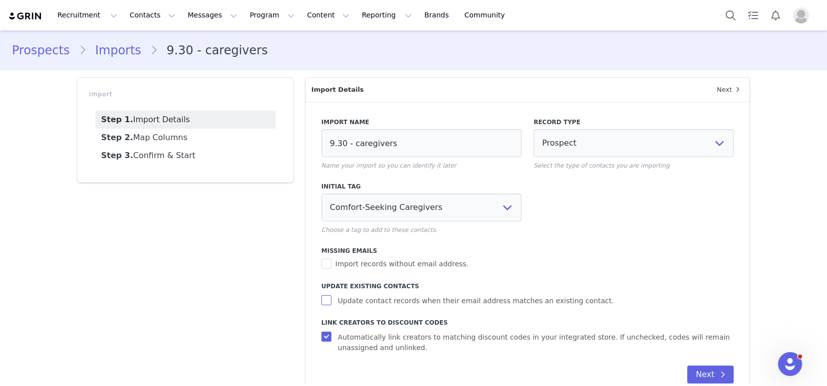
select select
click at [712, 374] on button "Next" at bounding box center [710, 375] width 46 height 18
select select
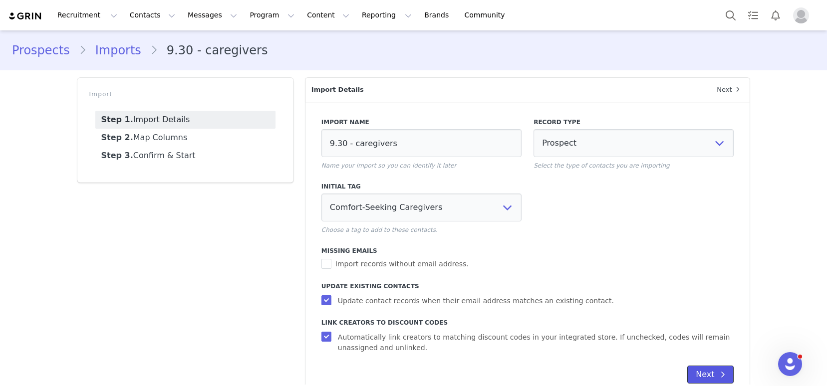
select select
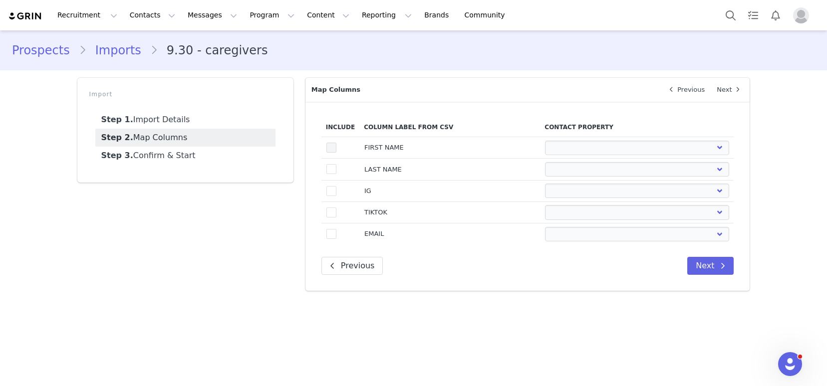
click at [329, 152] on span at bounding box center [331, 148] width 10 height 11
click at [336, 143] on input "true" at bounding box center [336, 143] width 0 height 0
select select
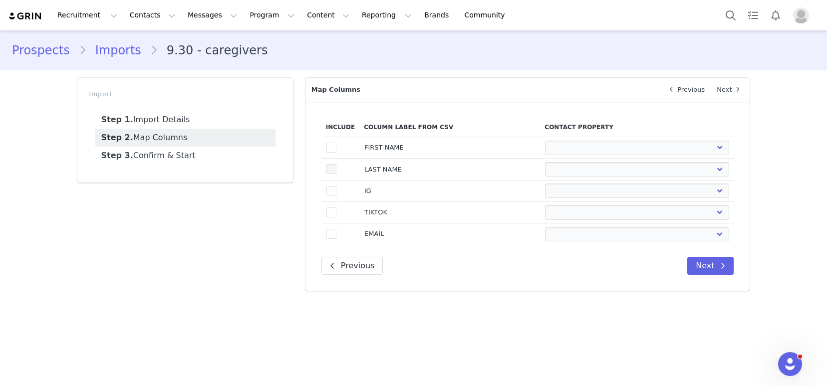
select select
click at [329, 172] on span at bounding box center [331, 169] width 10 height 10
click at [336, 164] on input "true" at bounding box center [336, 164] width 0 height 0
select select
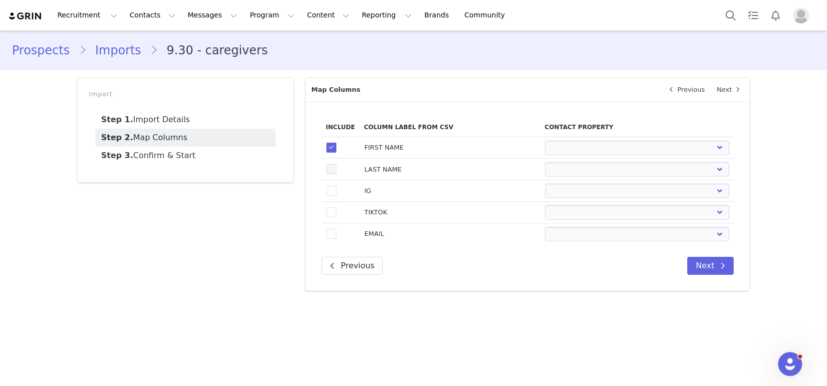
select select
click at [332, 191] on span at bounding box center [331, 191] width 10 height 10
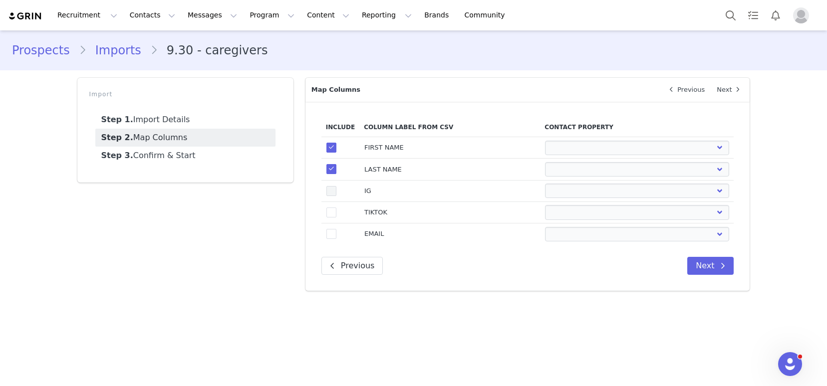
click at [336, 186] on input "true" at bounding box center [336, 186] width 0 height 0
select select
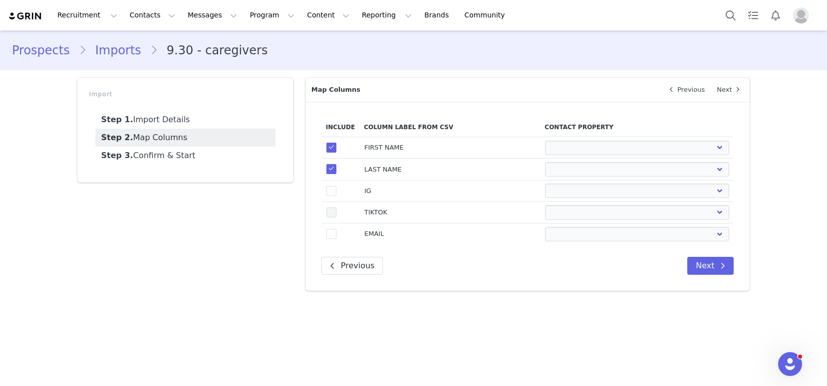
select select
click at [332, 212] on span at bounding box center [331, 213] width 10 height 10
click at [336, 208] on input "true" at bounding box center [336, 208] width 0 height 0
select select
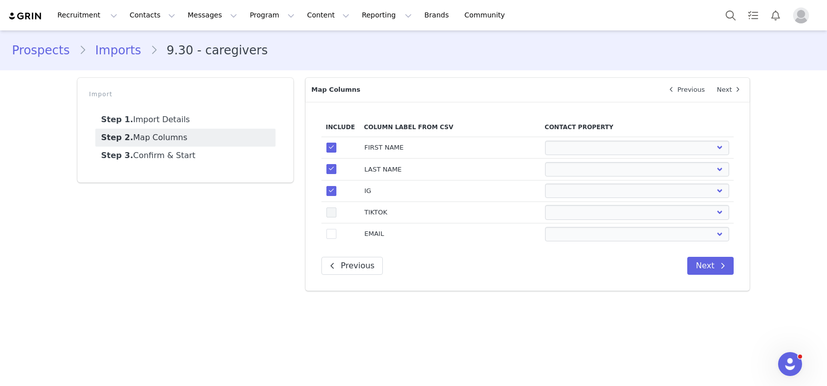
select select
click at [335, 239] on span at bounding box center [331, 234] width 10 height 11
click at [336, 229] on input "true" at bounding box center [336, 229] width 0 height 0
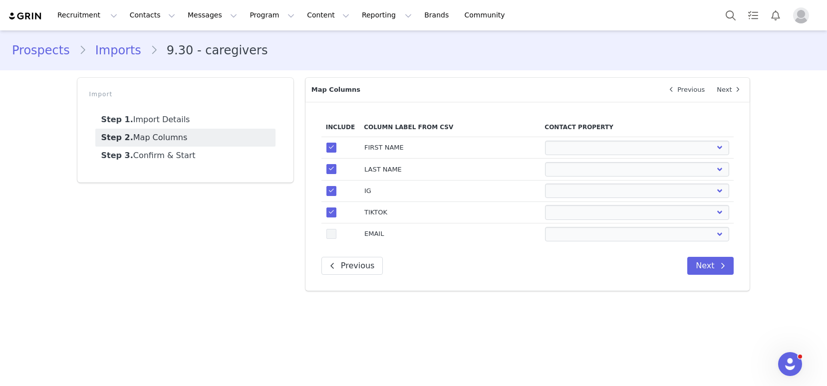
select select
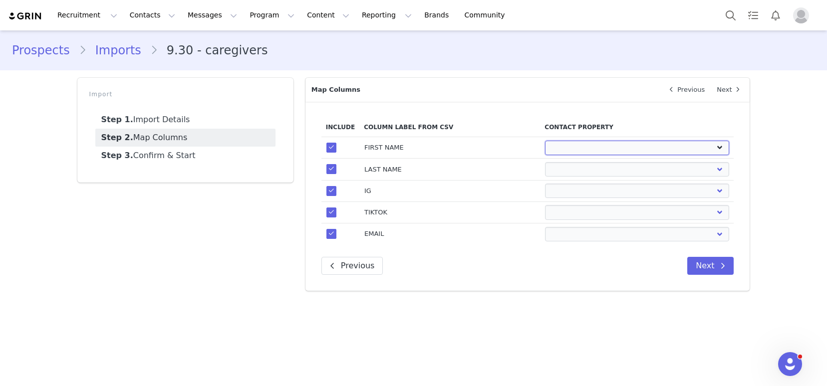
click at [559, 152] on select "First Name Last Name Email PayPal Email Gender Language Phone Country Code Phon…" at bounding box center [637, 148] width 184 height 14
select select "first_name"
click at [545, 141] on select "First Name Last Name Email PayPal Email Gender Language Phone Country Code Phon…" at bounding box center [637, 148] width 184 height 14
select select
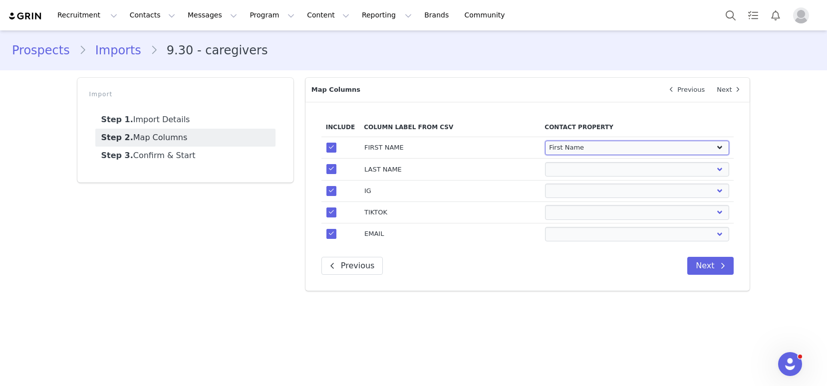
select select
select select "last_name"
select select
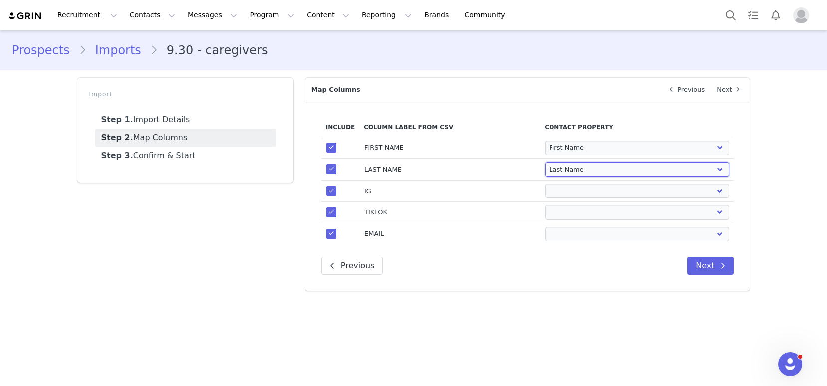
select select
select select "instagram_url"
select select
select select "twitter_url"
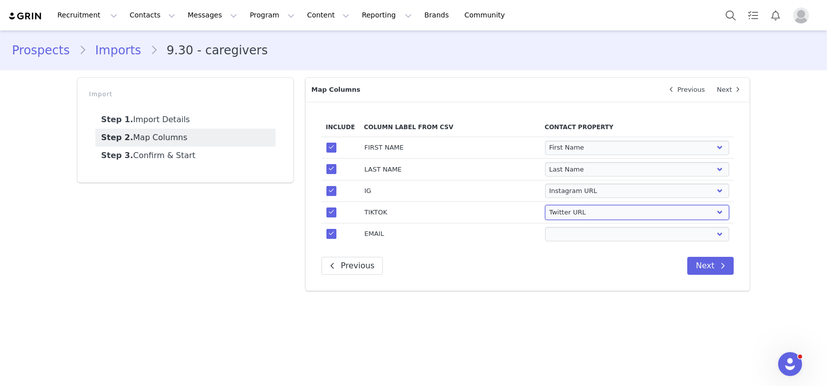
select select
select select "tiktok_url"
select select "email"
click at [701, 269] on button "Next" at bounding box center [710, 266] width 46 height 18
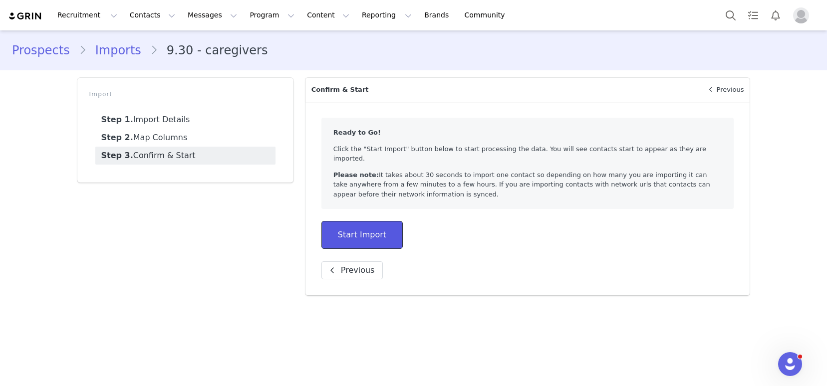
click at [339, 221] on button "Start Import" at bounding box center [361, 235] width 81 height 28
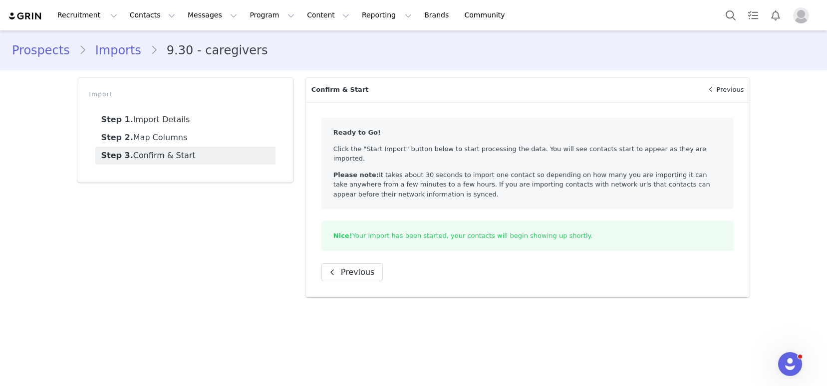
click at [47, 53] on link "Prospects" at bounding box center [45, 50] width 67 height 18
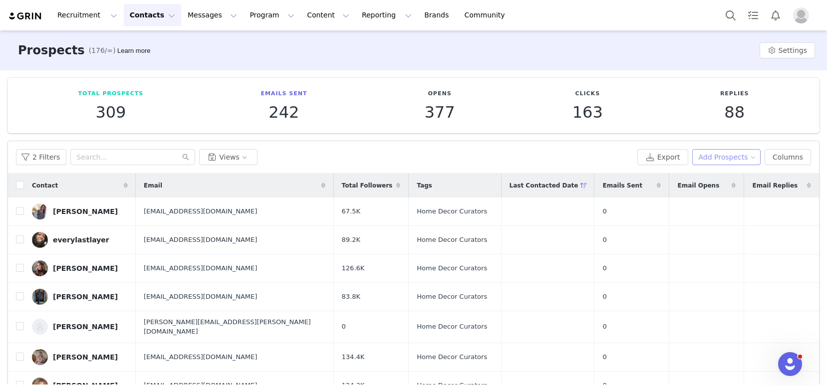
click at [738, 157] on button "Add Prospects" at bounding box center [726, 157] width 69 height 16
click at [725, 190] on span "Import Prospects" at bounding box center [723, 193] width 59 height 11
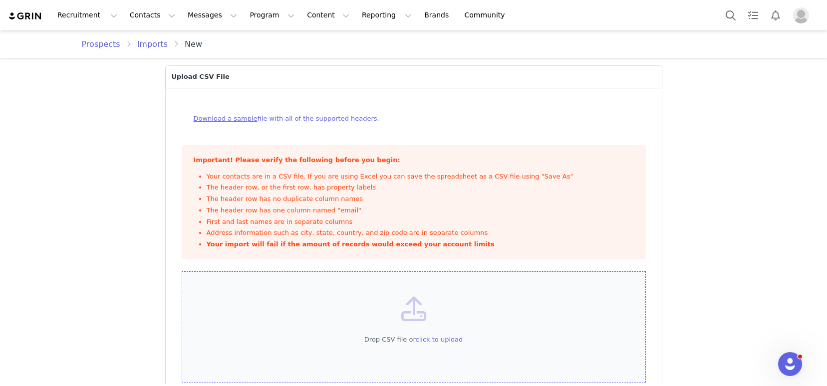
click at [438, 342] on span "click to upload" at bounding box center [439, 339] width 47 height 7
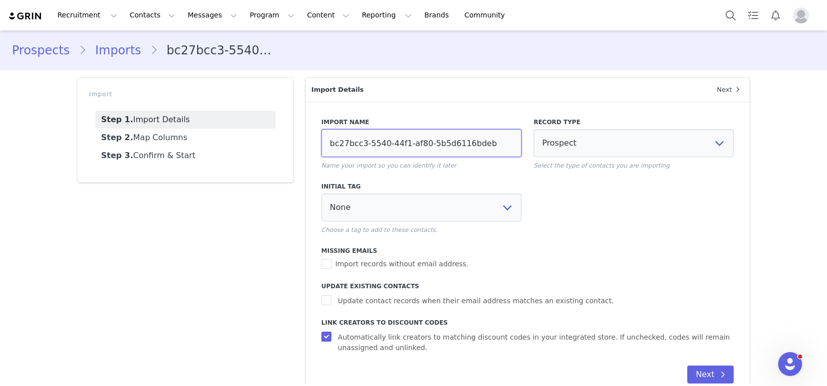
click at [453, 142] on input "bc27bcc3-5540-44f1-af80-5b5d6116bdeb" at bounding box center [421, 143] width 200 height 28
type input "9.3"
select select
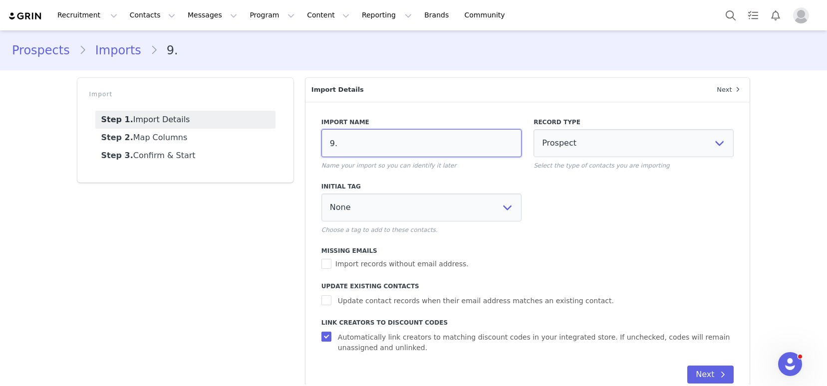
select select
type input "9.30"
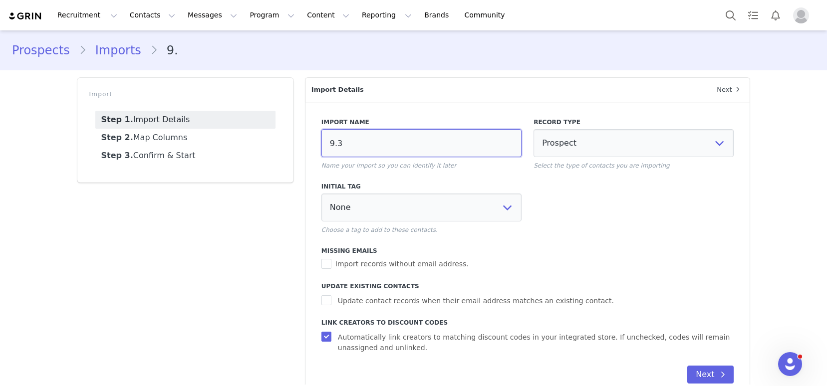
select select
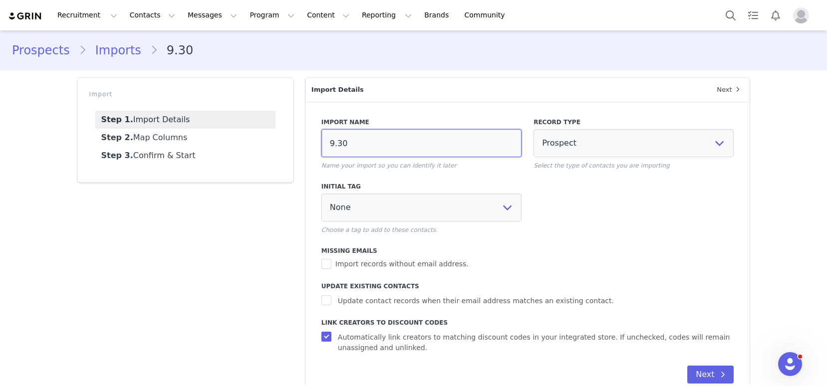
type input "9.30"
select select
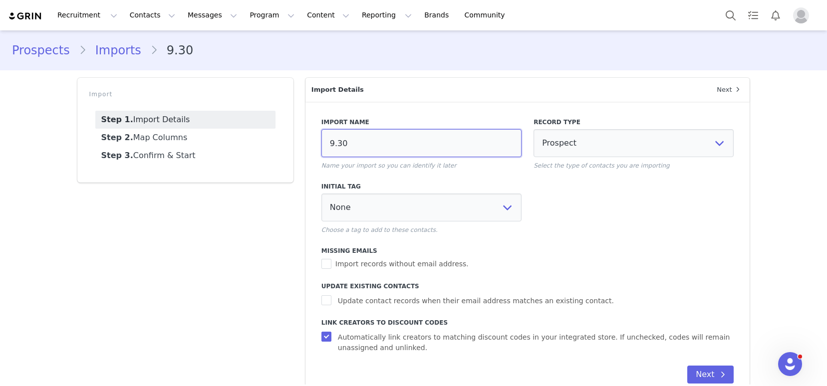
select select
type input "9.30 -"
select select
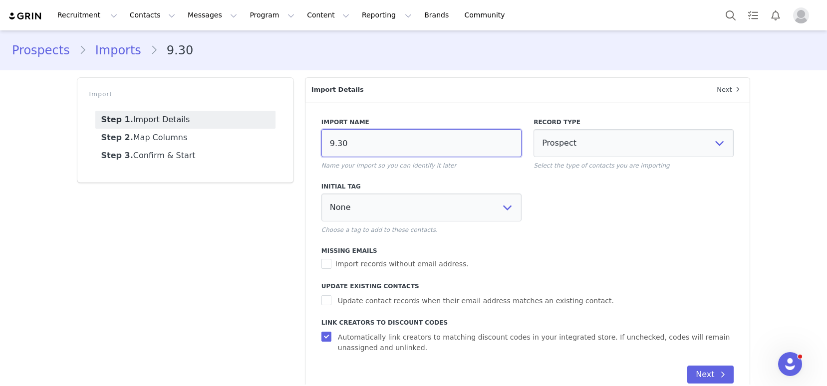
select select
type input "9.30 -"
select select
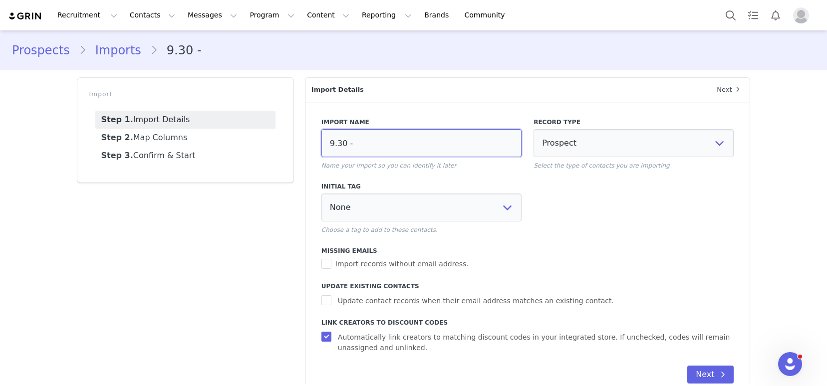
select select
type input "9.30 - d"
select select
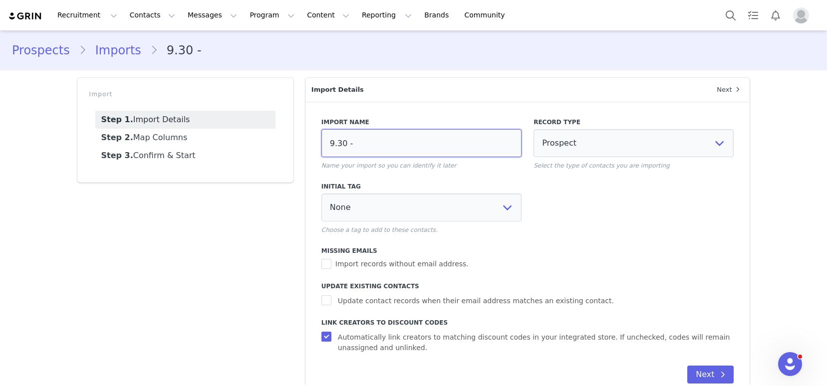
select select
type input "9.30 - dy"
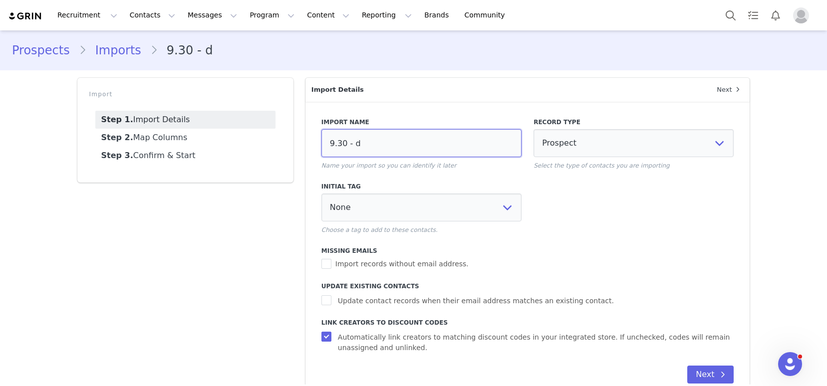
select select
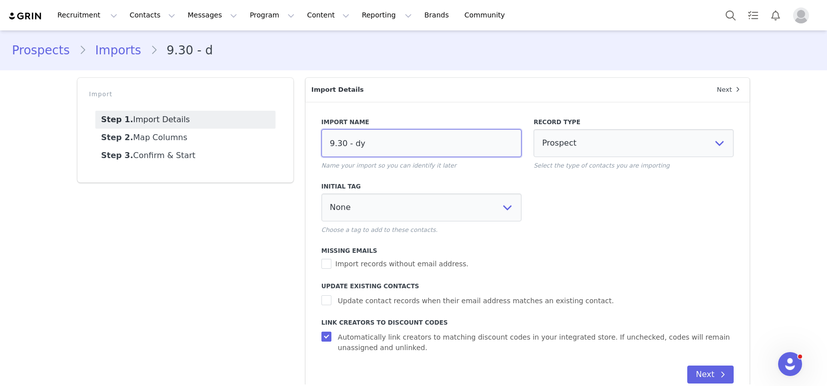
type input "9.30 - dyi"
select select
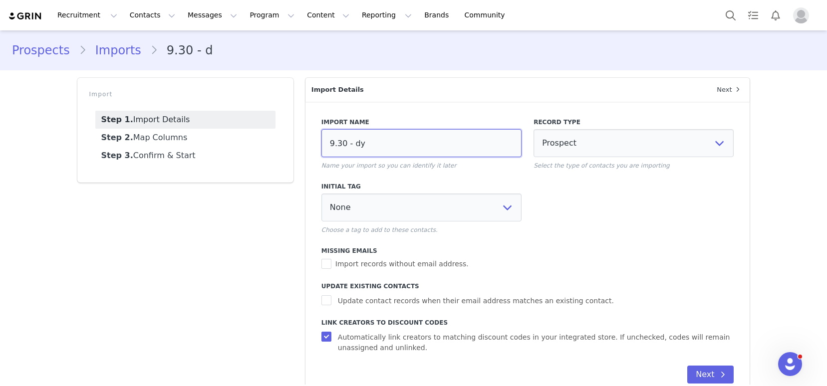
select select
type input "9.30 - dy"
select select
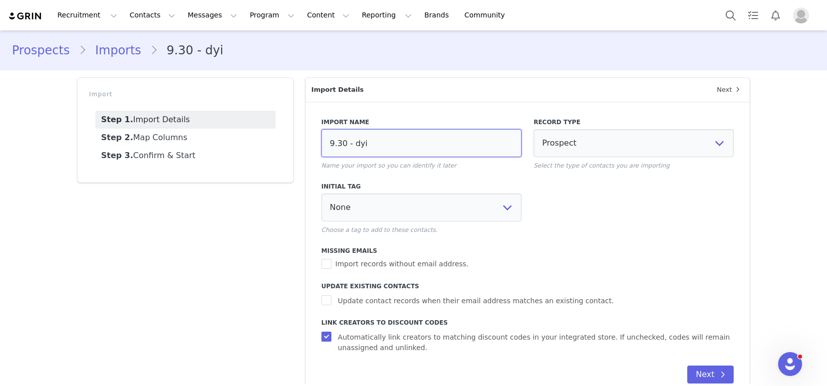
select select
type input "9.30 - d"
select select
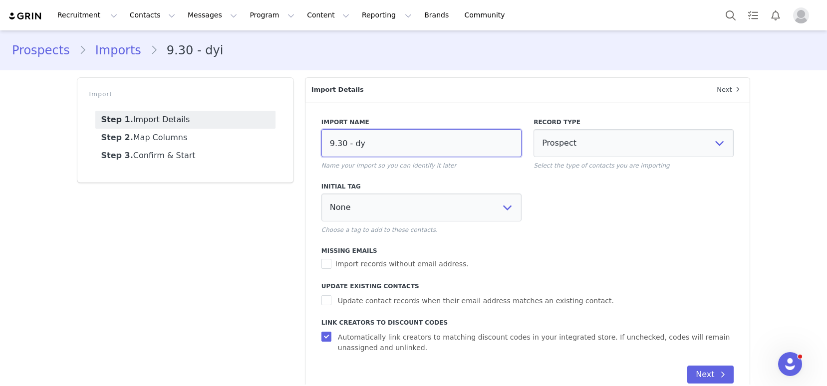
select select
type input "9.30 - di"
select select
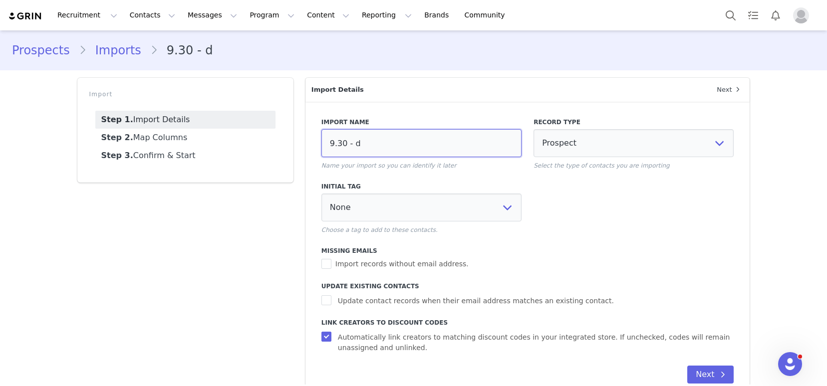
select select
type input "9.30 - diy"
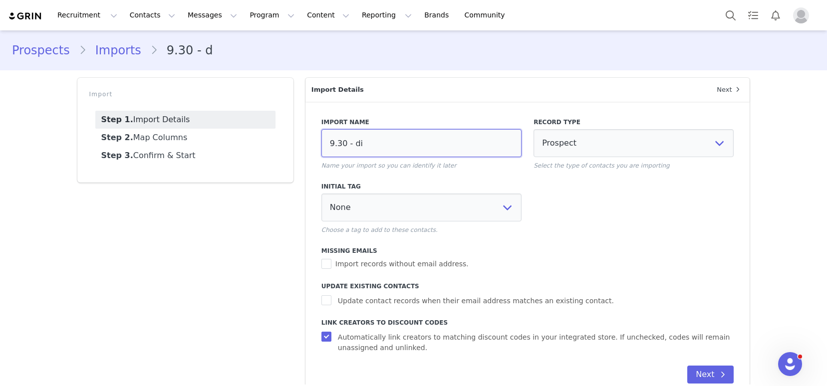
select select
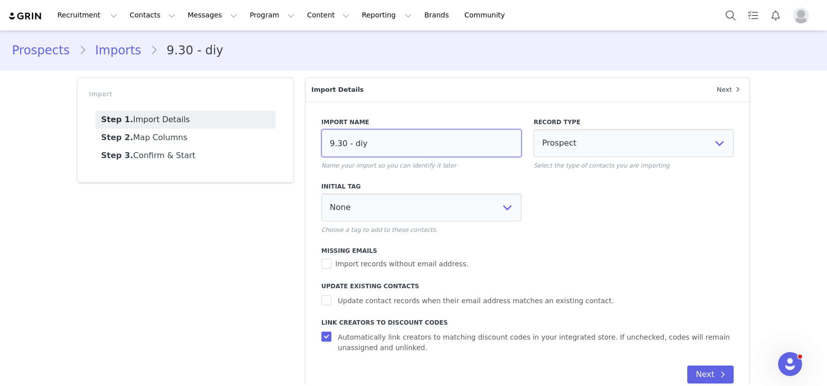
type input "9.30 - diy"
select select "113978"
select select
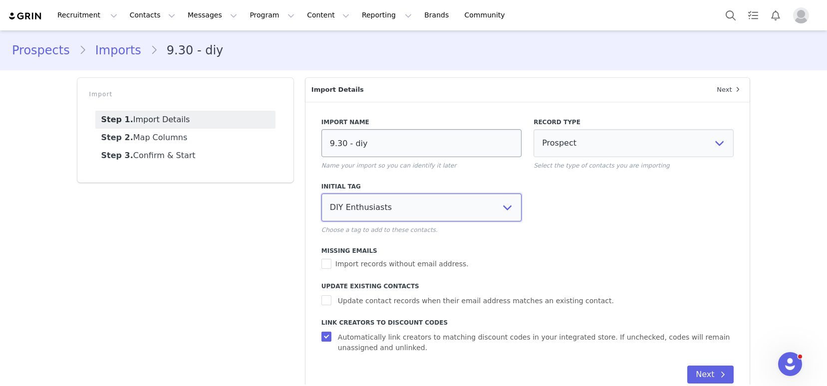
select select
click at [425, 302] on span "Update contact records when their email address matches an existing contact." at bounding box center [476, 301] width 284 height 10
click at [334, 302] on input "Update contact records when their email address matches an existing contact." at bounding box center [327, 301] width 12 height 10
checkbox input "true"
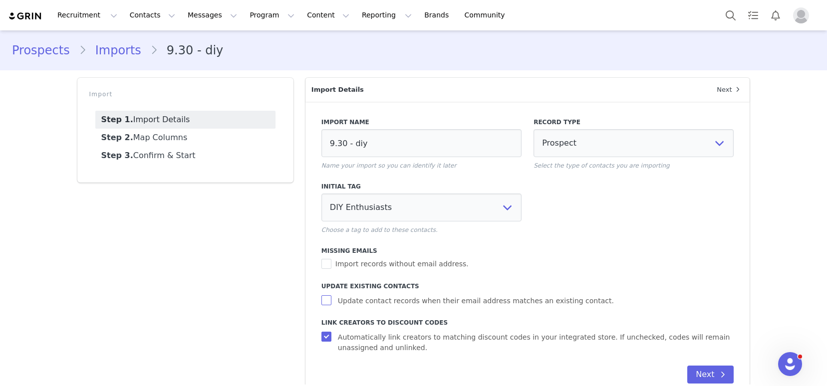
select select
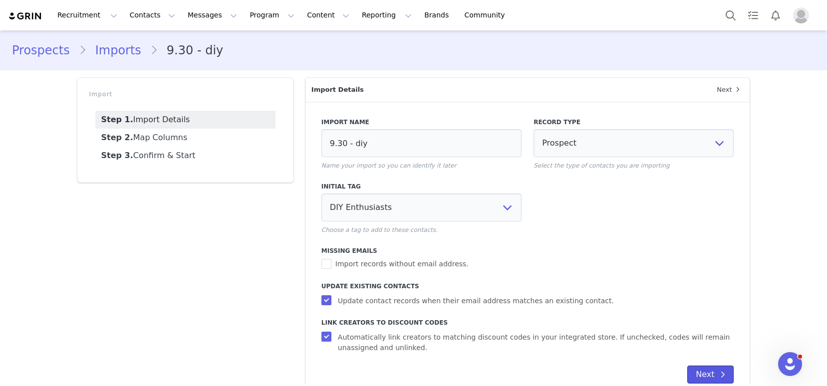
click at [700, 383] on button "Next" at bounding box center [710, 375] width 46 height 18
select select
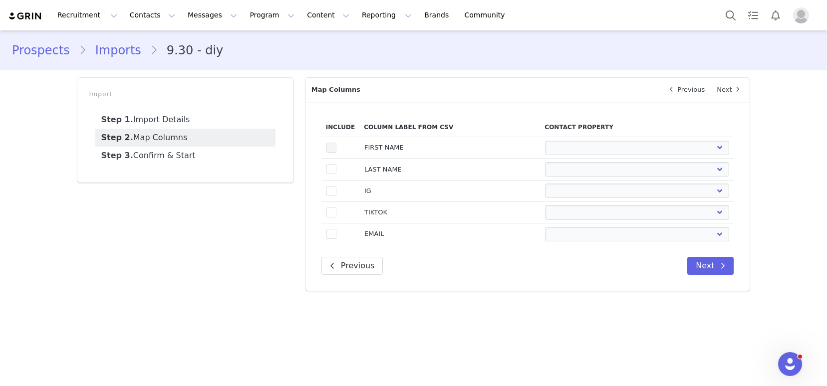
click at [336, 150] on td "true" at bounding box center [340, 147] width 38 height 21
click at [332, 149] on span at bounding box center [331, 148] width 10 height 10
click at [336, 143] on input "true" at bounding box center [336, 143] width 0 height 0
click at [334, 170] on span at bounding box center [331, 169] width 10 height 10
click at [336, 164] on input "true" at bounding box center [336, 164] width 0 height 0
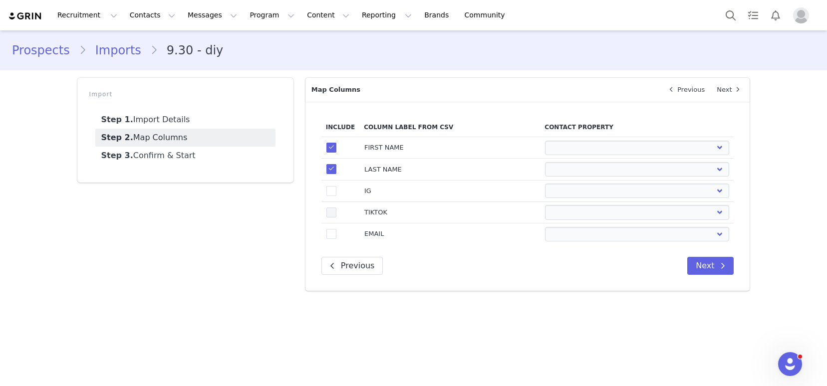
drag, startPoint x: 331, startPoint y: 193, endPoint x: 331, endPoint y: 209, distance: 16.0
click at [331, 193] on span at bounding box center [331, 191] width 10 height 10
click at [336, 186] on input "true" at bounding box center [336, 186] width 0 height 0
click at [332, 214] on span at bounding box center [331, 213] width 10 height 10
click at [336, 208] on input "true" at bounding box center [336, 208] width 0 height 0
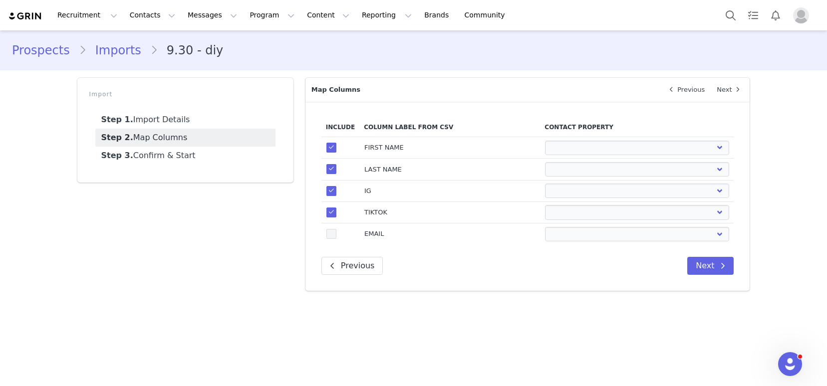
click at [332, 230] on span at bounding box center [331, 234] width 10 height 10
click at [336, 229] on input "true" at bounding box center [336, 229] width 0 height 0
click at [552, 147] on select "First Name Last Name Email PayPal Email Gender Language Phone Country Code Phon…" at bounding box center [637, 148] width 184 height 14
click at [545, 141] on select "First Name Last Name Email PayPal Email Gender Language Phone Country Code Phon…" at bounding box center [637, 148] width 184 height 14
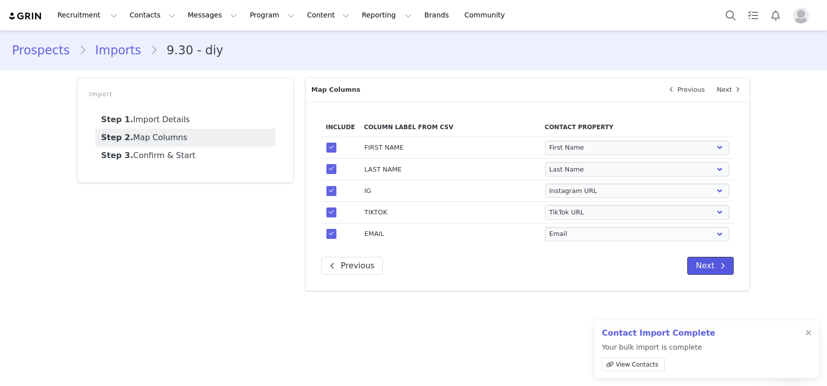
click at [709, 265] on button "Next" at bounding box center [710, 266] width 46 height 18
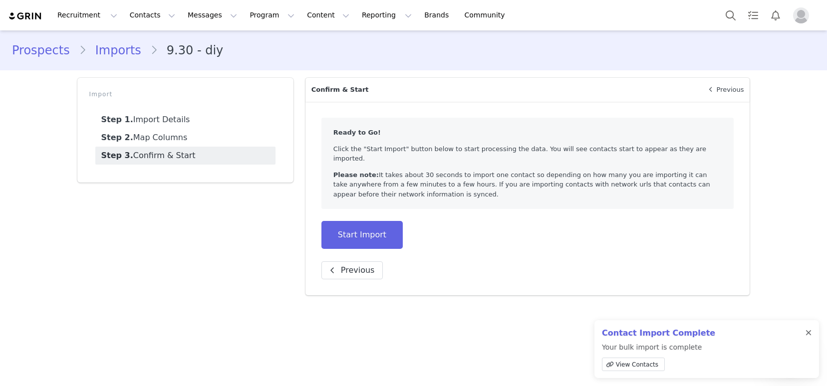
click at [808, 333] on div at bounding box center [809, 333] width 6 height 8
click at [342, 221] on button "Start Import" at bounding box center [361, 235] width 81 height 28
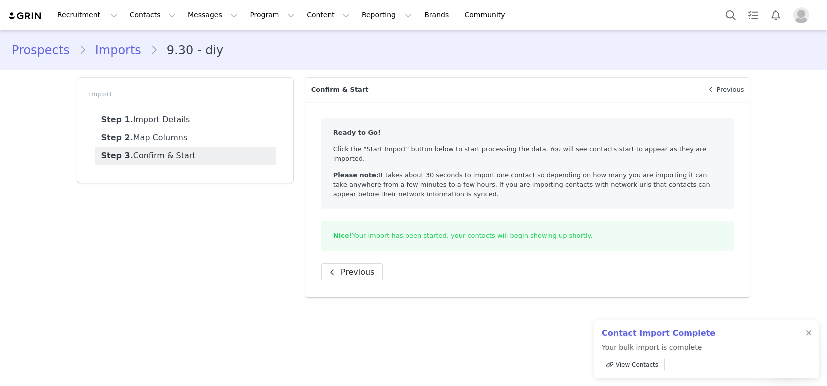
click at [39, 49] on link "Prospects" at bounding box center [45, 50] width 67 height 18
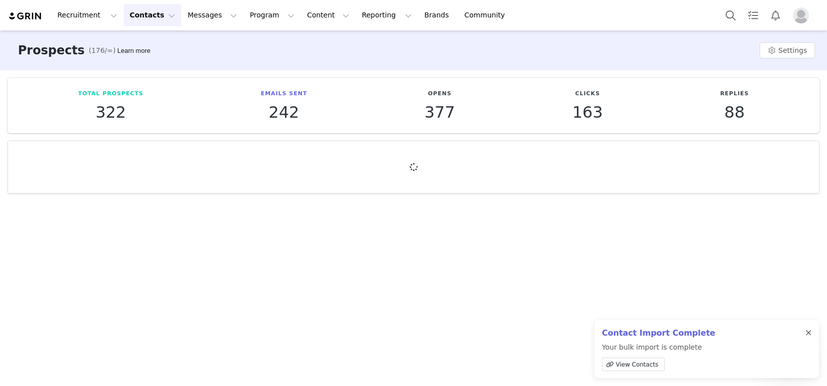
click at [808, 333] on div at bounding box center [809, 333] width 6 height 8
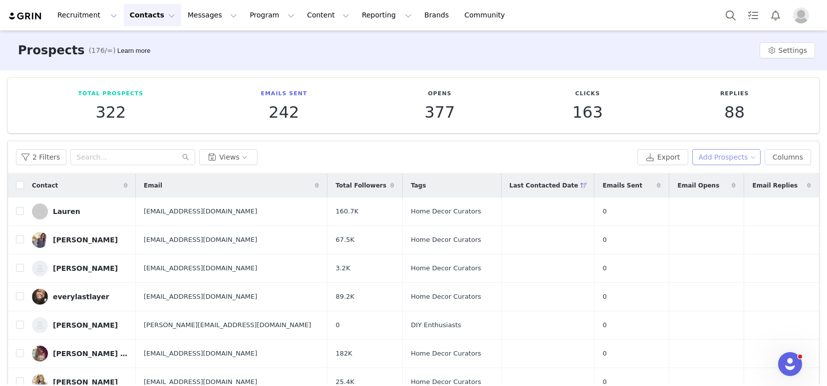
click at [731, 155] on button "Add Prospects" at bounding box center [726, 157] width 69 height 16
click at [703, 195] on span "Import Prospects" at bounding box center [723, 193] width 59 height 11
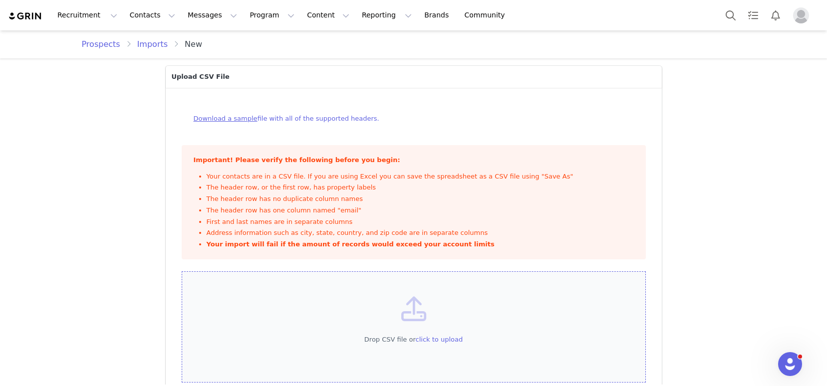
click at [463, 338] on div "Drop CSV file or click to upload" at bounding box center [413, 340] width 413 height 10
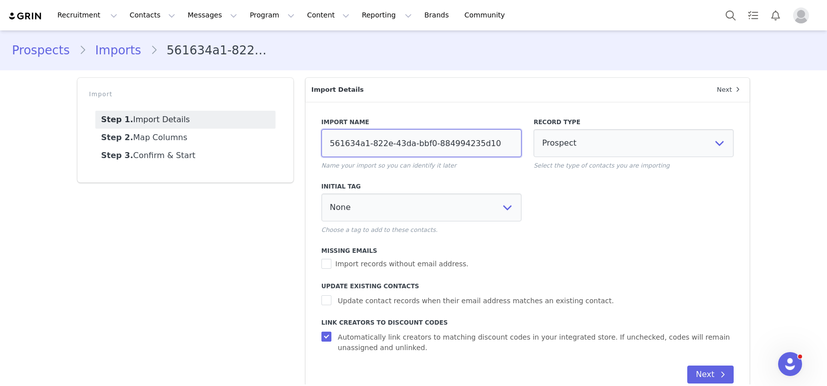
click at [370, 149] on input "561634a1-822e-43da-bbf0-884994235d10" at bounding box center [421, 143] width 200 height 28
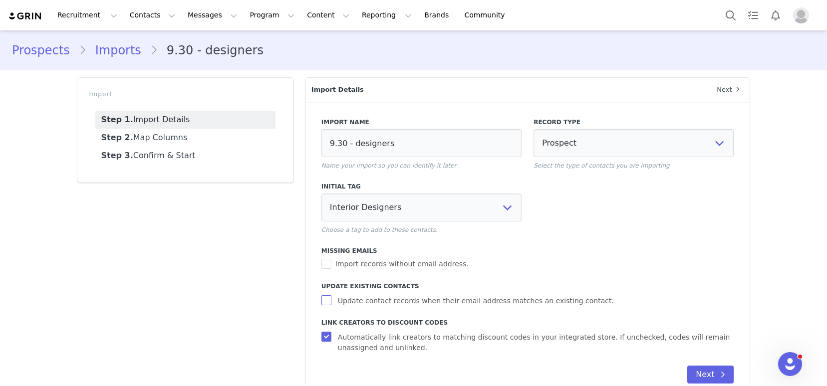
click at [362, 305] on span "Update contact records when their email address matches an existing contact." at bounding box center [476, 301] width 284 height 10
click at [334, 305] on input "Update contact records when their email address matches an existing contact." at bounding box center [327, 301] width 12 height 10
click at [704, 382] on button "Next" at bounding box center [710, 375] width 46 height 18
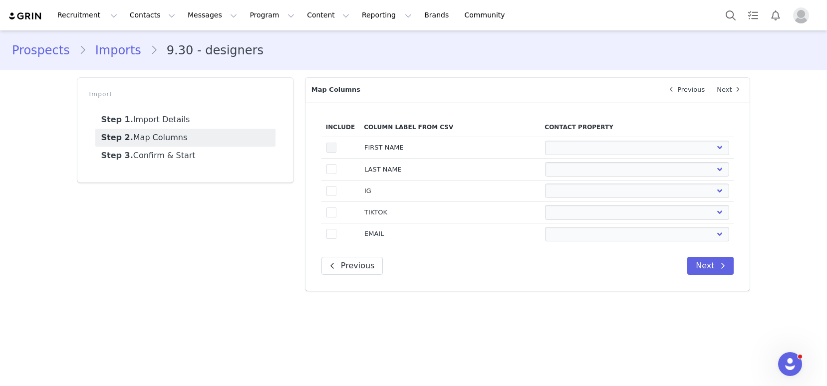
click at [330, 153] on span at bounding box center [331, 148] width 10 height 11
click at [336, 143] on input "true" at bounding box center [336, 143] width 0 height 0
click at [331, 172] on span at bounding box center [331, 169] width 10 height 10
click at [336, 164] on input "true" at bounding box center [336, 164] width 0 height 0
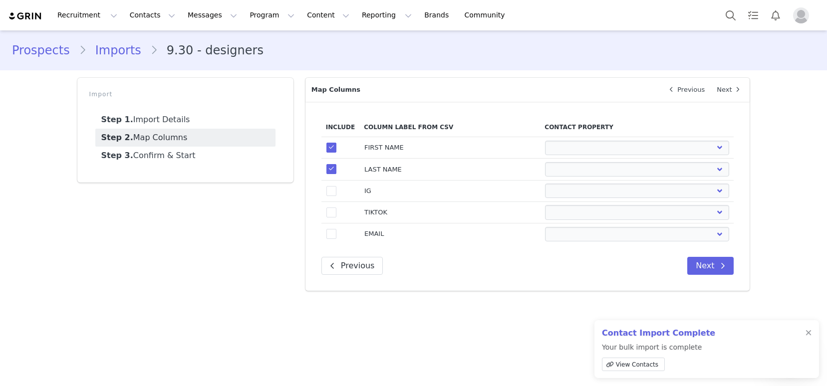
click at [335, 200] on td "true" at bounding box center [340, 190] width 38 height 21
click at [332, 195] on span at bounding box center [331, 191] width 10 height 10
click at [336, 186] on input "true" at bounding box center [336, 186] width 0 height 0
click at [332, 209] on span at bounding box center [331, 213] width 10 height 10
click at [336, 208] on input "true" at bounding box center [336, 208] width 0 height 0
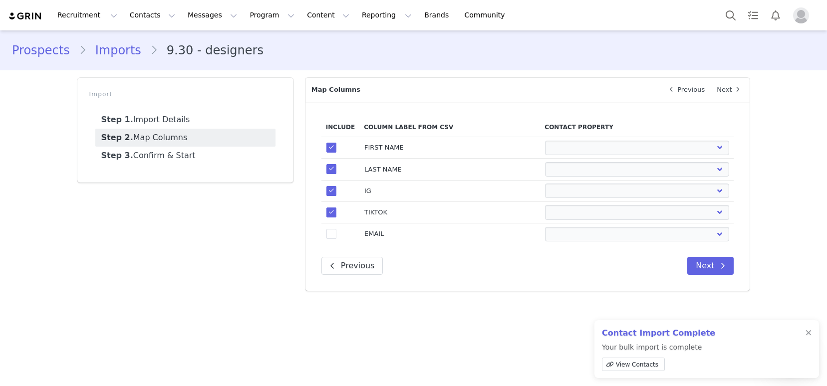
drag, startPoint x: 329, startPoint y: 235, endPoint x: 399, endPoint y: 196, distance: 80.2
click at [329, 235] on span at bounding box center [331, 234] width 10 height 10
click at [336, 229] on input "true" at bounding box center [336, 229] width 0 height 0
click at [568, 150] on select "First Name Last Name Email PayPal Email Gender Language Phone Country Code Phon…" at bounding box center [637, 148] width 184 height 14
click at [545, 141] on select "First Name Last Name Email PayPal Email Gender Language Phone Country Code Phon…" at bounding box center [637, 148] width 184 height 14
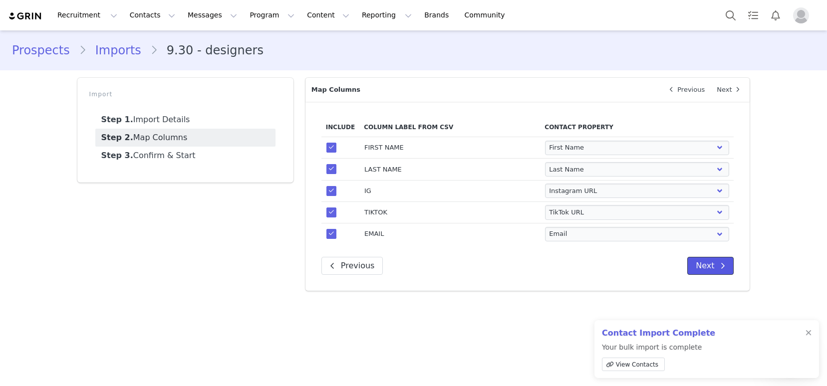
click at [712, 266] on button "Next" at bounding box center [710, 266] width 46 height 18
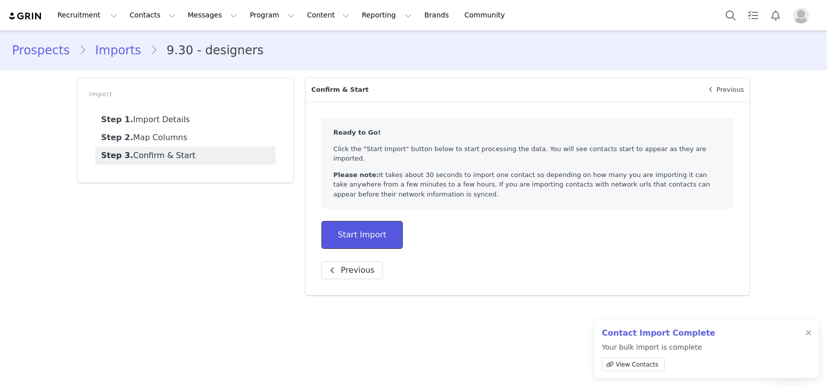
click at [383, 224] on button "Start Import" at bounding box center [361, 235] width 81 height 28
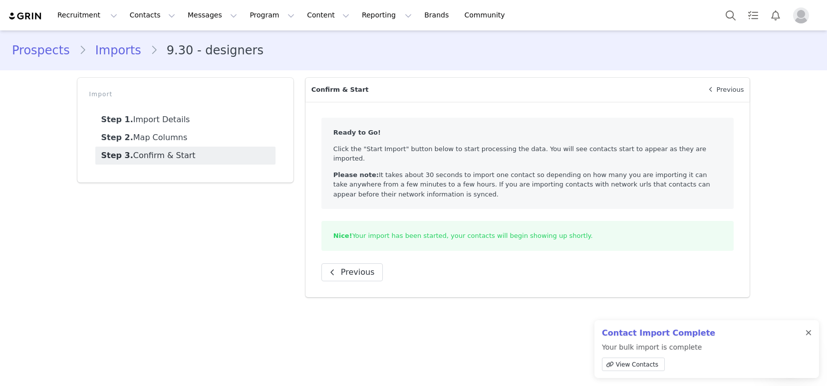
click at [811, 332] on div at bounding box center [809, 333] width 6 height 8
click at [45, 52] on link "Prospects" at bounding box center [45, 50] width 67 height 18
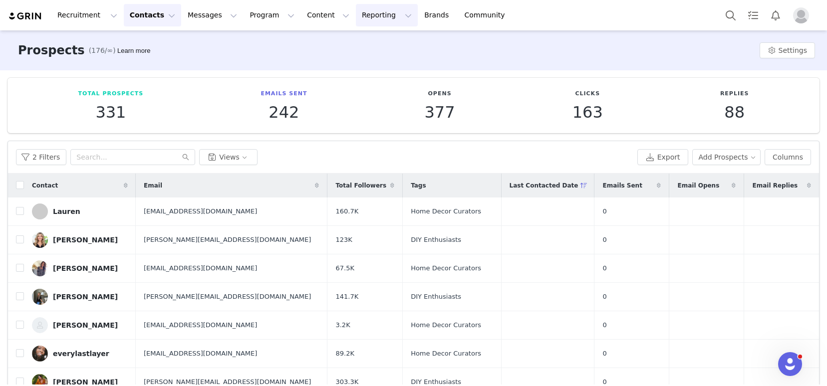
click at [356, 20] on button "Reporting Reporting" at bounding box center [387, 15] width 62 height 22
click at [366, 39] on p "Dashboard" at bounding box center [358, 44] width 38 height 10
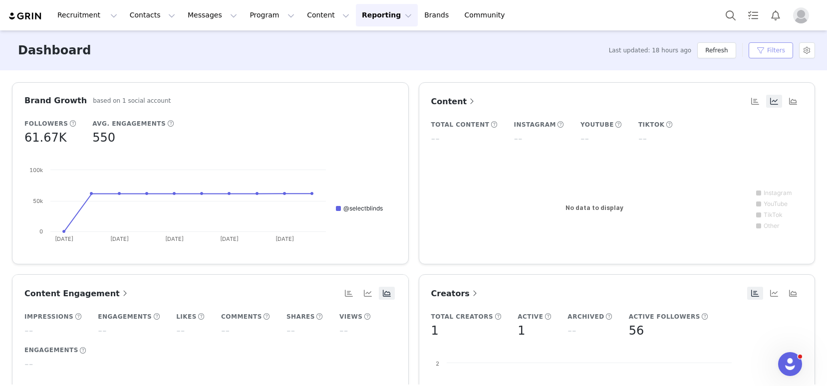
click at [757, 51] on button "Filters" at bounding box center [771, 50] width 44 height 16
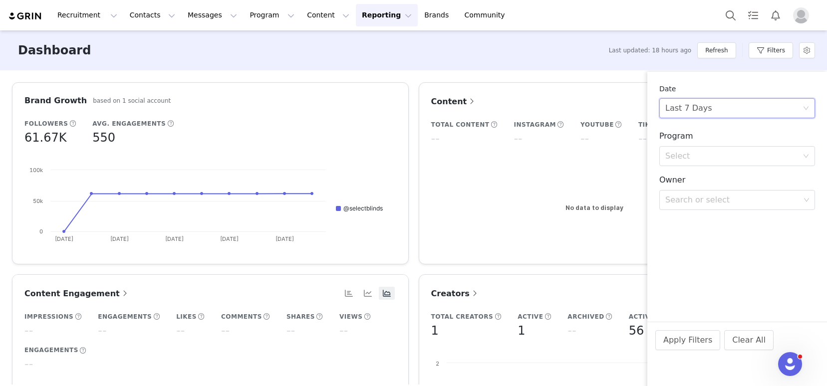
click at [701, 100] on div "Last 7 Days" at bounding box center [688, 108] width 47 height 19
click at [689, 174] on li "Custom" at bounding box center [737, 178] width 156 height 16
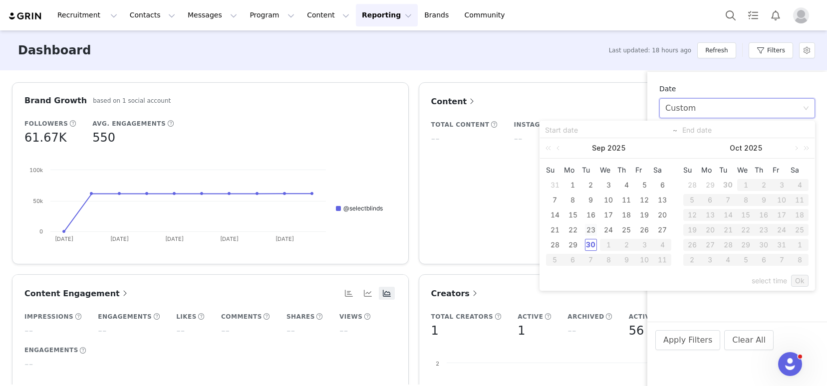
click at [591, 229] on div "23" at bounding box center [591, 230] width 12 height 12
click at [584, 247] on td "30" at bounding box center [591, 245] width 18 height 15
click at [805, 282] on link "Ok" at bounding box center [799, 281] width 17 height 12
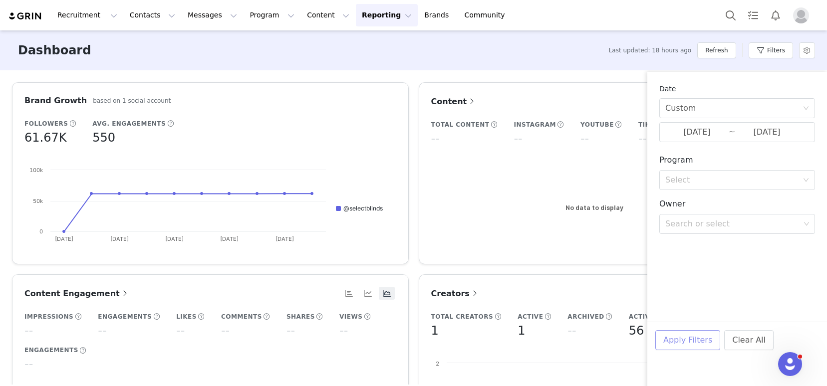
click at [690, 340] on button "Apply Filters" at bounding box center [687, 340] width 65 height 20
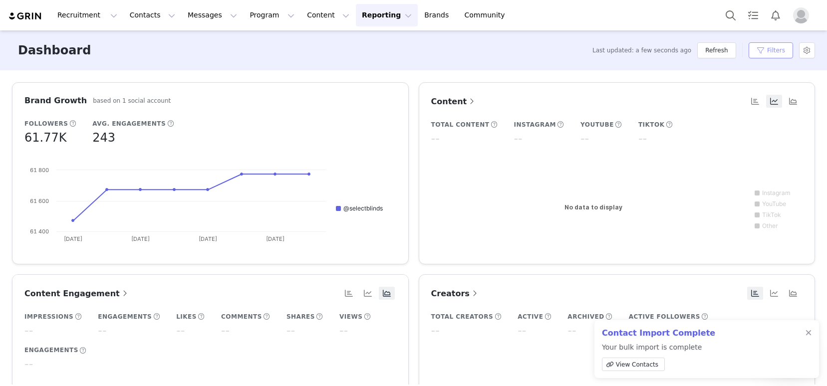
click at [773, 49] on button "Filters" at bounding box center [771, 50] width 44 height 16
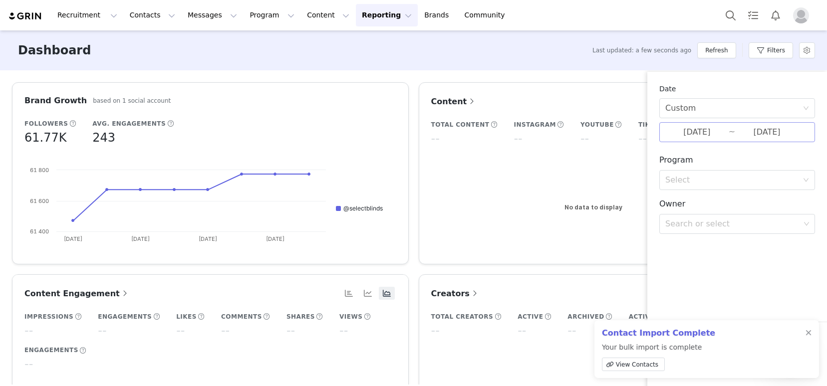
click at [692, 131] on input "09/23/2025" at bounding box center [696, 132] width 63 height 13
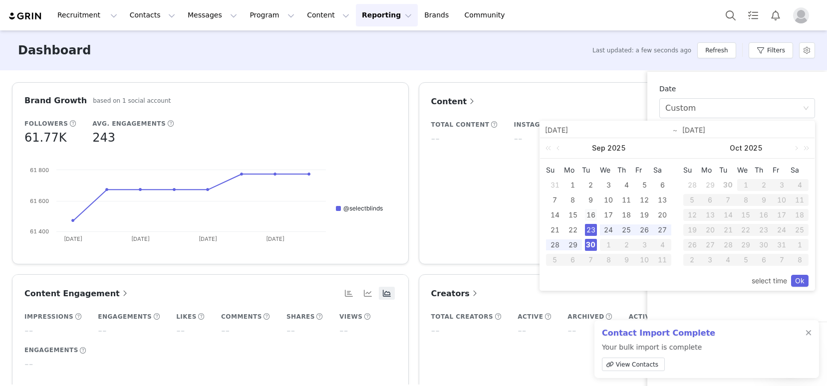
click at [590, 212] on div "16" at bounding box center [591, 215] width 12 height 12
click at [589, 234] on div "23" at bounding box center [591, 230] width 12 height 12
click at [794, 281] on link "Ok" at bounding box center [799, 281] width 17 height 12
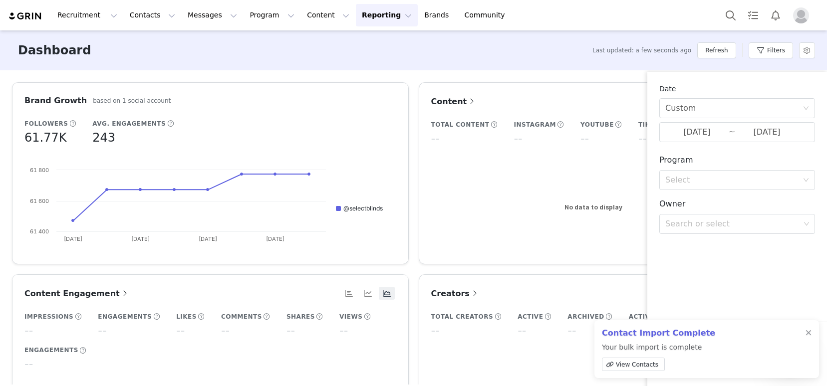
click at [813, 332] on div "Contact Import Complete Your bulk import is complete View Contacts" at bounding box center [707, 349] width 225 height 58
click at [809, 334] on div at bounding box center [809, 333] width 6 height 8
click at [684, 340] on button "Apply Filters" at bounding box center [687, 340] width 65 height 20
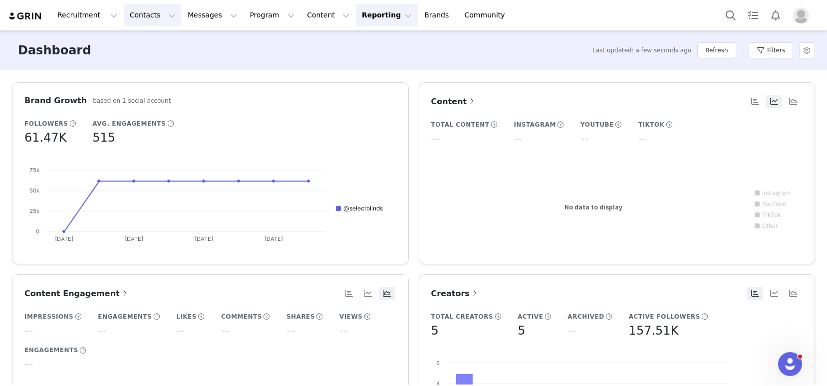
click at [142, 18] on button "Contacts Contacts" at bounding box center [152, 15] width 57 height 22
click at [169, 58] on div "Prospects" at bounding box center [156, 62] width 67 height 10
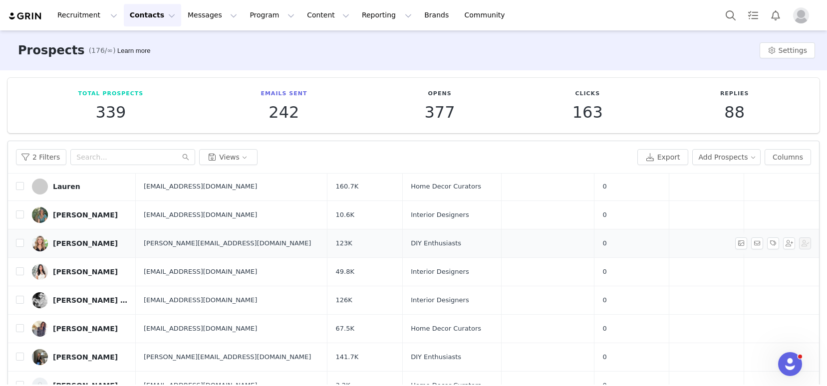
scroll to position [18, 0]
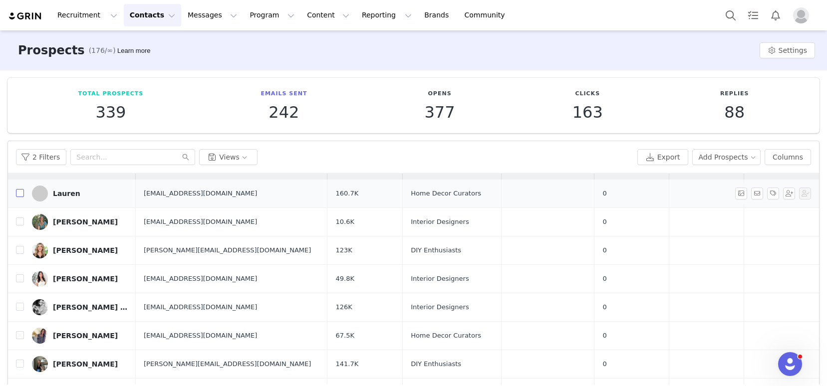
click at [21, 194] on input "checkbox" at bounding box center [20, 193] width 8 height 8
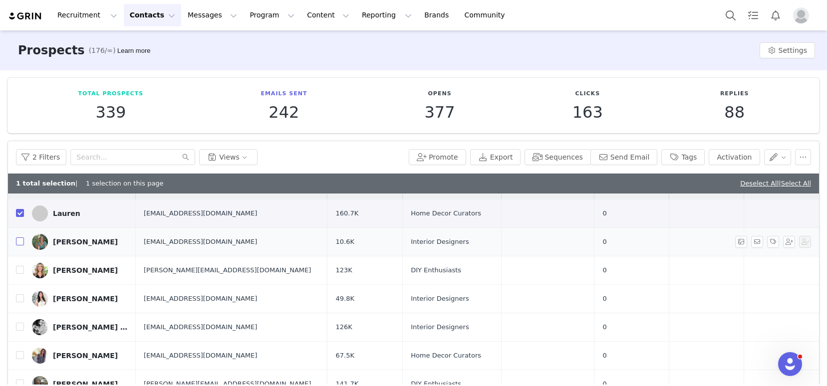
click at [17, 241] on input "checkbox" at bounding box center [20, 242] width 8 height 8
click at [21, 273] on input "checkbox" at bounding box center [20, 270] width 8 height 8
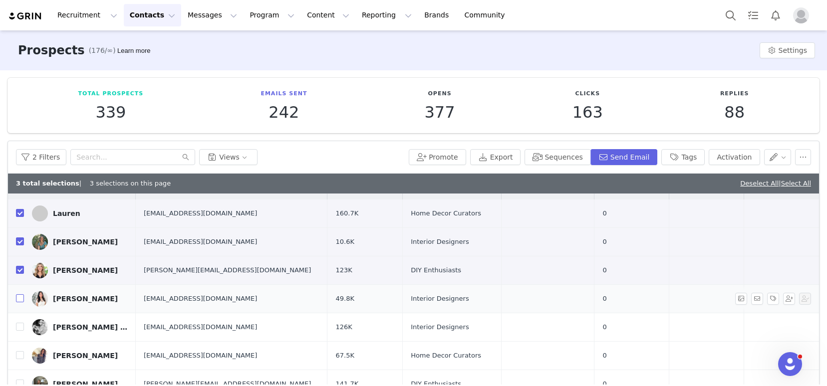
drag, startPoint x: 20, startPoint y: 303, endPoint x: 23, endPoint y: 295, distance: 8.8
click at [20, 303] on label at bounding box center [20, 299] width 8 height 10
click at [20, 302] on input "checkbox" at bounding box center [20, 299] width 8 height 8
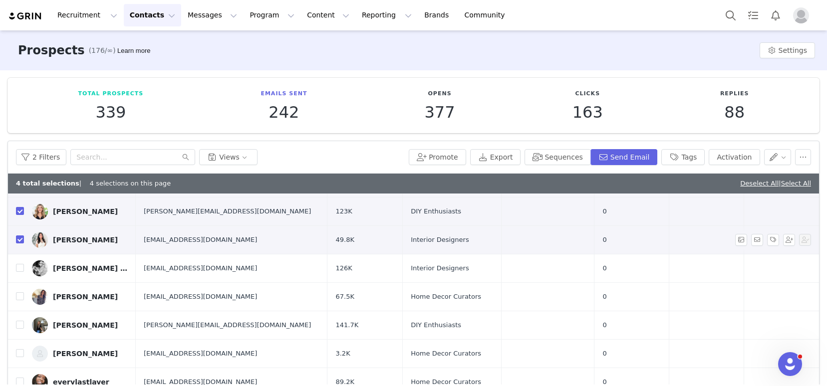
scroll to position [79, 0]
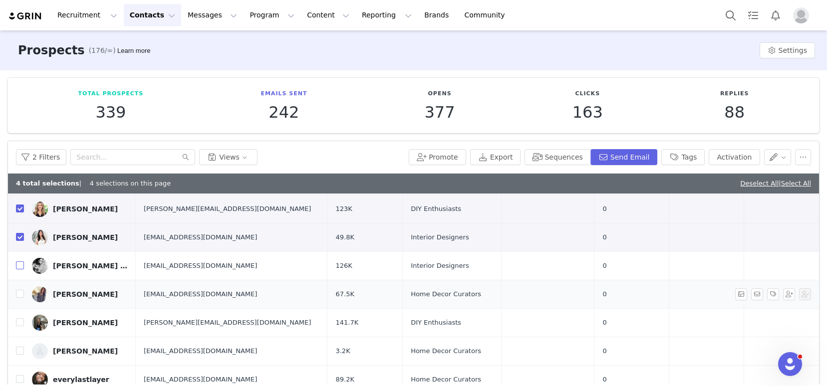
click at [20, 269] on input "checkbox" at bounding box center [20, 266] width 8 height 8
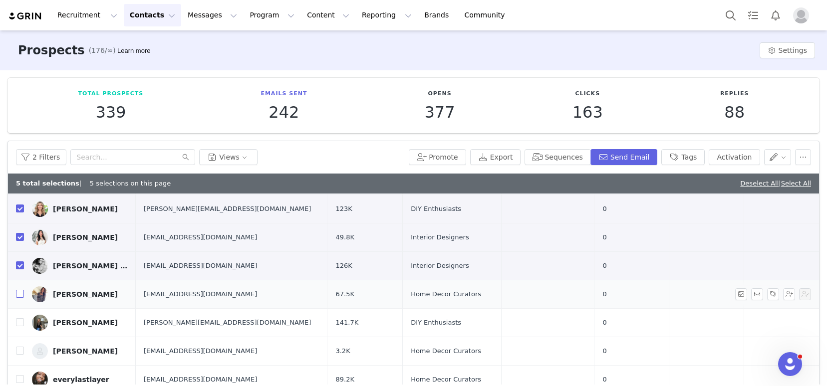
click at [17, 294] on input "checkbox" at bounding box center [20, 294] width 8 height 8
click at [21, 319] on input "checkbox" at bounding box center [20, 322] width 8 height 8
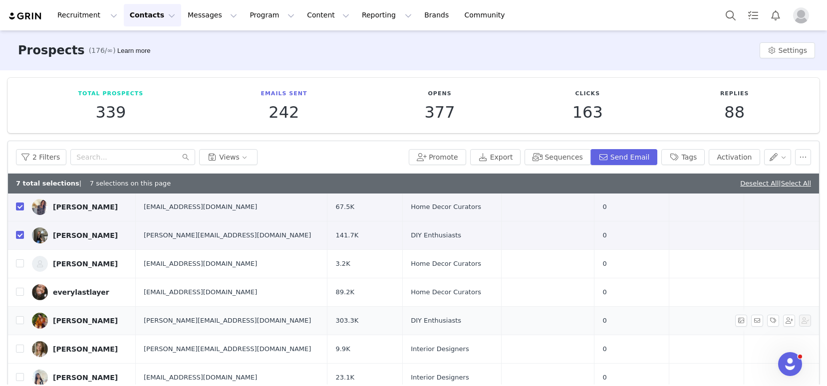
scroll to position [211, 0]
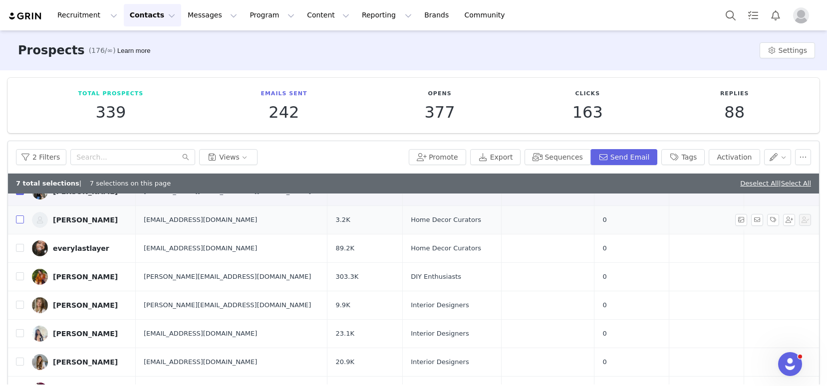
click at [17, 221] on input "checkbox" at bounding box center [20, 220] width 8 height 8
click at [17, 250] on input "checkbox" at bounding box center [20, 248] width 8 height 8
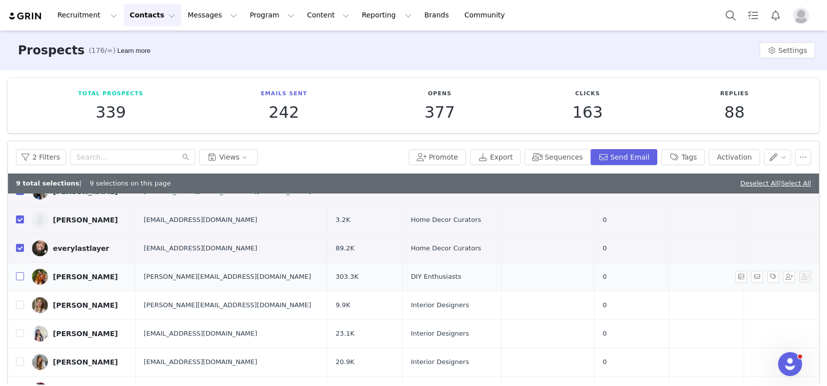
click at [20, 277] on input "checkbox" at bounding box center [20, 277] width 8 height 8
click at [21, 305] on input "checkbox" at bounding box center [20, 305] width 8 height 8
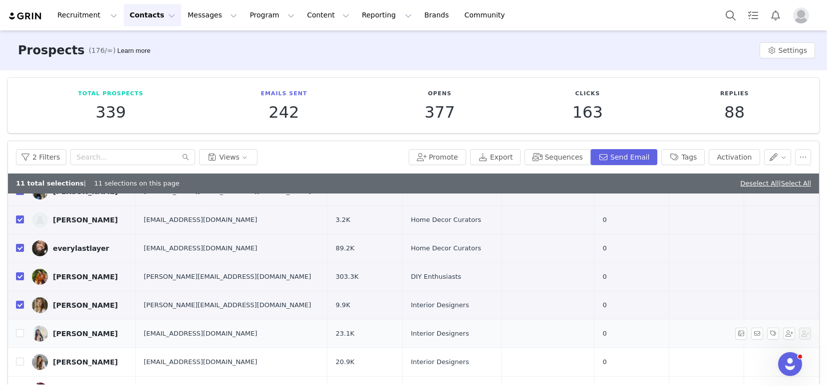
click at [24, 342] on td "Vini Gandhi" at bounding box center [80, 333] width 112 height 28
click at [19, 334] on input "checkbox" at bounding box center [20, 333] width 8 height 8
click at [611, 160] on button "Send Email" at bounding box center [624, 157] width 67 height 16
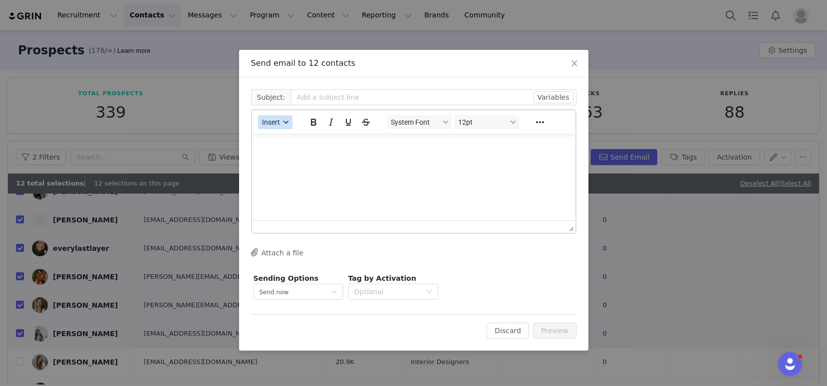
scroll to position [0, 0]
click at [280, 125] on span "Insert" at bounding box center [271, 122] width 18 height 8
click at [286, 138] on div "Insert Template" at bounding box center [312, 140] width 90 height 12
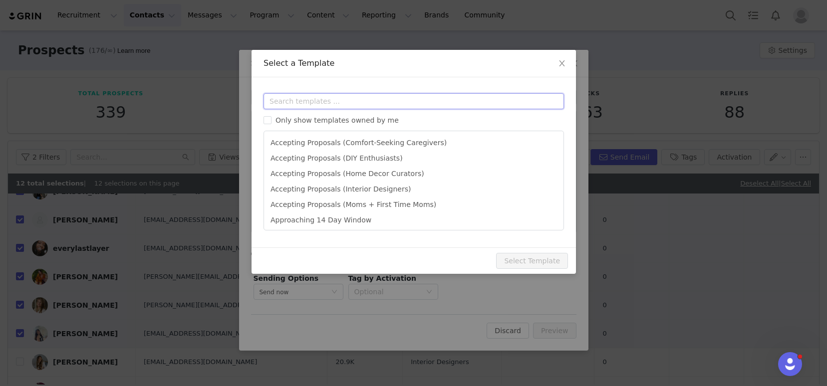
click at [315, 101] on input "text" at bounding box center [414, 101] width 301 height 16
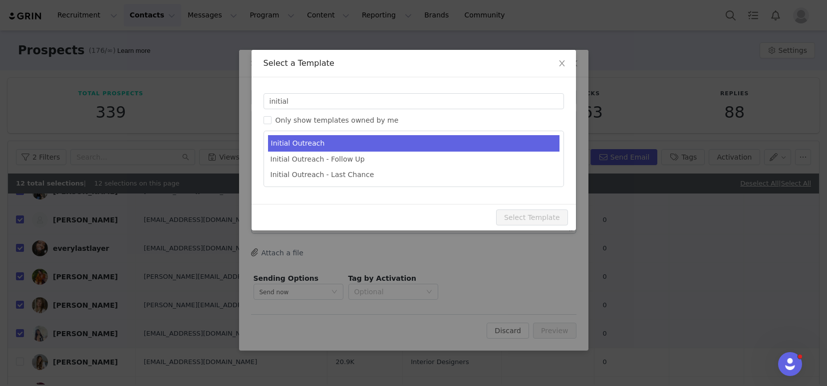
click at [332, 140] on li "Initial Outreach" at bounding box center [414, 143] width 292 height 16
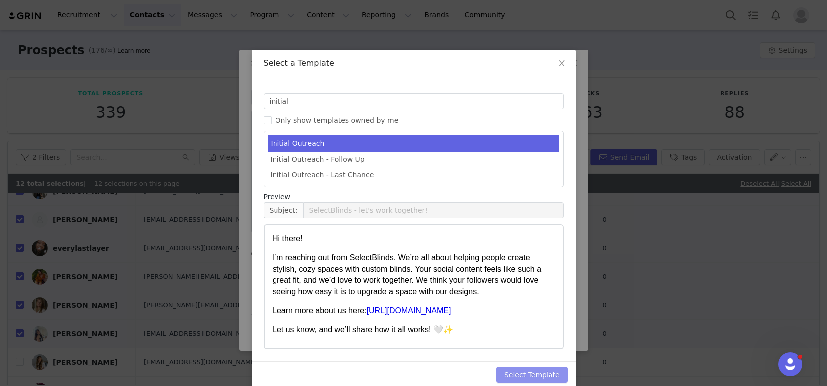
click at [533, 374] on button "Select Template" at bounding box center [532, 375] width 72 height 16
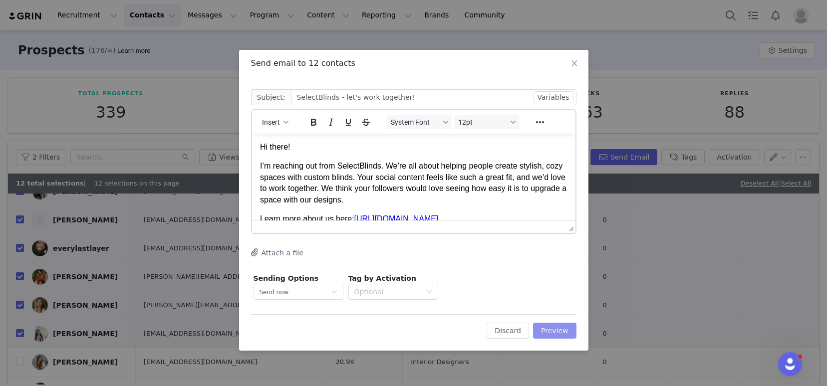
click at [548, 331] on button "Preview" at bounding box center [554, 331] width 43 height 16
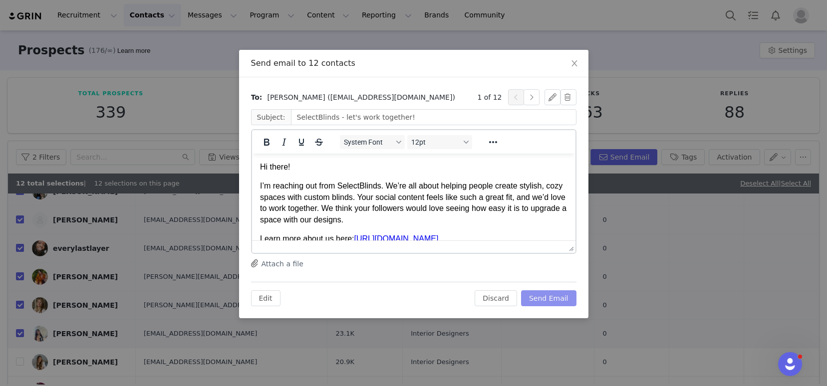
click at [545, 297] on button "Send Email" at bounding box center [548, 299] width 55 height 16
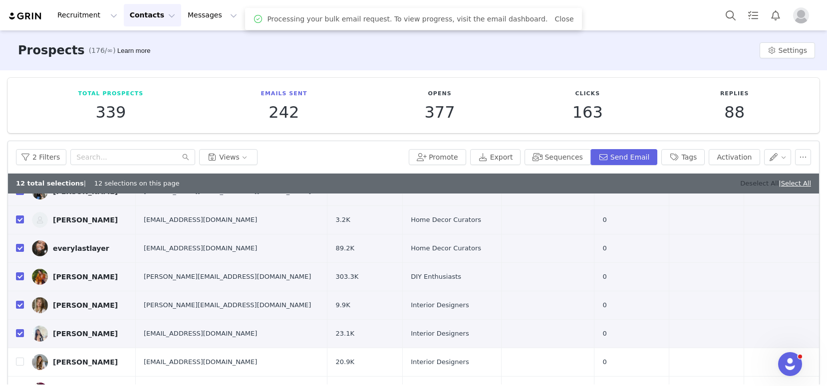
click at [741, 183] on link "Deselect All" at bounding box center [759, 183] width 38 height 7
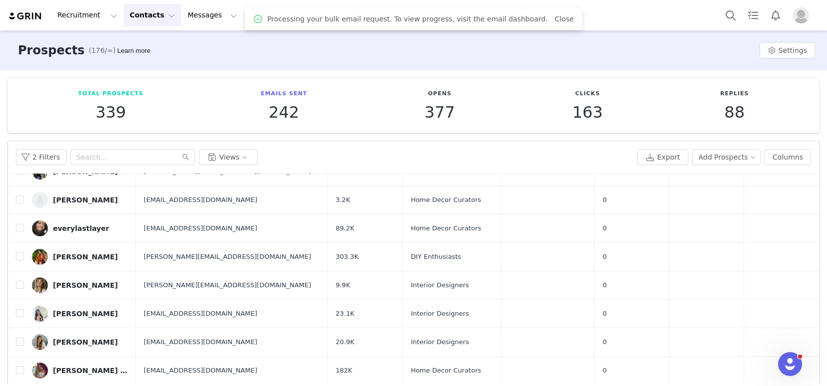
click at [31, 17] on img at bounding box center [25, 15] width 35 height 9
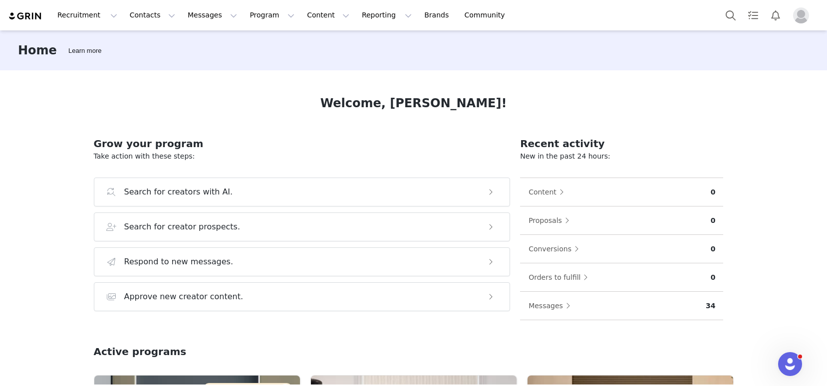
click at [801, 15] on img "Profile" at bounding box center [801, 15] width 16 height 16
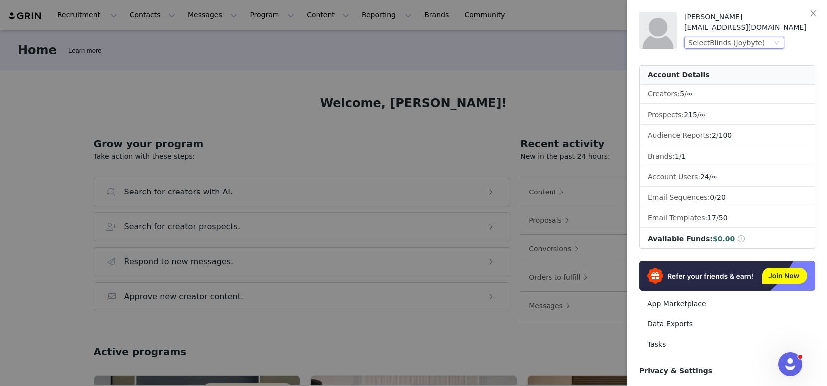
click at [761, 43] on div "SelectBlinds (Joybyte)" at bounding box center [729, 42] width 83 height 11
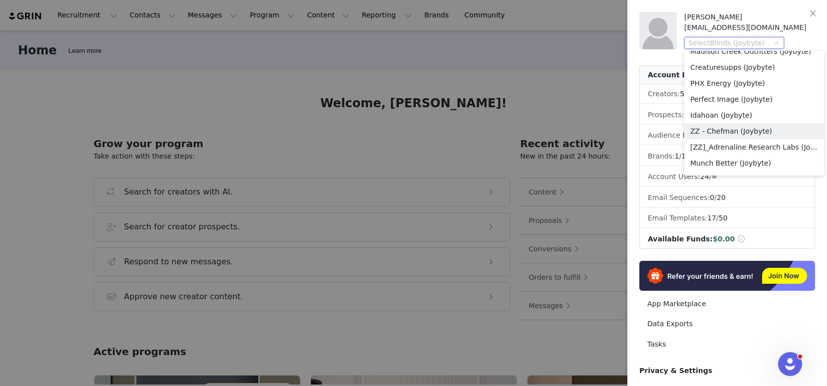
scroll to position [357, 0]
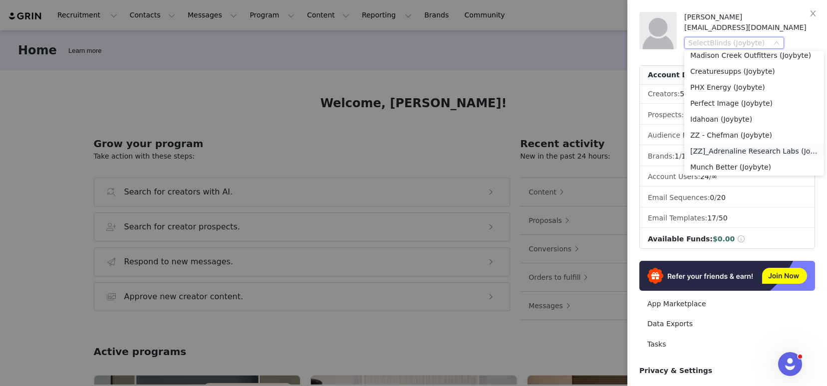
click at [771, 151] on li "[ZZ]_Adrenaline Research Labs (Joybyte)" at bounding box center [754, 151] width 140 height 16
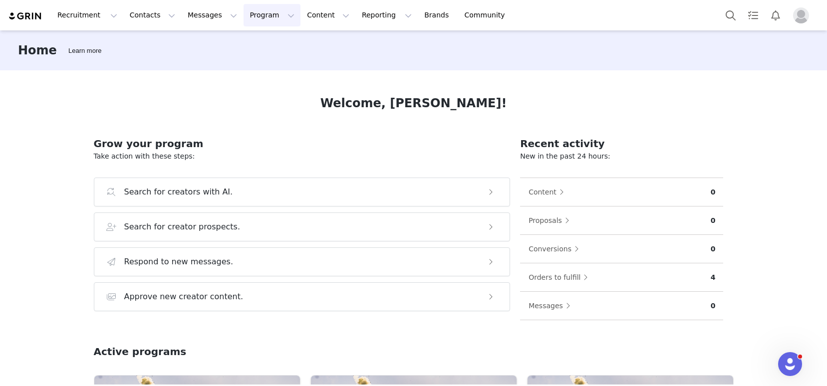
click at [244, 19] on button "Program Program" at bounding box center [272, 15] width 57 height 22
click at [263, 103] on p "Affiliates" at bounding box center [251, 99] width 30 height 10
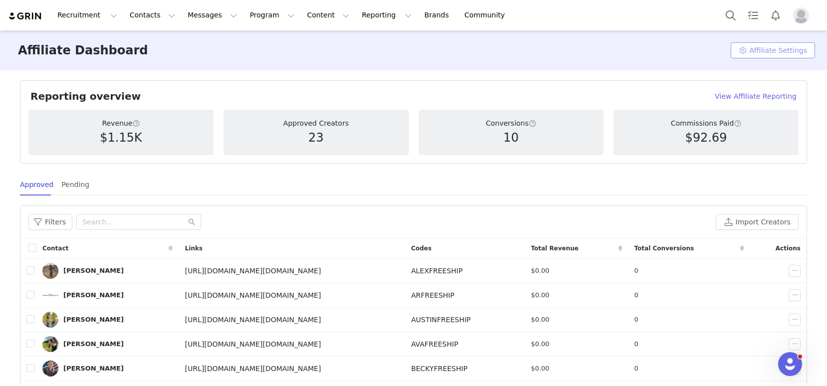
click at [756, 52] on button "Affiliate Settings" at bounding box center [773, 50] width 84 height 16
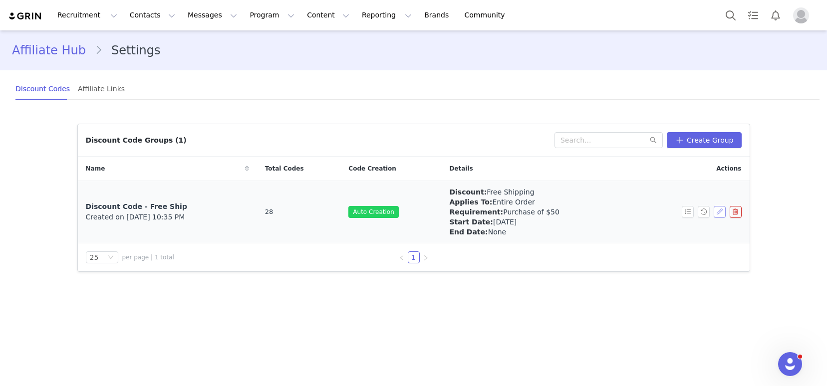
click at [720, 216] on button "button" at bounding box center [720, 212] width 12 height 12
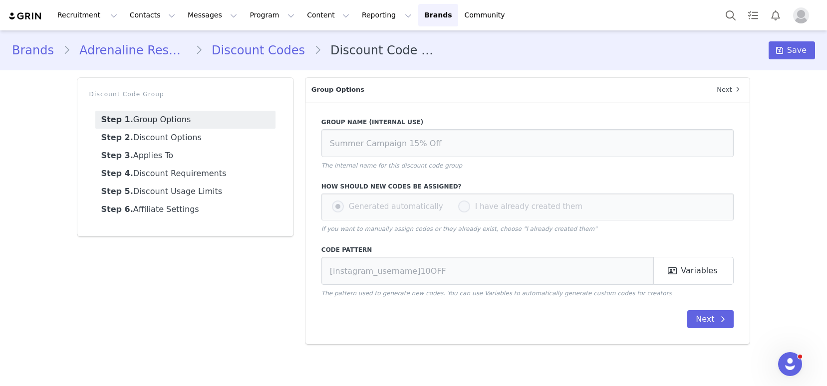
type input "Discount Code - Free Ship"
type input "[first_name]FREESHIP"
click at [251, 44] on link "Discount Codes" at bounding box center [258, 50] width 111 height 18
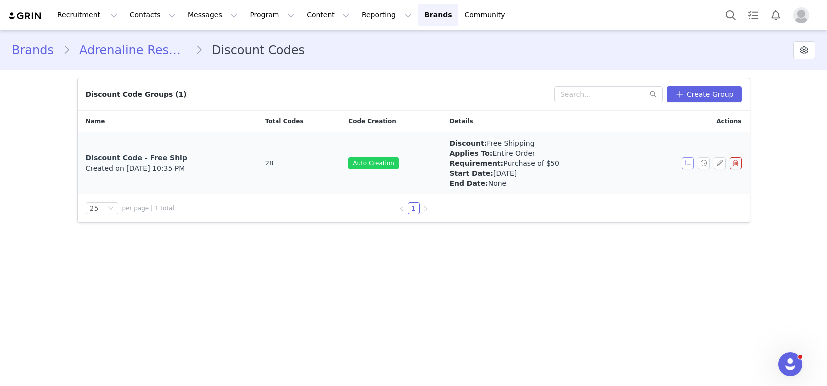
click at [688, 162] on button "button" at bounding box center [688, 163] width 12 height 12
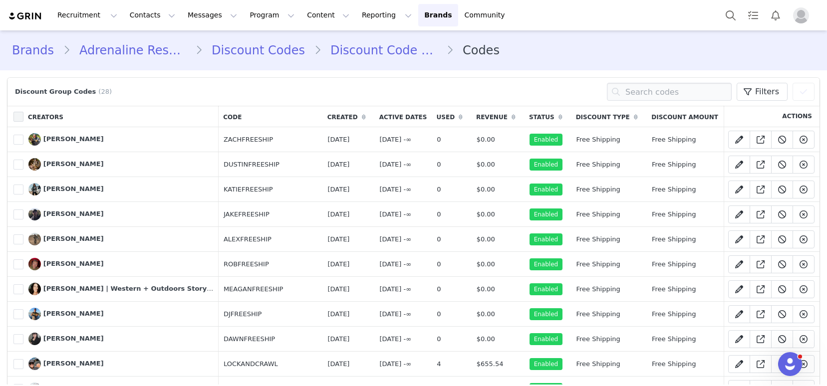
click at [18, 117] on span at bounding box center [18, 117] width 10 height 10
click at [23, 112] on input "checkbox" at bounding box center [23, 112] width 0 height 0
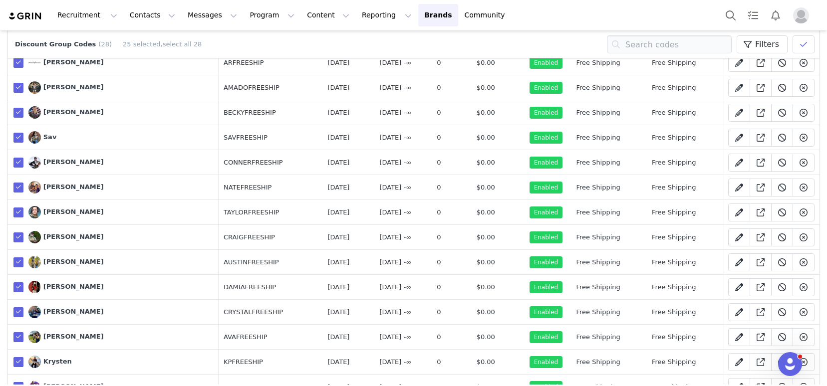
scroll to position [405, 0]
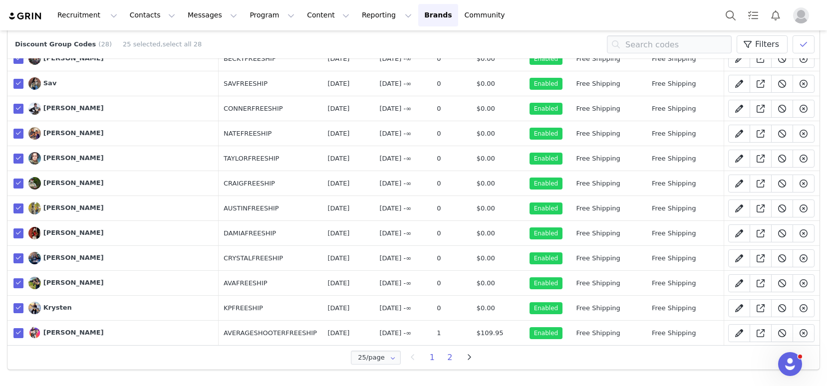
click at [445, 357] on li "2" at bounding box center [450, 358] width 18 height 14
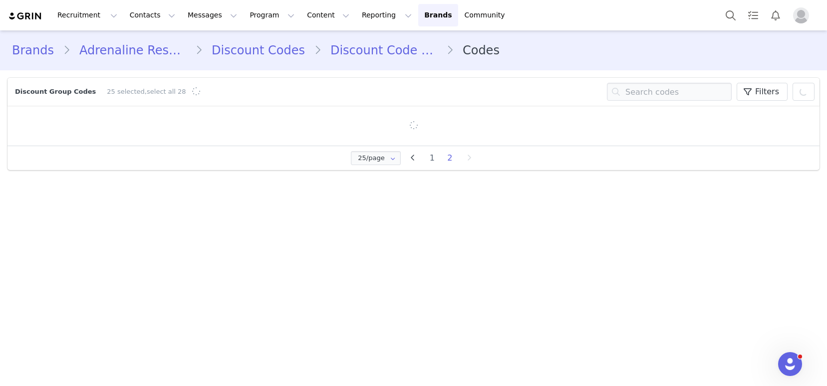
scroll to position [0, 0]
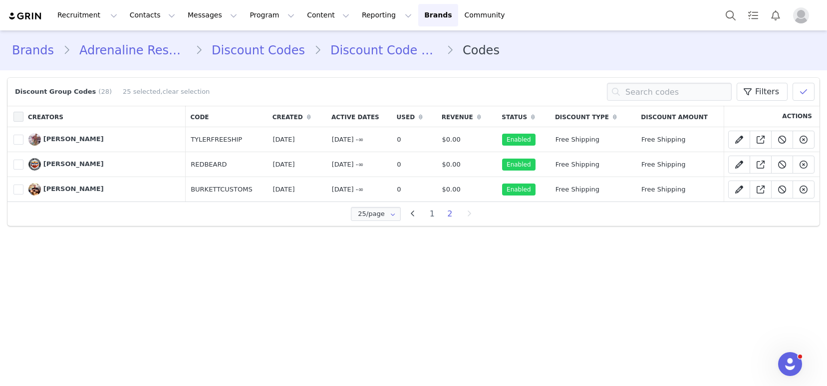
click at [15, 113] on span at bounding box center [18, 117] width 10 height 10
click at [23, 112] on input "checkbox" at bounding box center [23, 112] width 0 height 0
click at [806, 96] on span at bounding box center [804, 92] width 12 height 12
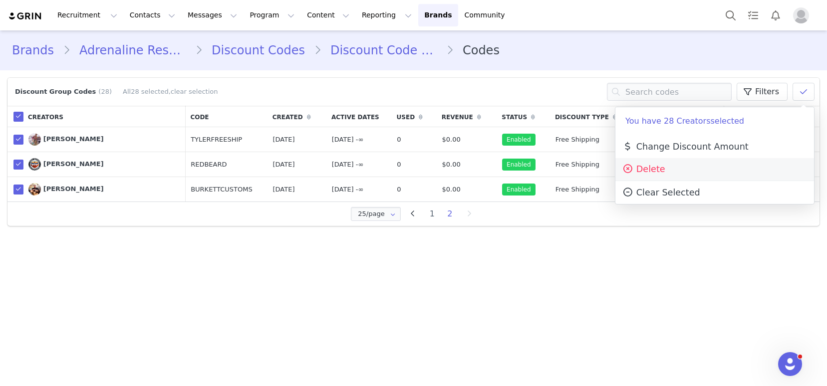
click at [657, 171] on span "Delete" at bounding box center [643, 169] width 43 height 10
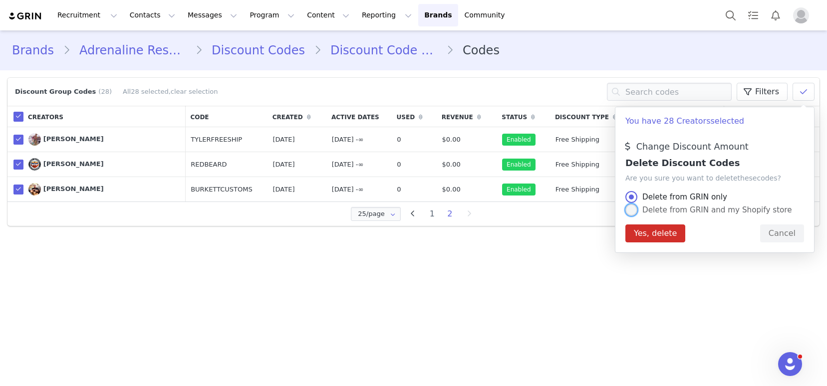
click at [694, 212] on span "Delete from GRIN and my Shopify store" at bounding box center [714, 210] width 155 height 9
click at [637, 212] on input "Delete from GRIN and my Shopify store" at bounding box center [631, 210] width 12 height 13
radio input "true"
radio input "false"
radio input "true"
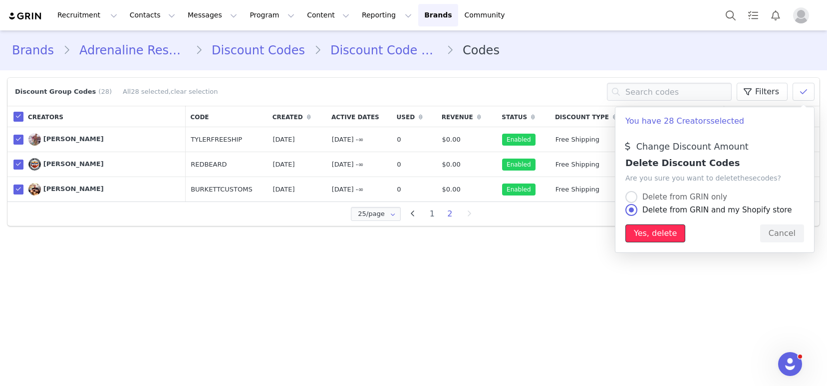
click at [658, 235] on button "Yes, delete" at bounding box center [655, 234] width 60 height 18
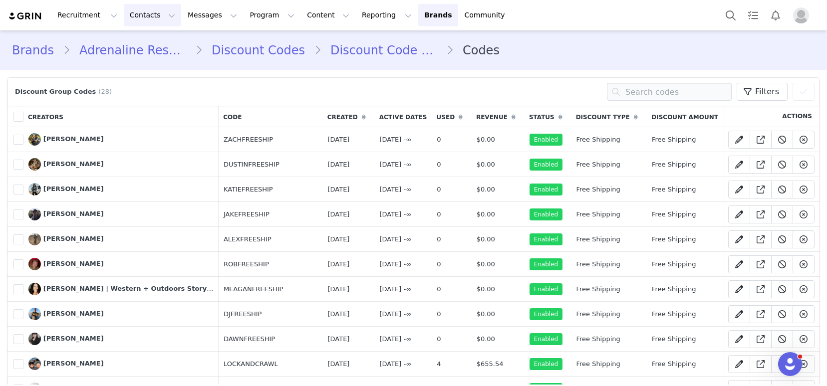
click at [148, 17] on button "Contacts Contacts" at bounding box center [152, 15] width 57 height 22
